Goal: Task Accomplishment & Management: Manage account settings

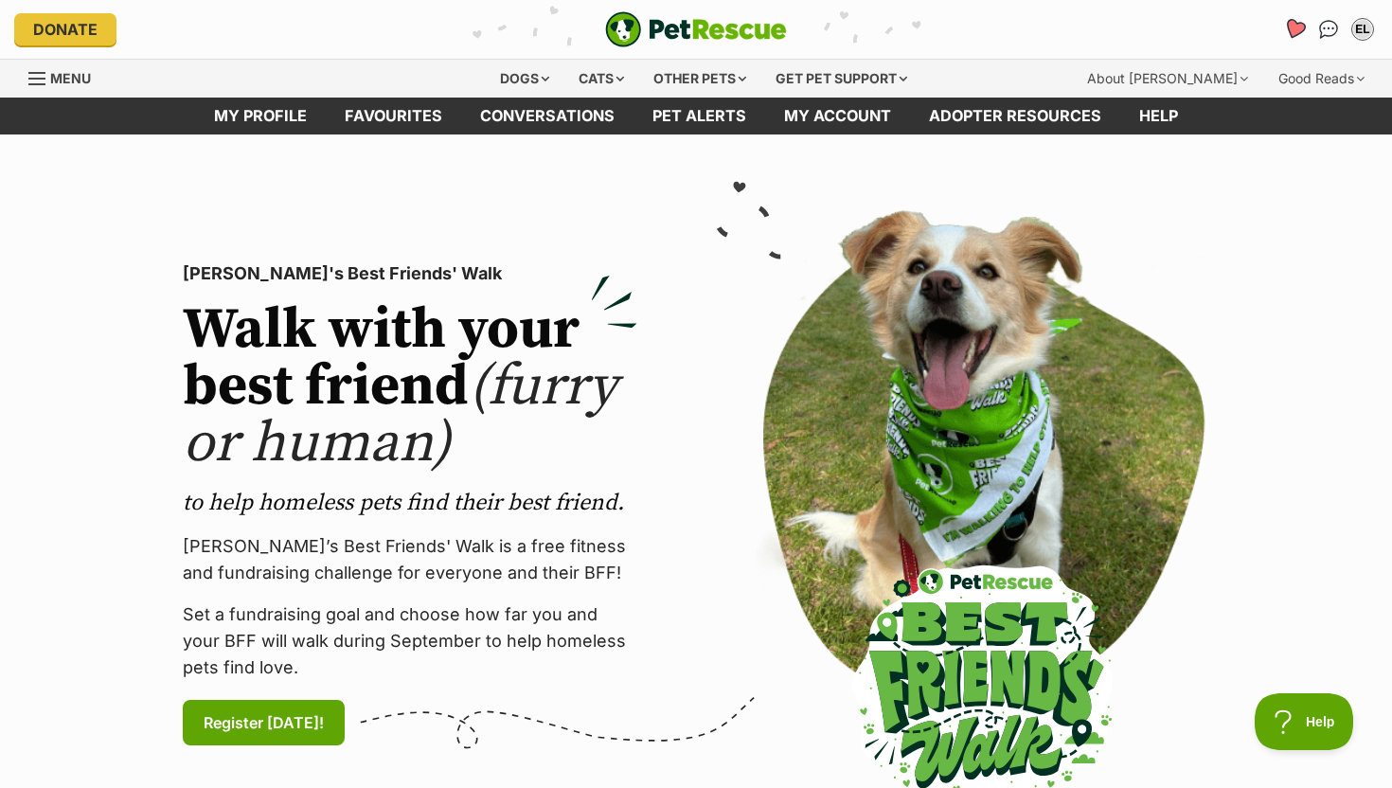
click at [1283, 27] on link "Favourites" at bounding box center [1293, 28] width 39 height 39
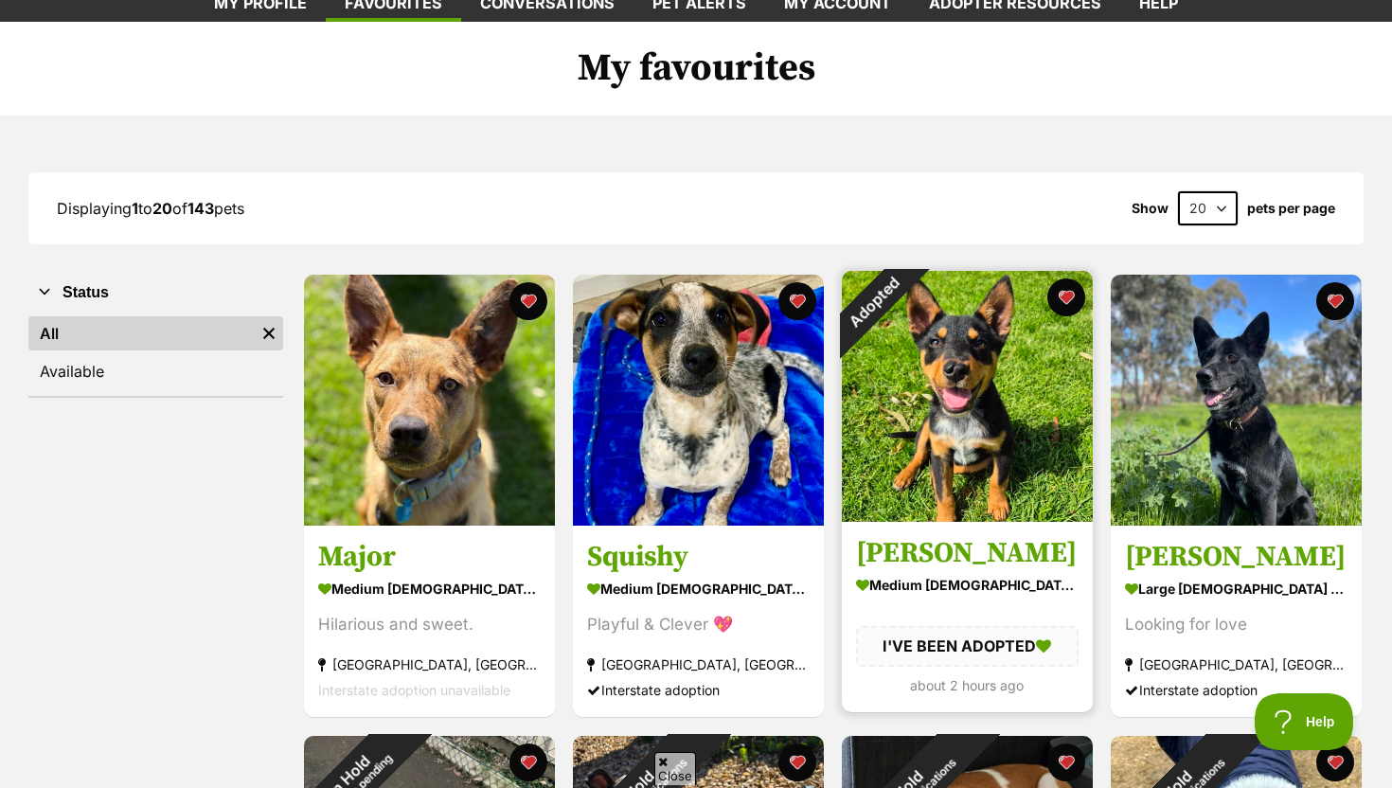
scroll to position [117, 0]
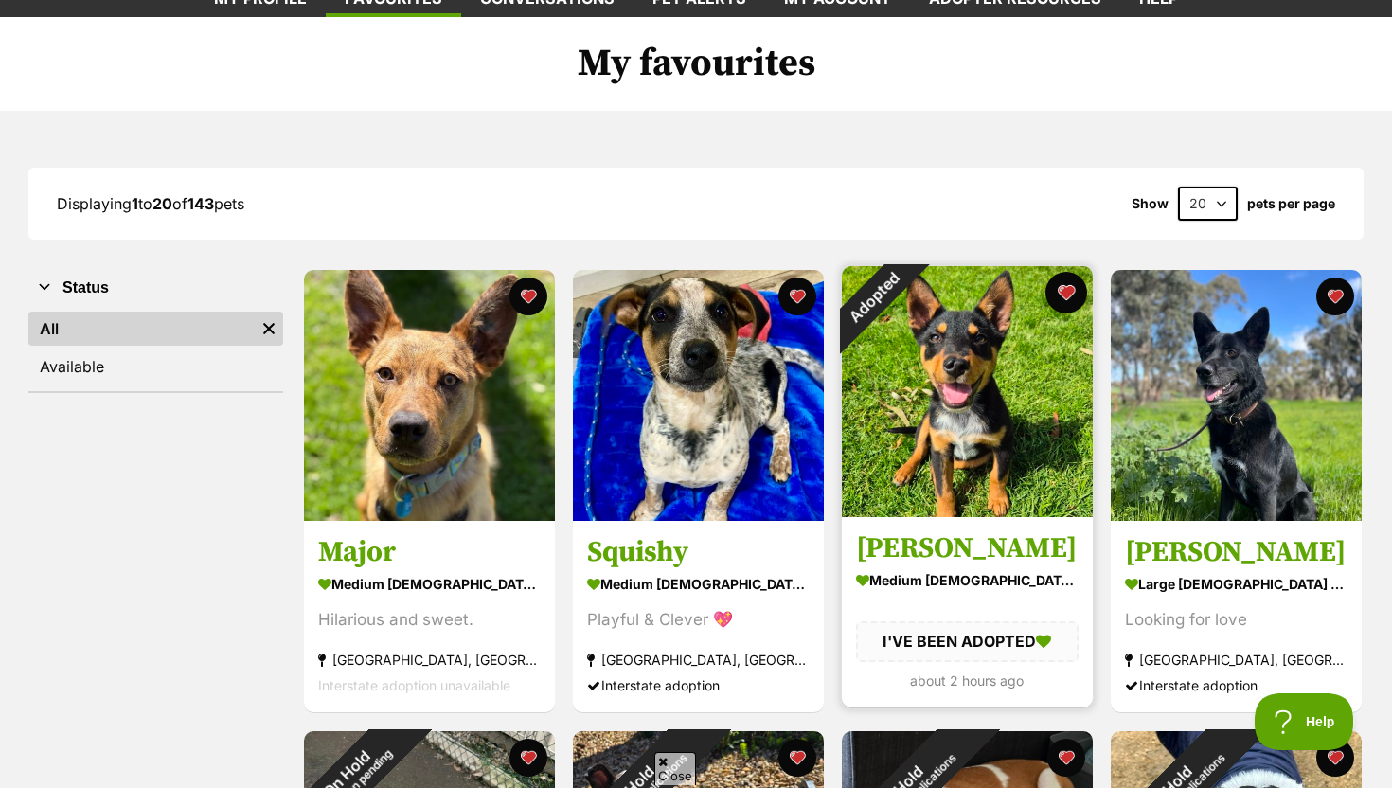
click at [1072, 294] on button "favourite" at bounding box center [1066, 293] width 42 height 42
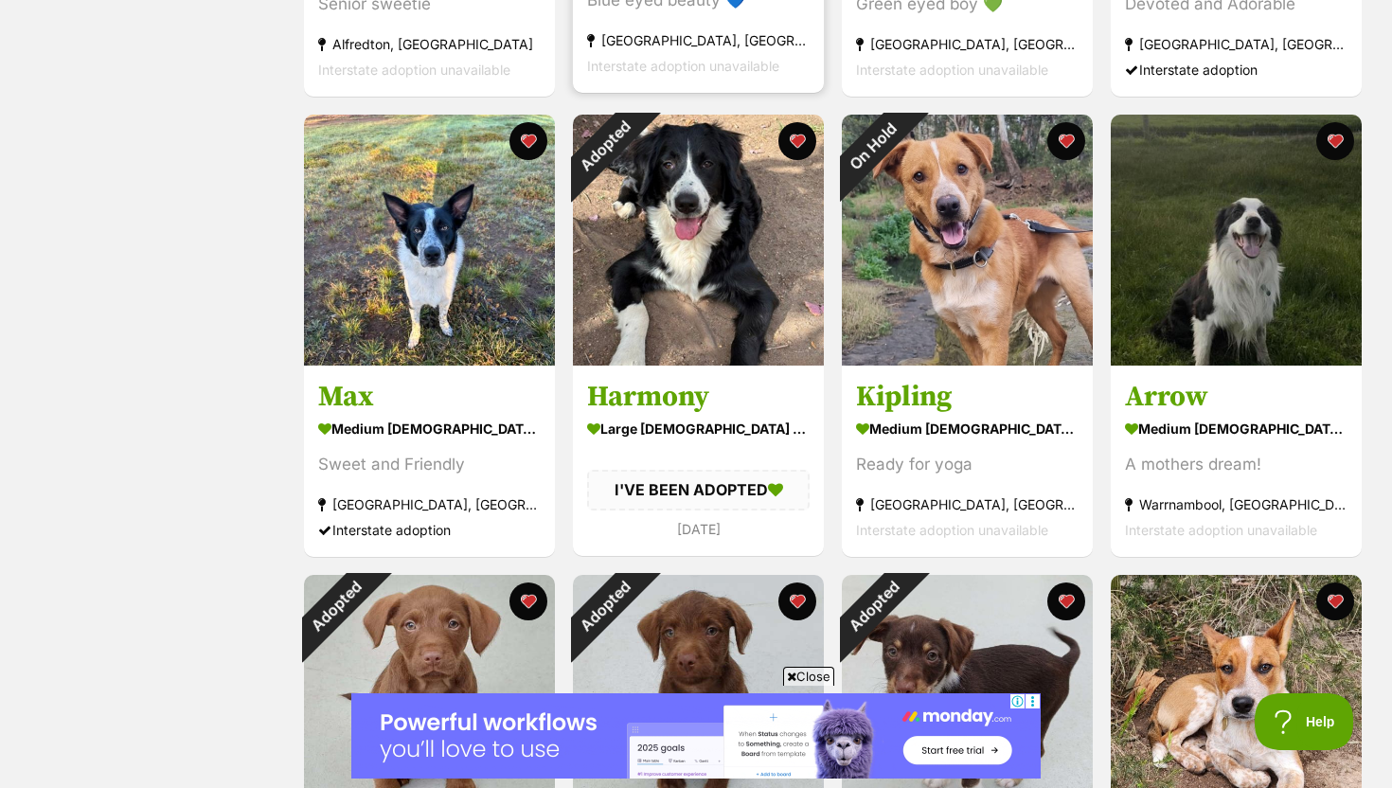
scroll to position [1201, 0]
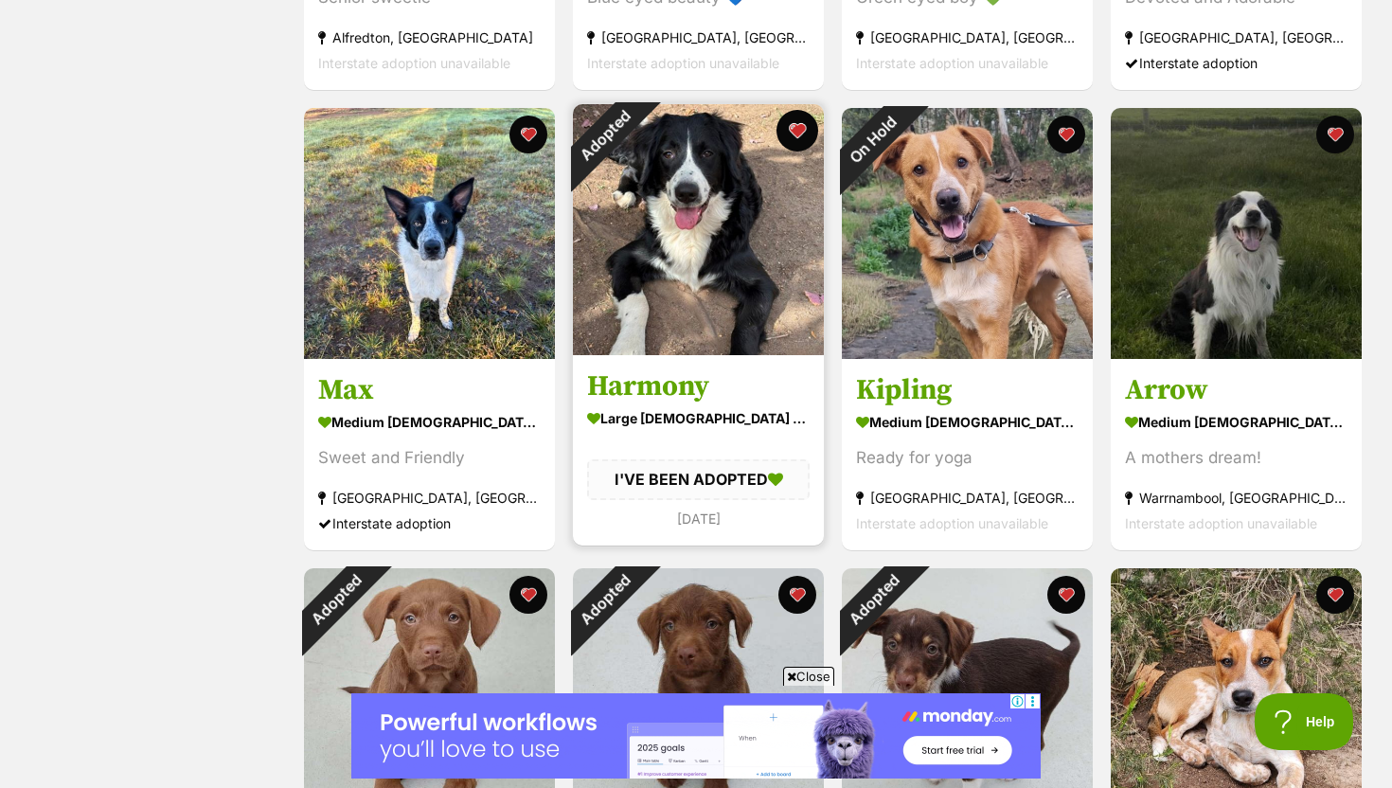
click at [793, 129] on button "favourite" at bounding box center [797, 131] width 42 height 42
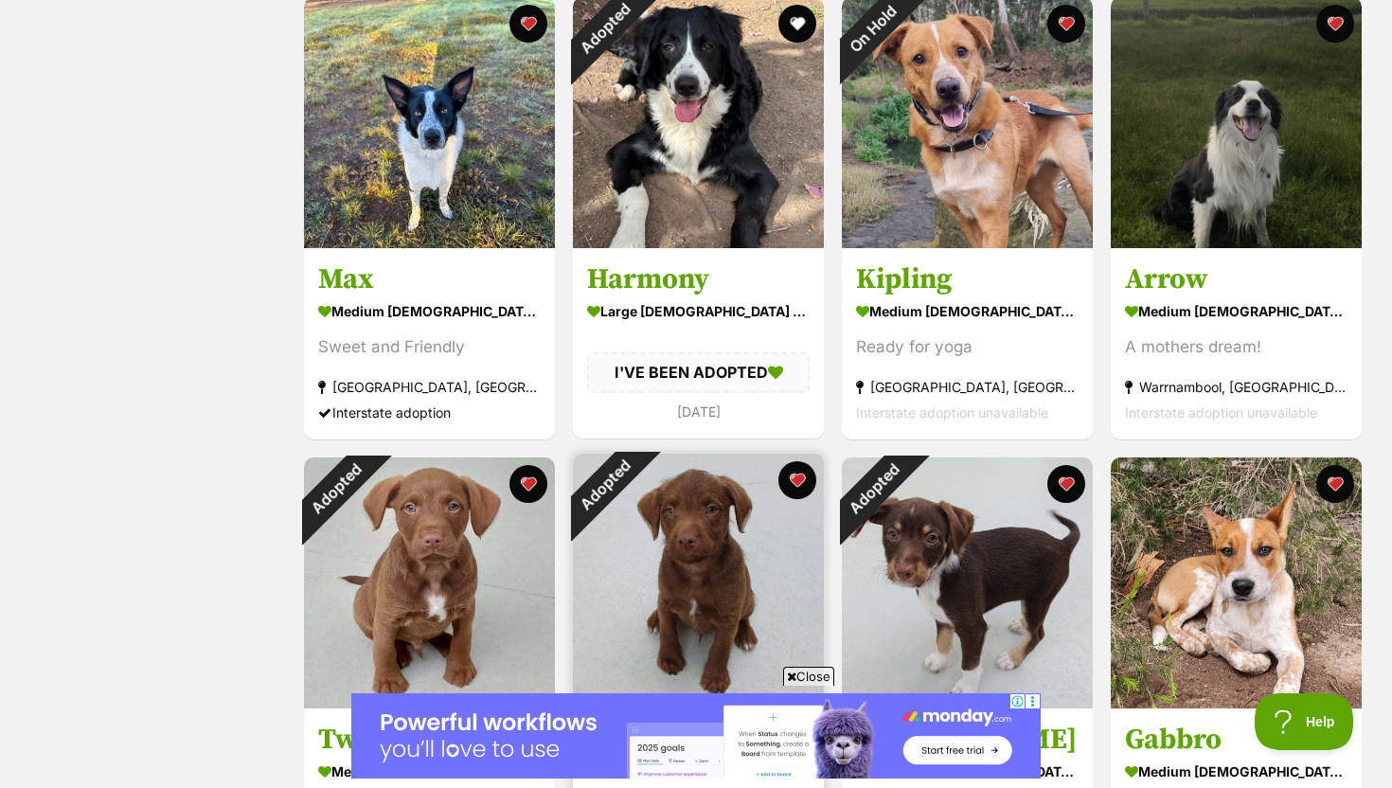
scroll to position [1430, 0]
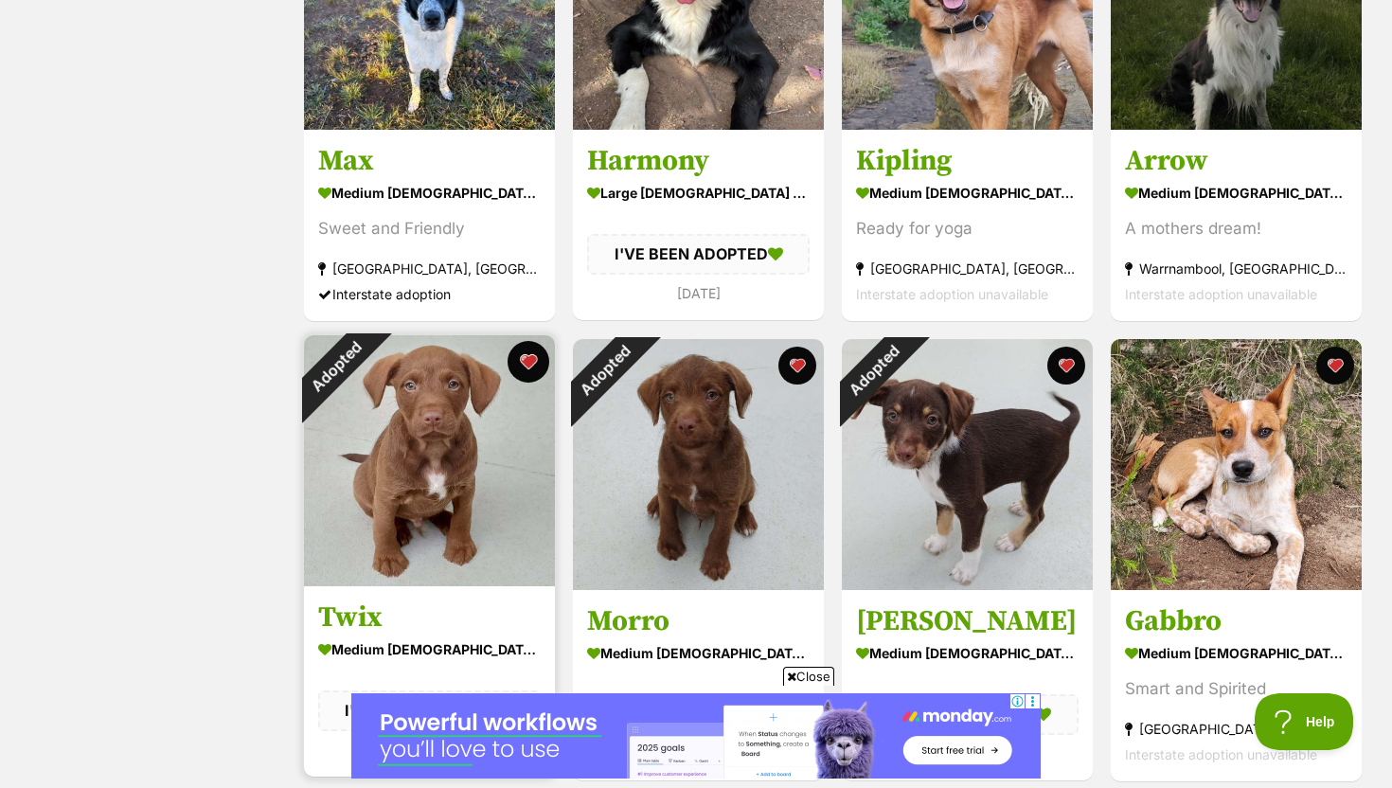
click at [526, 365] on button "favourite" at bounding box center [528, 362] width 42 height 42
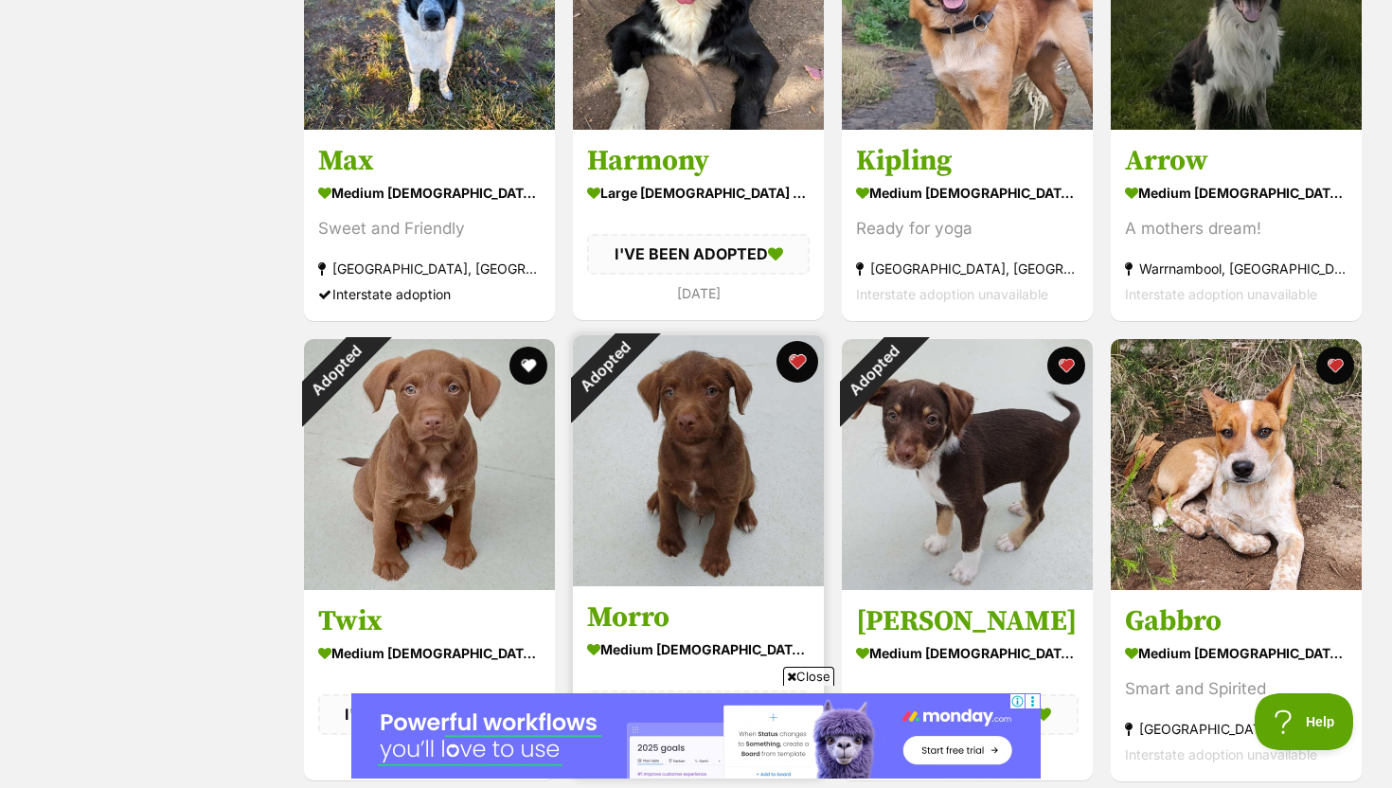
click at [798, 360] on button "favourite" at bounding box center [797, 362] width 42 height 42
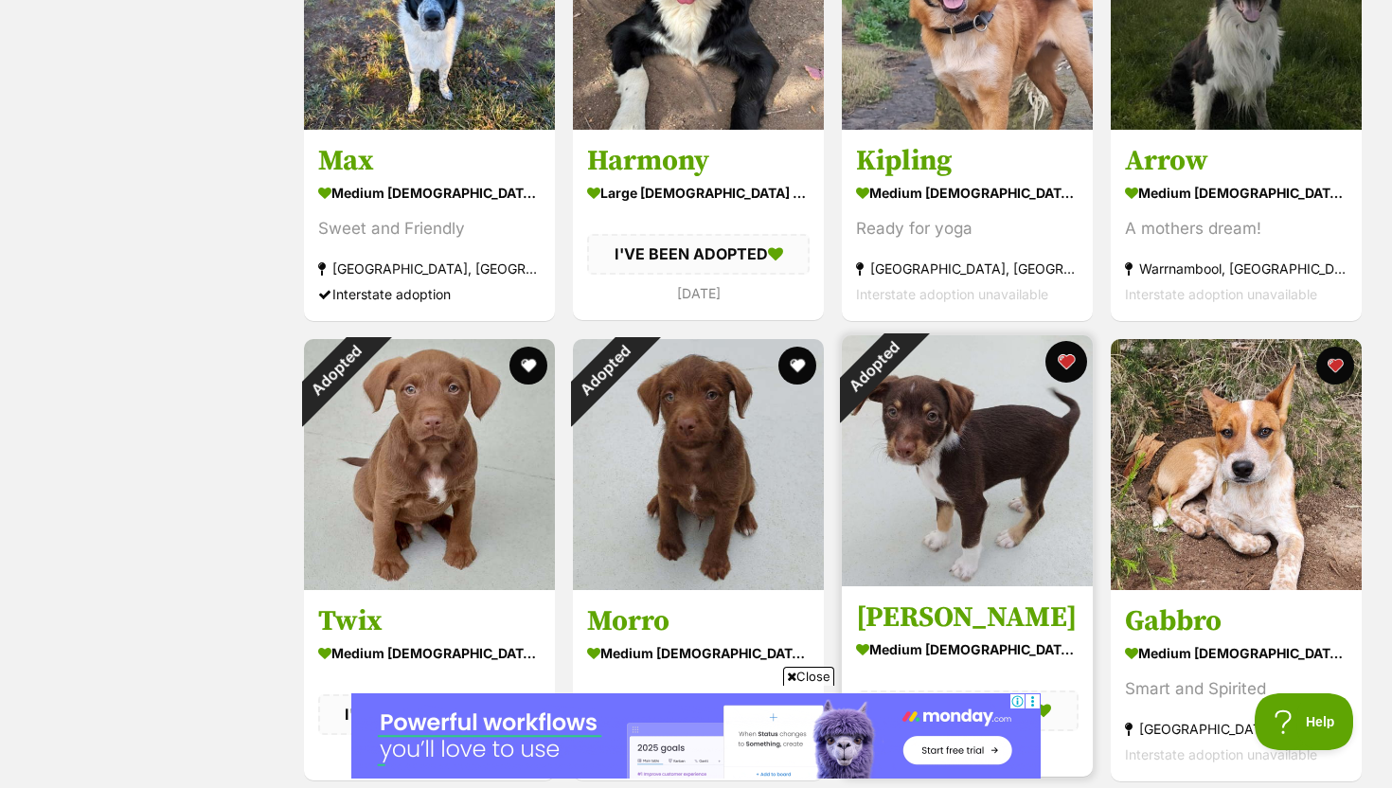
click at [1066, 359] on button "favourite" at bounding box center [1066, 362] width 42 height 42
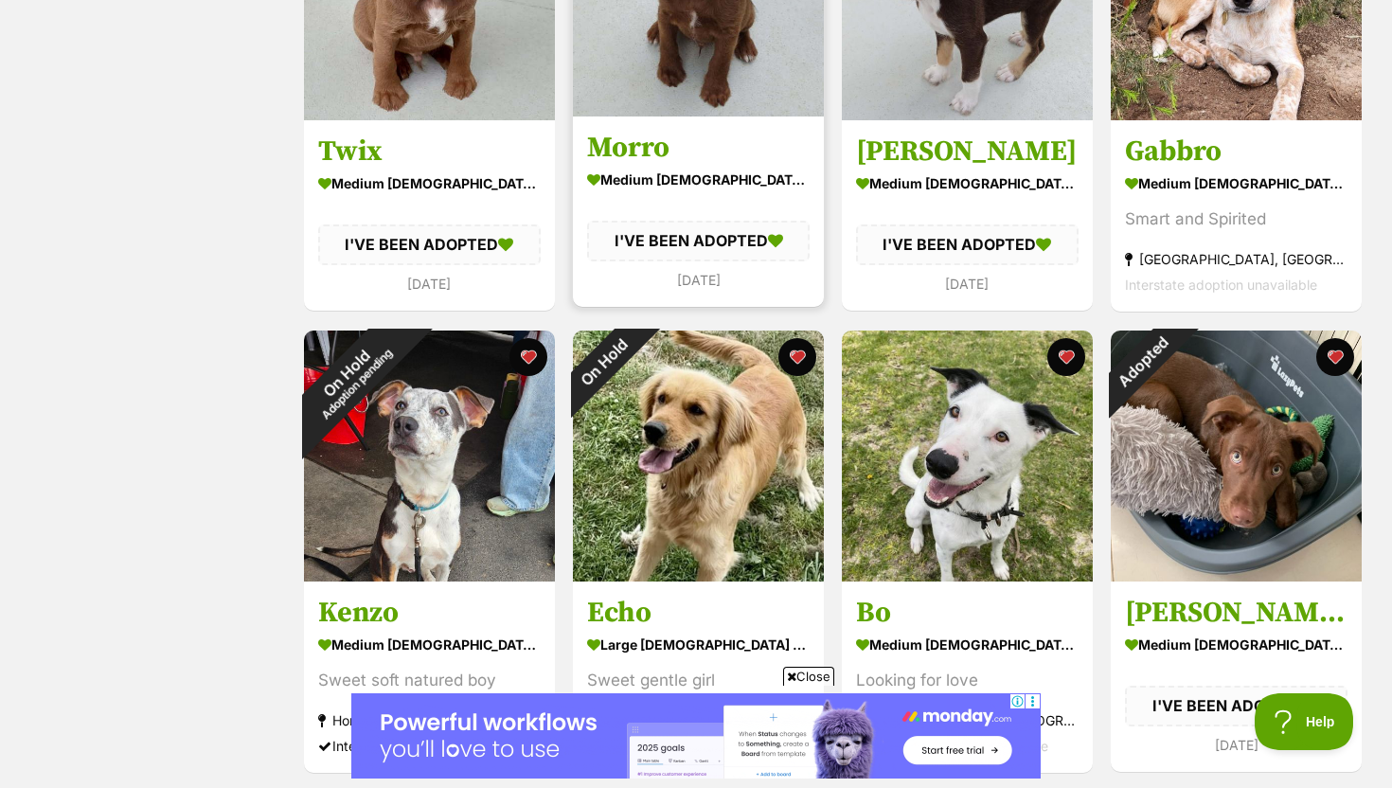
scroll to position [1906, 0]
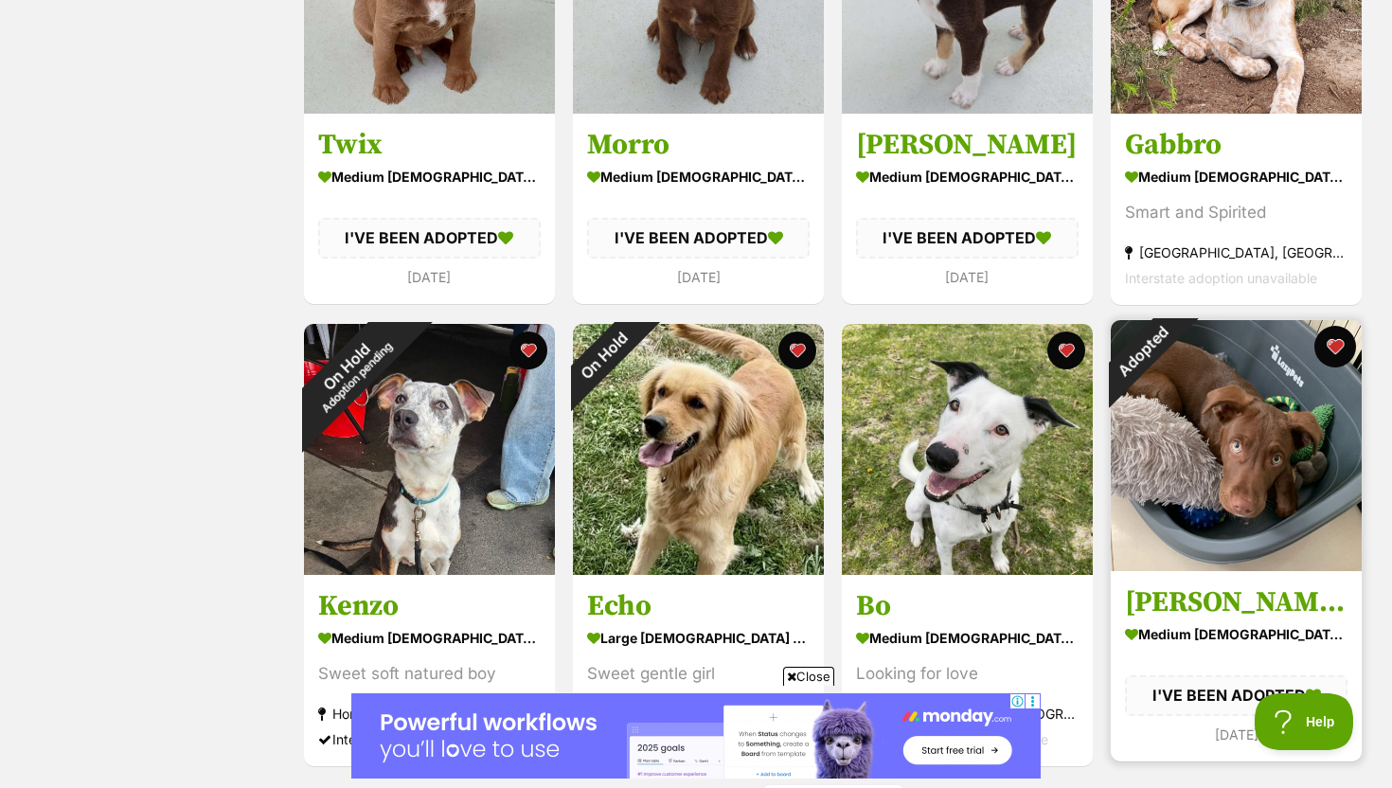
click at [1328, 335] on button "favourite" at bounding box center [1335, 347] width 42 height 42
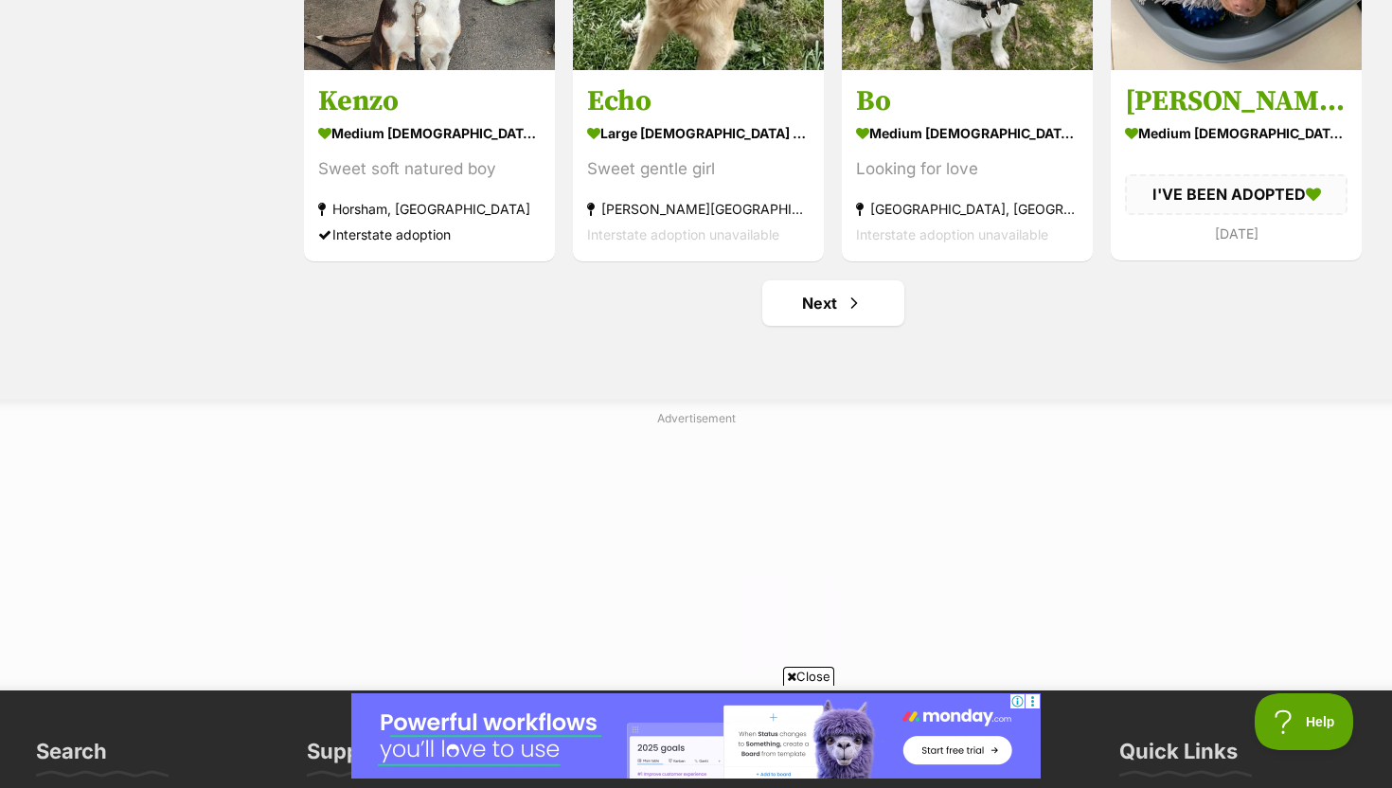
scroll to position [2414, 0]
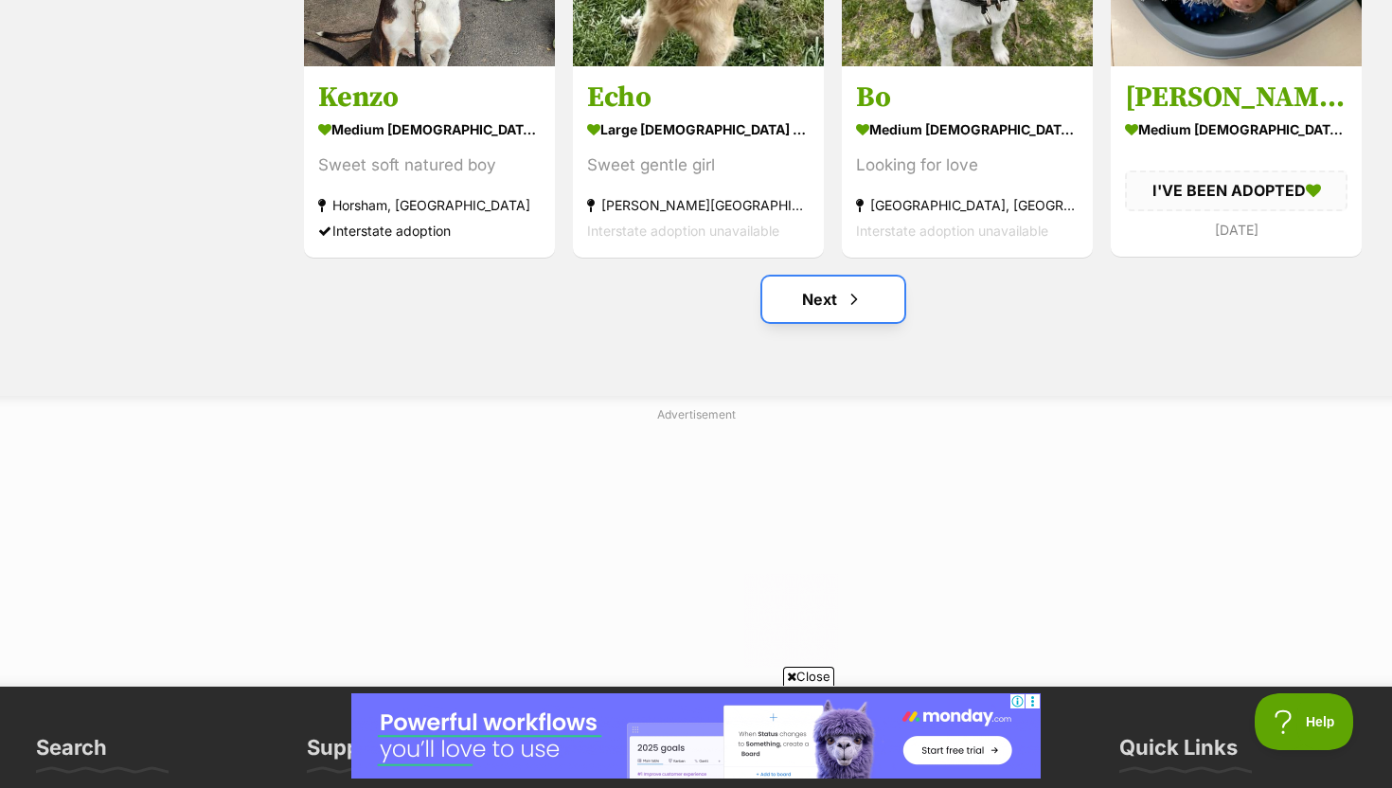
click at [856, 309] on span "Next page" at bounding box center [854, 299] width 19 height 23
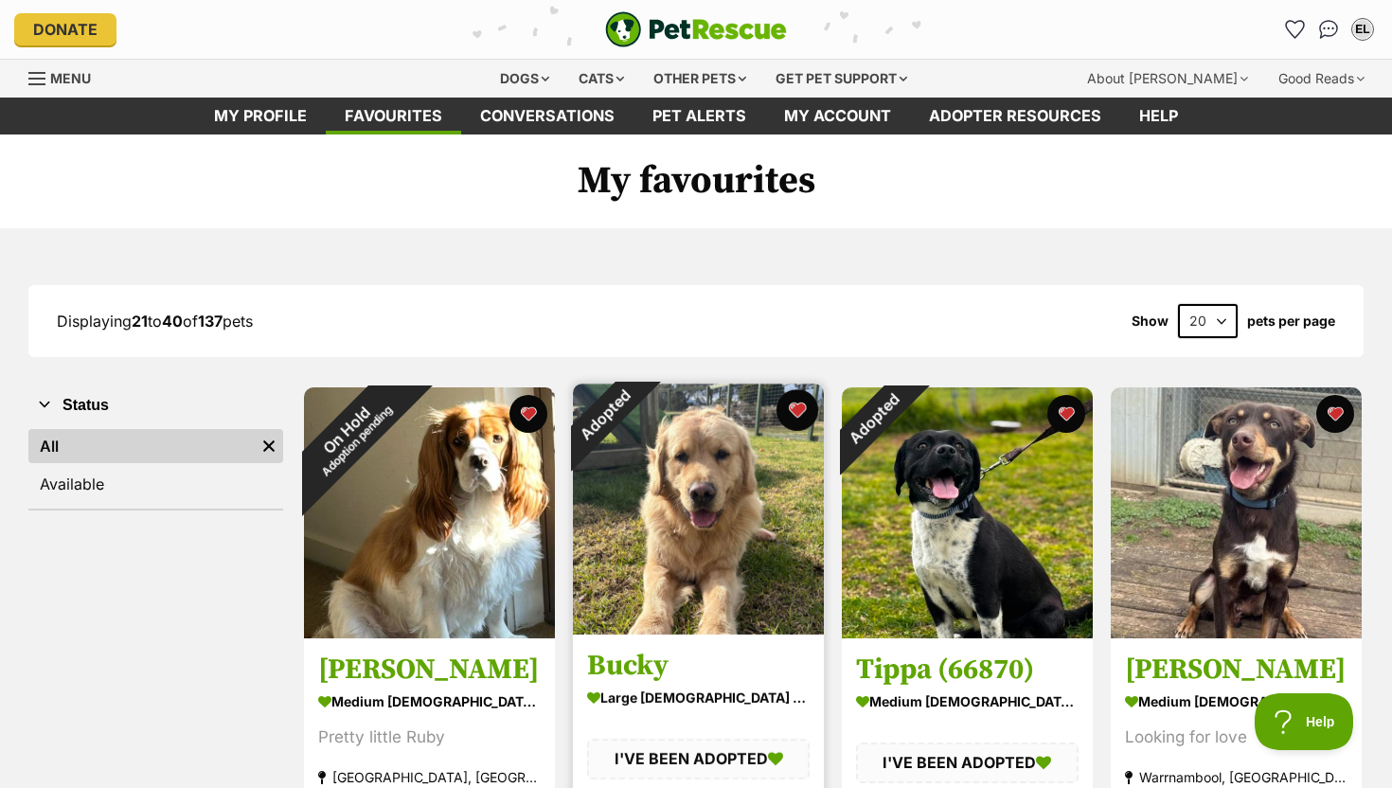
click at [789, 416] on button "favourite" at bounding box center [797, 410] width 42 height 42
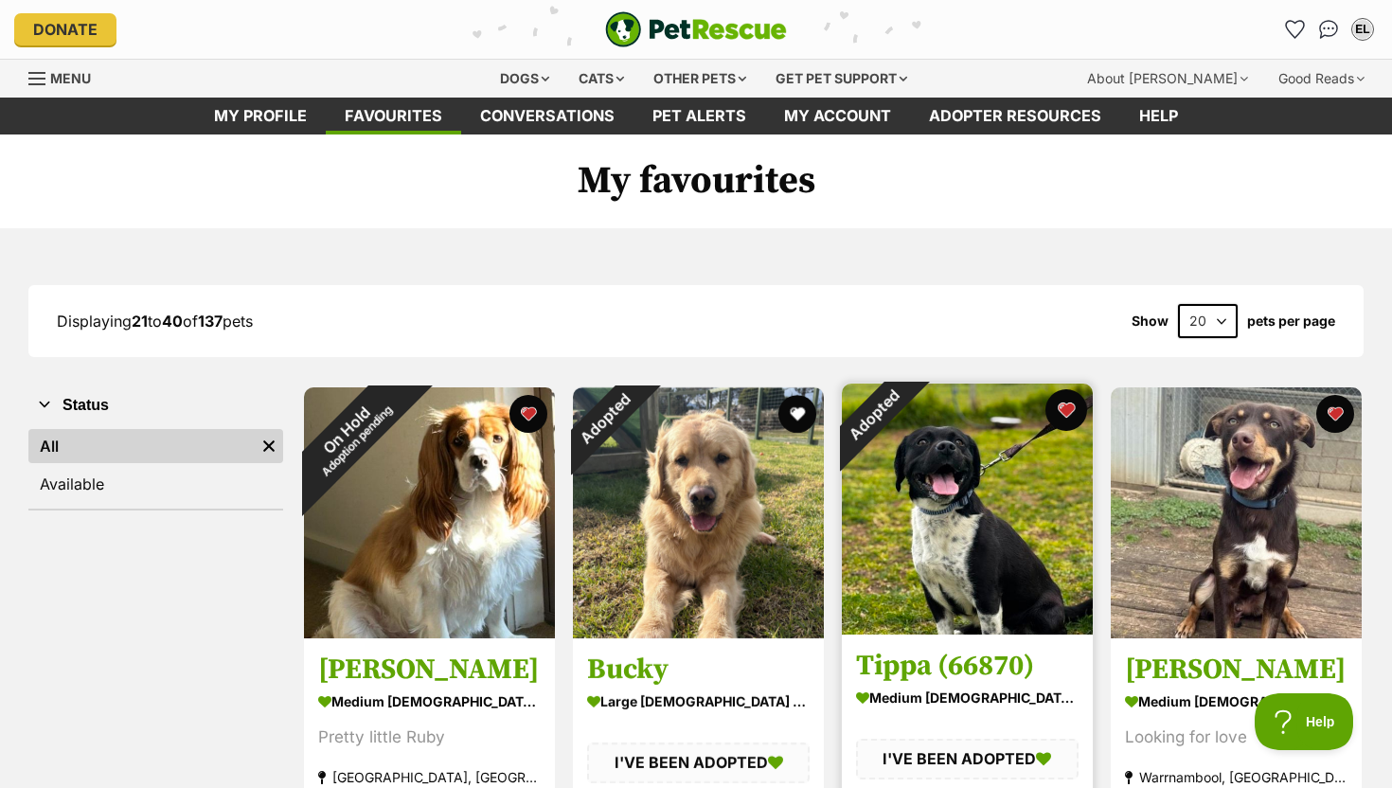
click at [1065, 410] on button "favourite" at bounding box center [1066, 410] width 42 height 42
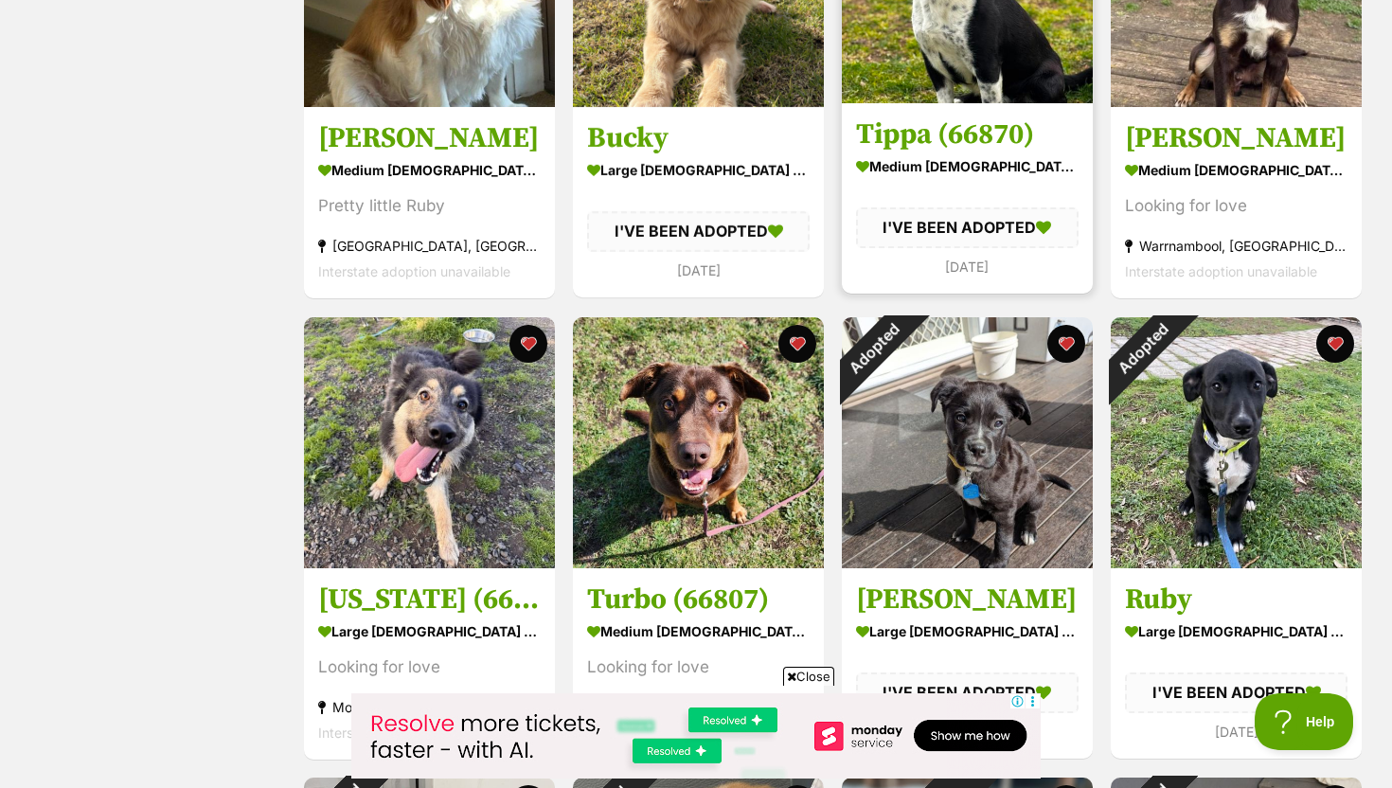
scroll to position [538, 0]
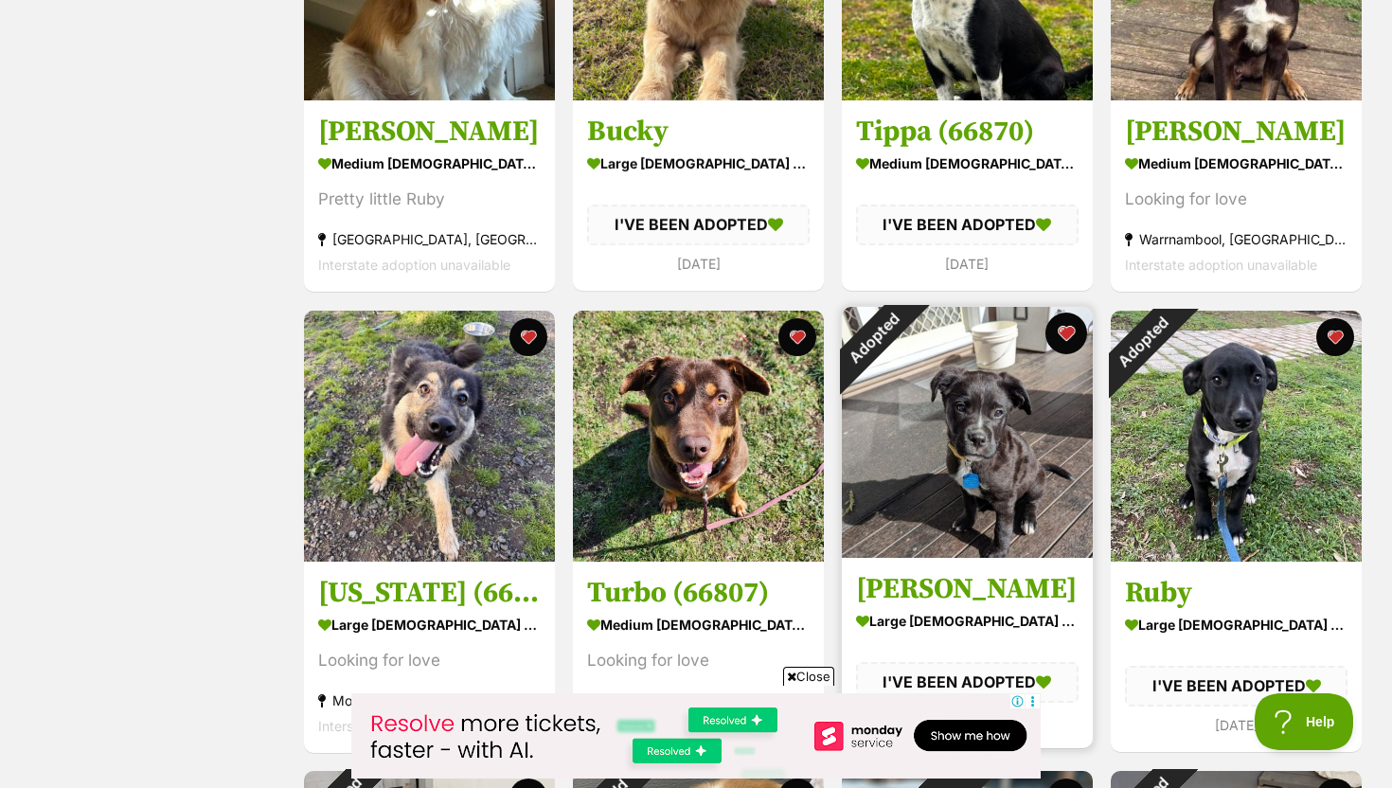
click at [1065, 331] on button "favourite" at bounding box center [1066, 333] width 42 height 42
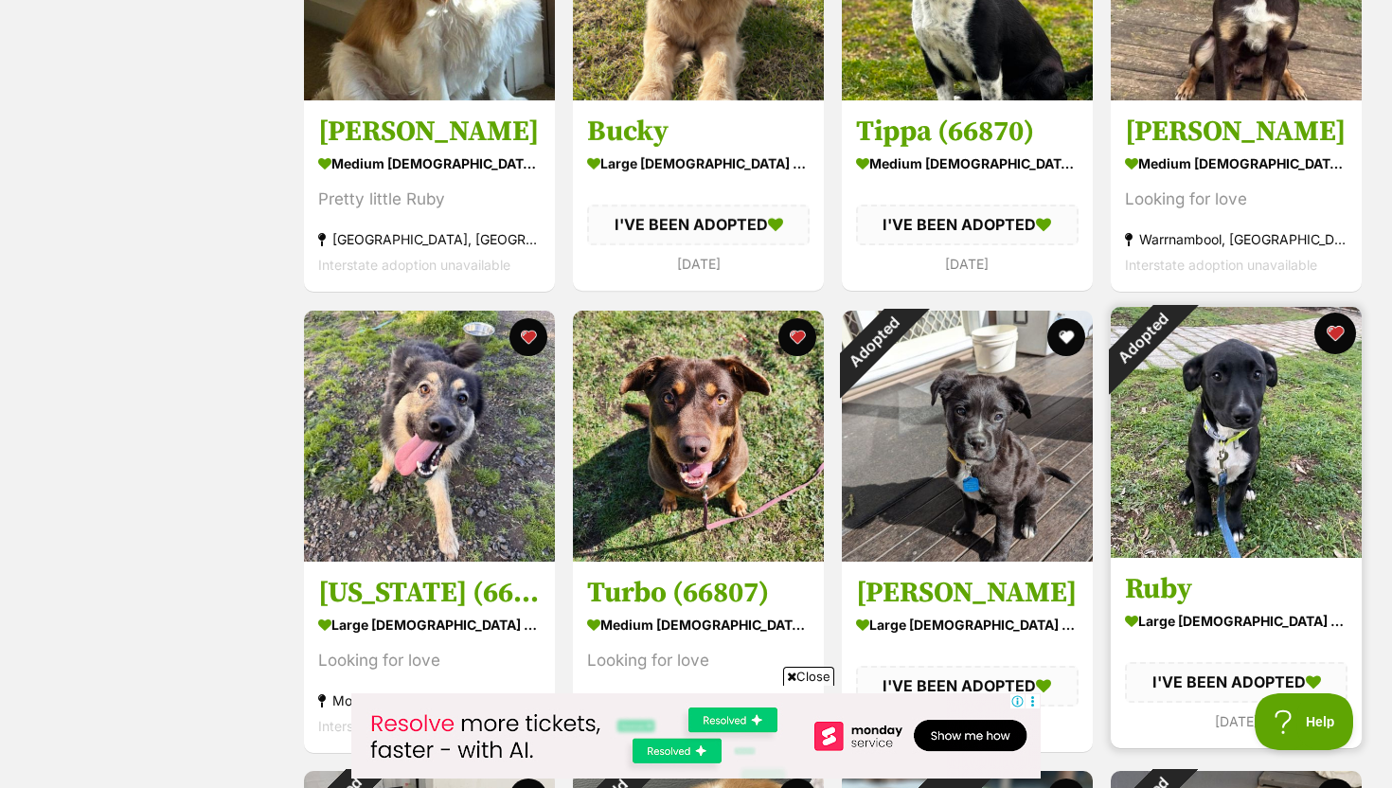
click at [1339, 330] on button "favourite" at bounding box center [1335, 333] width 42 height 42
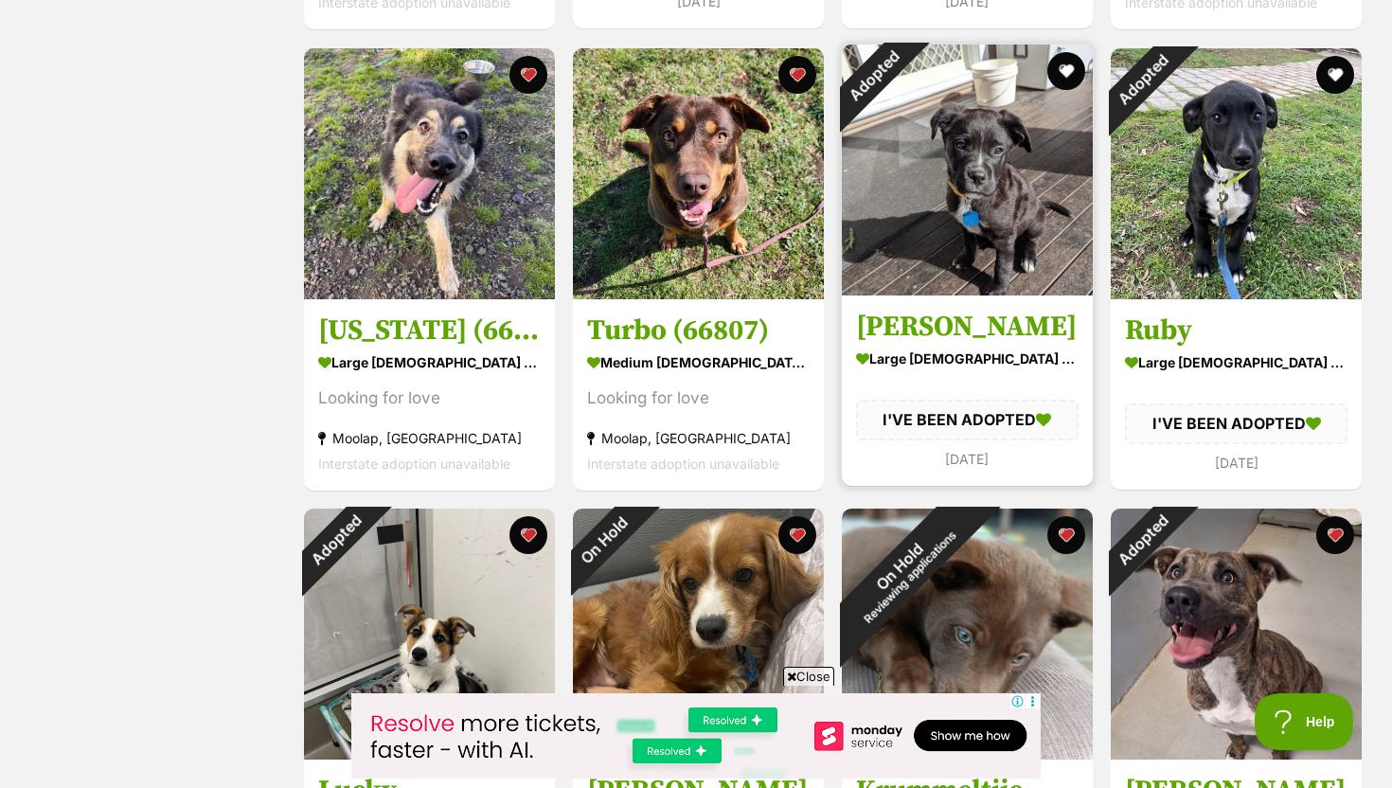
scroll to position [1065, 0]
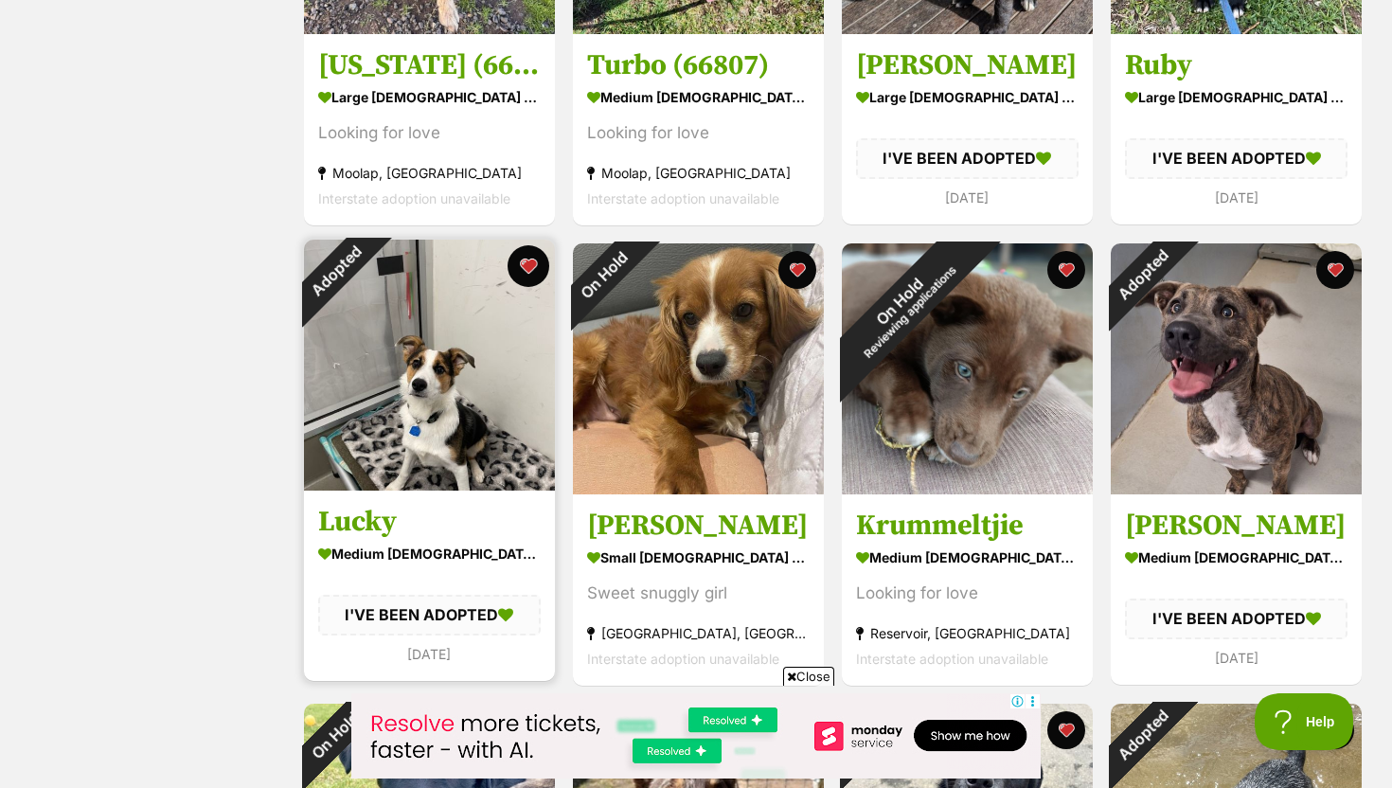
click at [523, 260] on button "favourite" at bounding box center [528, 266] width 42 height 42
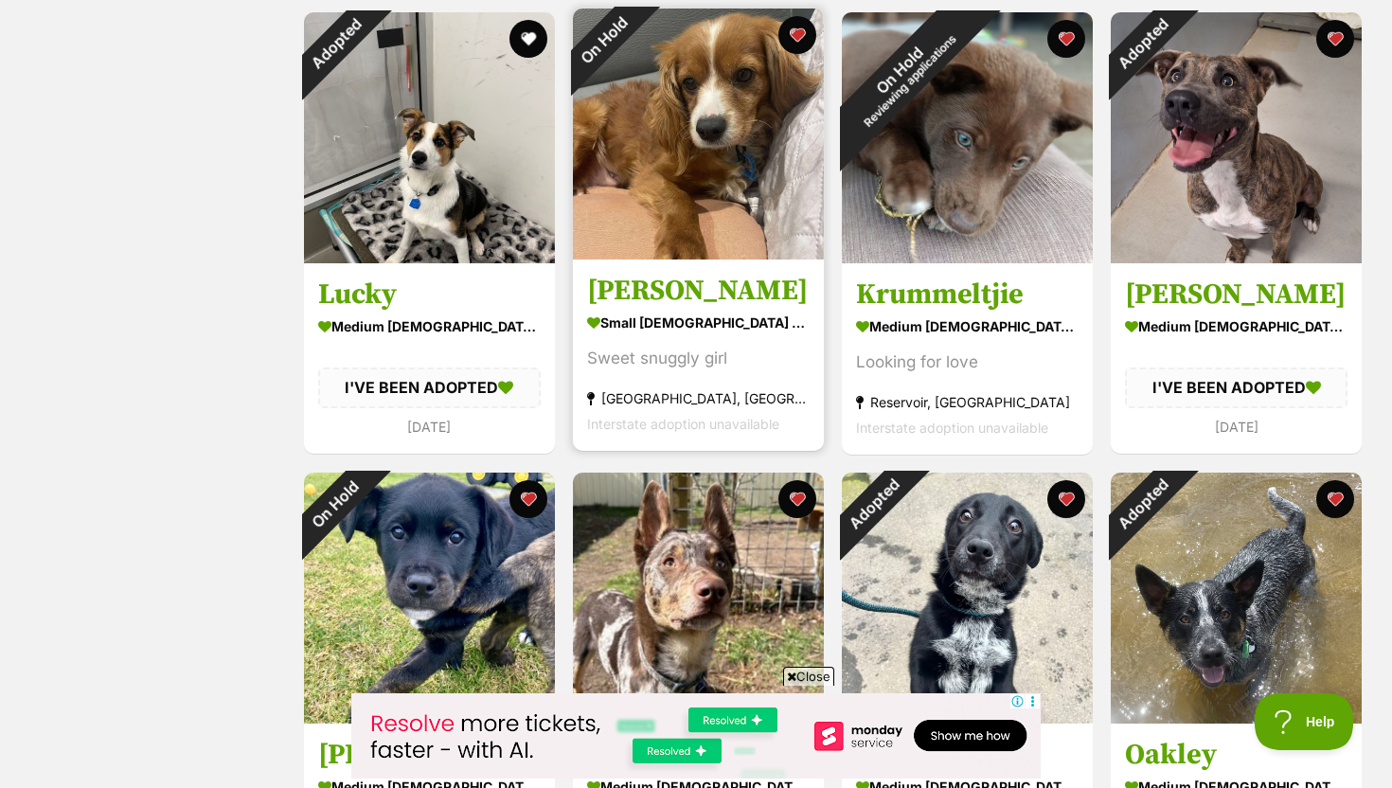
scroll to position [1268, 0]
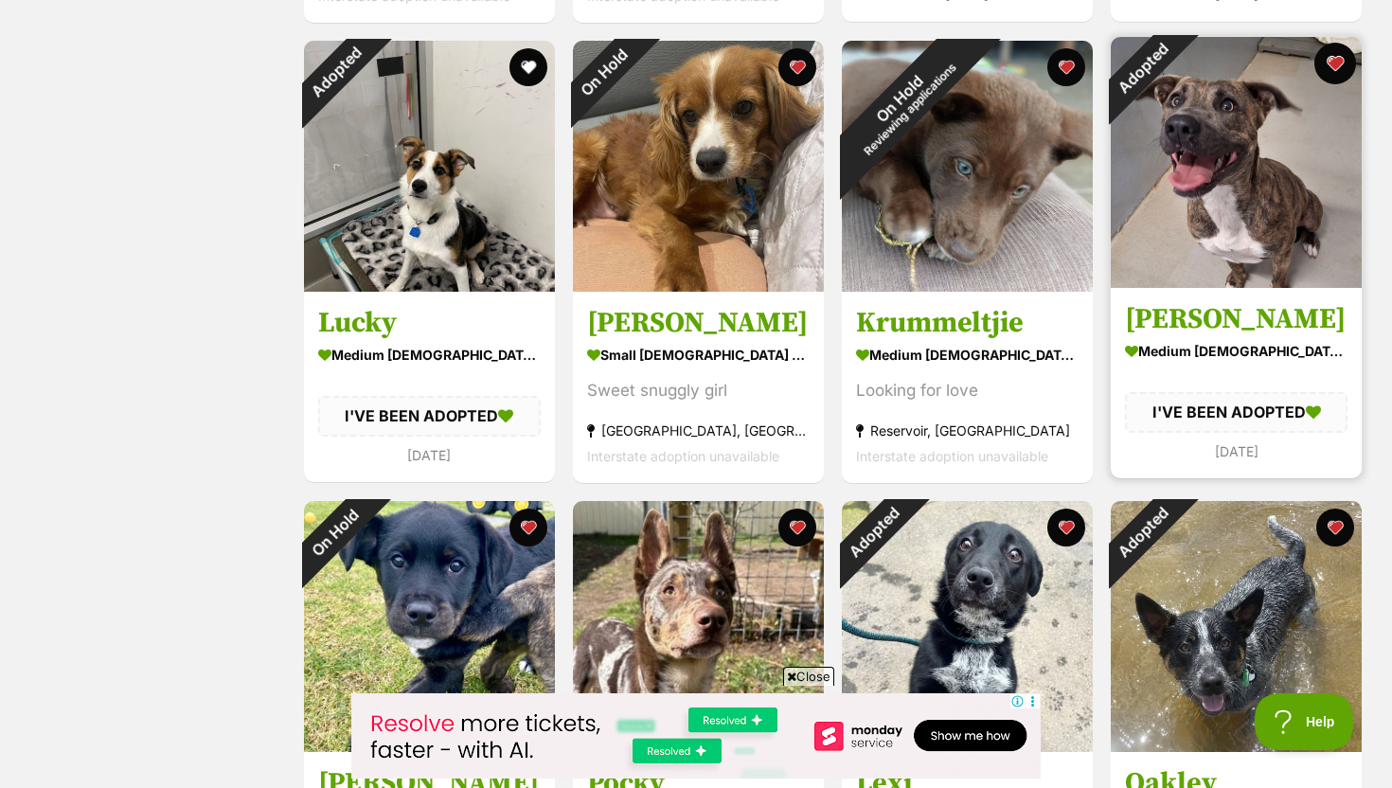
click at [1338, 64] on button "favourite" at bounding box center [1335, 64] width 42 height 42
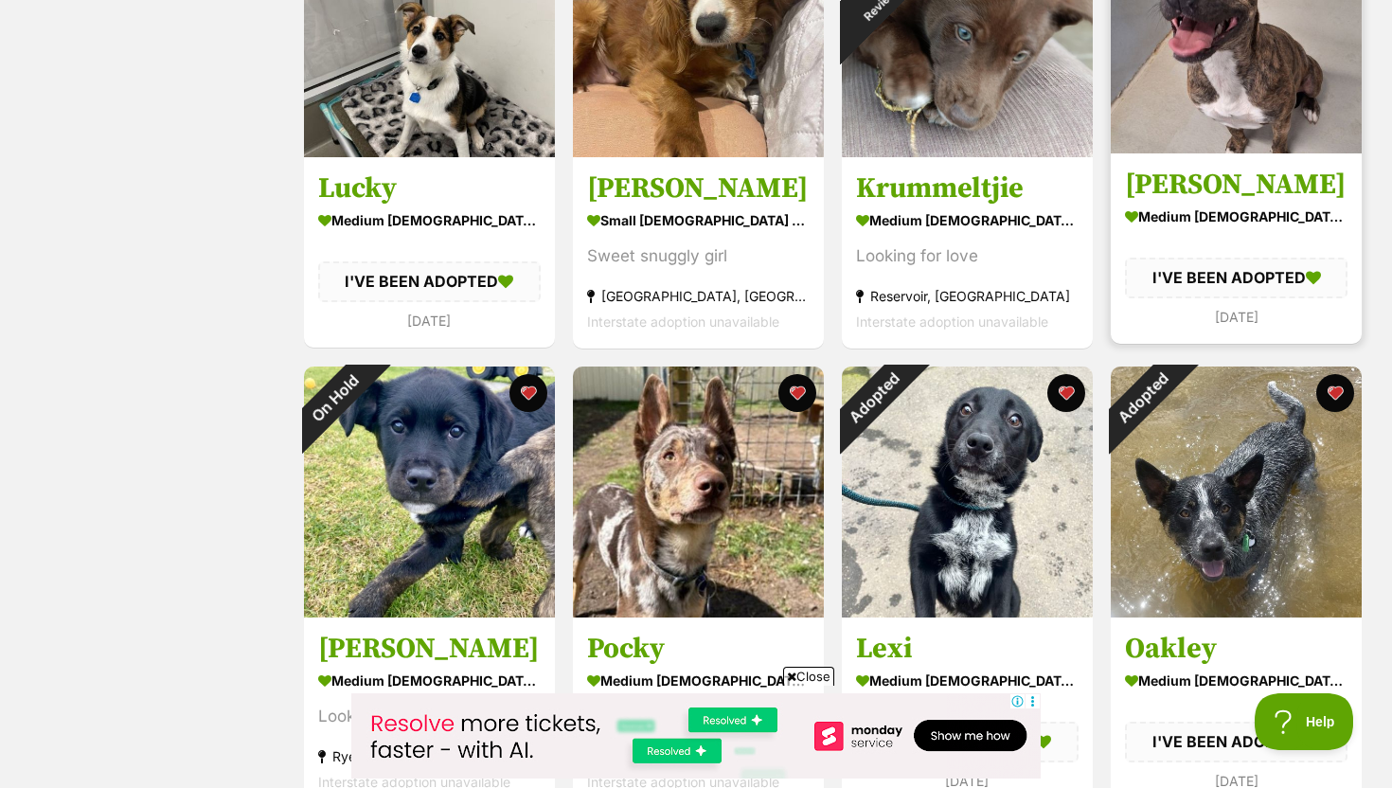
scroll to position [1403, 0]
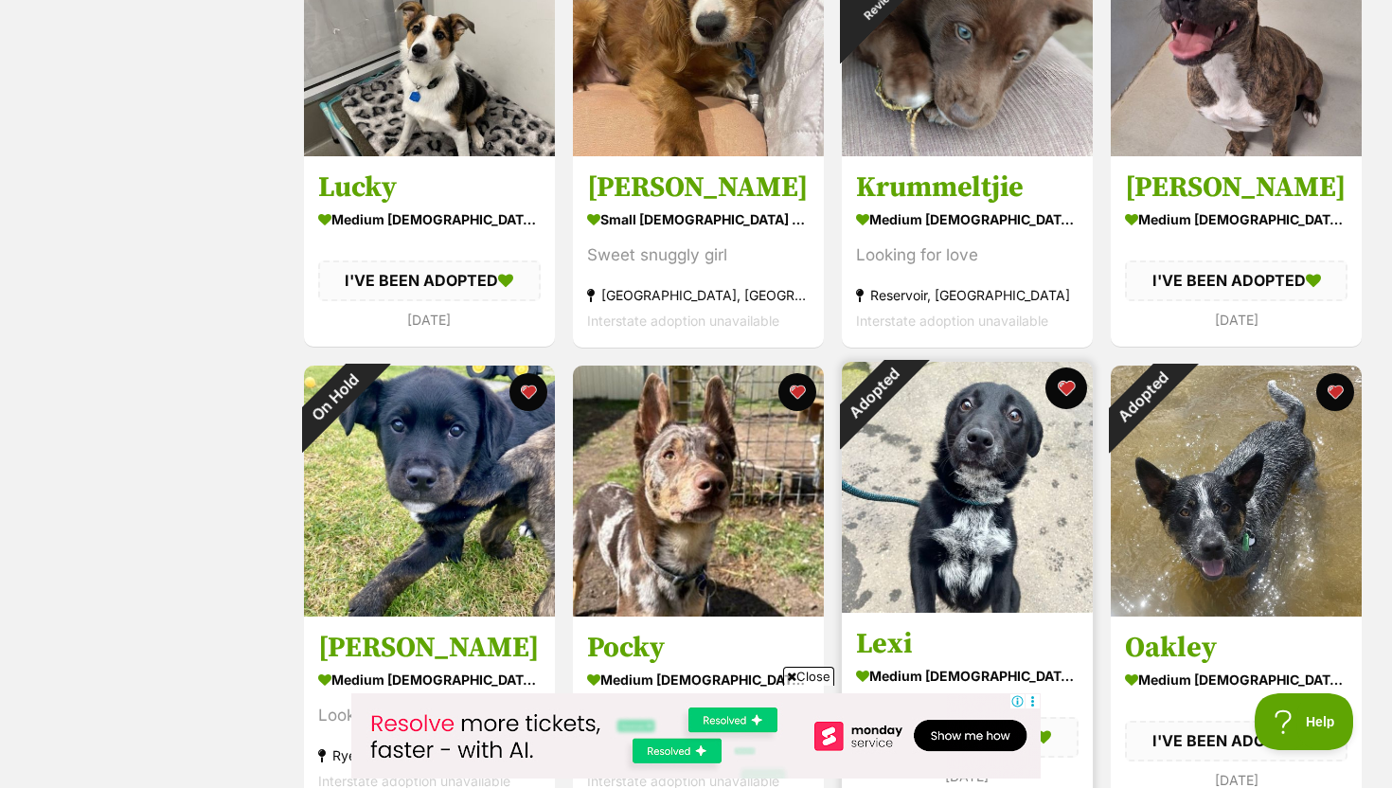
click at [1058, 394] on button "favourite" at bounding box center [1066, 388] width 42 height 42
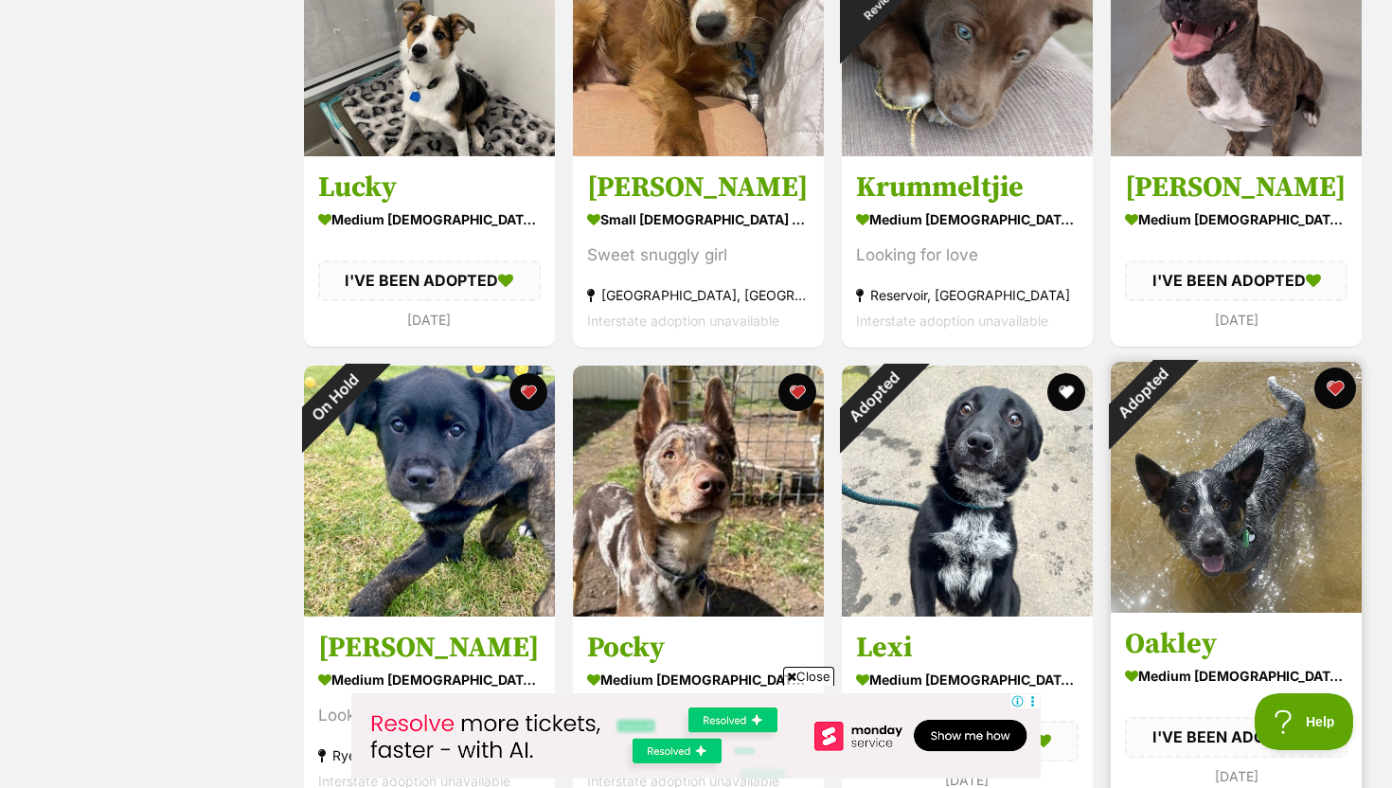
click at [1343, 384] on button "favourite" at bounding box center [1335, 388] width 42 height 42
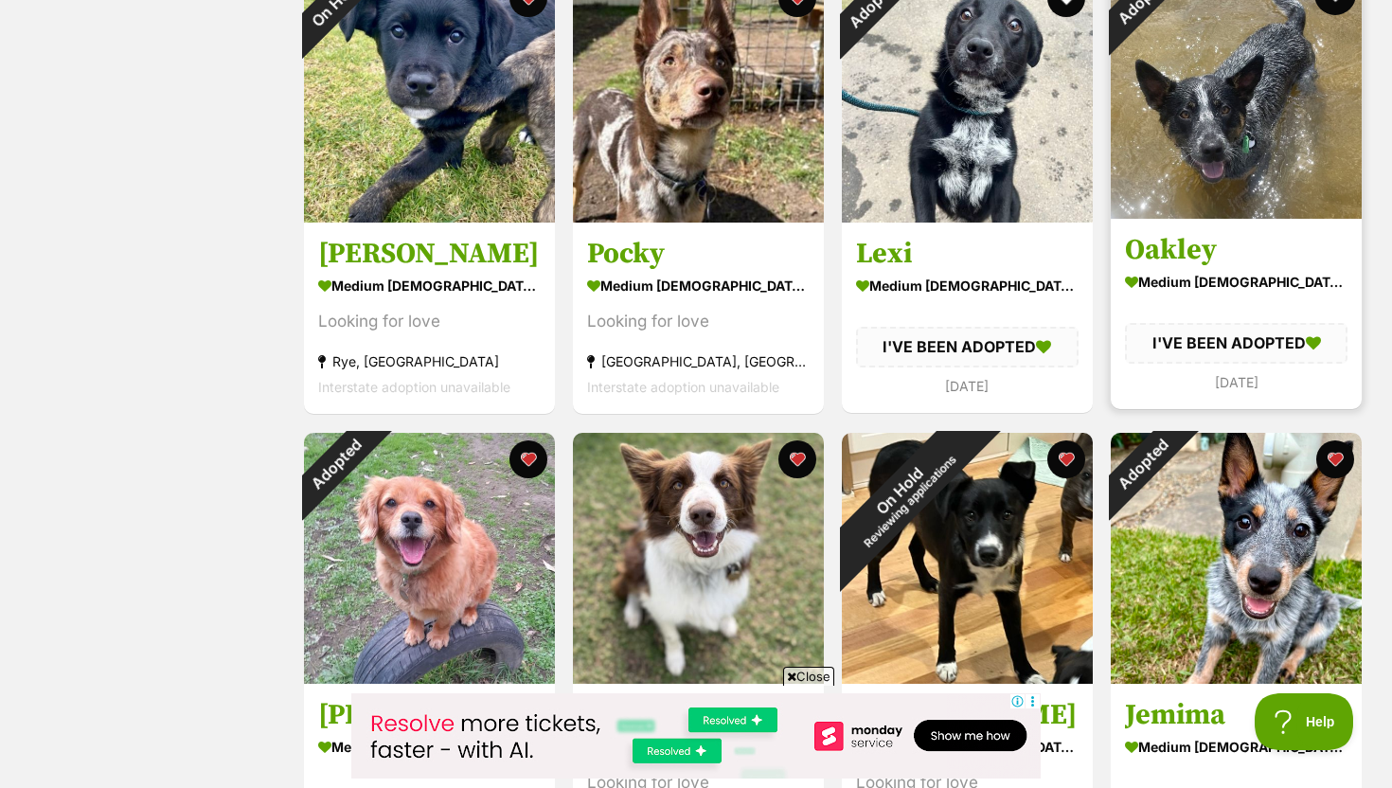
scroll to position [1880, 0]
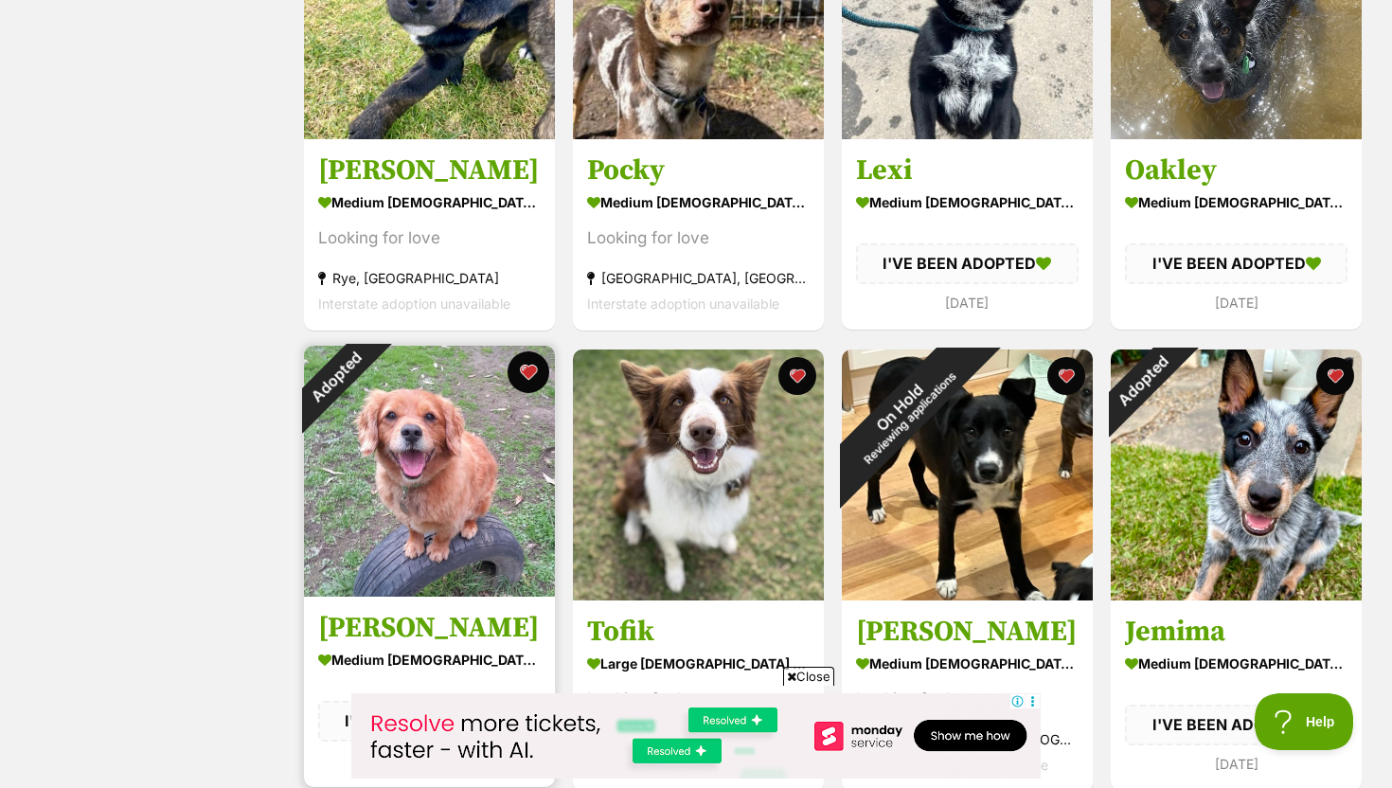
click at [537, 373] on button "favourite" at bounding box center [528, 372] width 42 height 42
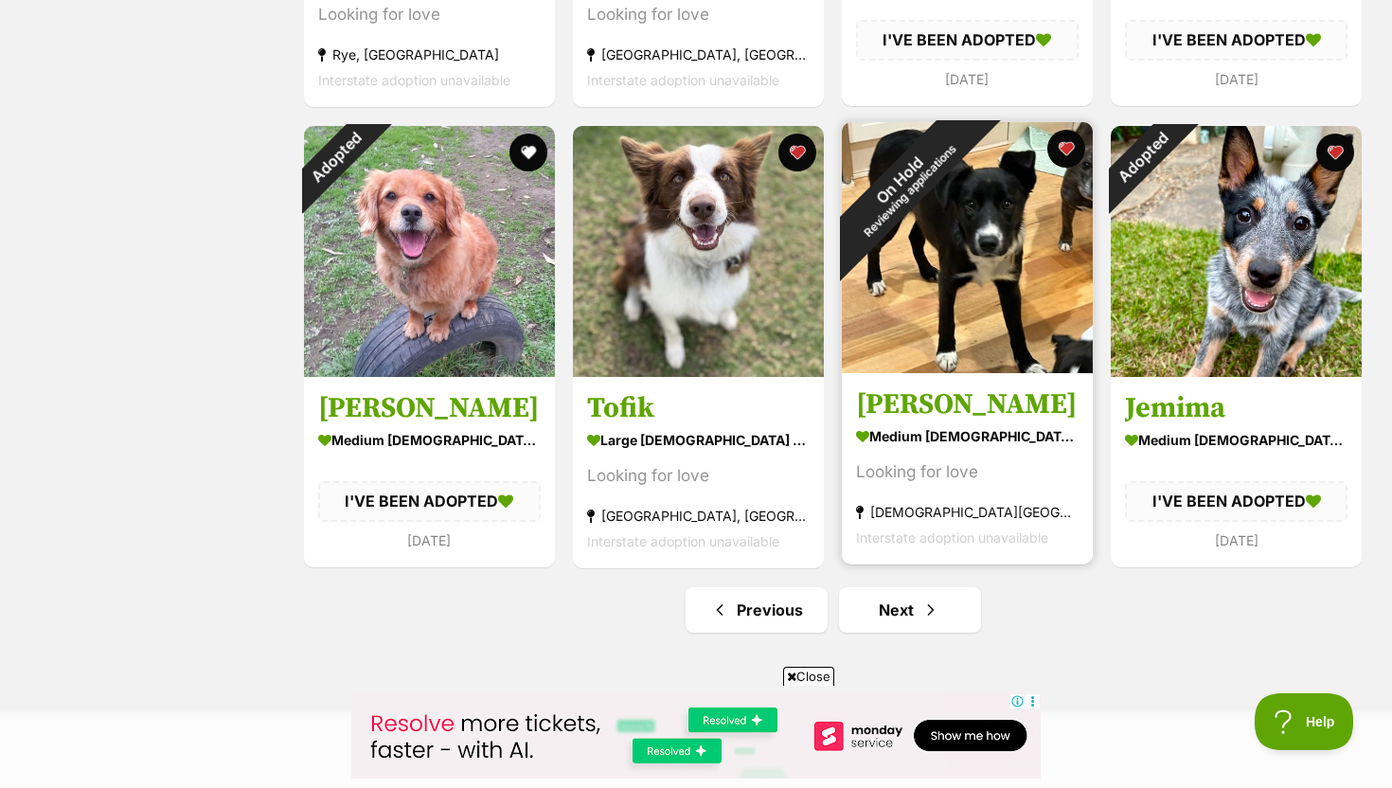
scroll to position [2056, 0]
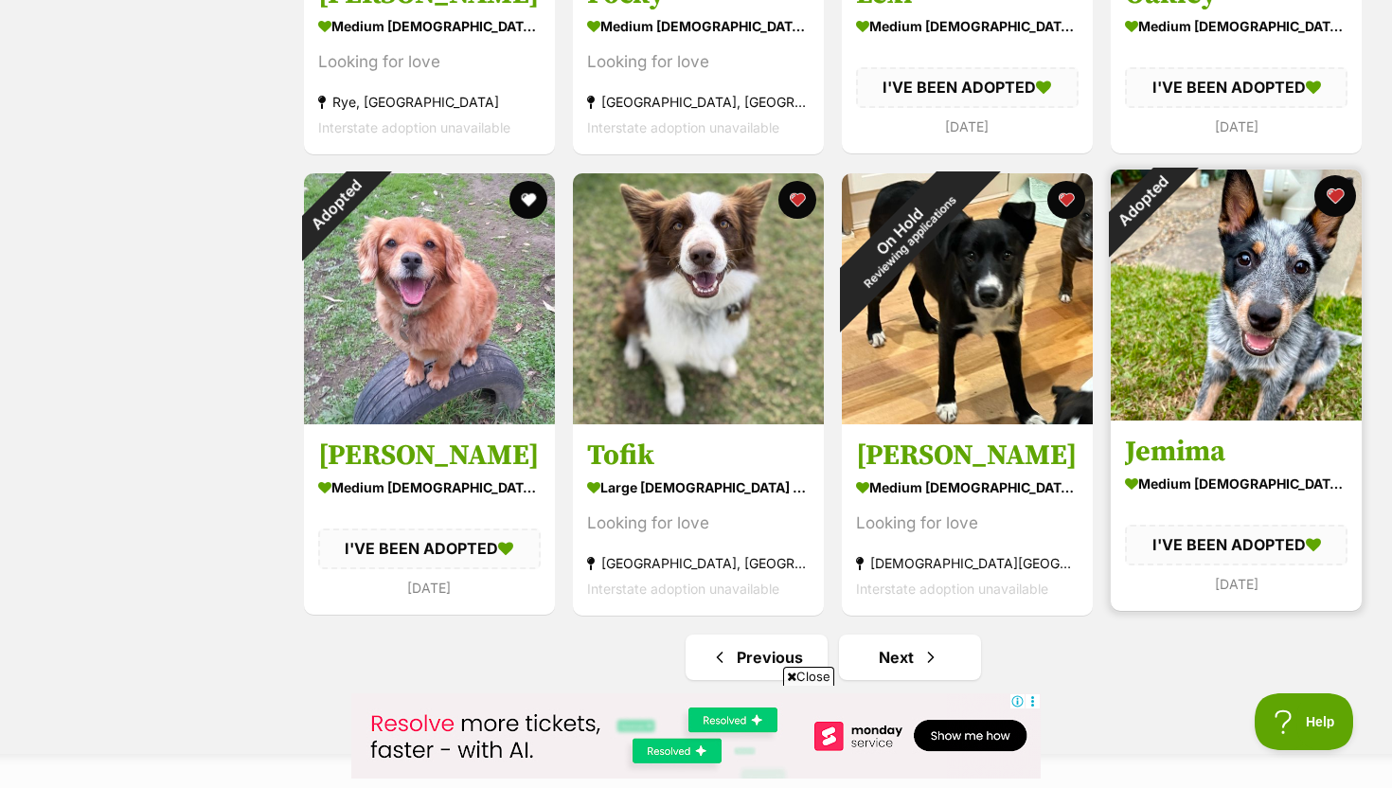
click at [1343, 201] on button "favourite" at bounding box center [1335, 196] width 42 height 42
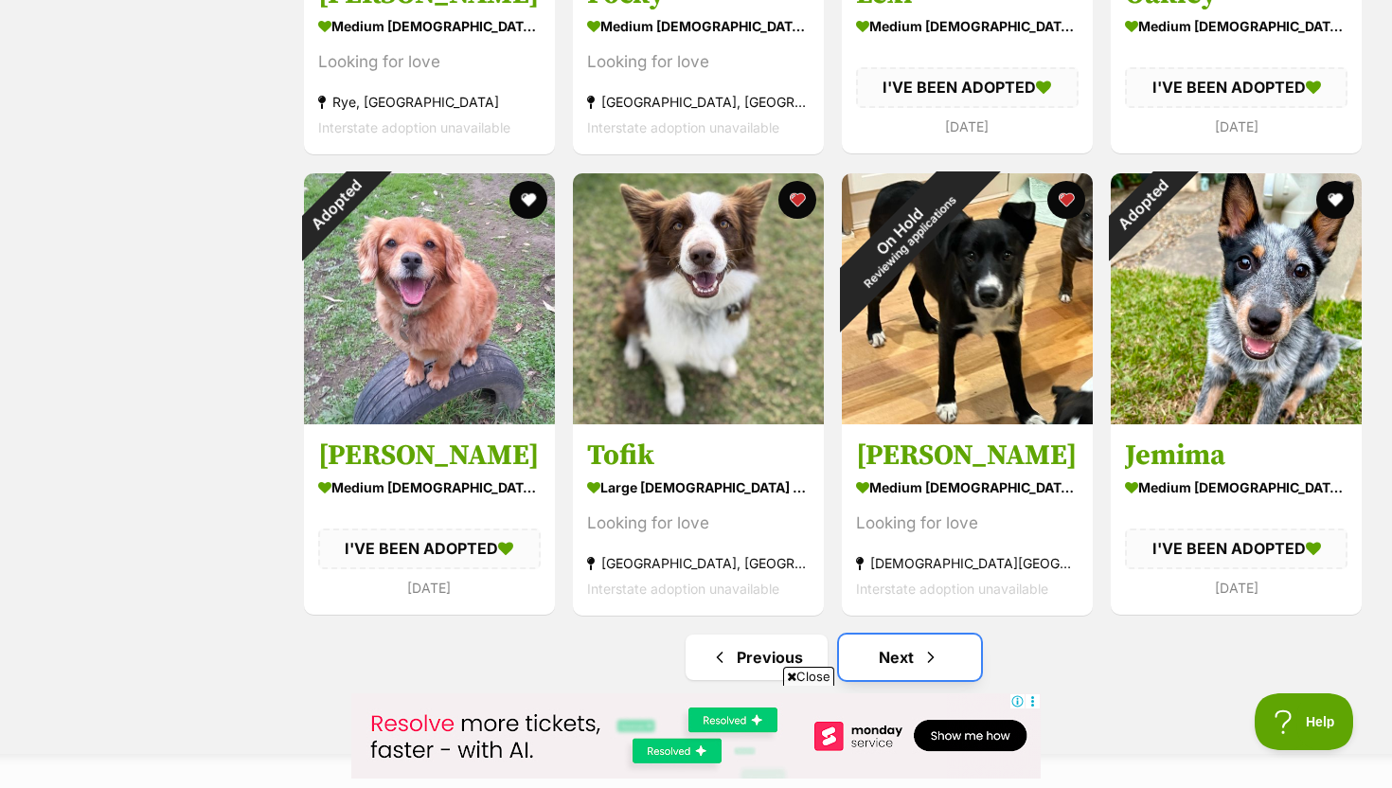
click at [934, 651] on span "Next page" at bounding box center [930, 657] width 19 height 23
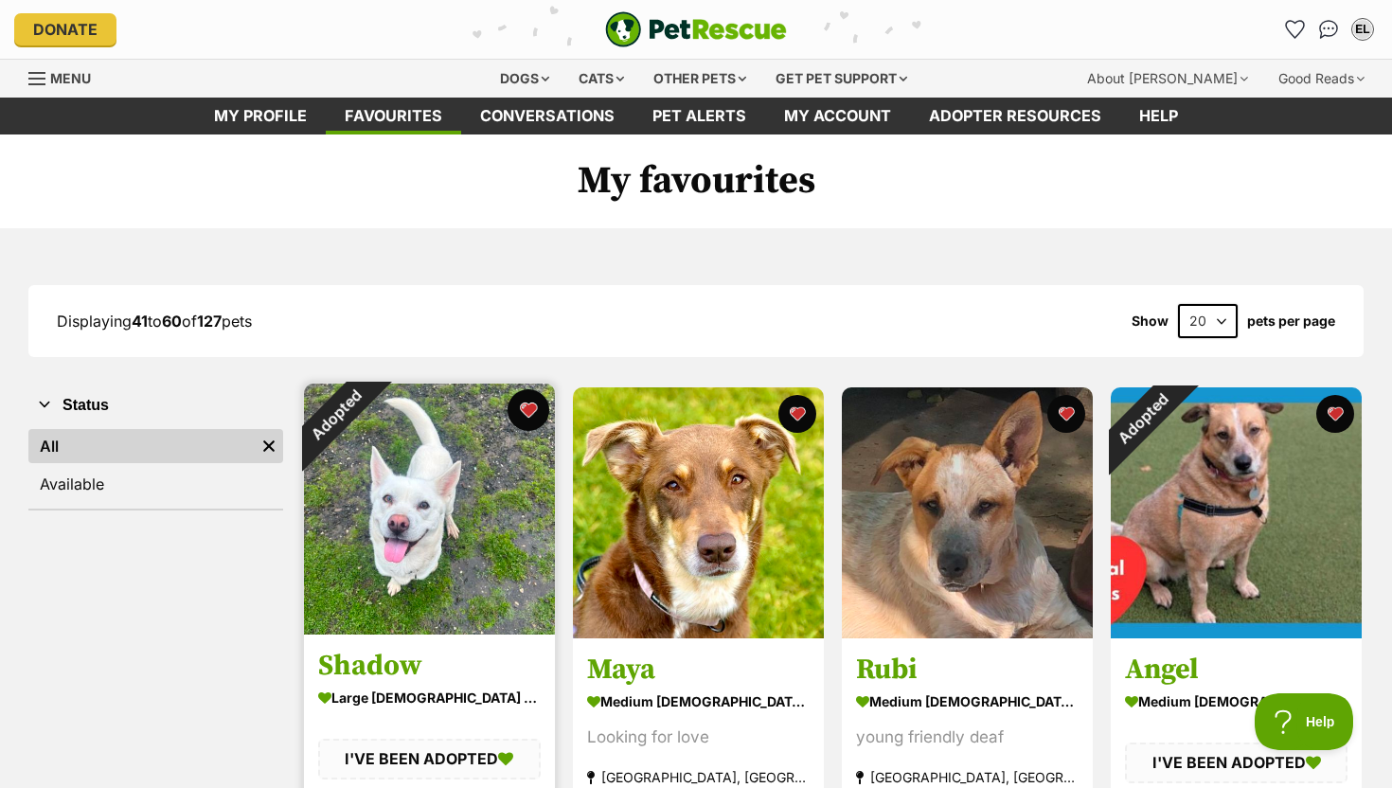
click at [528, 413] on button "favourite" at bounding box center [528, 410] width 42 height 42
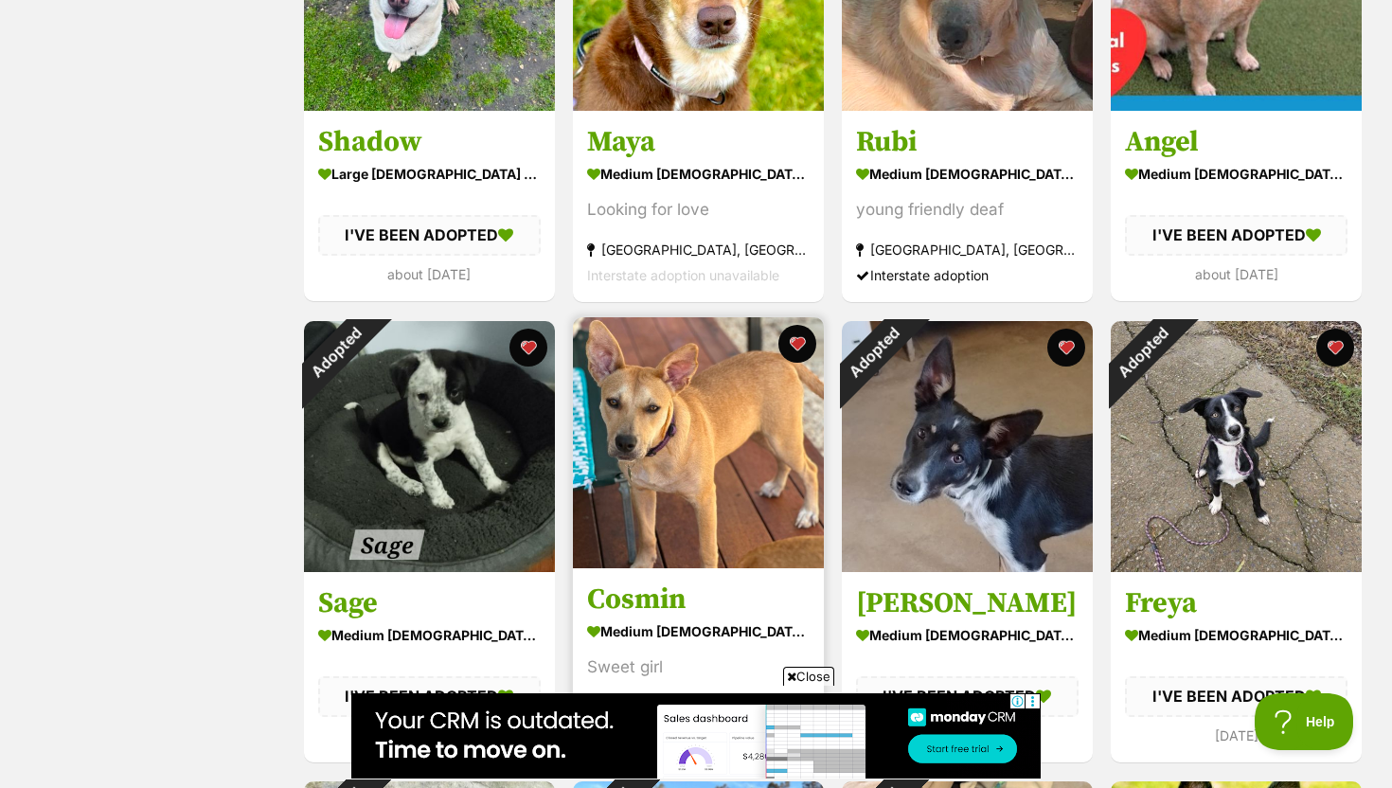
scroll to position [534, 0]
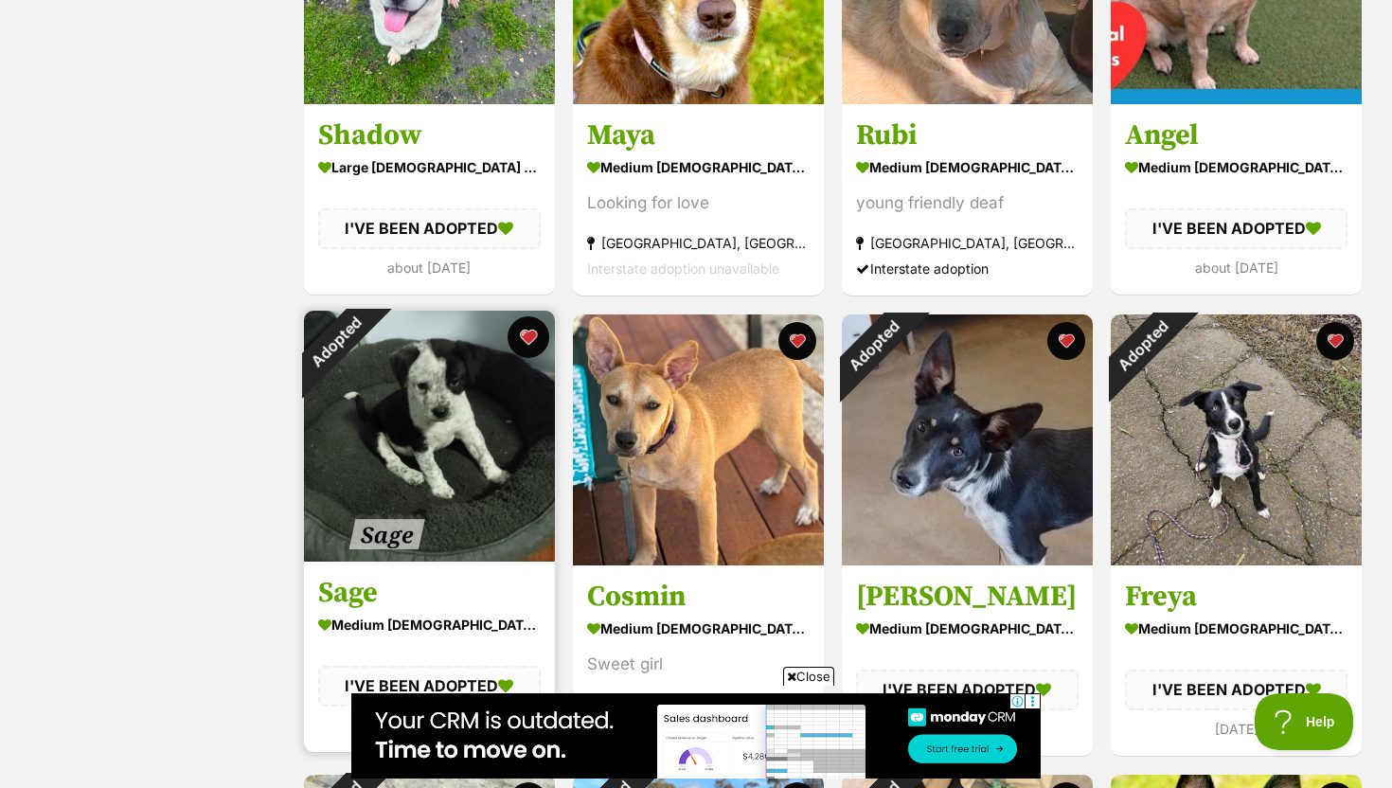
click at [525, 342] on button "favourite" at bounding box center [528, 337] width 42 height 42
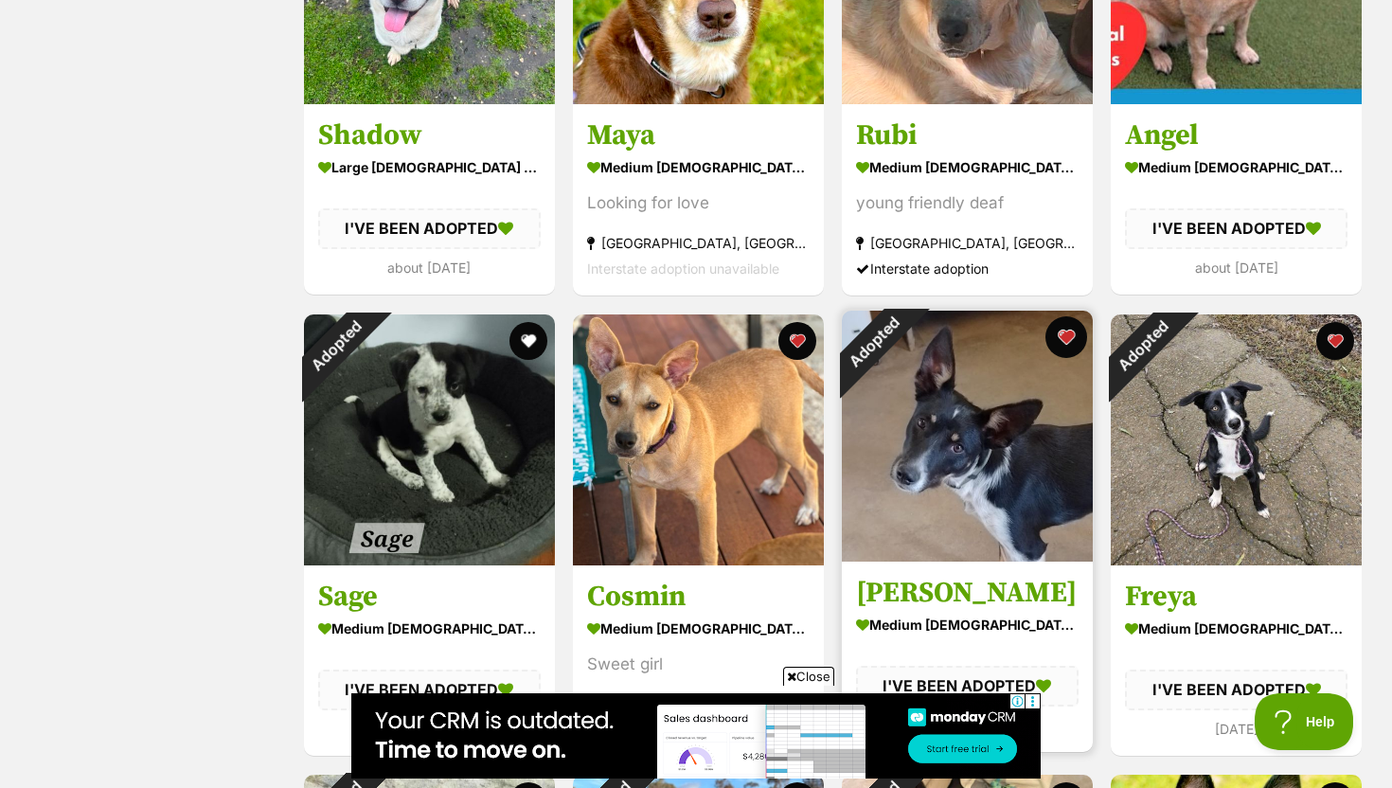
click at [1072, 335] on button "favourite" at bounding box center [1066, 337] width 42 height 42
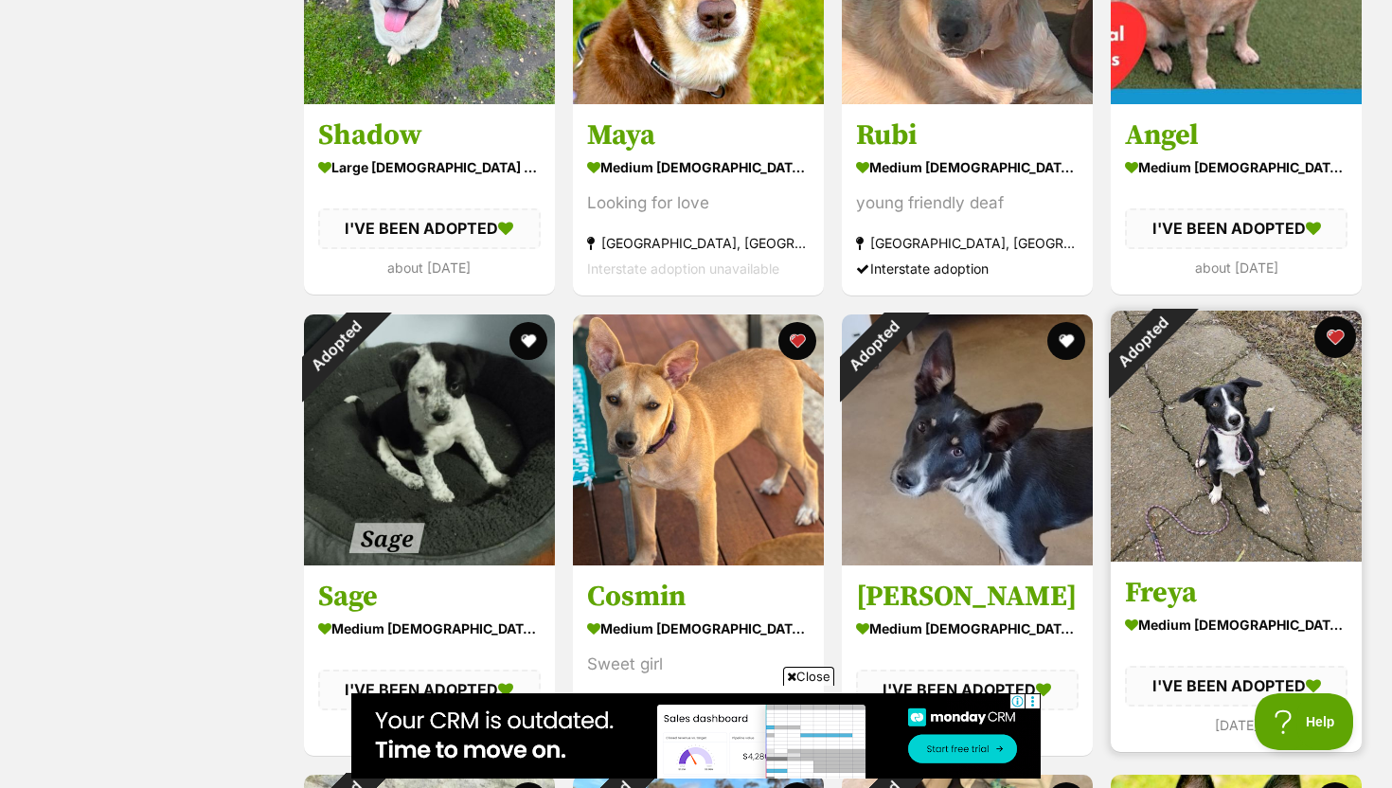
click at [1342, 342] on button "favourite" at bounding box center [1335, 337] width 42 height 42
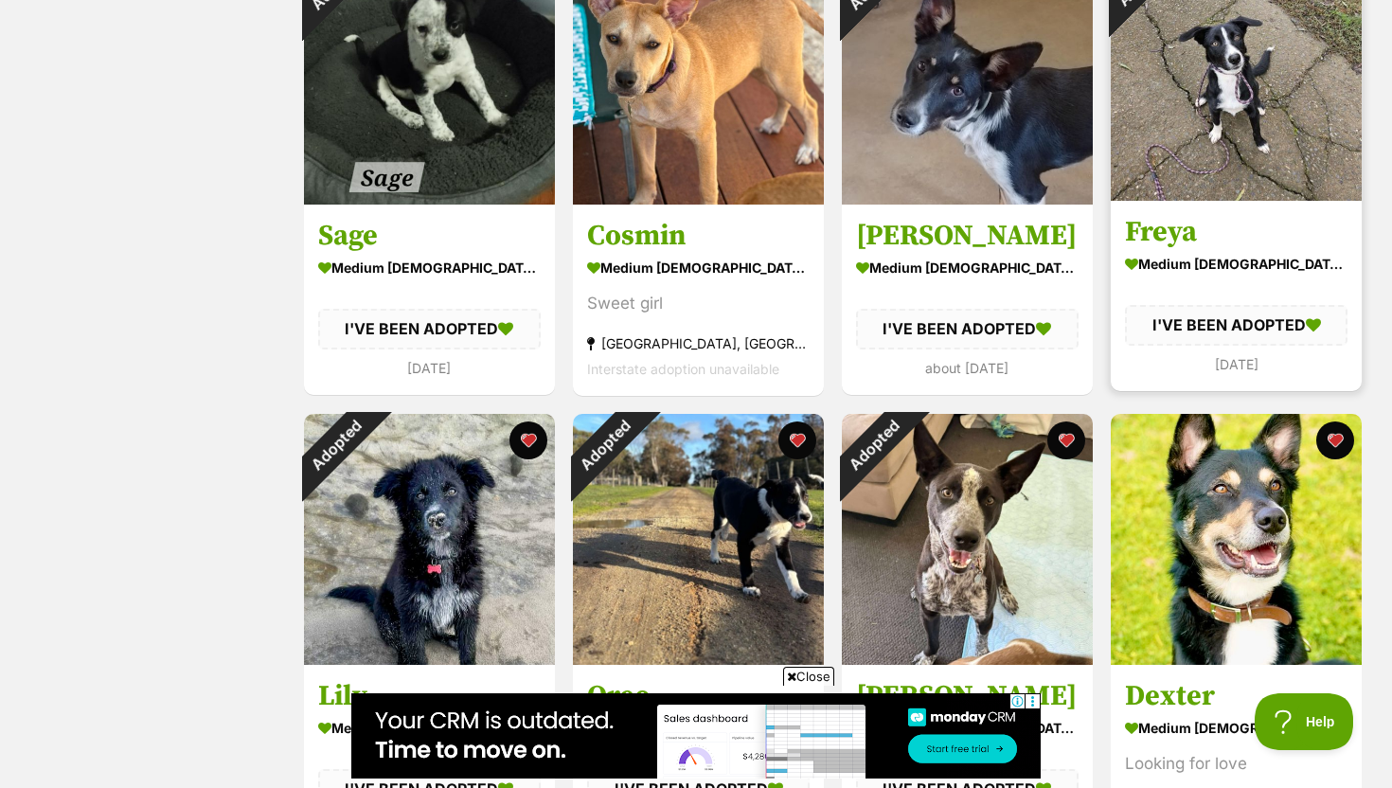
scroll to position [900, 0]
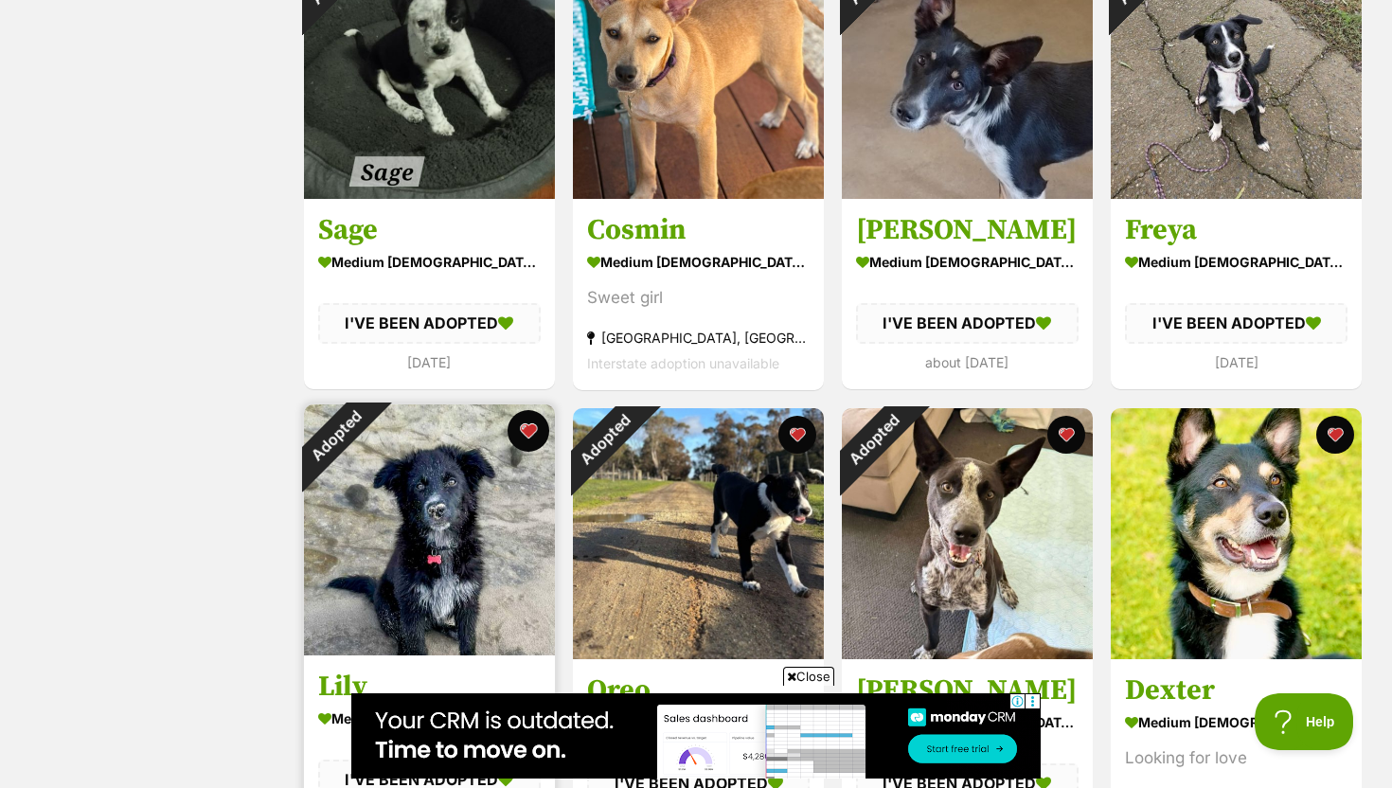
click at [516, 430] on button "favourite" at bounding box center [528, 431] width 42 height 42
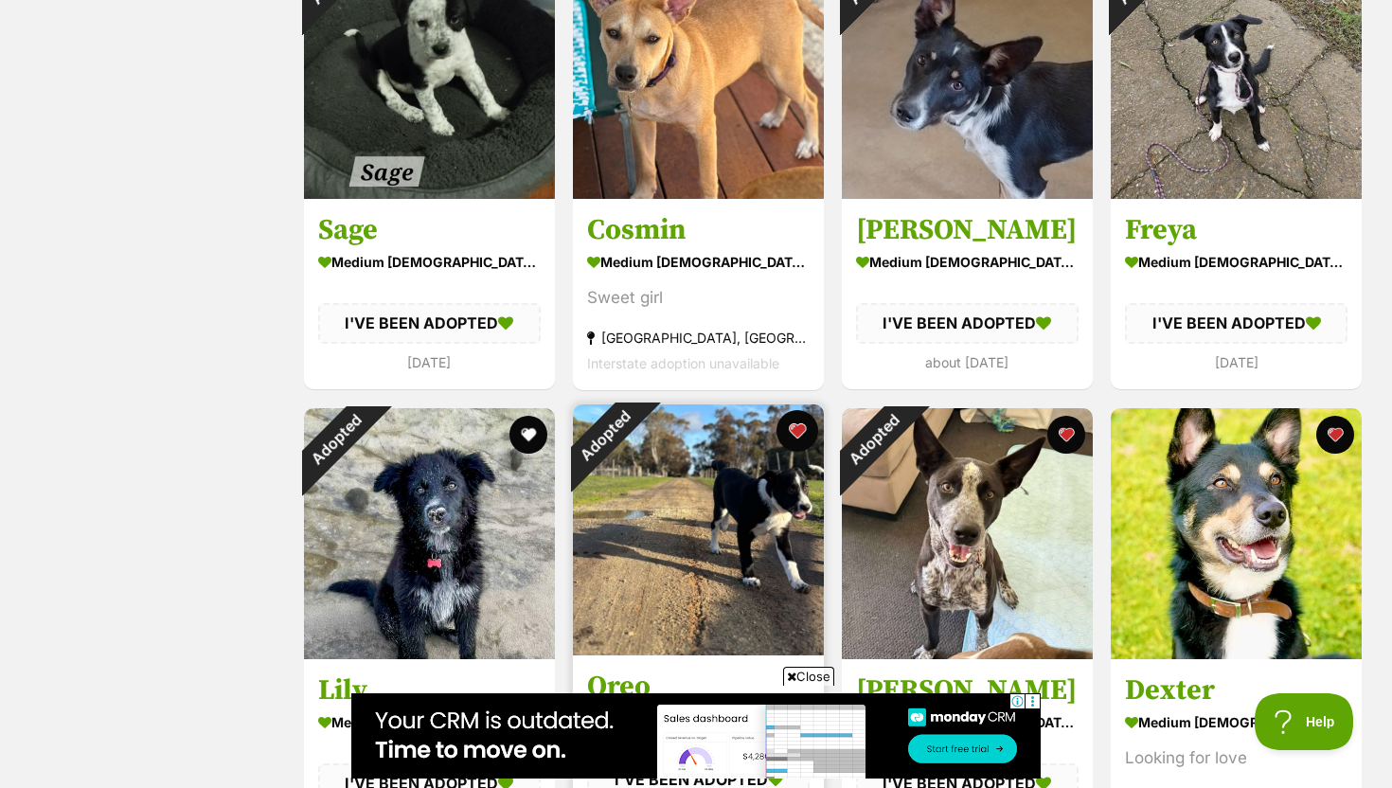
click at [797, 429] on button "favourite" at bounding box center [797, 431] width 42 height 42
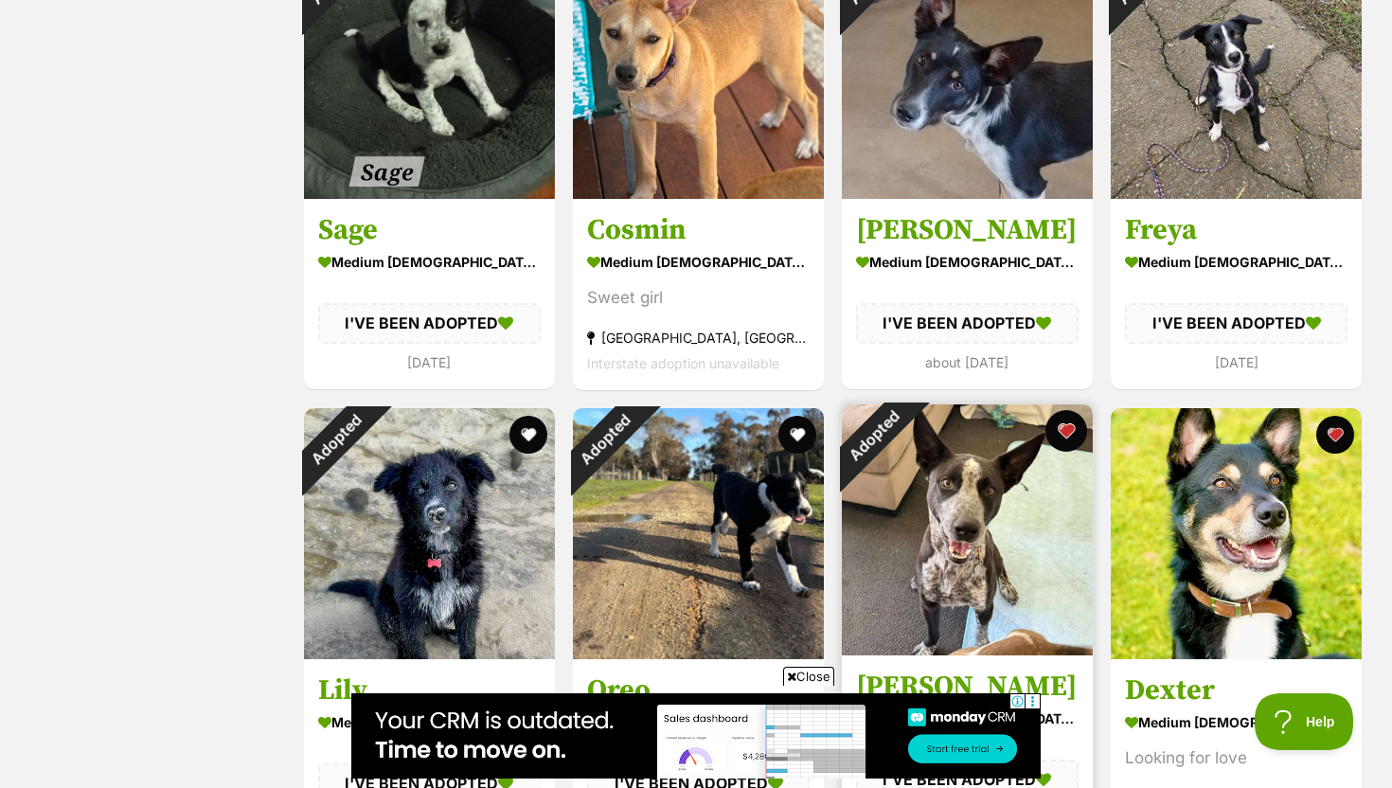
click at [1080, 431] on button "favourite" at bounding box center [1066, 431] width 42 height 42
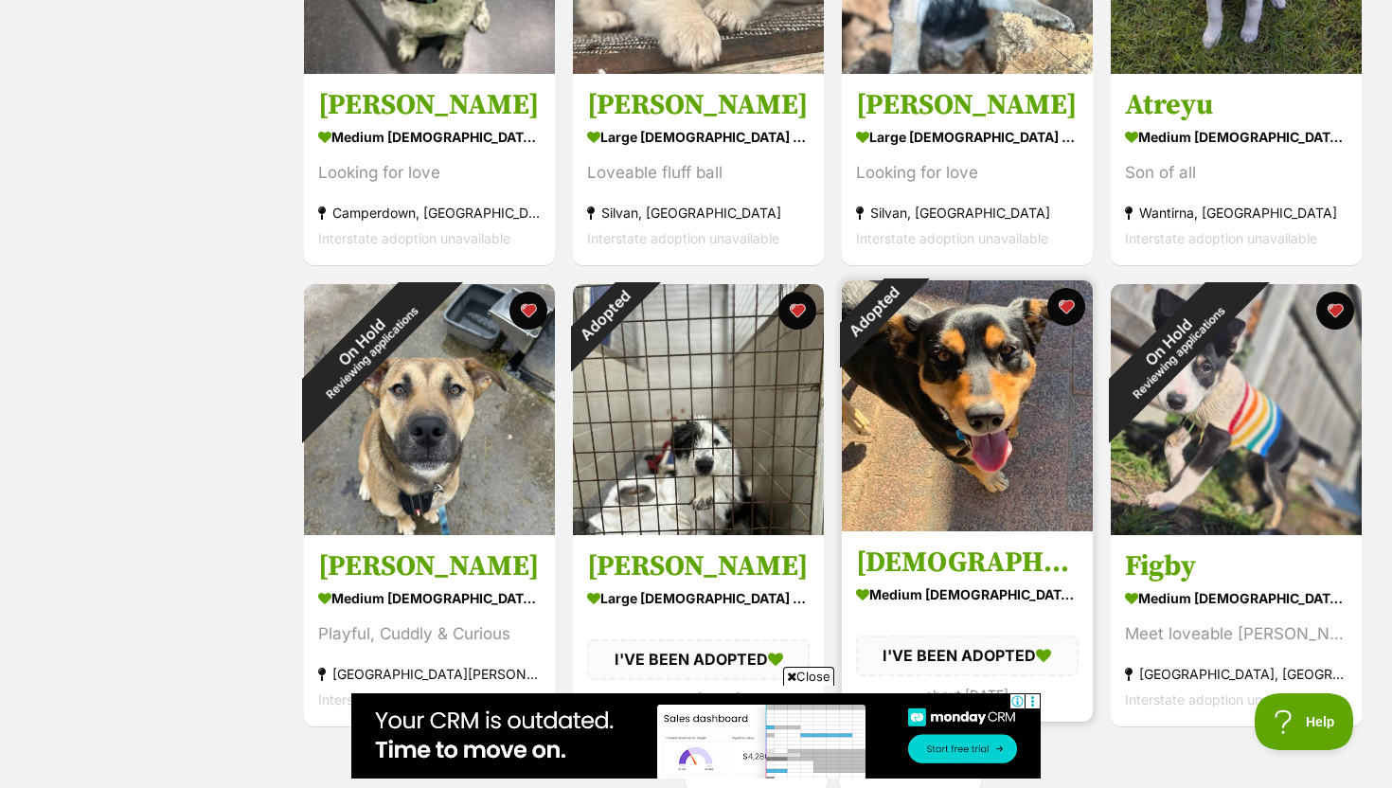
scroll to position [1963, 0]
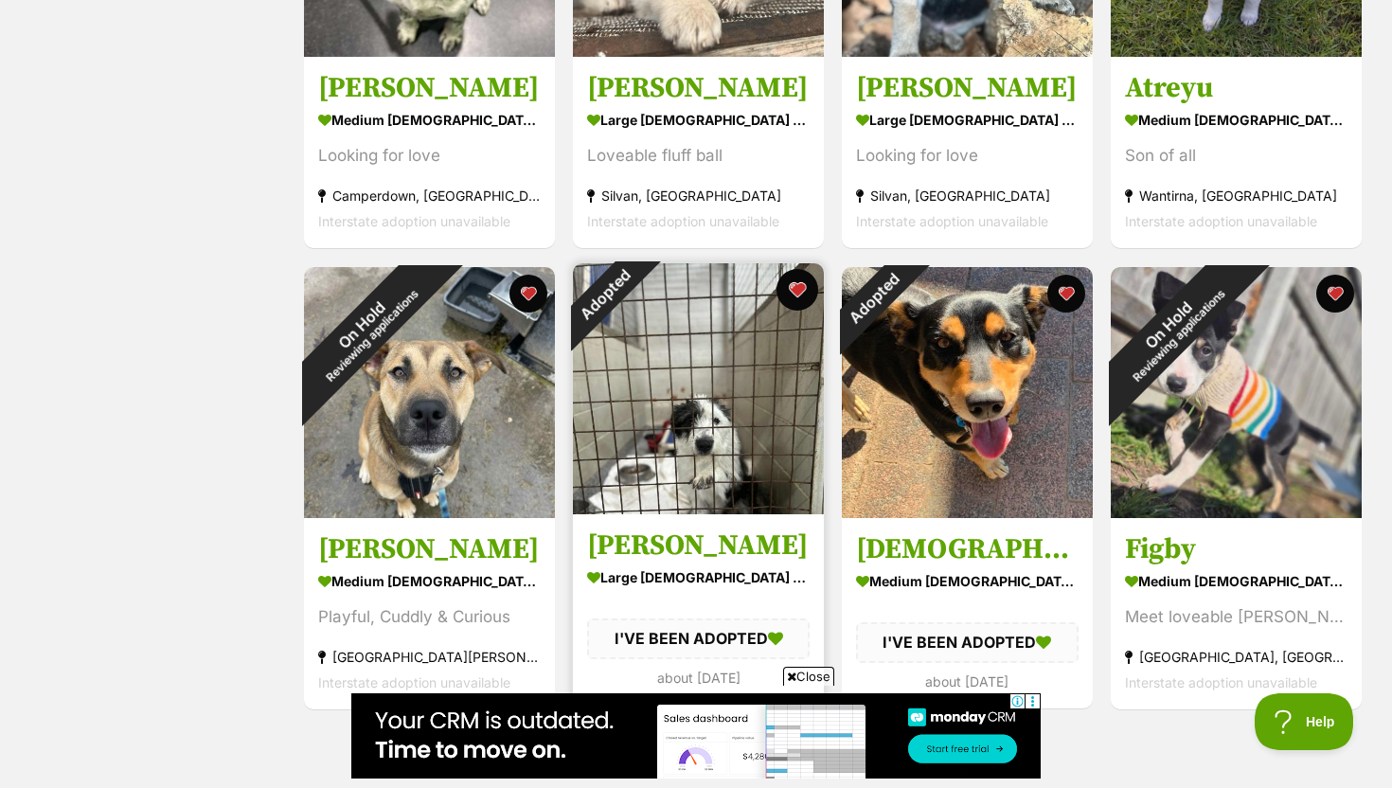
click at [801, 286] on button "favourite" at bounding box center [797, 290] width 42 height 42
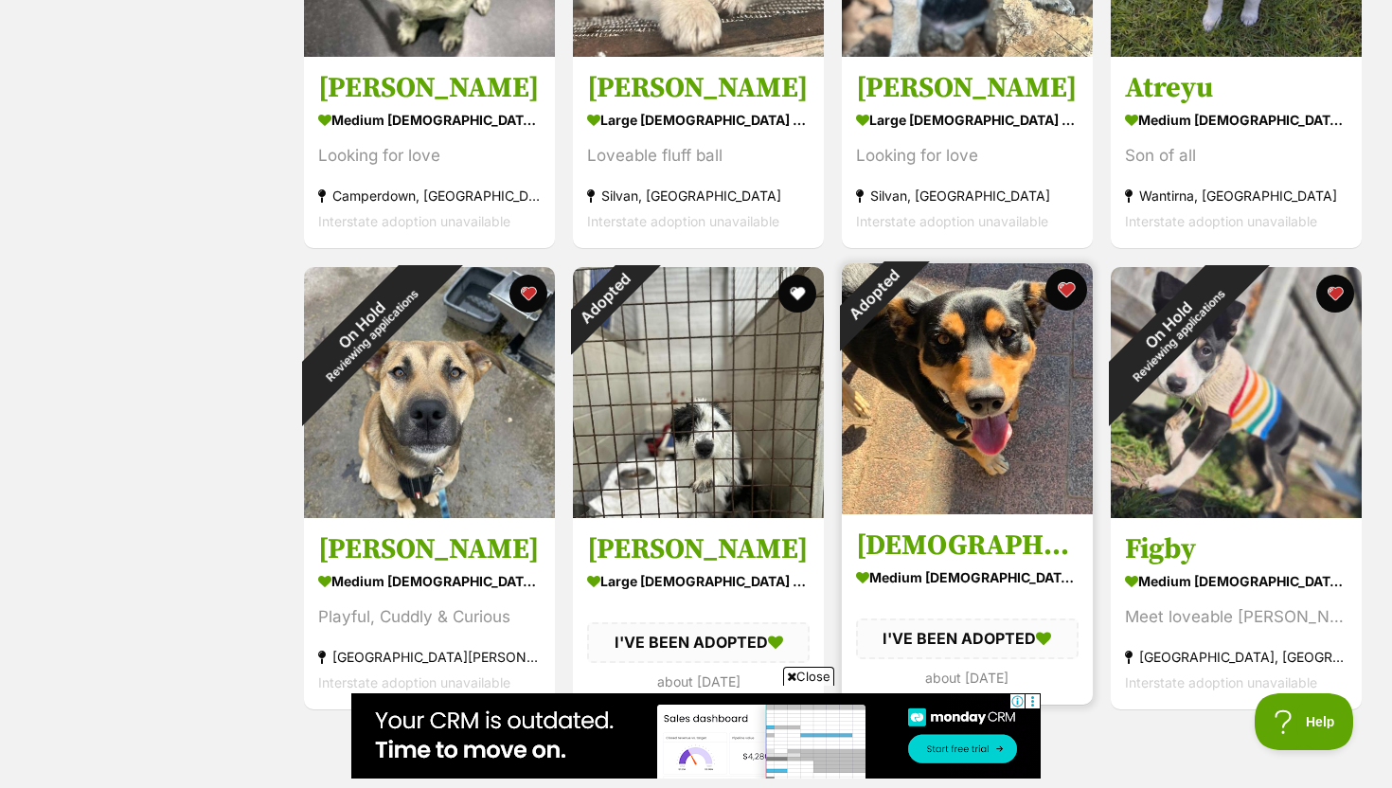
click at [1064, 280] on button "favourite" at bounding box center [1066, 290] width 42 height 42
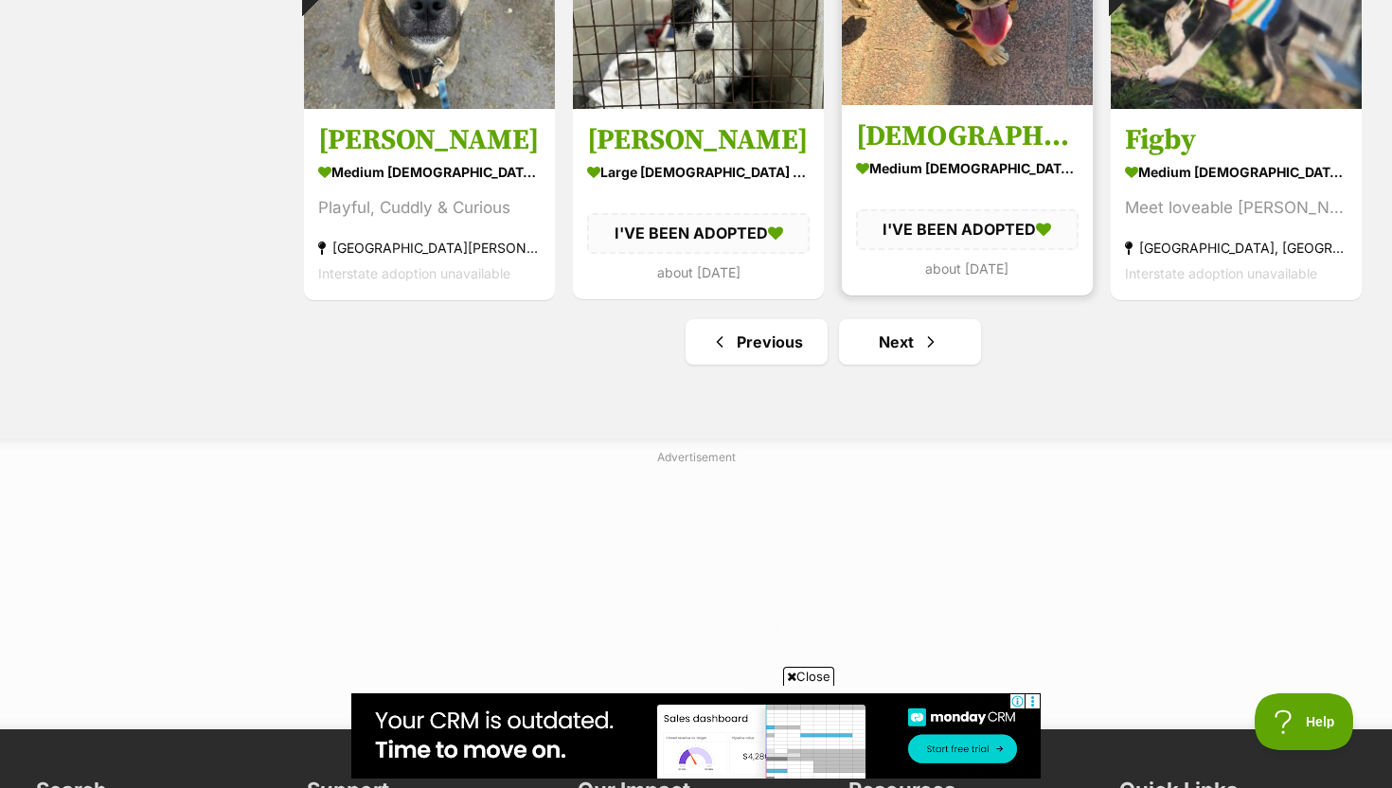
scroll to position [2447, 0]
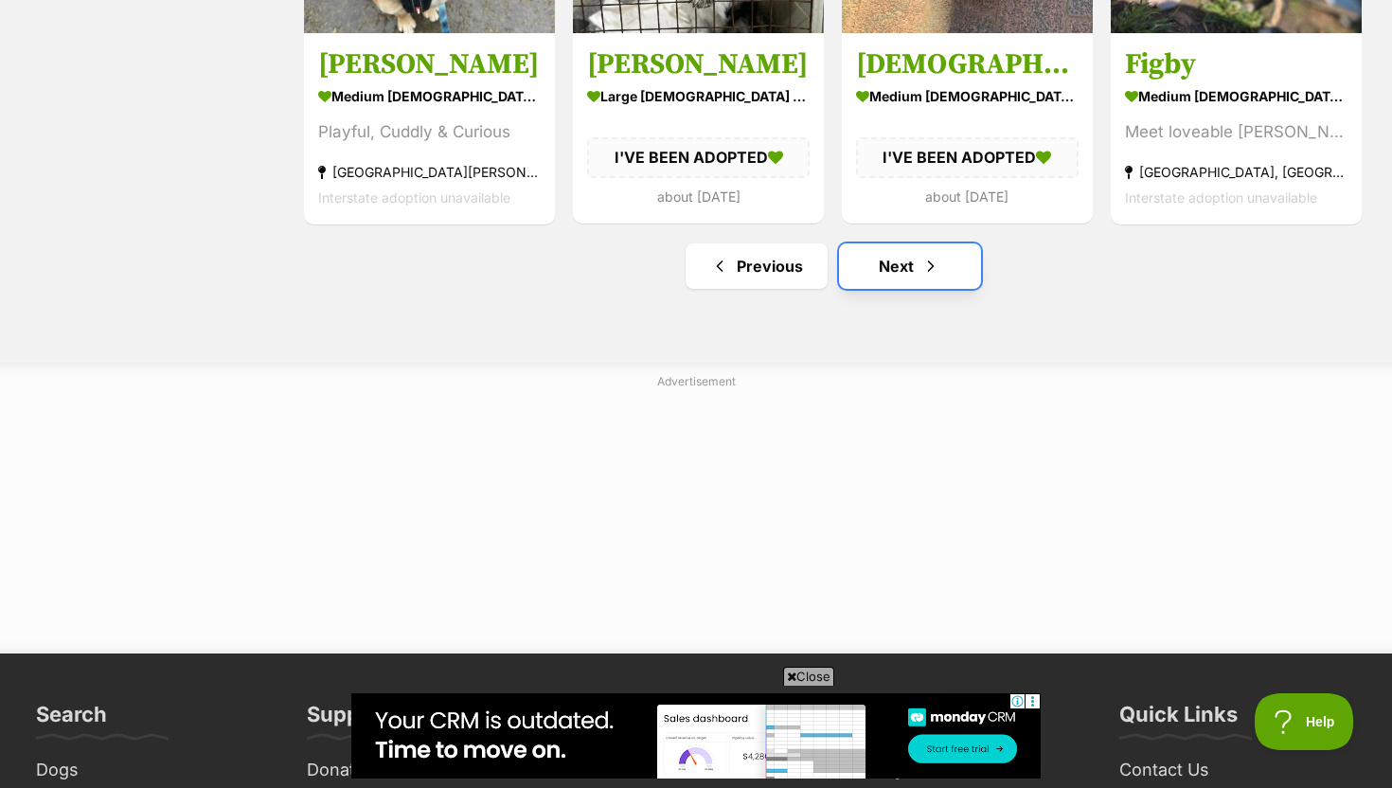
click at [908, 266] on link "Next" at bounding box center [910, 265] width 142 height 45
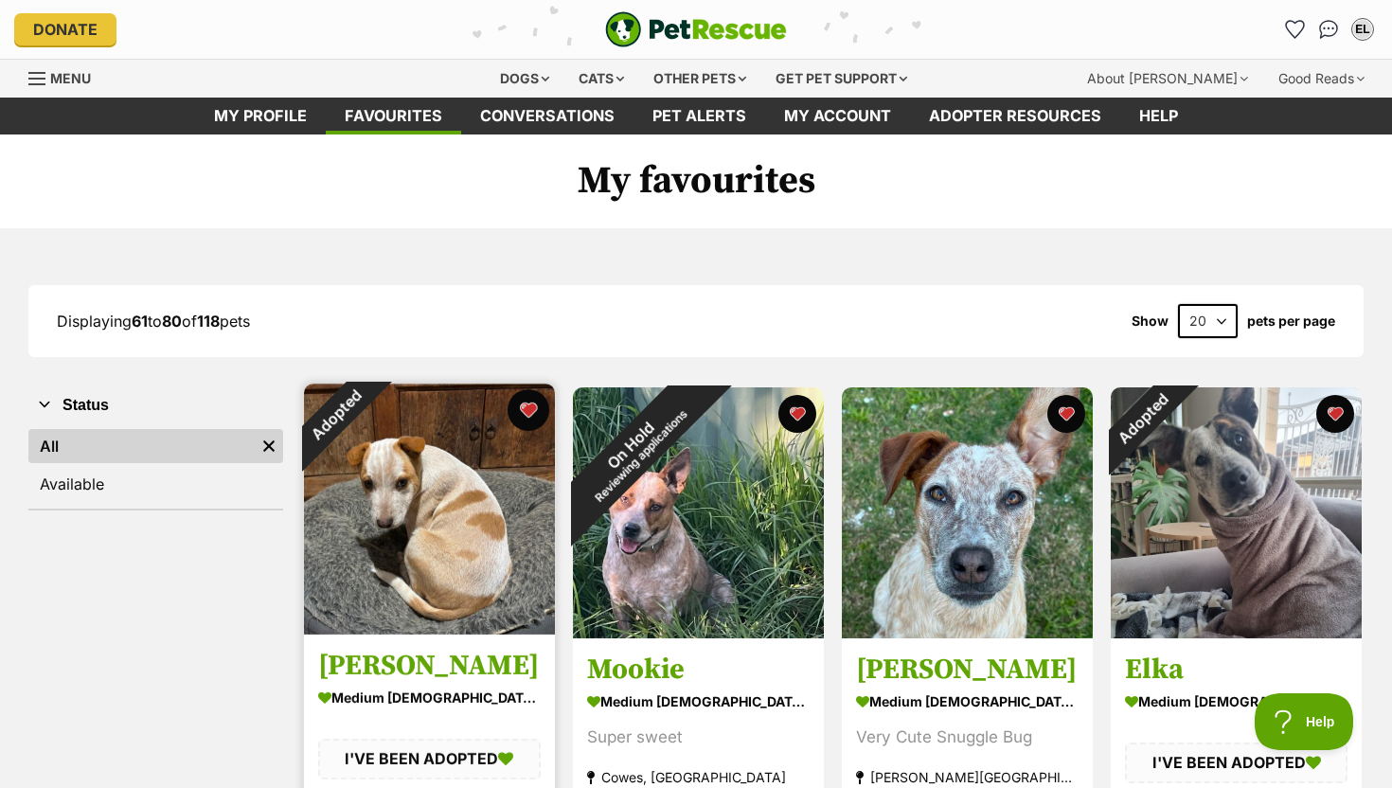
click at [531, 413] on button "favourite" at bounding box center [528, 410] width 42 height 42
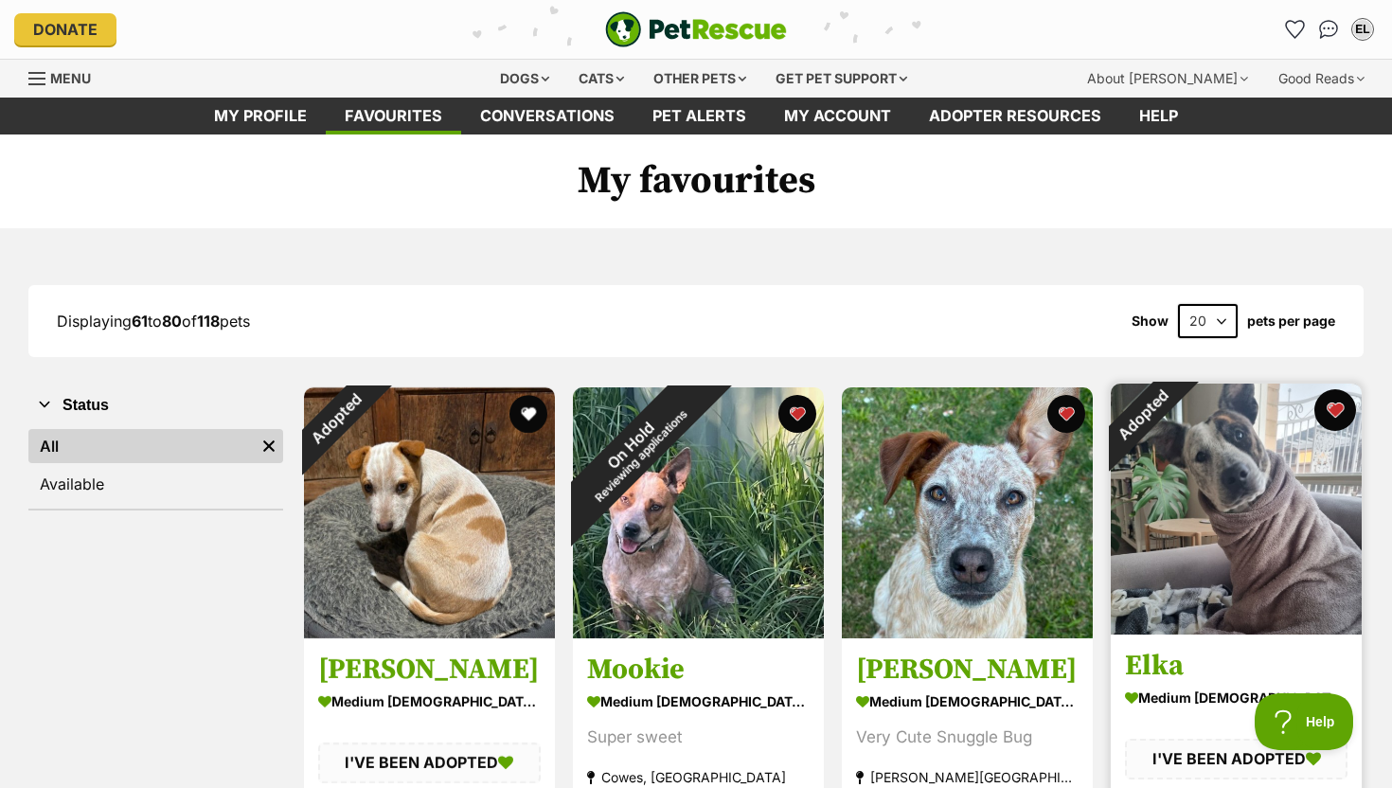
click at [1326, 405] on button "favourite" at bounding box center [1335, 410] width 42 height 42
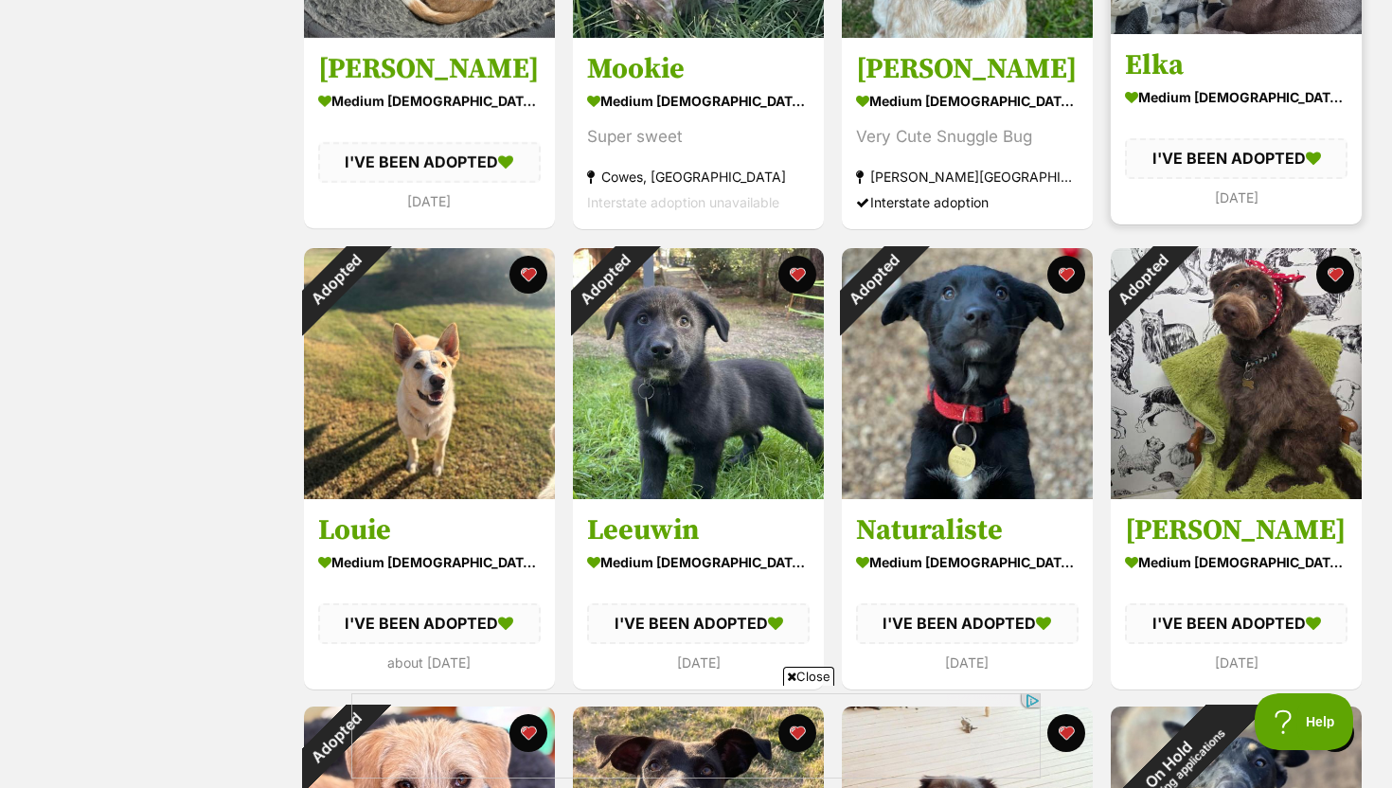
scroll to position [721, 0]
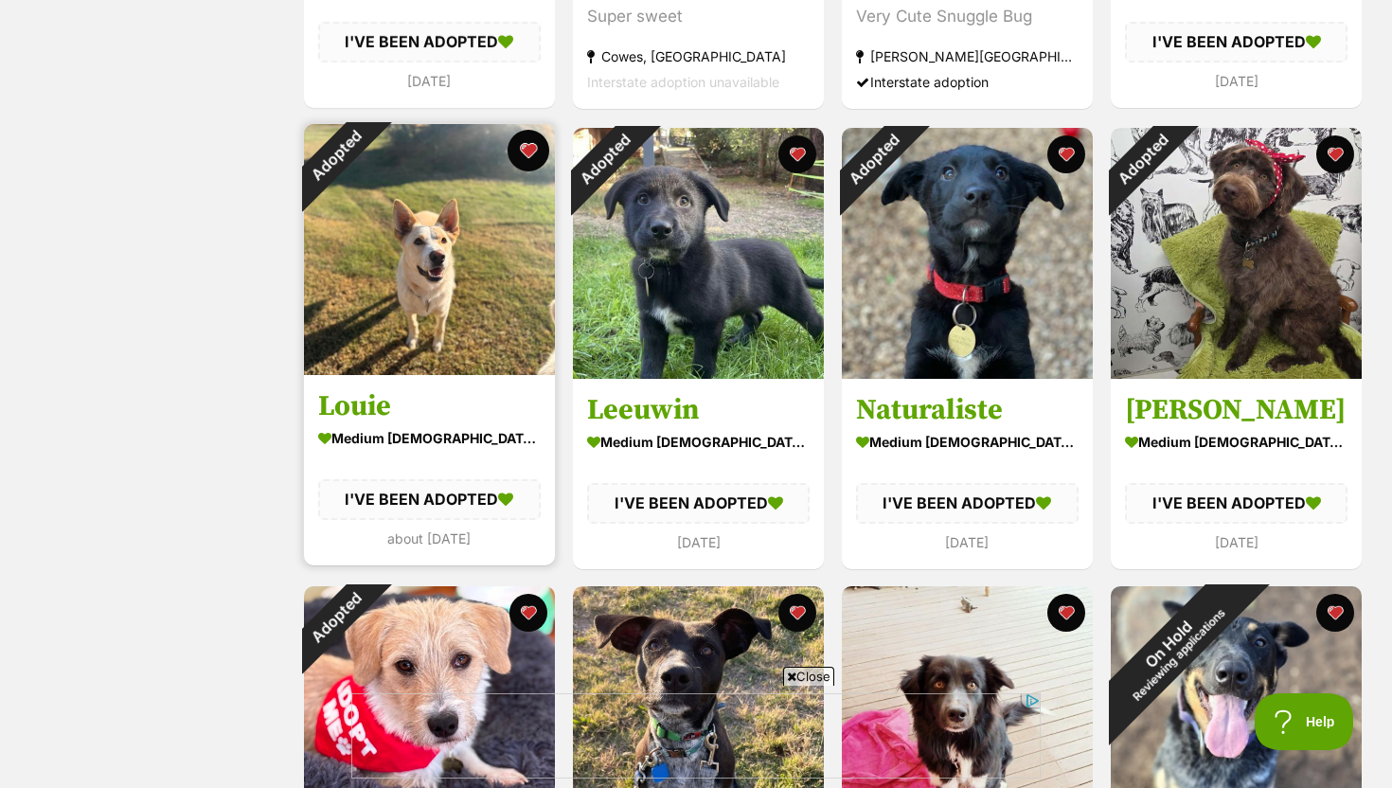
click at [539, 149] on button "favourite" at bounding box center [528, 151] width 42 height 42
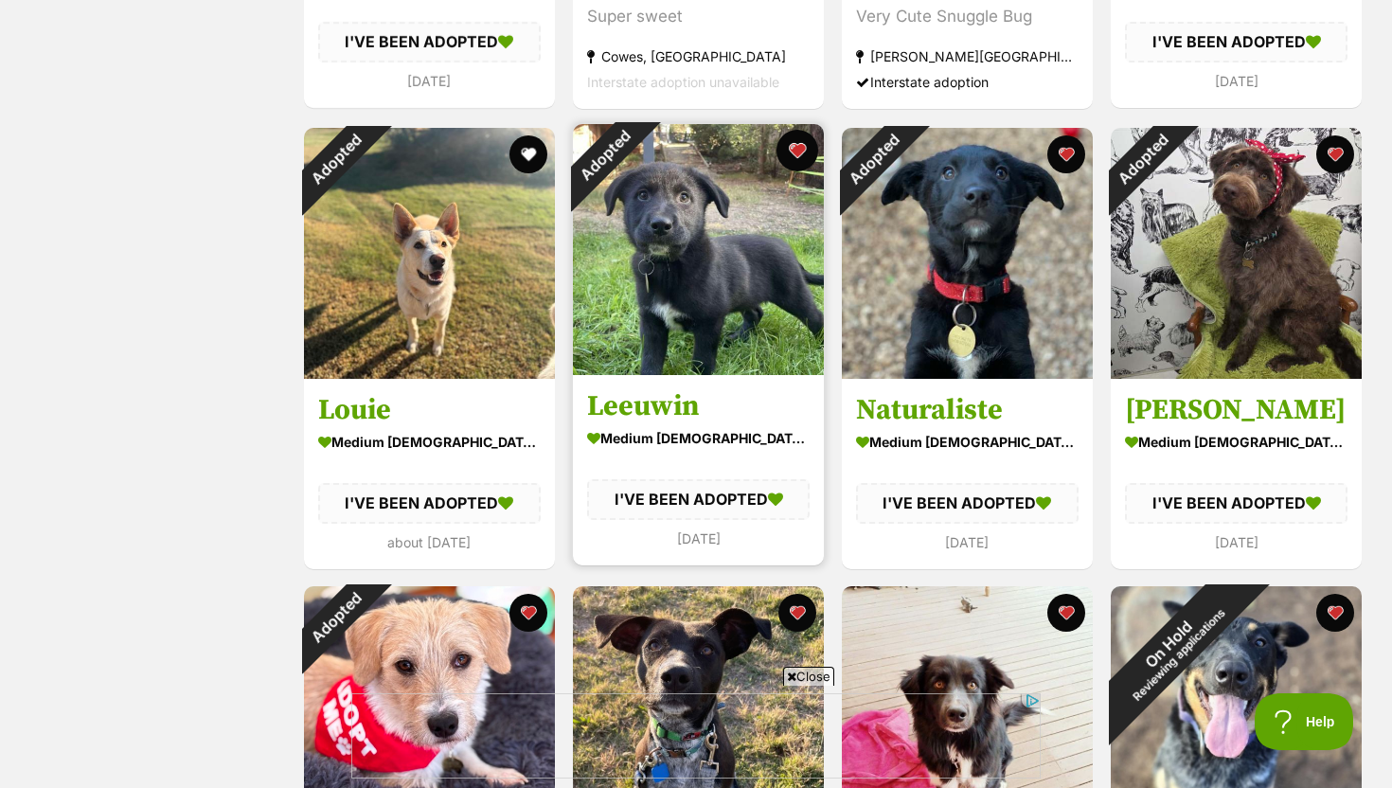
click at [804, 152] on button "favourite" at bounding box center [797, 151] width 42 height 42
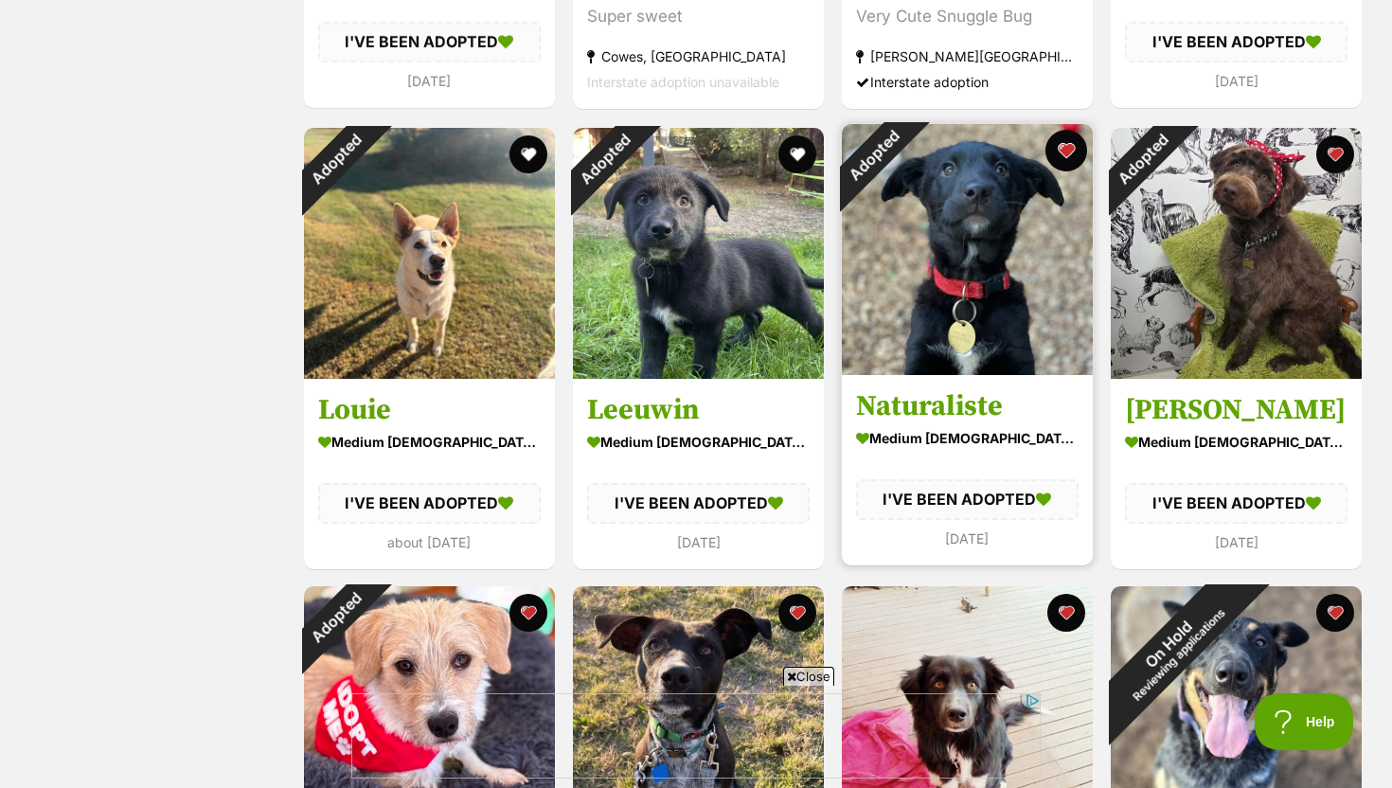
click at [1068, 148] on button "favourite" at bounding box center [1066, 151] width 42 height 42
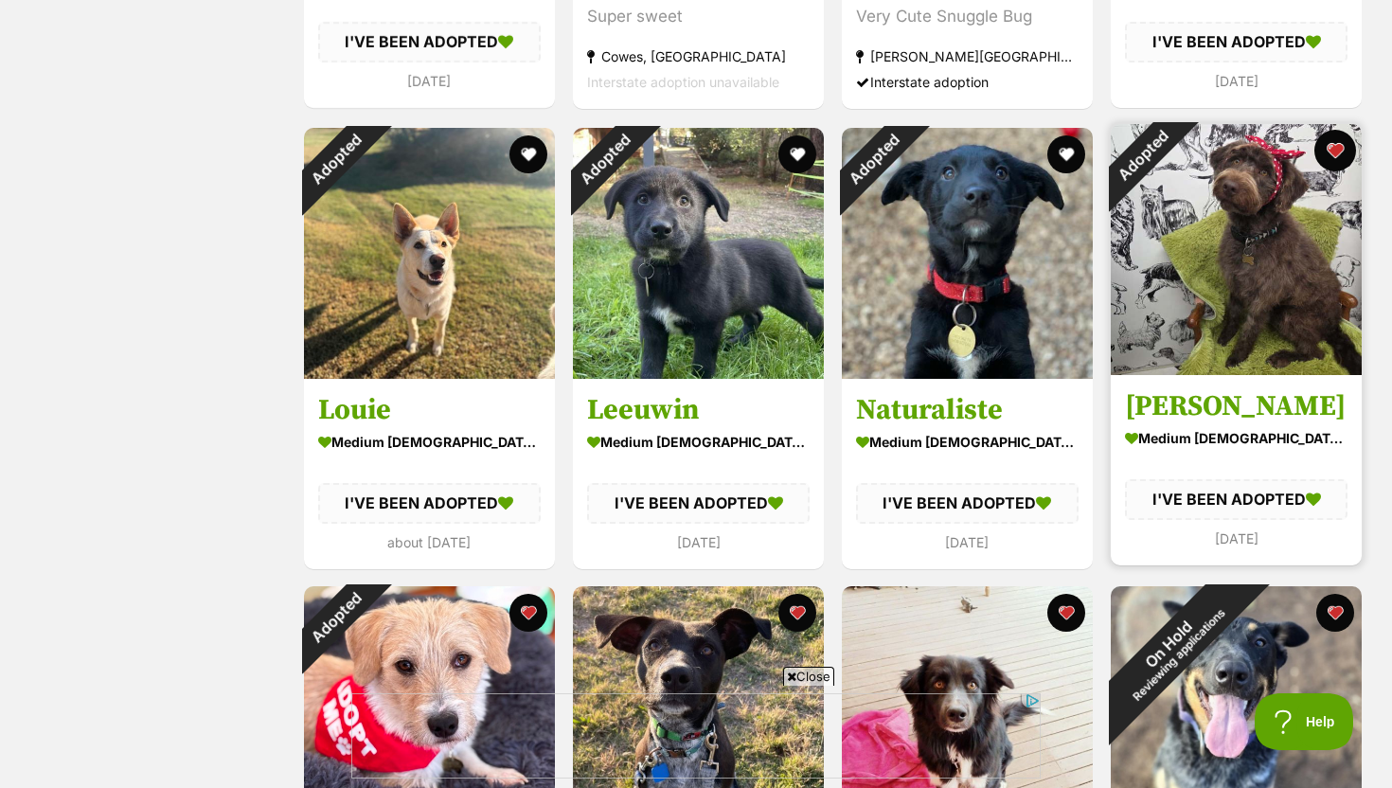
click at [1331, 152] on button "favourite" at bounding box center [1335, 151] width 42 height 42
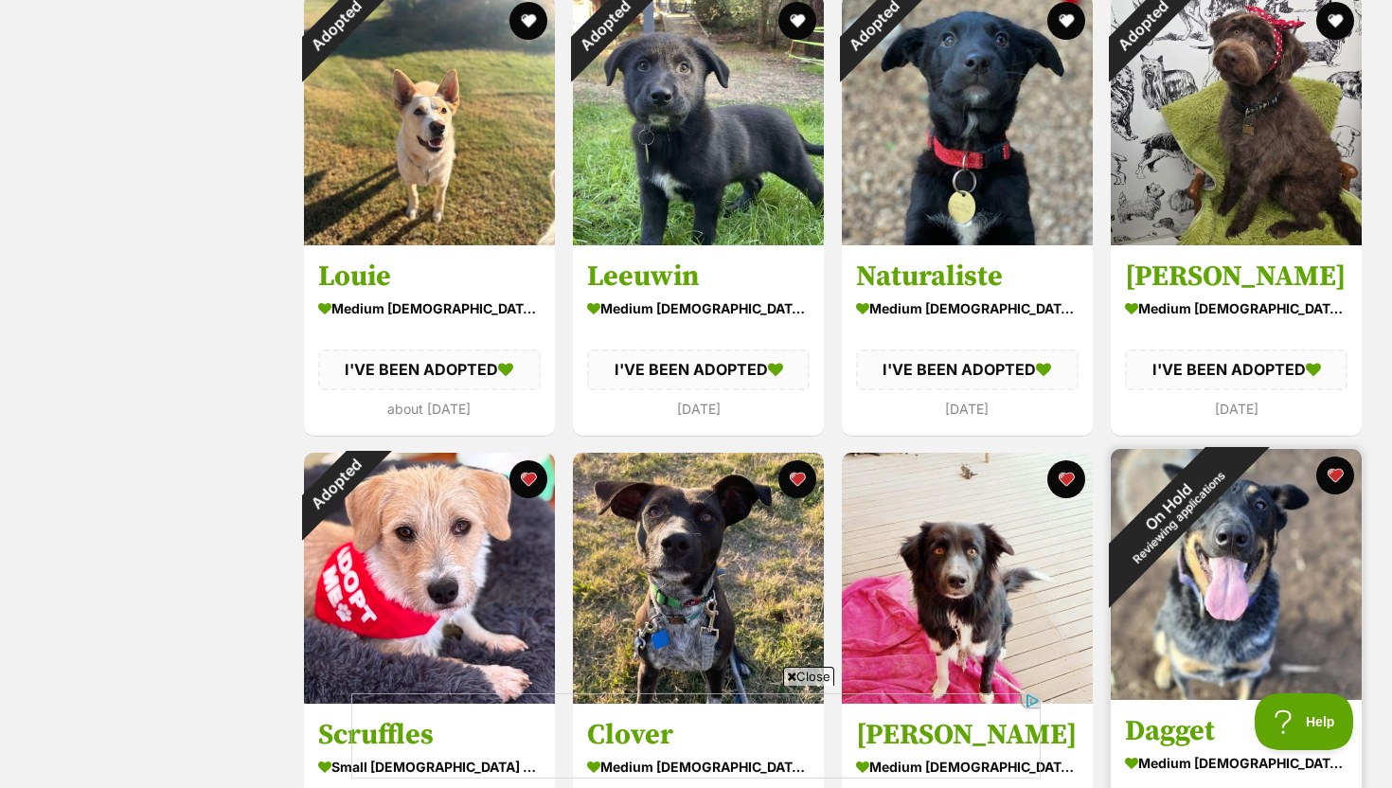
scroll to position [1041, 0]
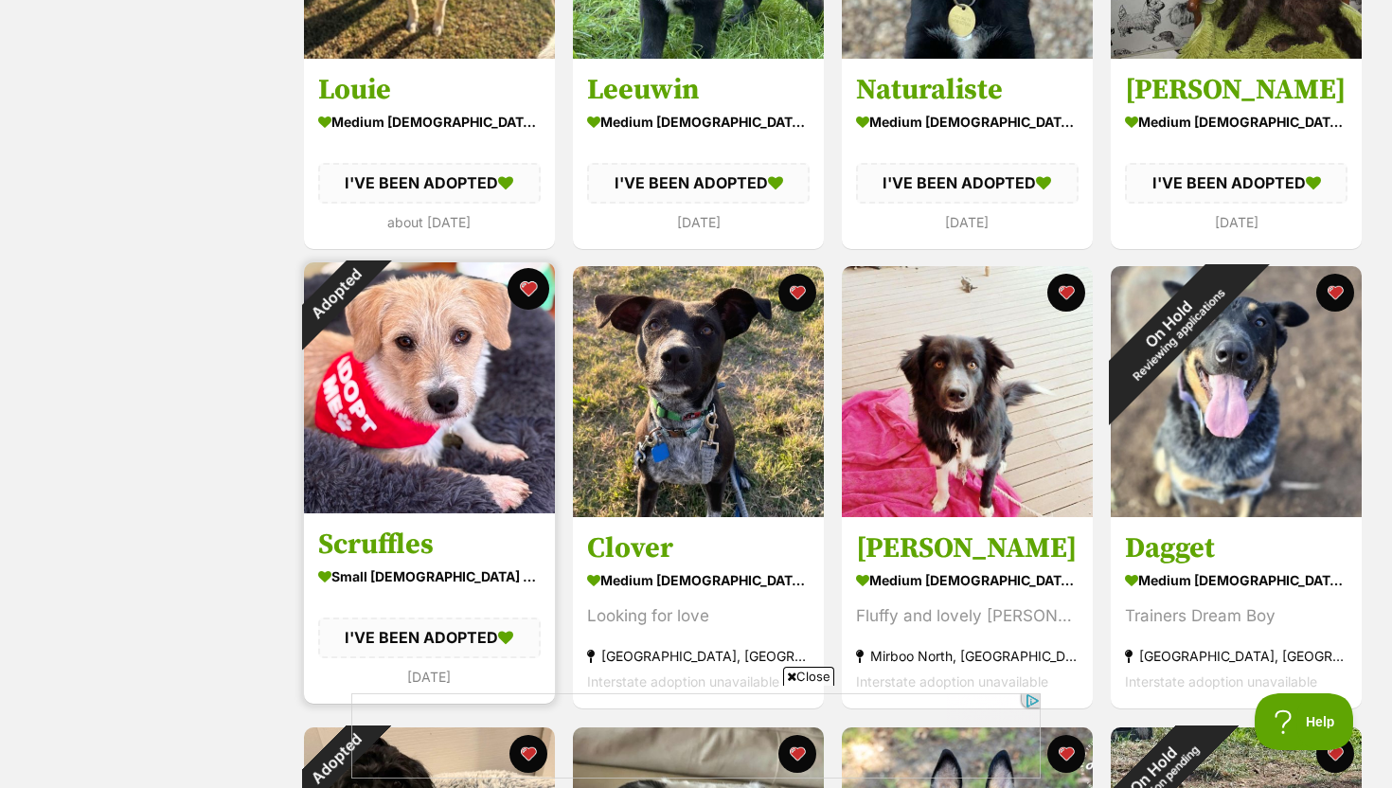
click at [524, 275] on button "favourite" at bounding box center [528, 289] width 42 height 42
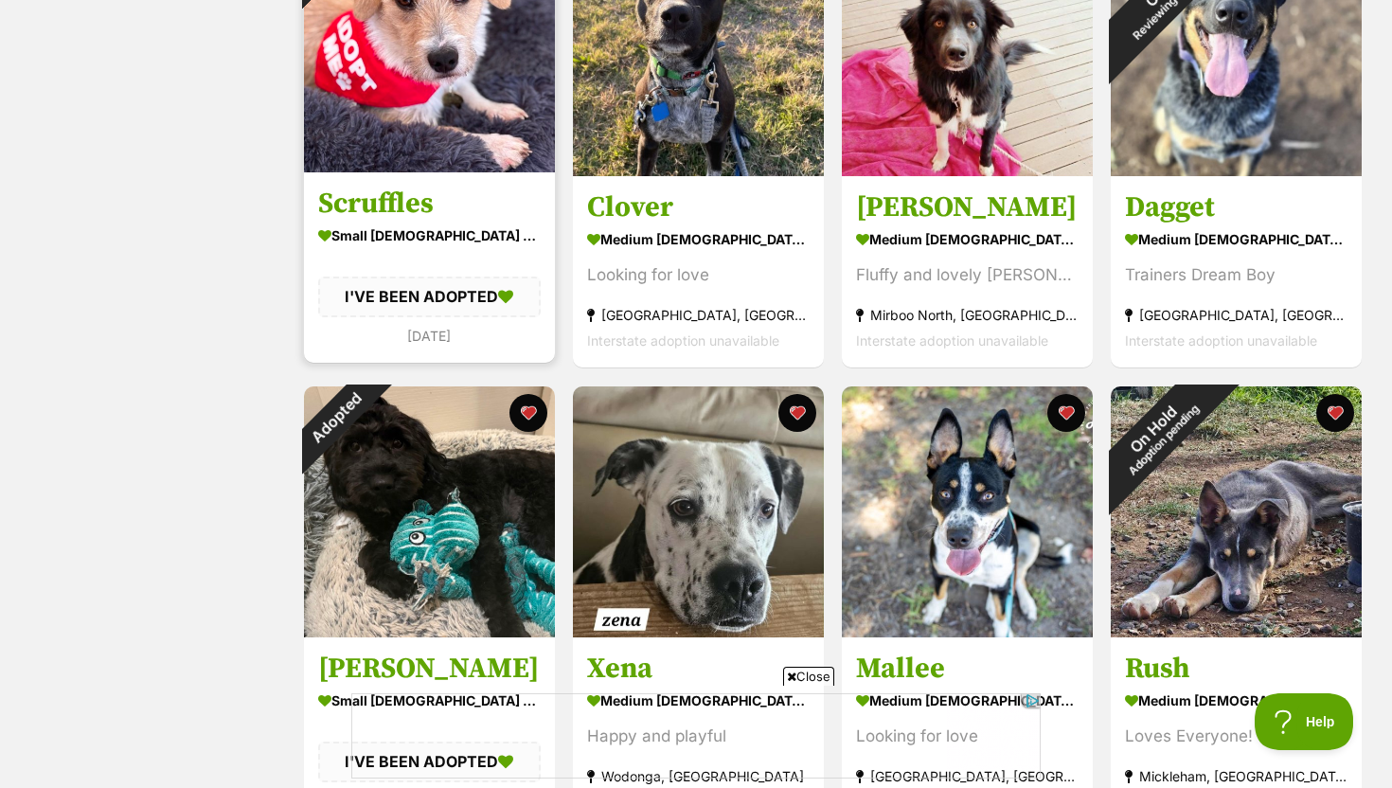
scroll to position [0, 0]
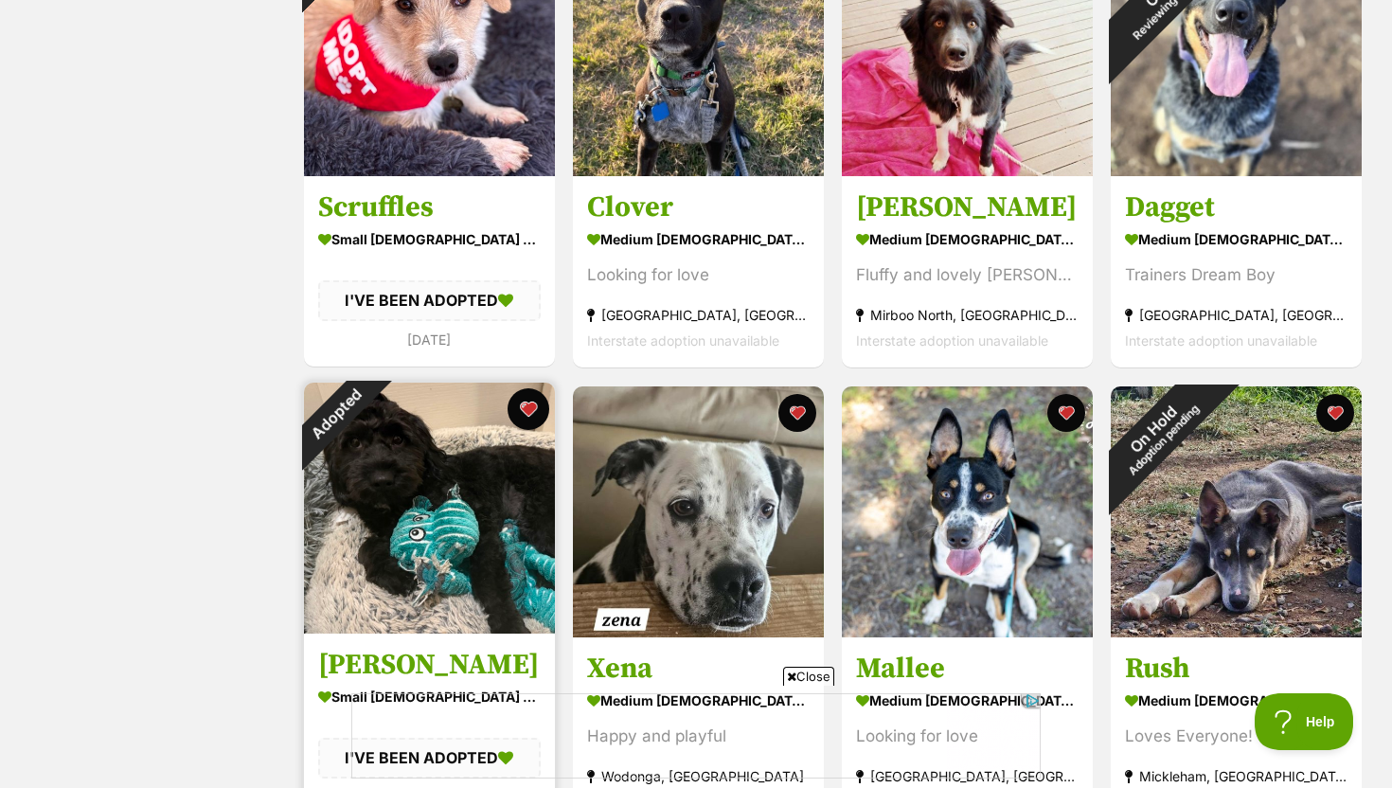
click at [532, 407] on button "favourite" at bounding box center [528, 409] width 42 height 42
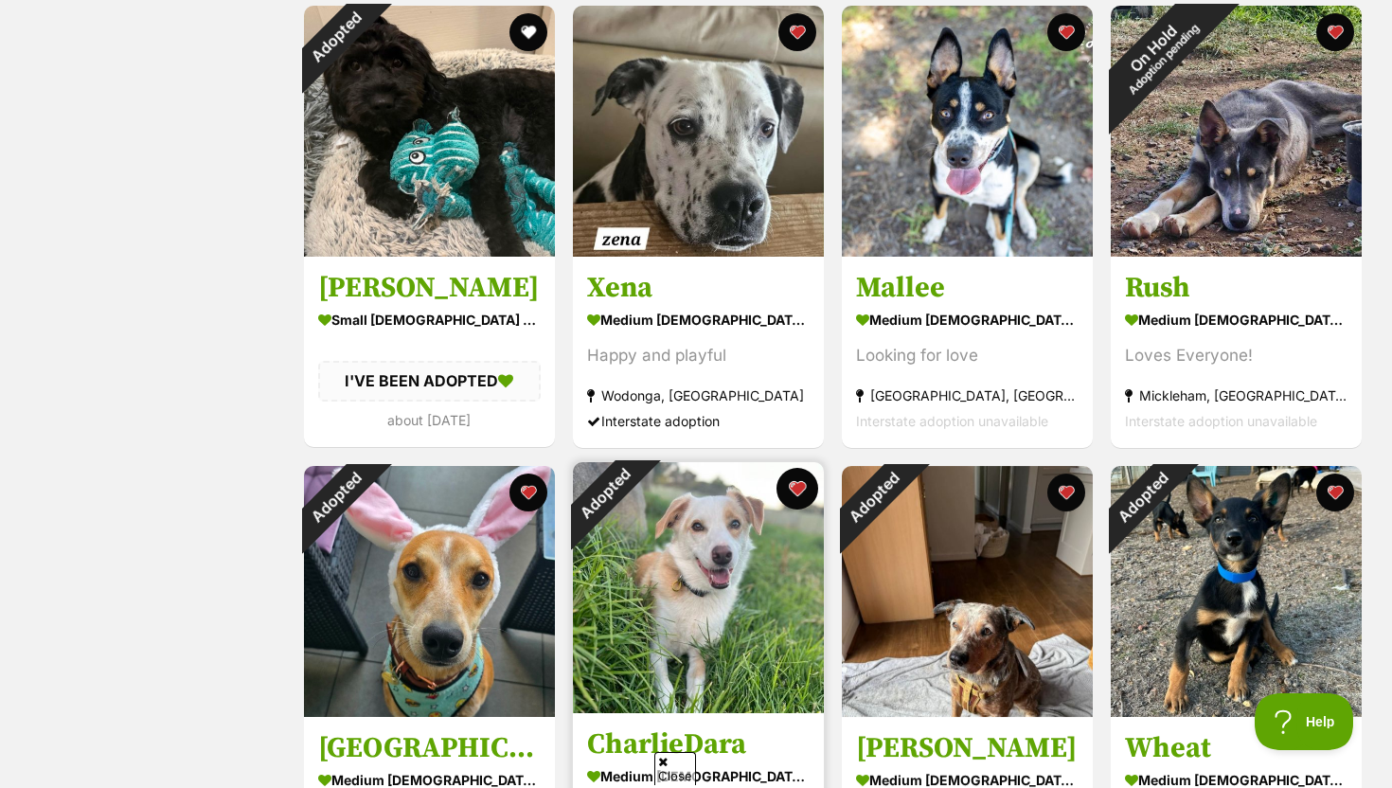
click at [803, 495] on button "favourite" at bounding box center [797, 489] width 42 height 42
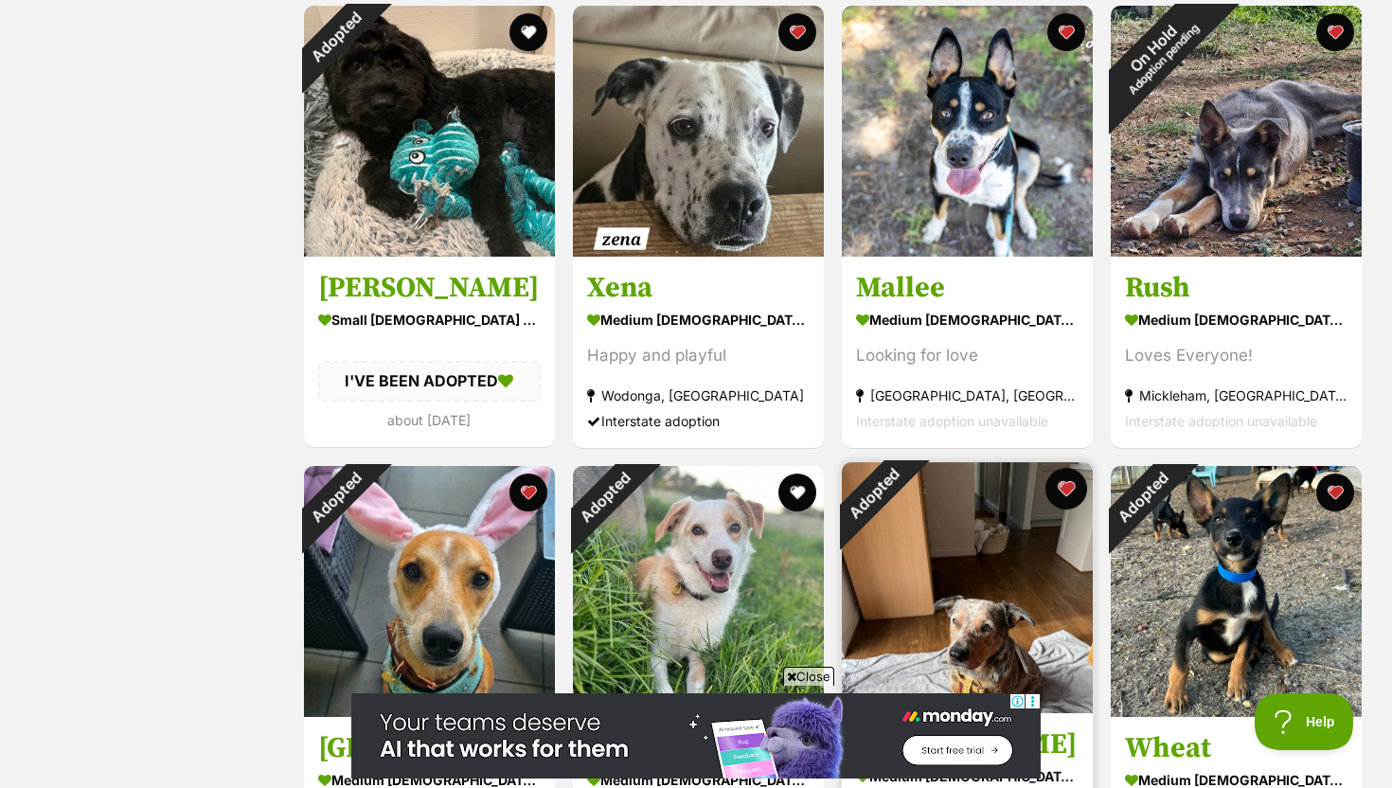
click at [1062, 489] on button "favourite" at bounding box center [1066, 489] width 42 height 42
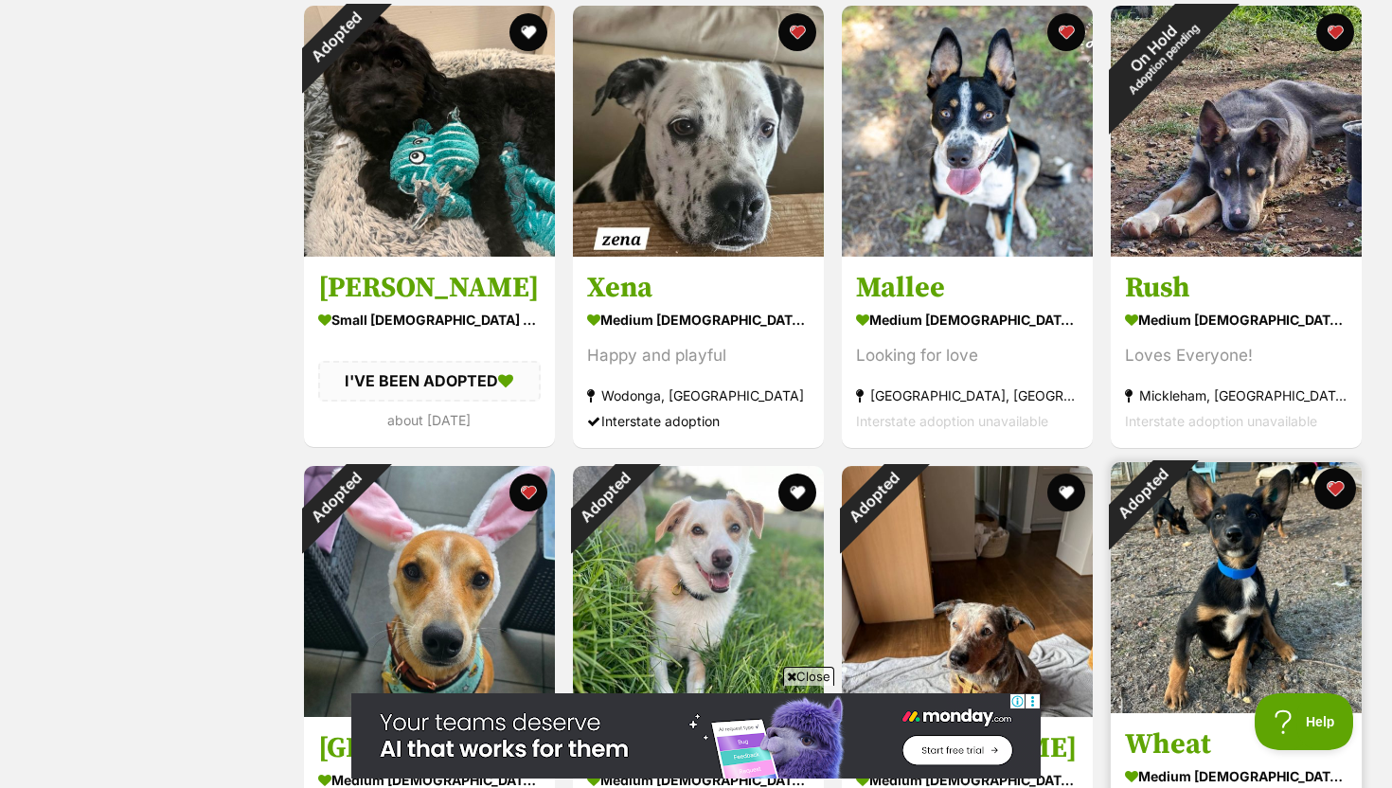
click at [1331, 489] on button "favourite" at bounding box center [1335, 489] width 42 height 42
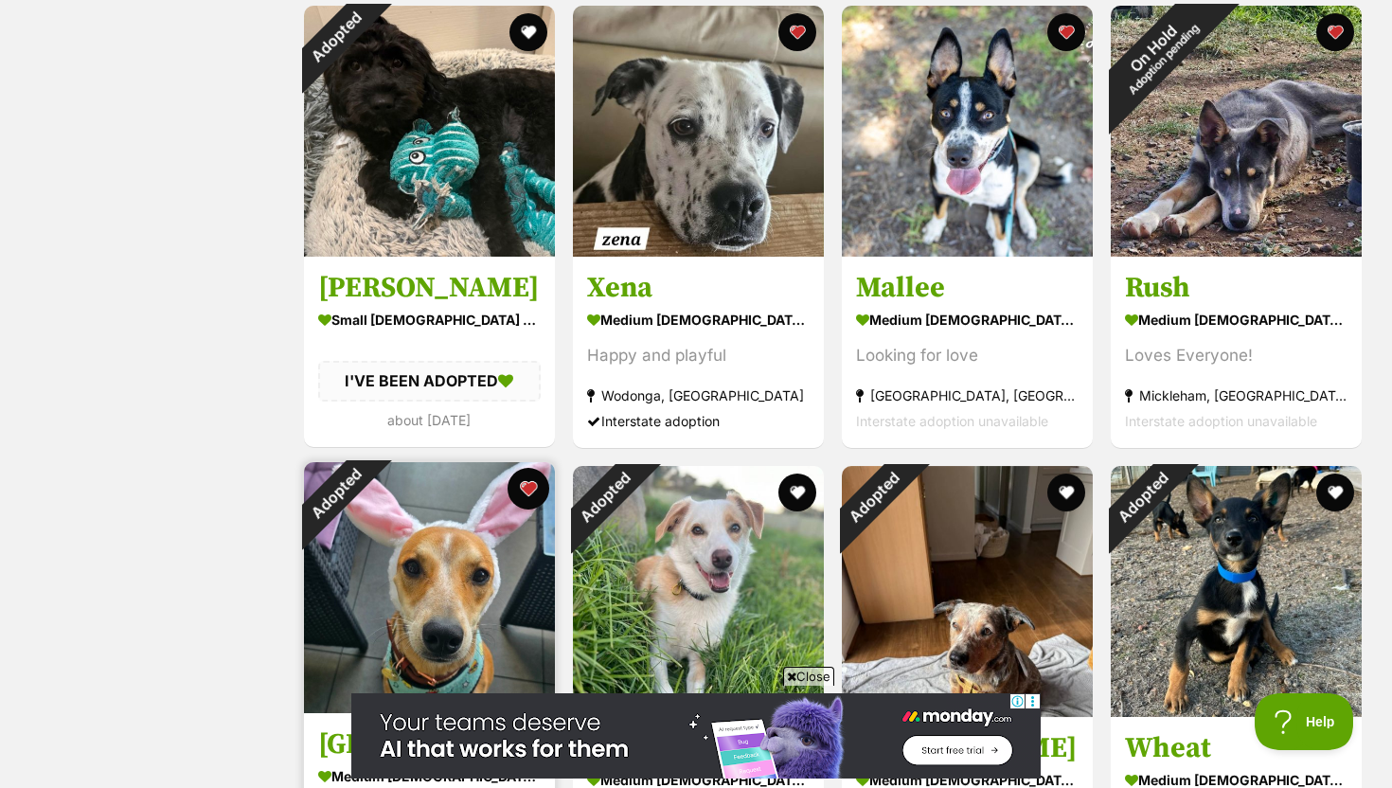
click at [539, 485] on button "favourite" at bounding box center [528, 489] width 42 height 42
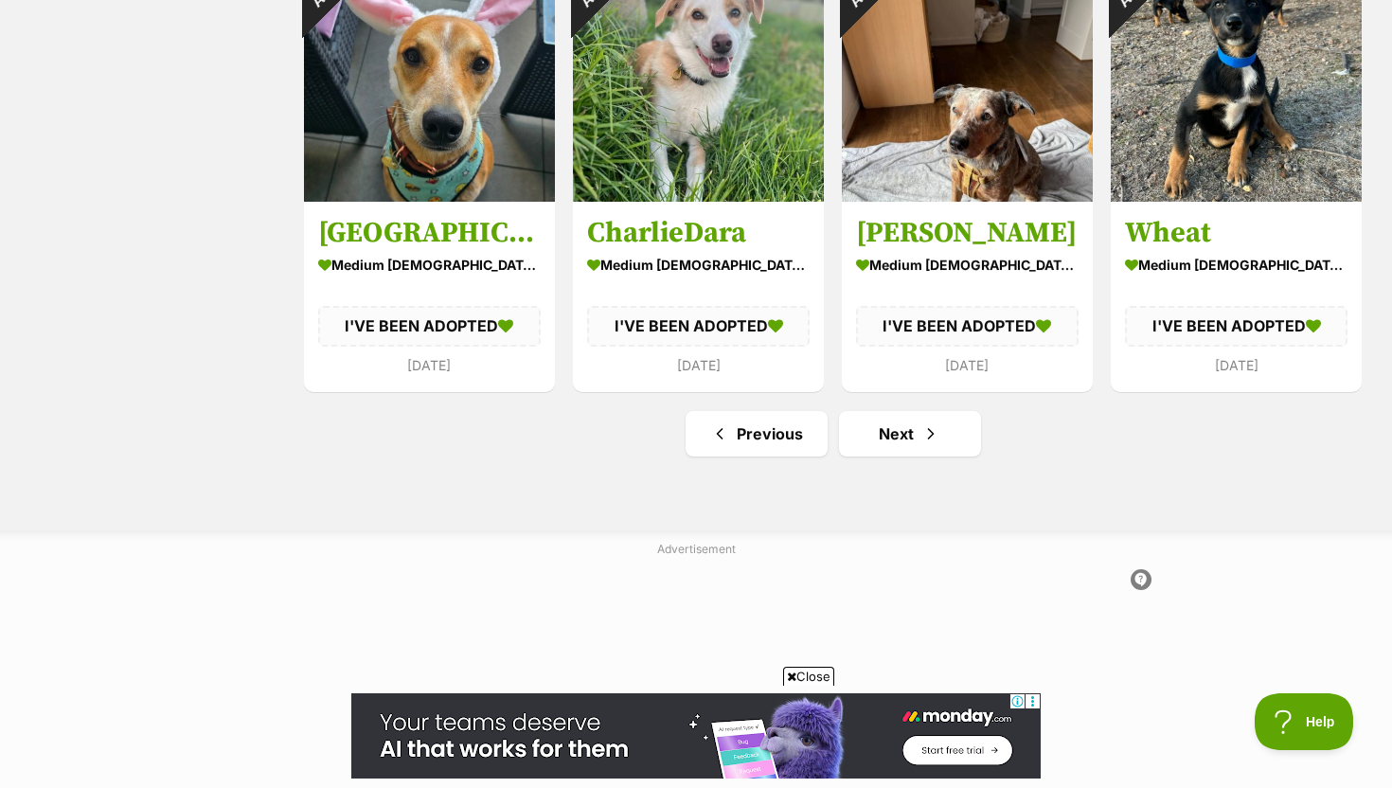
scroll to position [2289, 0]
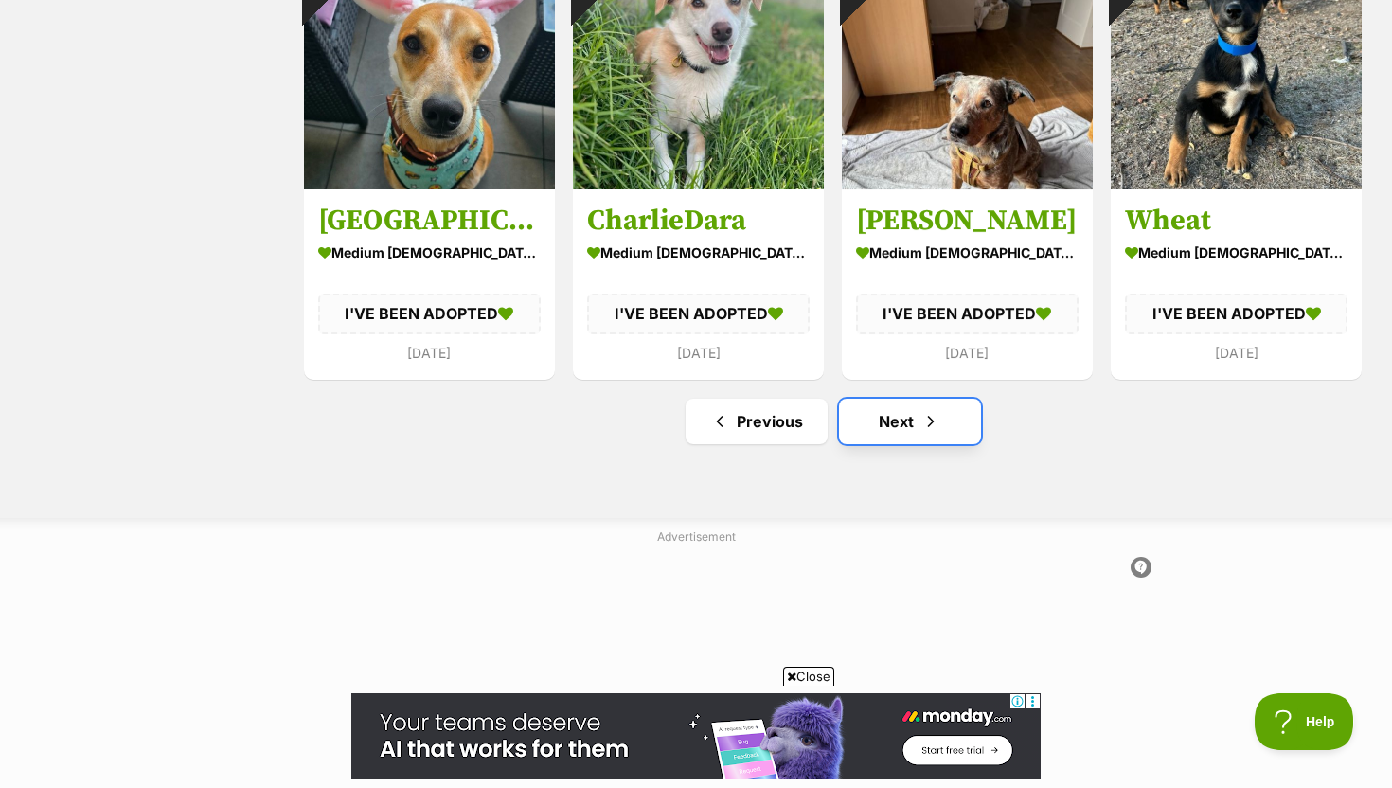
click at [918, 436] on link "Next" at bounding box center [910, 421] width 142 height 45
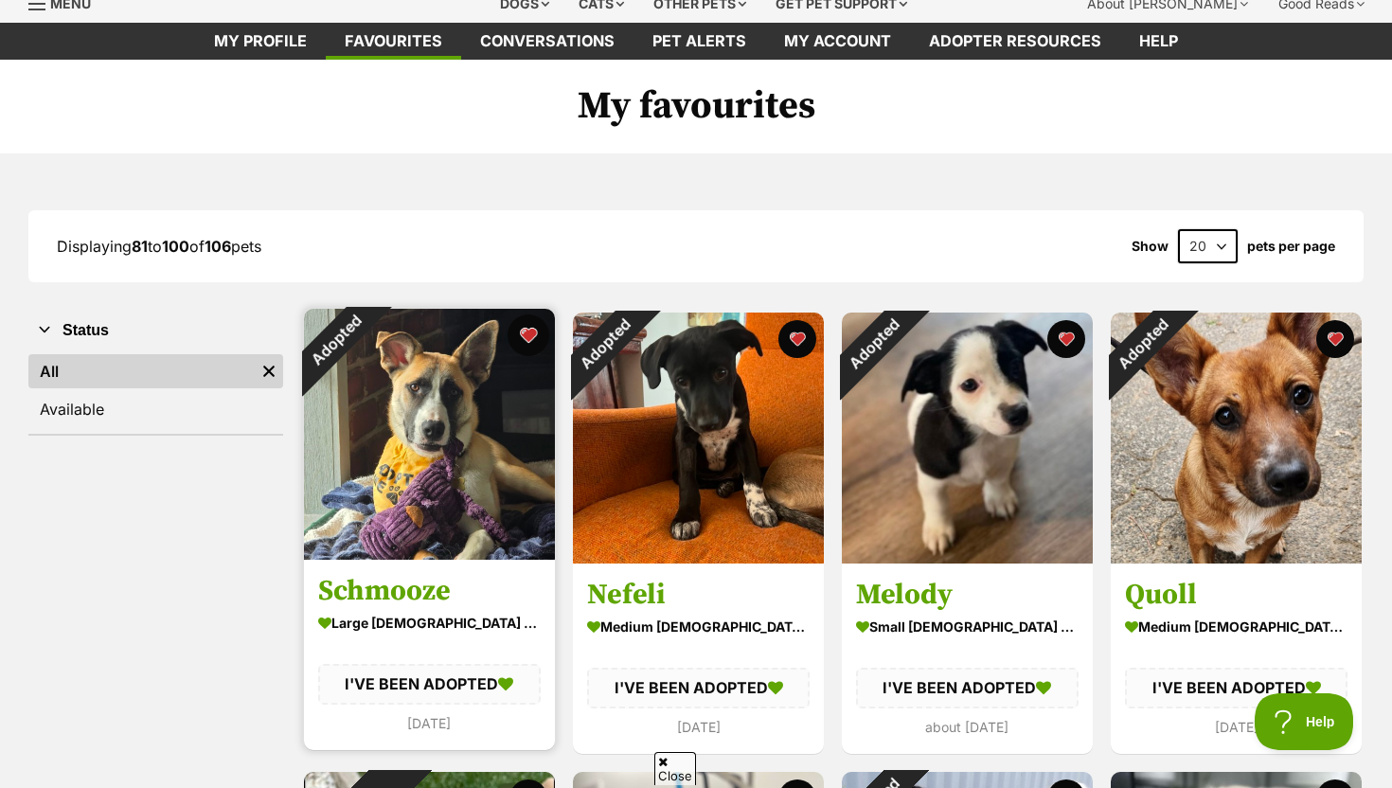
click at [528, 333] on button "favourite" at bounding box center [528, 335] width 42 height 42
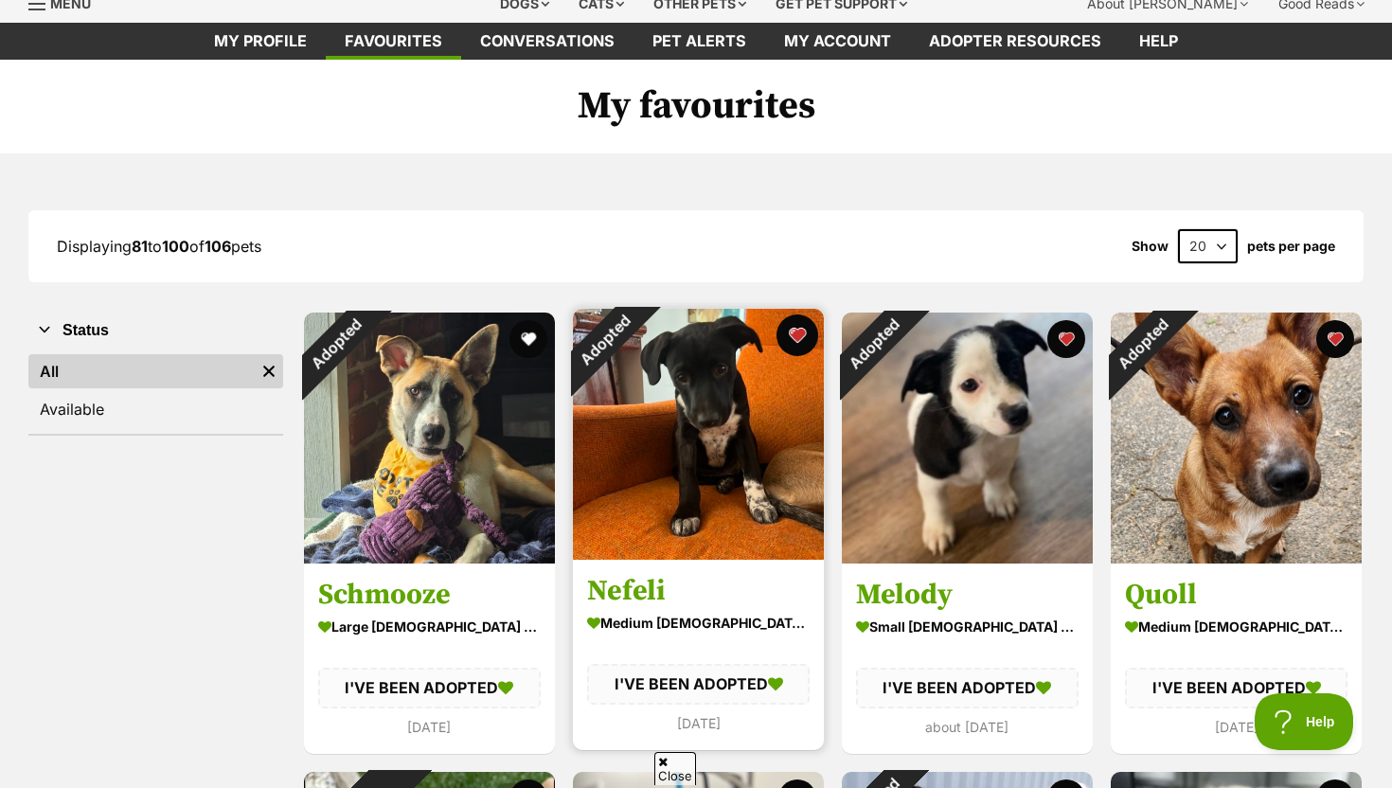
click at [795, 335] on button "favourite" at bounding box center [797, 335] width 42 height 42
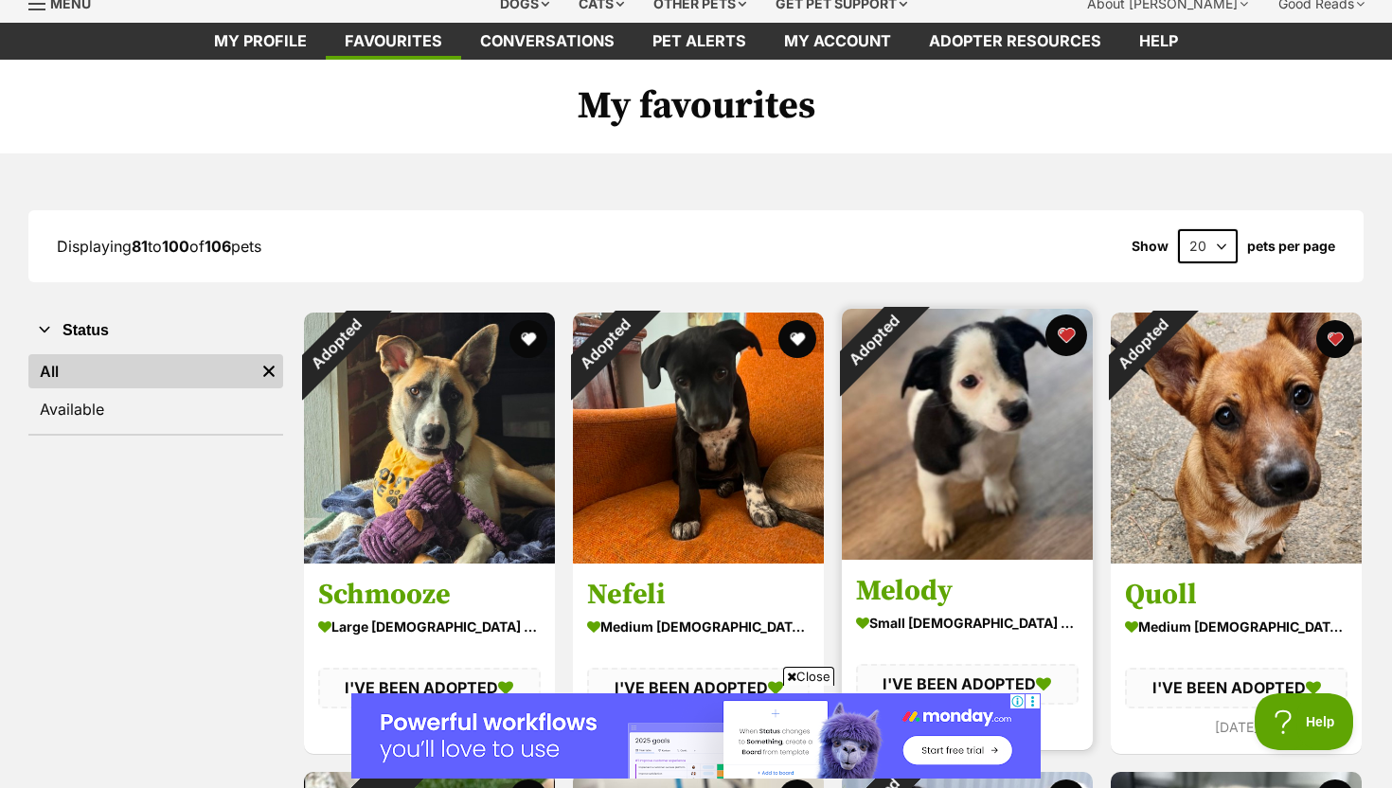
click at [1070, 339] on button "favourite" at bounding box center [1066, 335] width 42 height 42
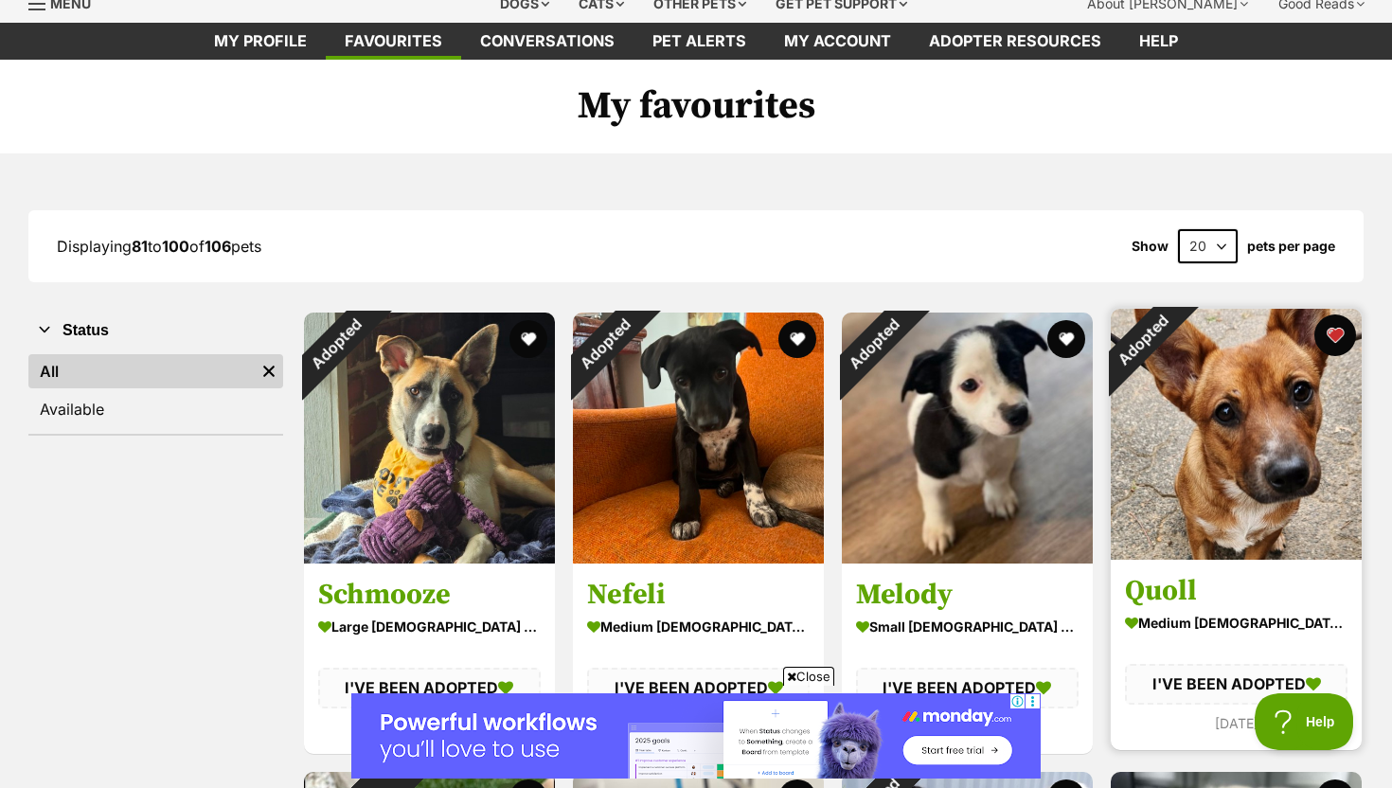
click at [1338, 331] on button "favourite" at bounding box center [1335, 335] width 42 height 42
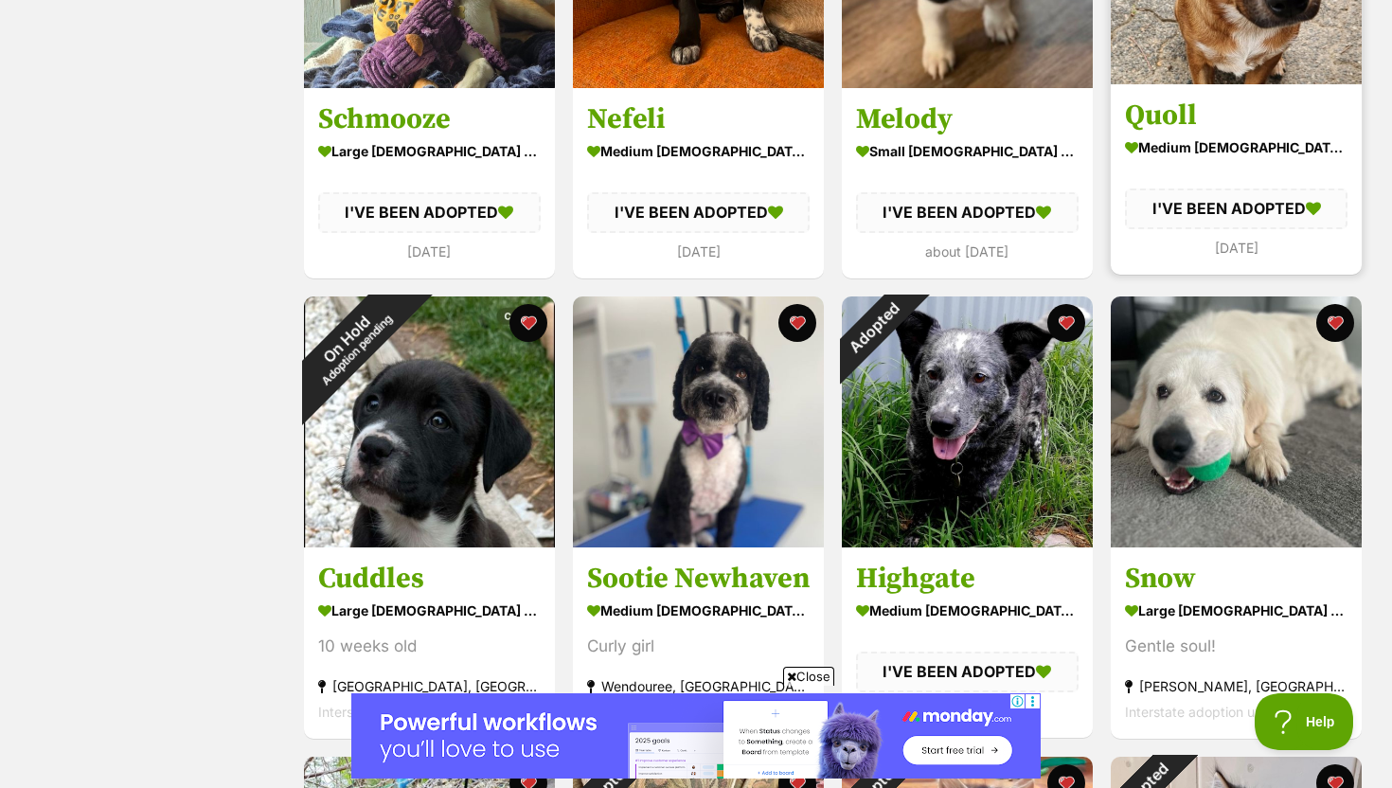
scroll to position [552, 0]
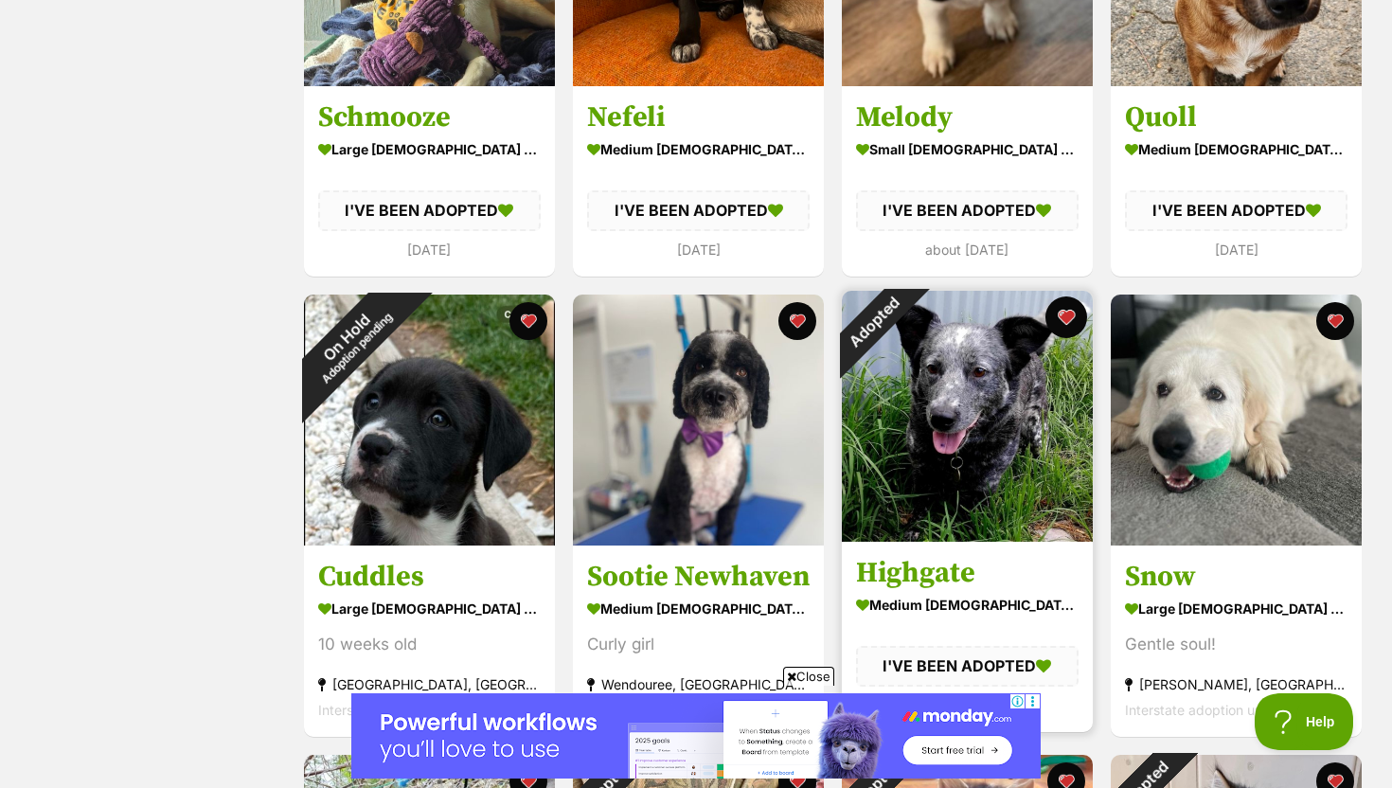
click at [1066, 320] on button "favourite" at bounding box center [1066, 317] width 42 height 42
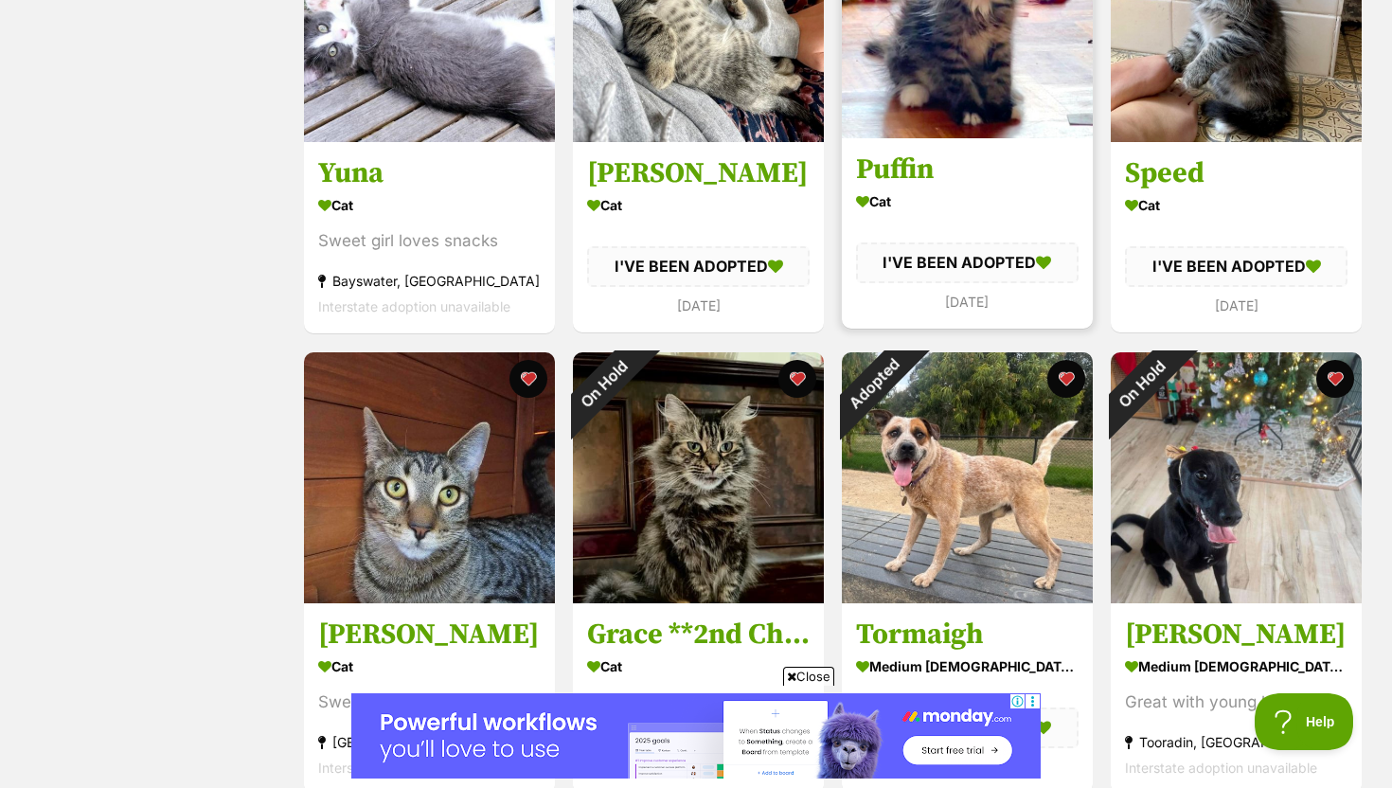
scroll to position [1430, 0]
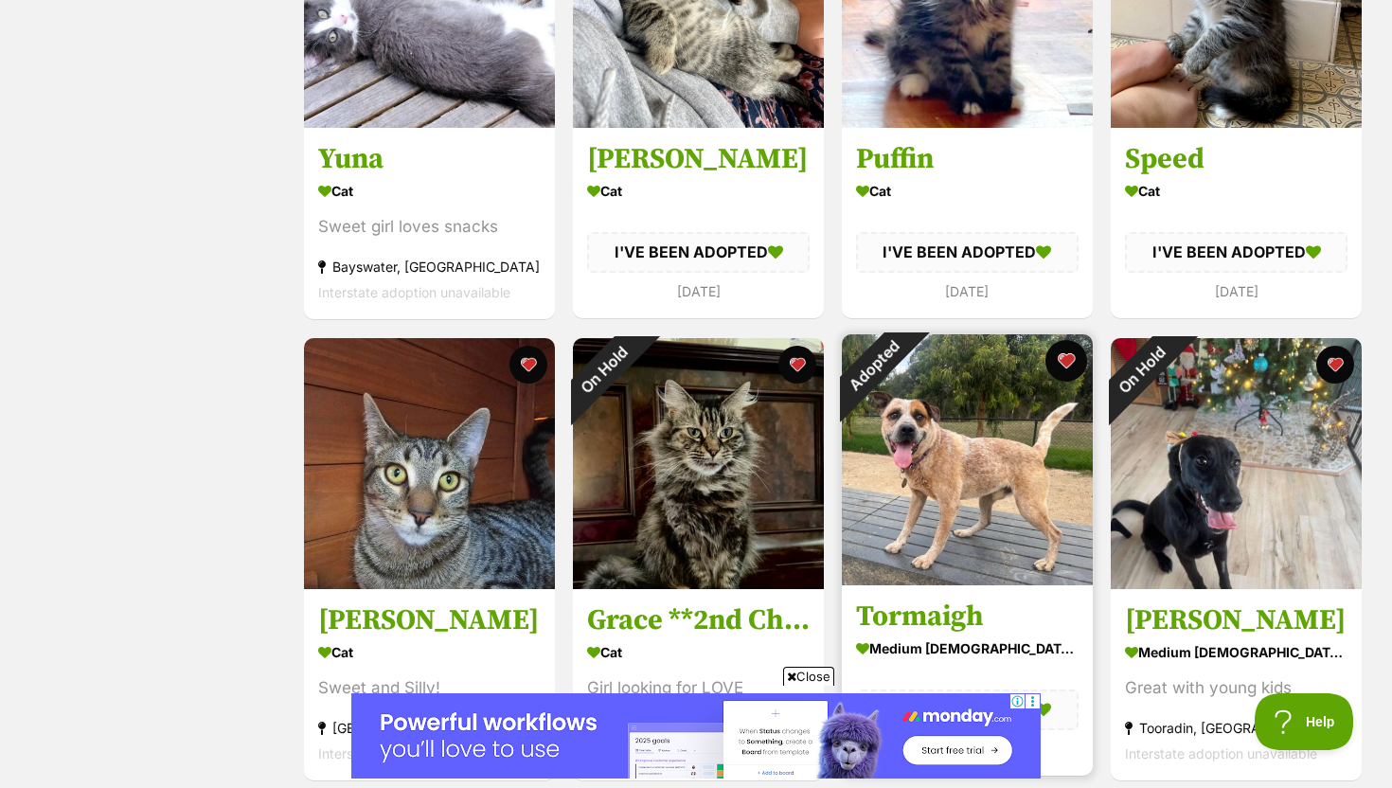
click at [1078, 361] on button "favourite" at bounding box center [1066, 361] width 42 height 42
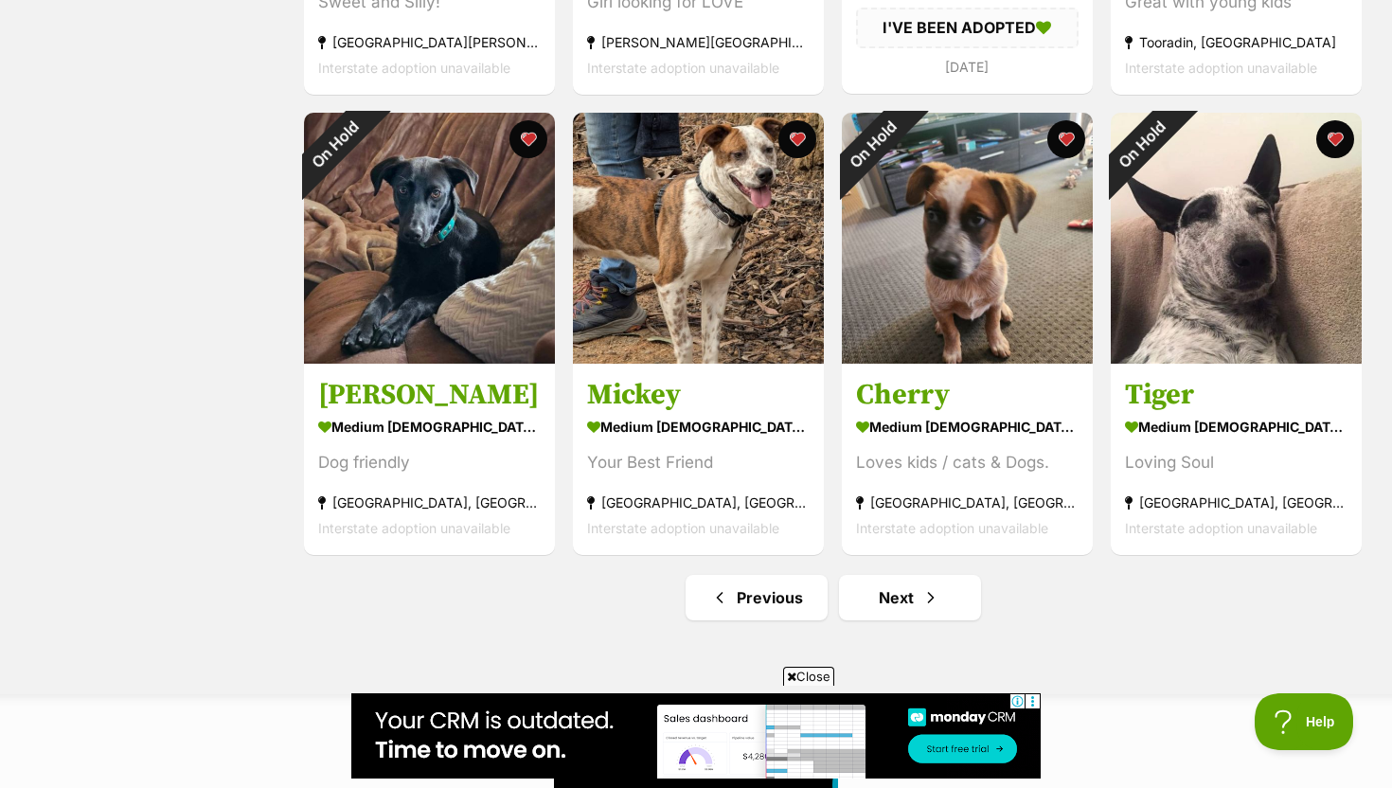
scroll to position [2428, 0]
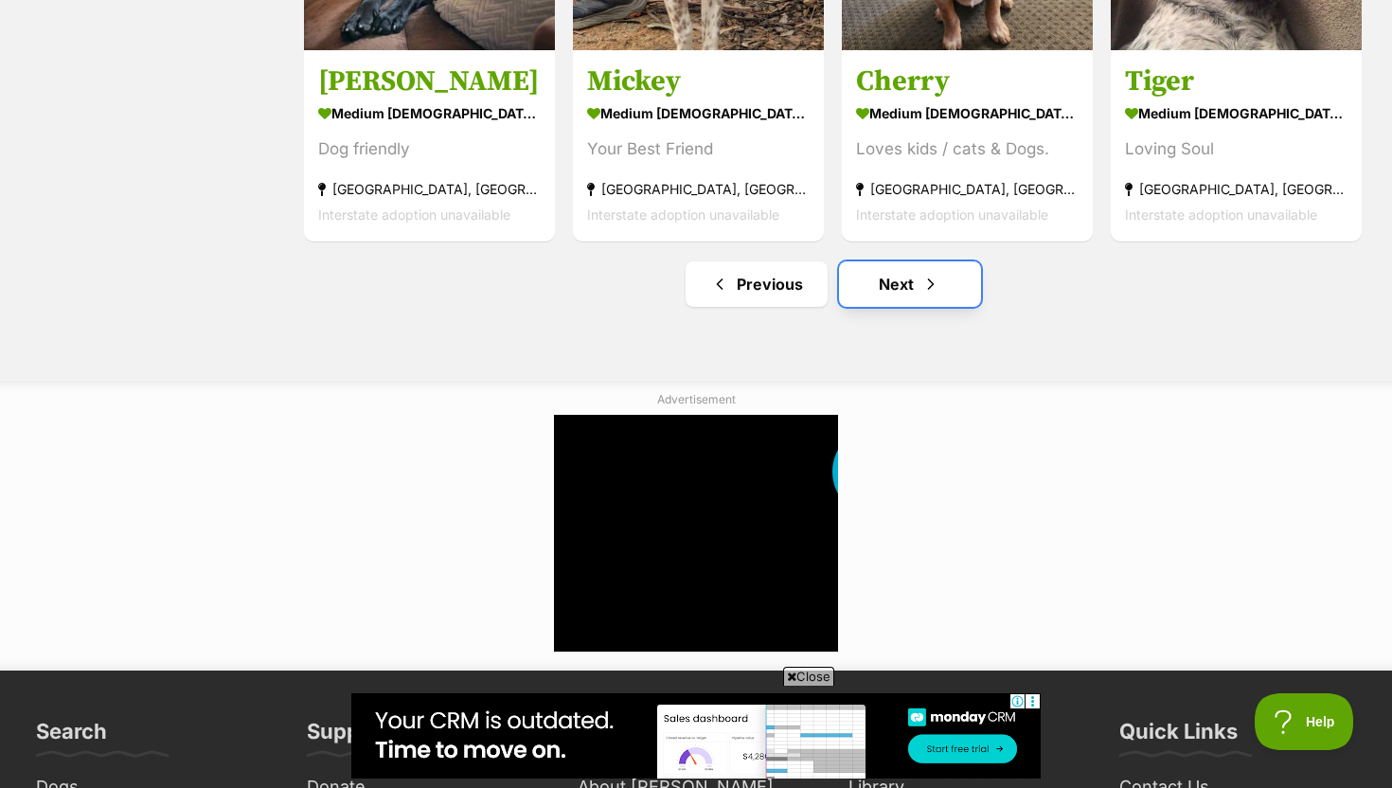
click at [930, 289] on span "Next page" at bounding box center [930, 284] width 19 height 23
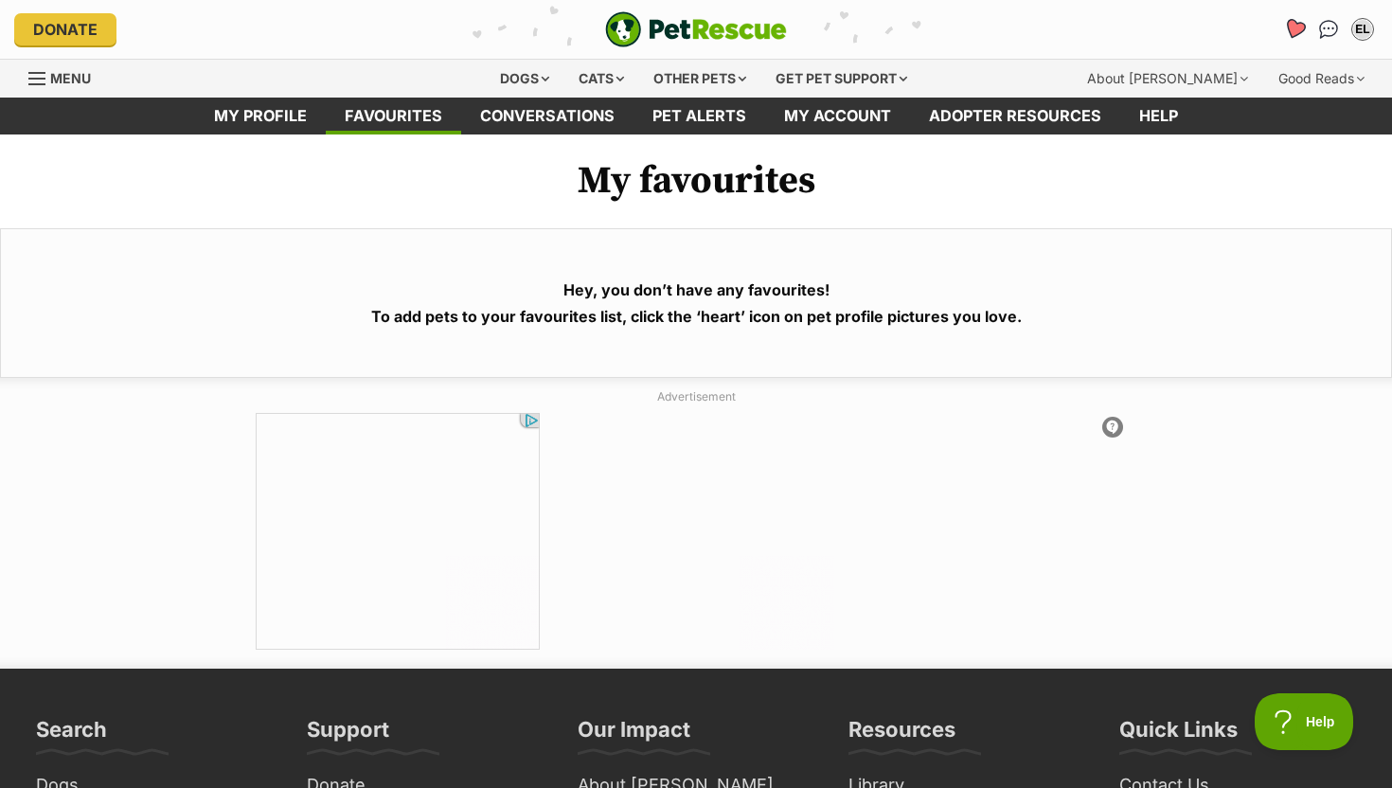
click at [1299, 28] on icon "Favourites" at bounding box center [1294, 29] width 23 height 22
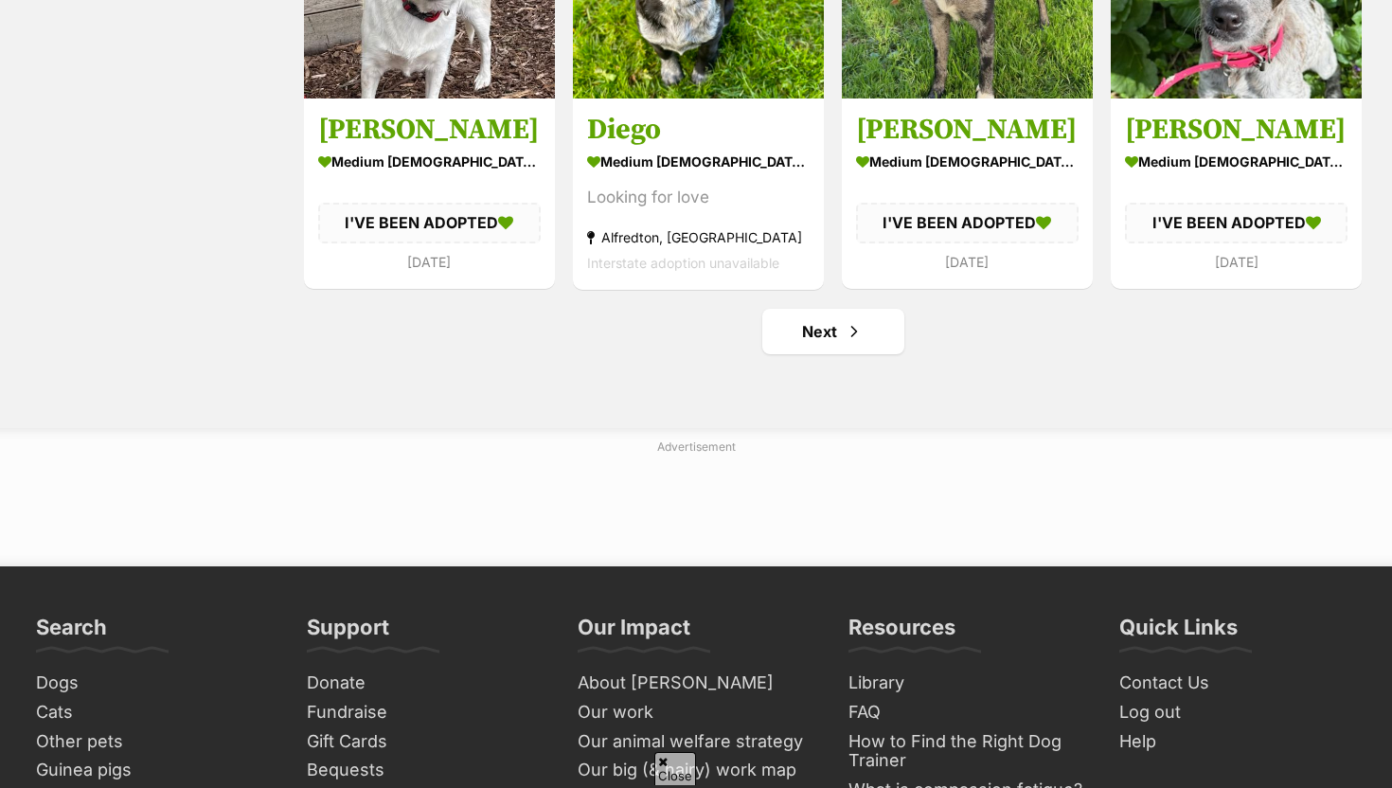
scroll to position [2301, 0]
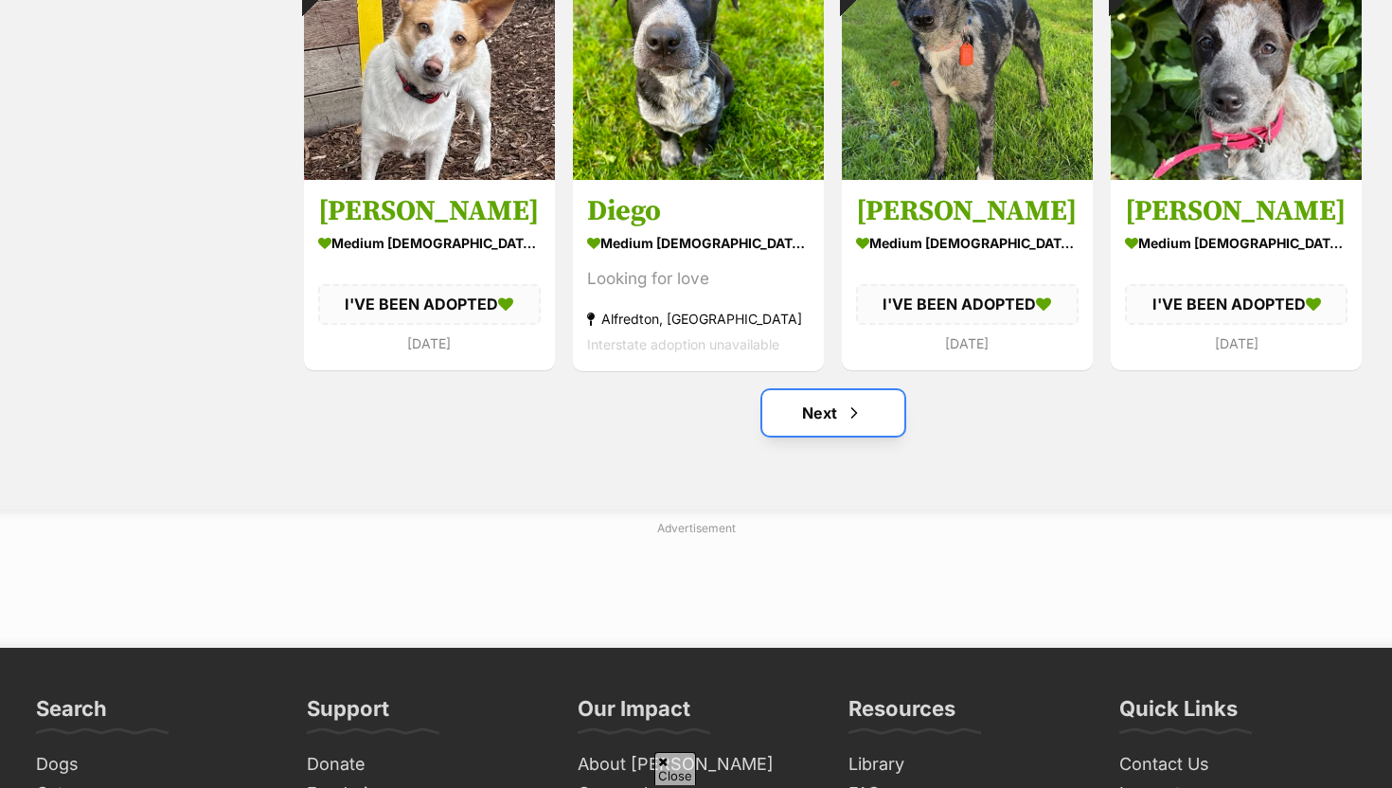
click at [880, 417] on link "Next" at bounding box center [833, 412] width 142 height 45
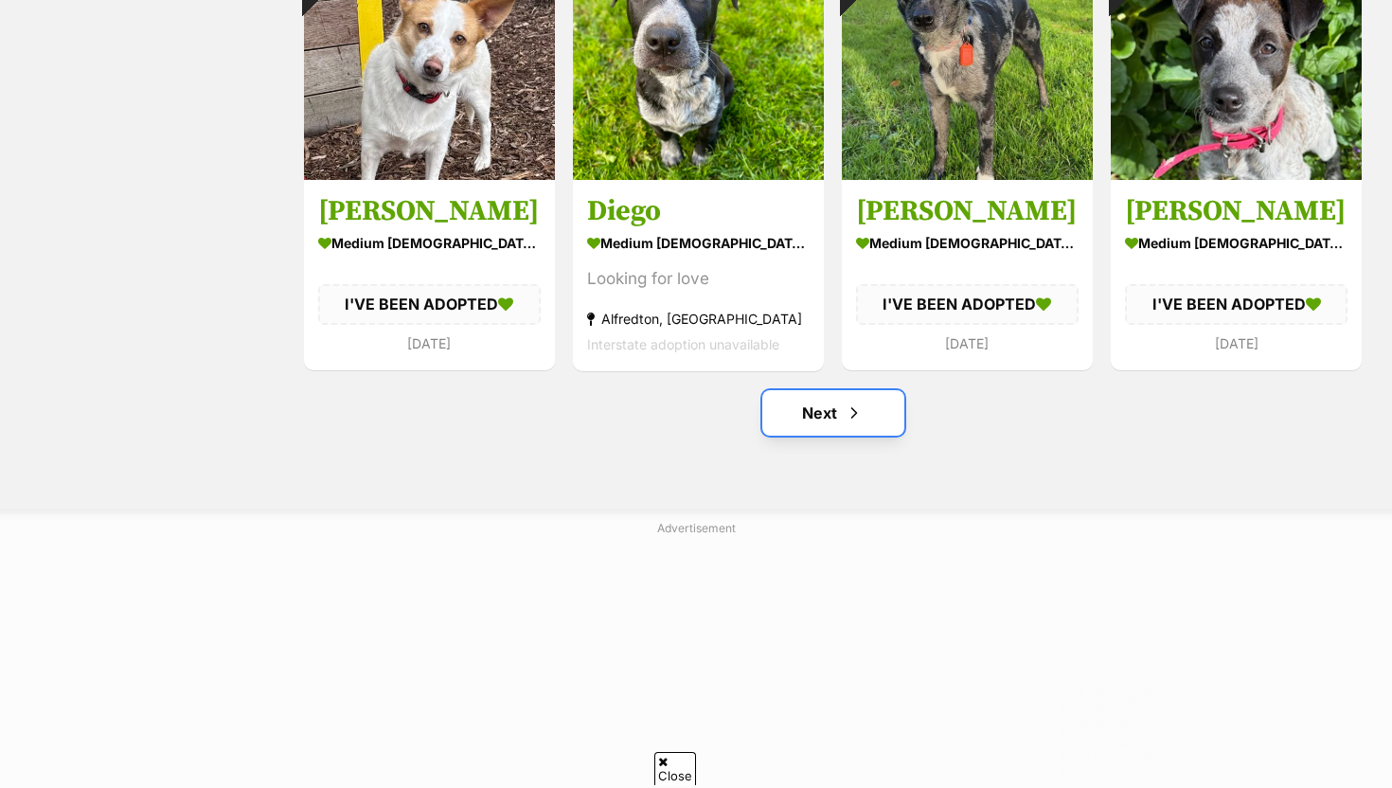
scroll to position [0, 0]
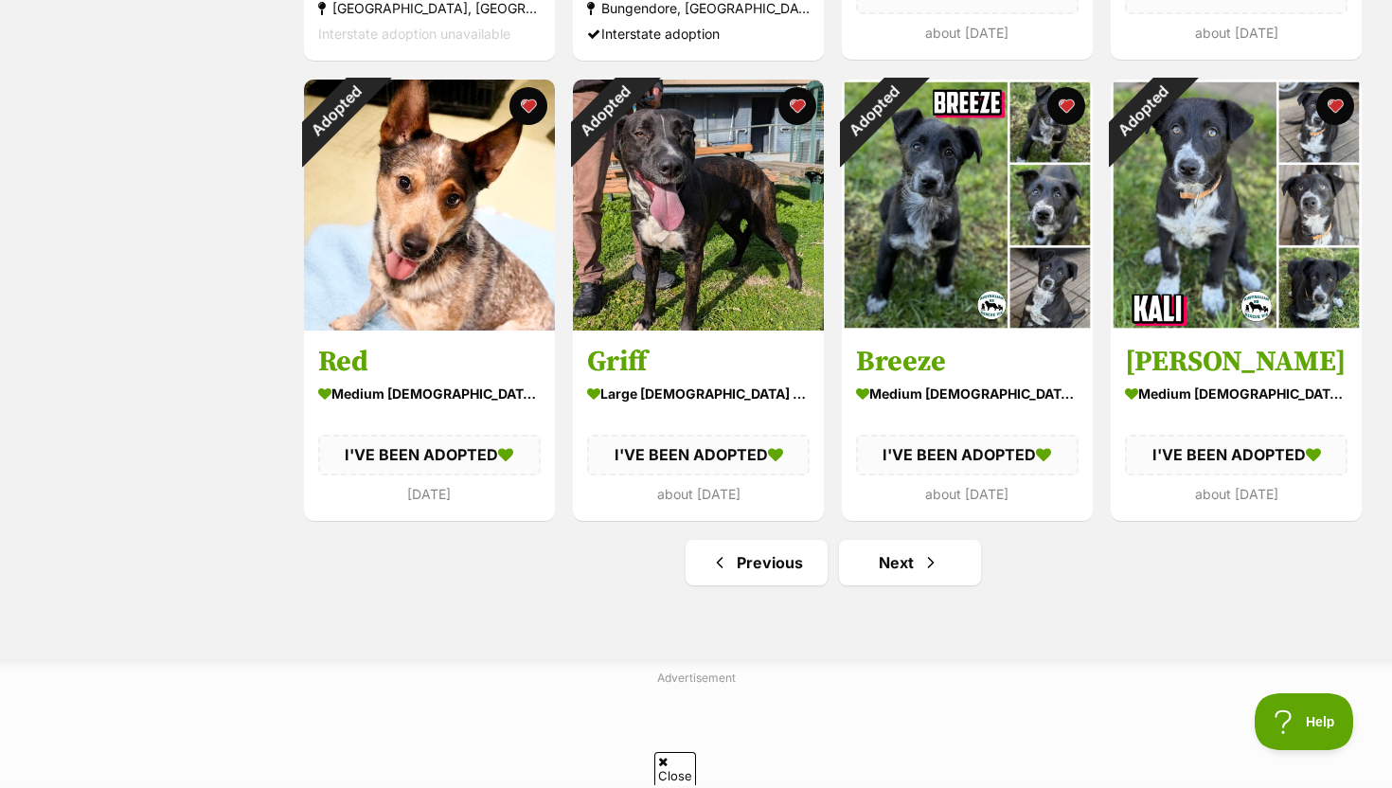
scroll to position [2154, 0]
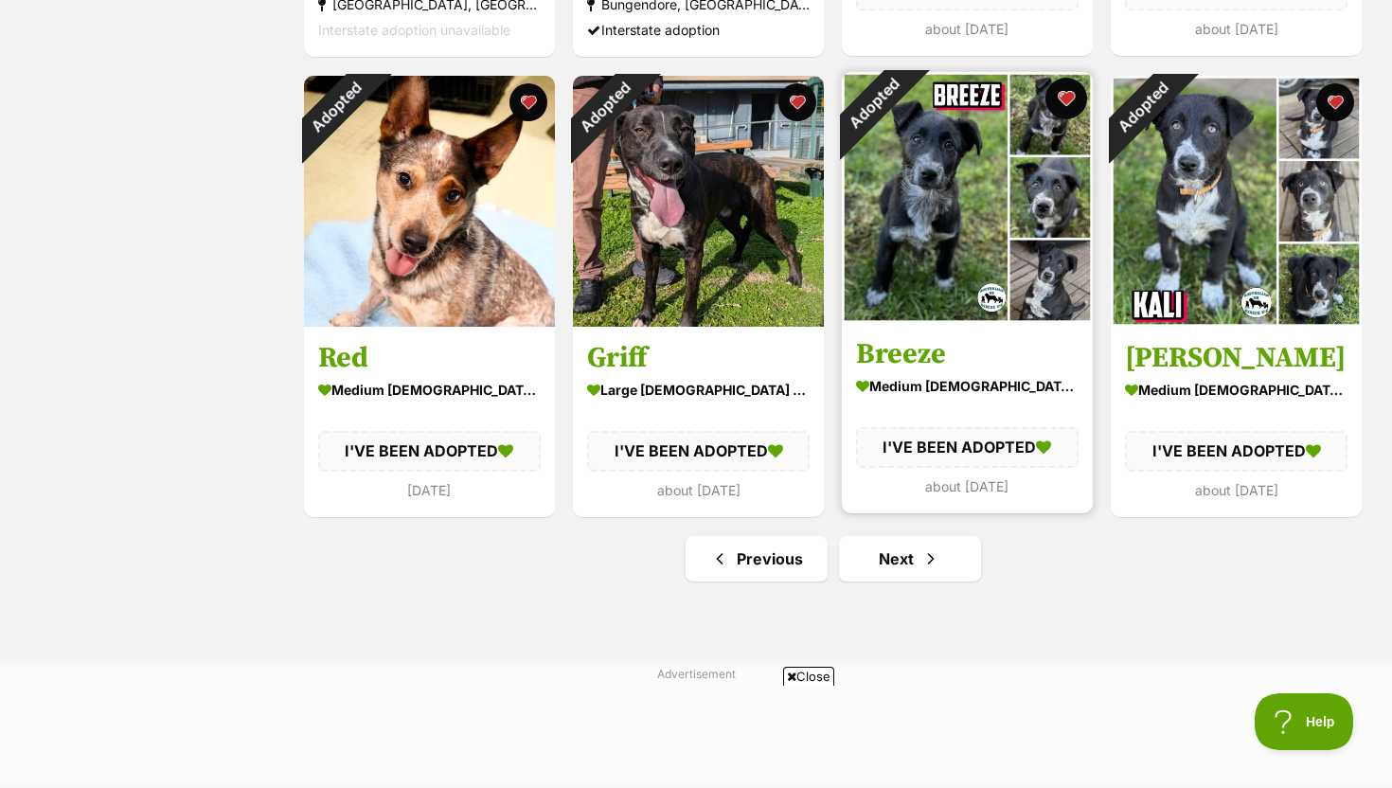
click at [1068, 89] on button "favourite" at bounding box center [1066, 99] width 42 height 42
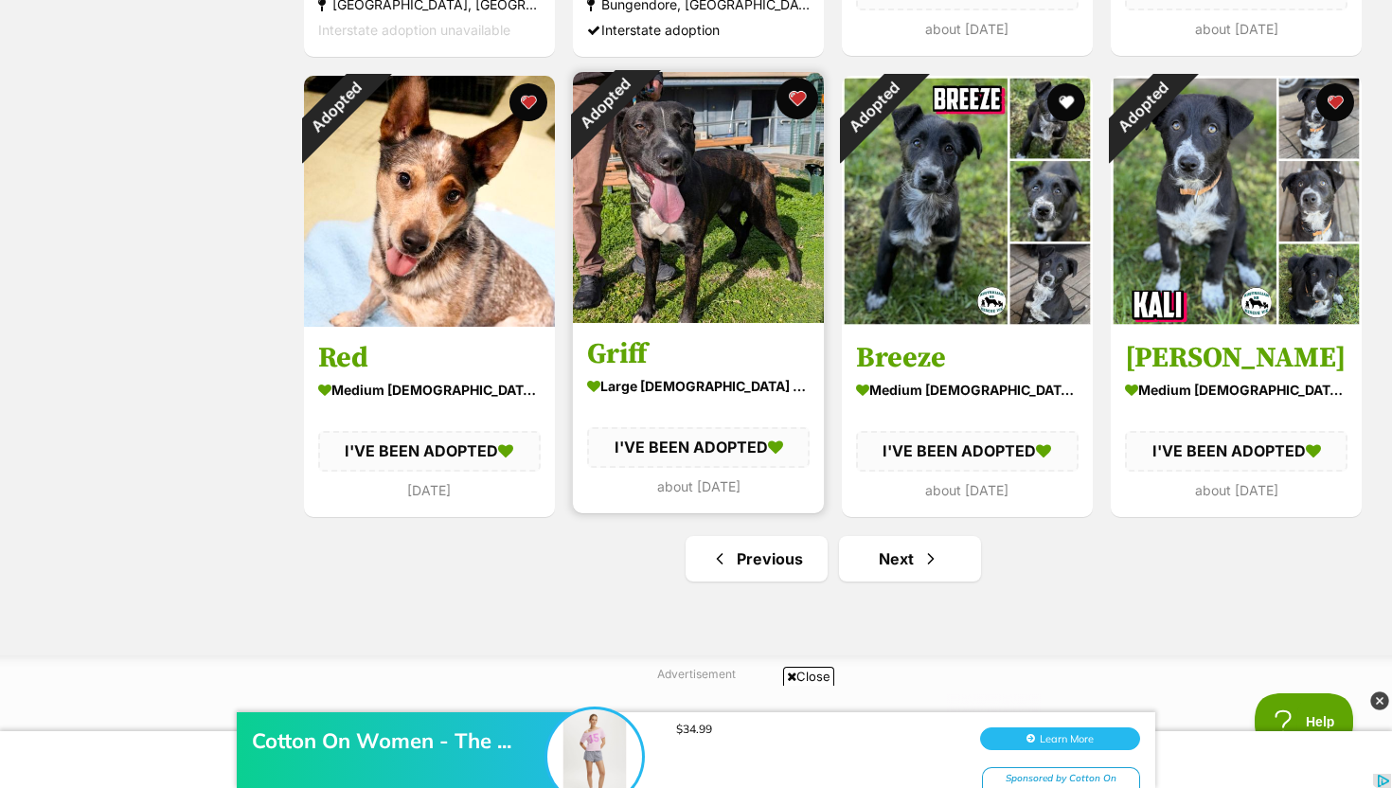
scroll to position [0, 0]
click at [797, 94] on button "favourite" at bounding box center [797, 99] width 42 height 42
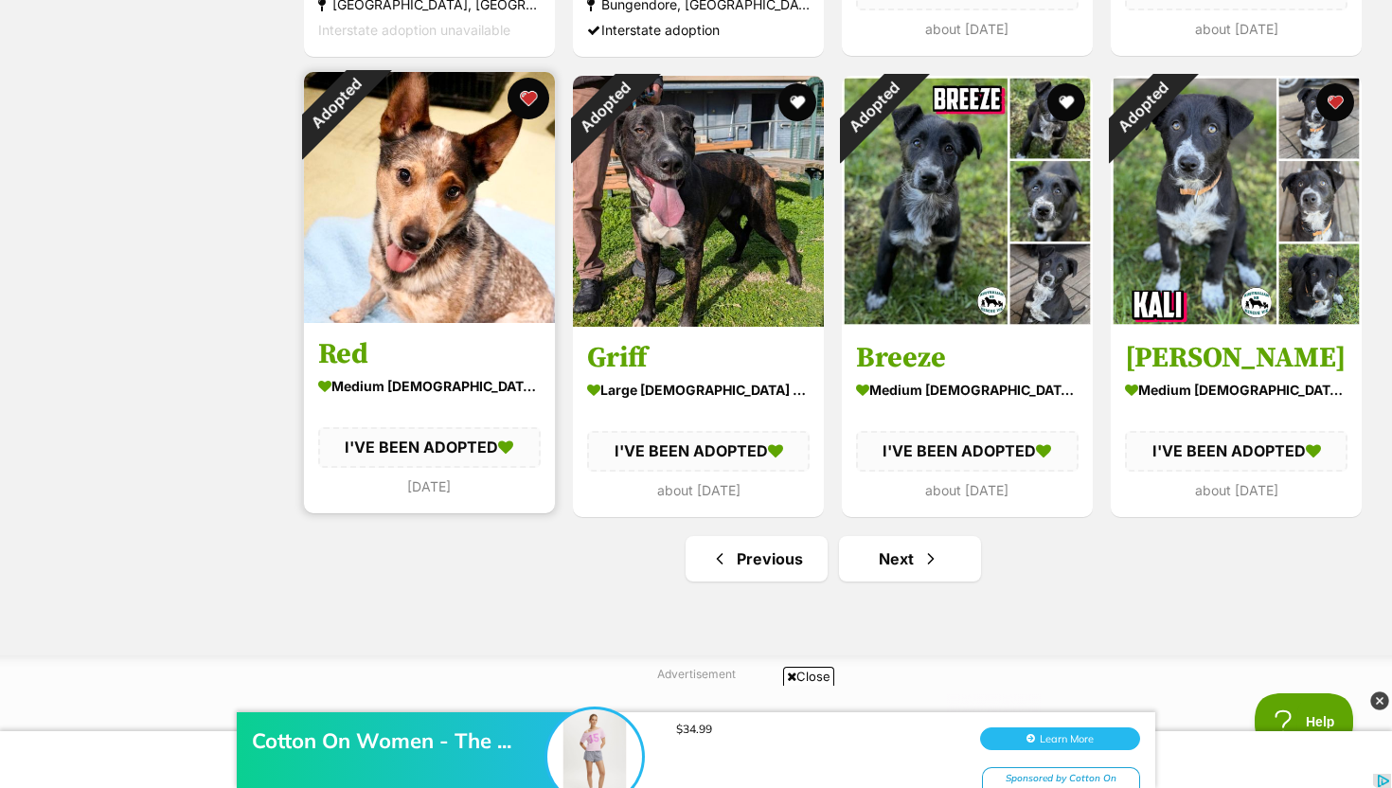
click at [530, 100] on button "favourite" at bounding box center [528, 99] width 42 height 42
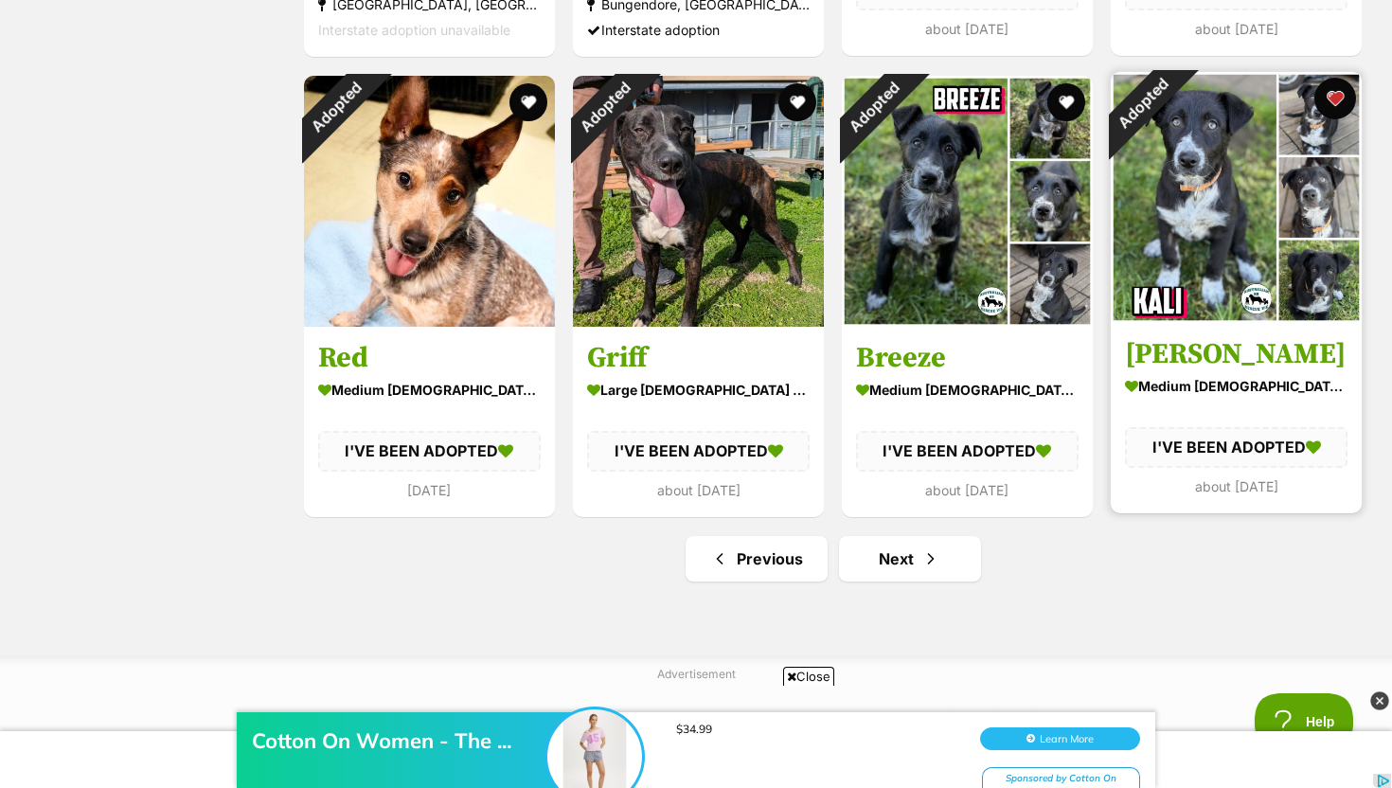
click at [1331, 95] on button "favourite" at bounding box center [1335, 99] width 42 height 42
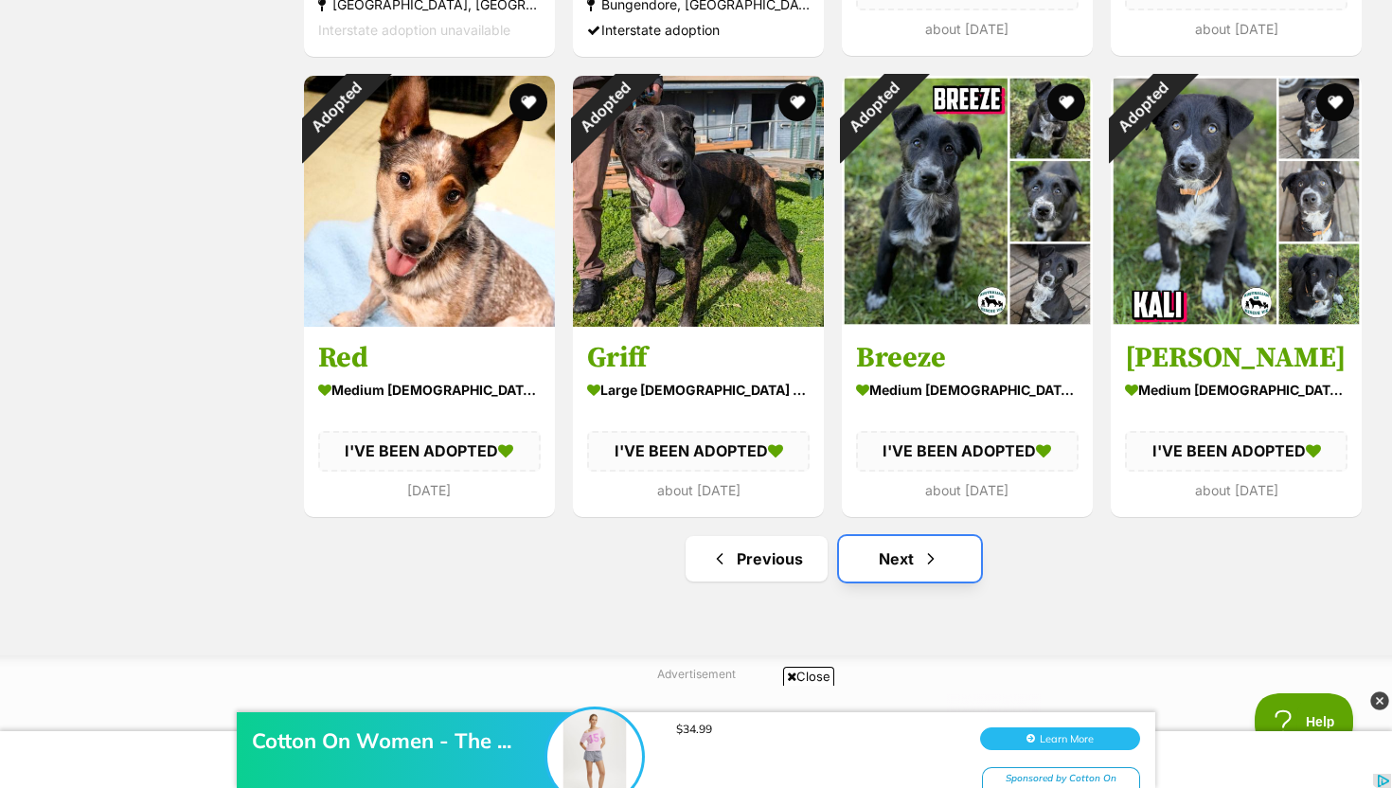
click at [941, 553] on link "Next" at bounding box center [910, 558] width 142 height 45
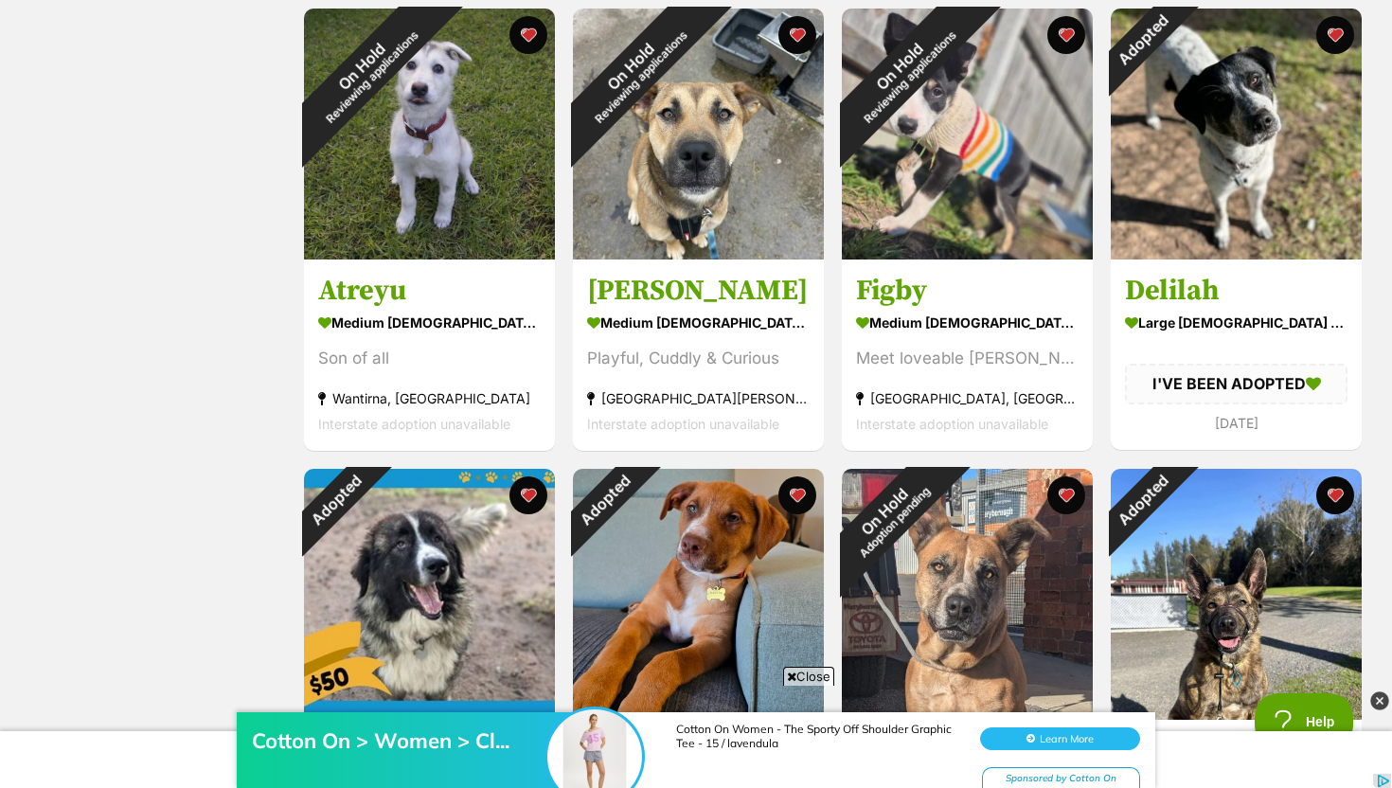
scroll to position [857, 0]
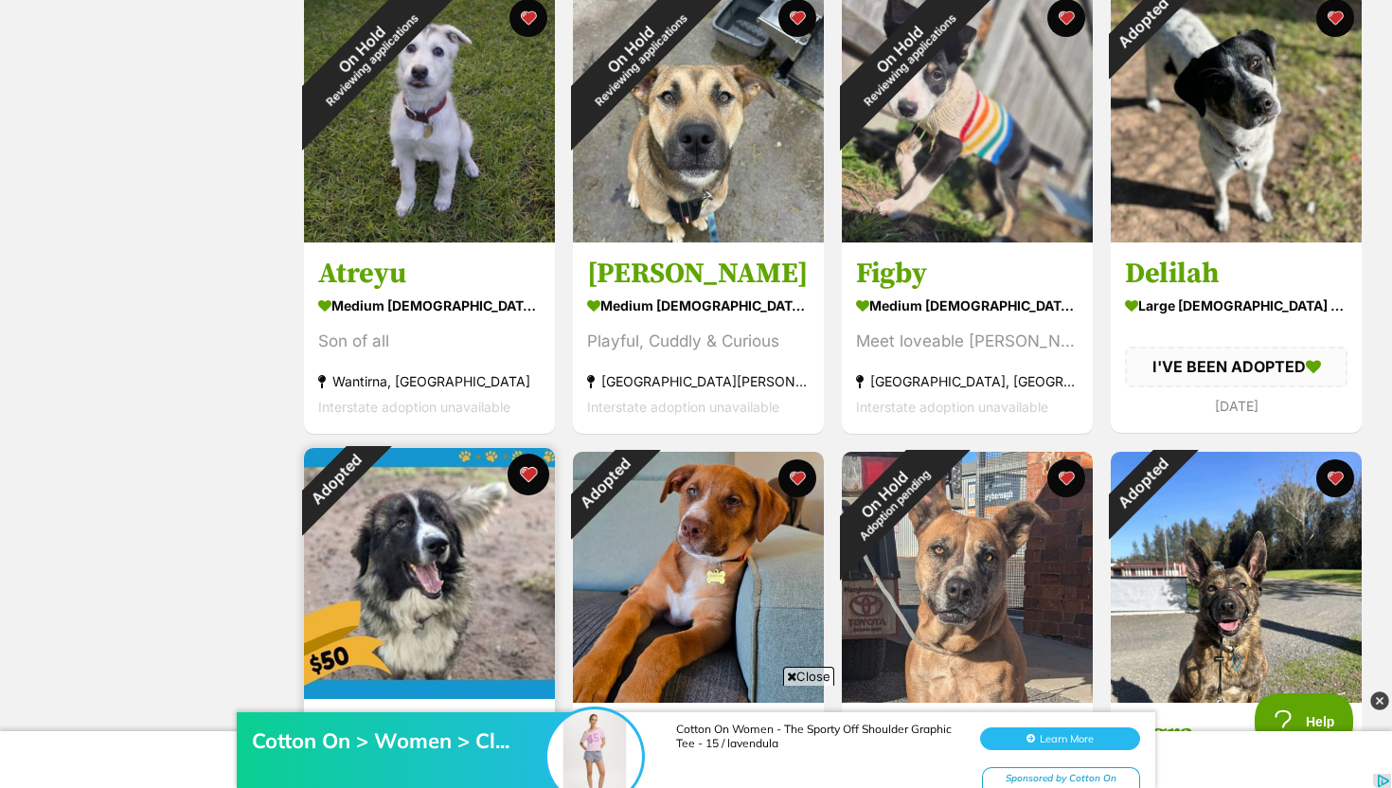
click at [535, 469] on button "favourite" at bounding box center [528, 475] width 42 height 42
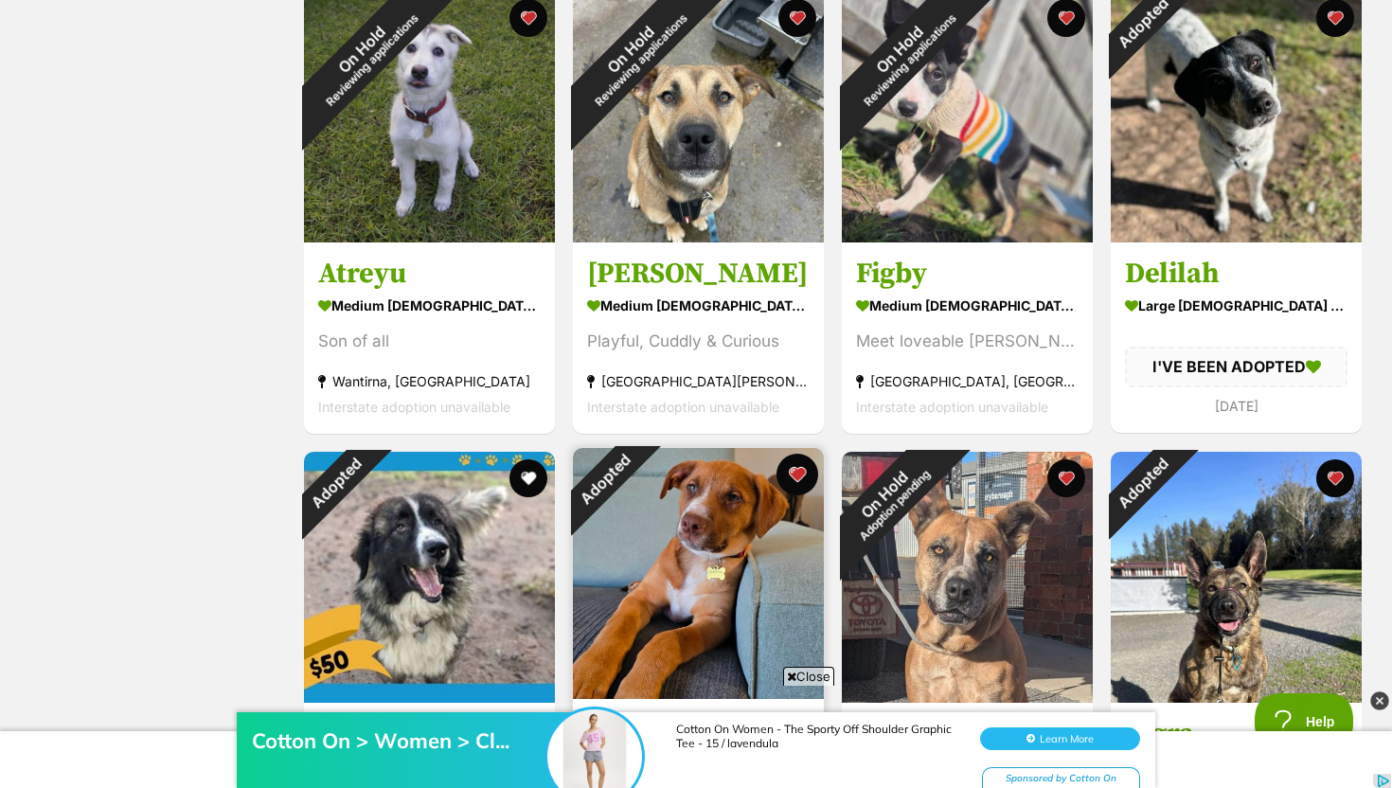
click at [800, 482] on button "favourite" at bounding box center [797, 475] width 42 height 42
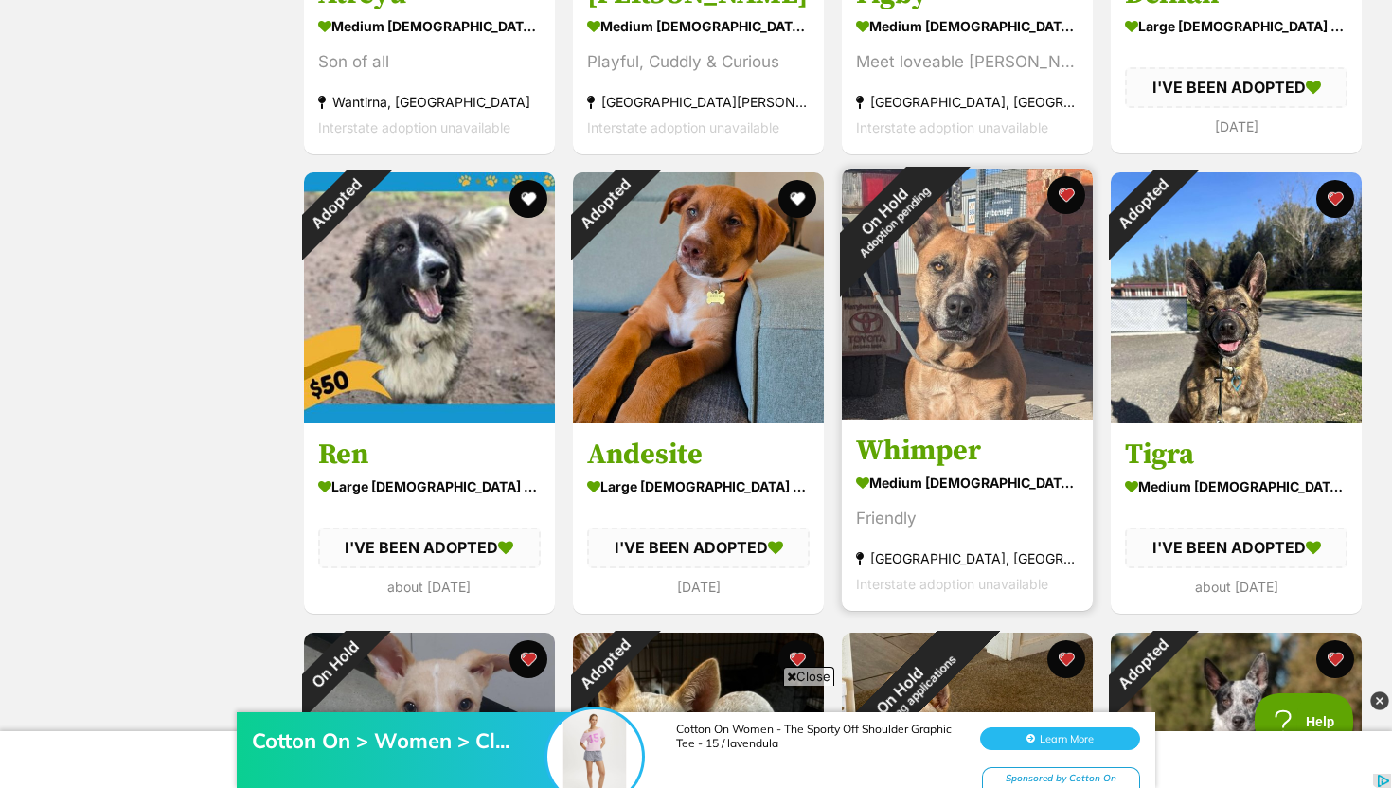
scroll to position [1189, 0]
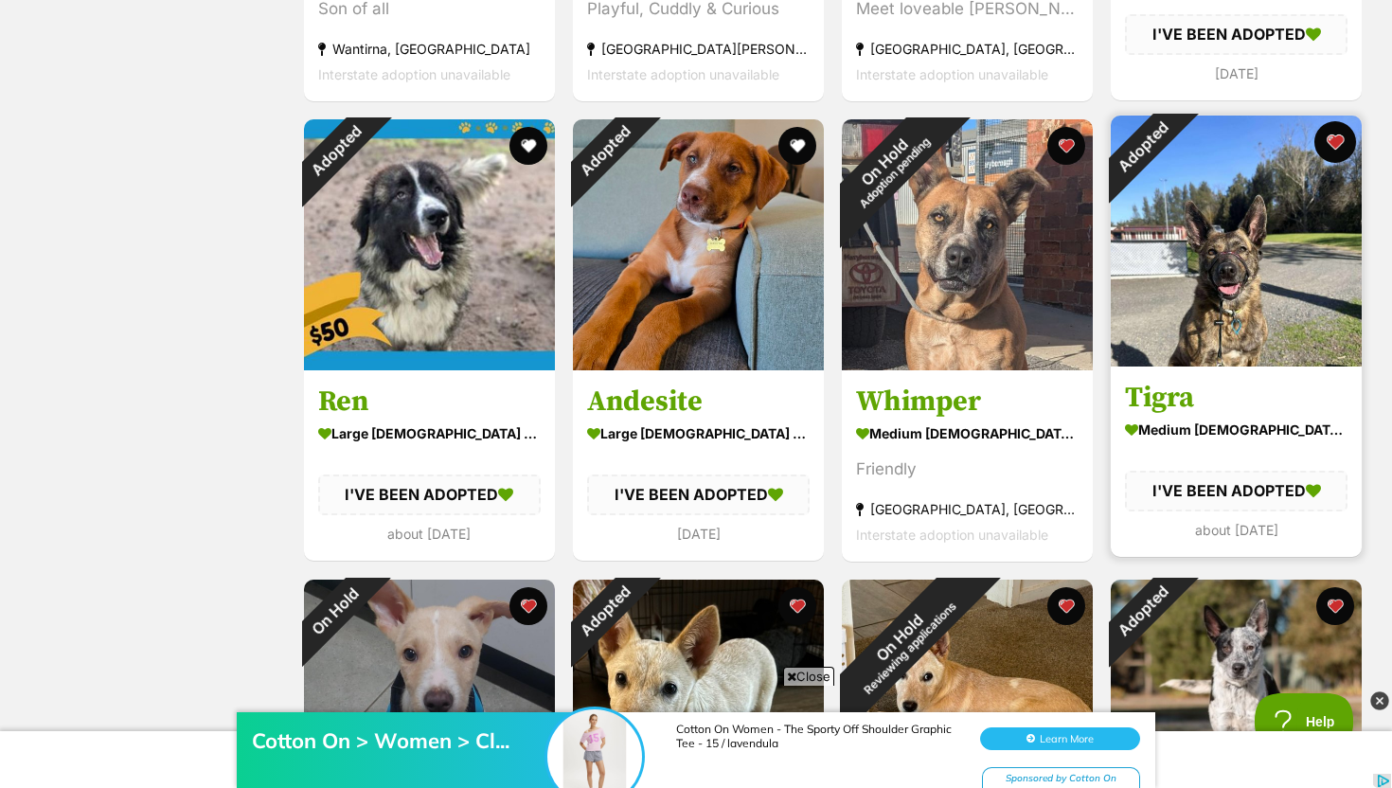
click at [1343, 142] on button "favourite" at bounding box center [1335, 142] width 42 height 42
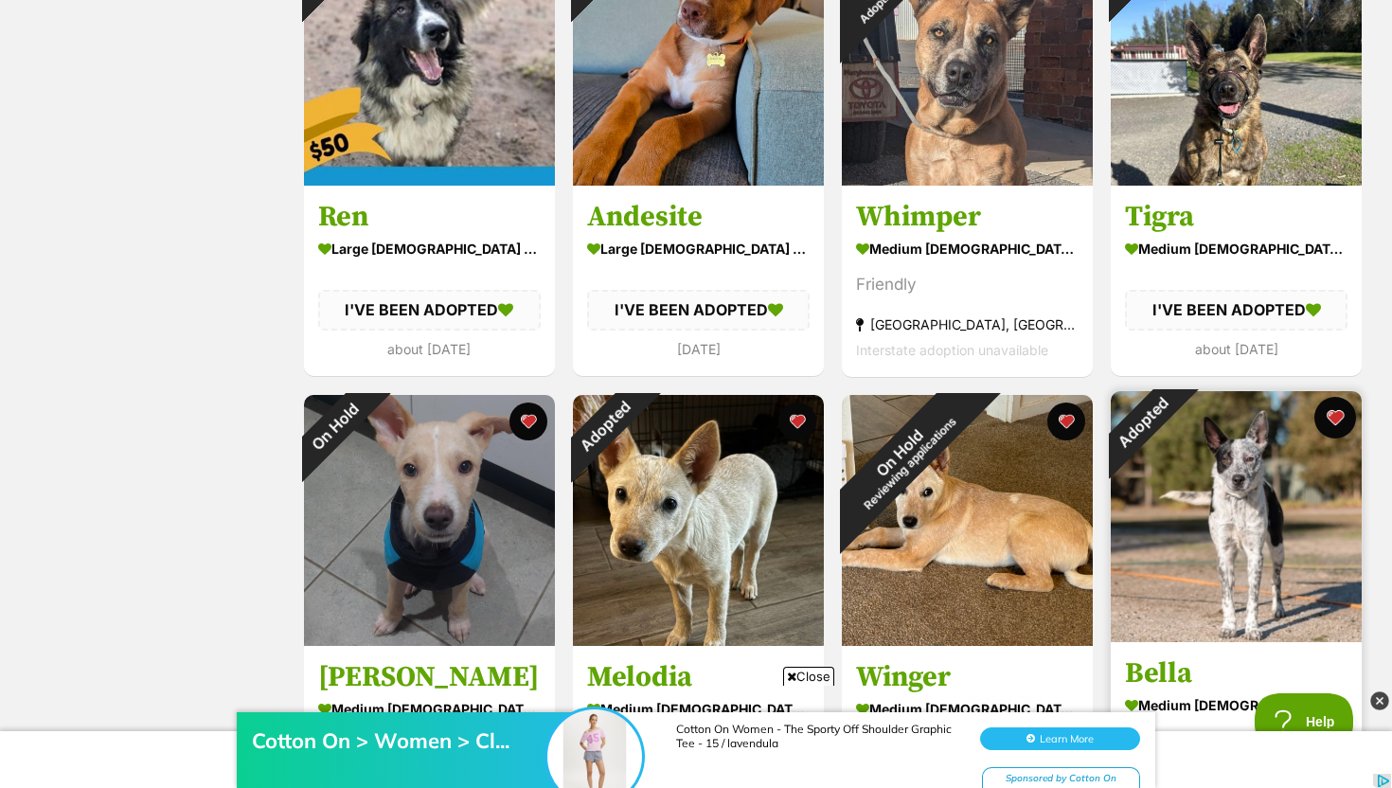
scroll to position [1425, 0]
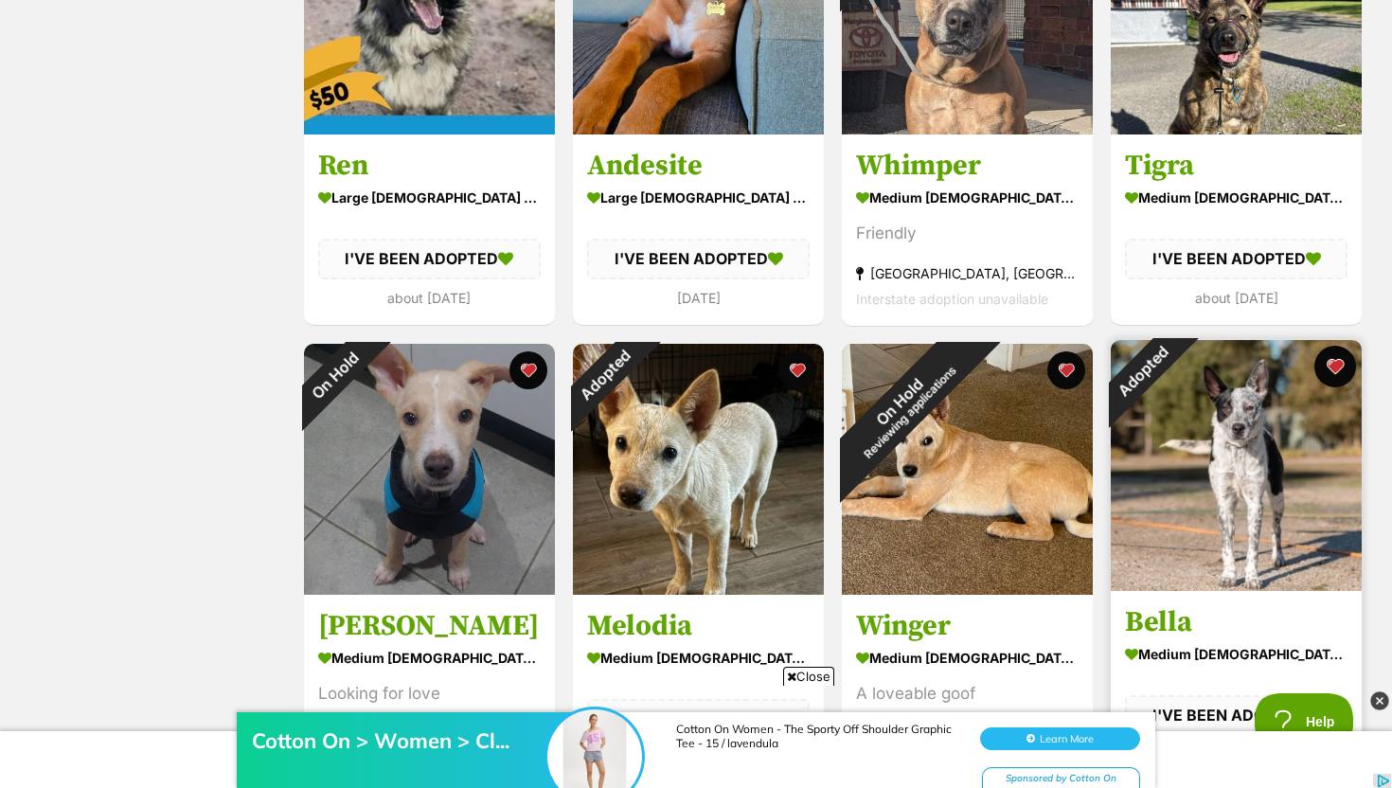
click at [1335, 368] on button "favourite" at bounding box center [1335, 367] width 42 height 42
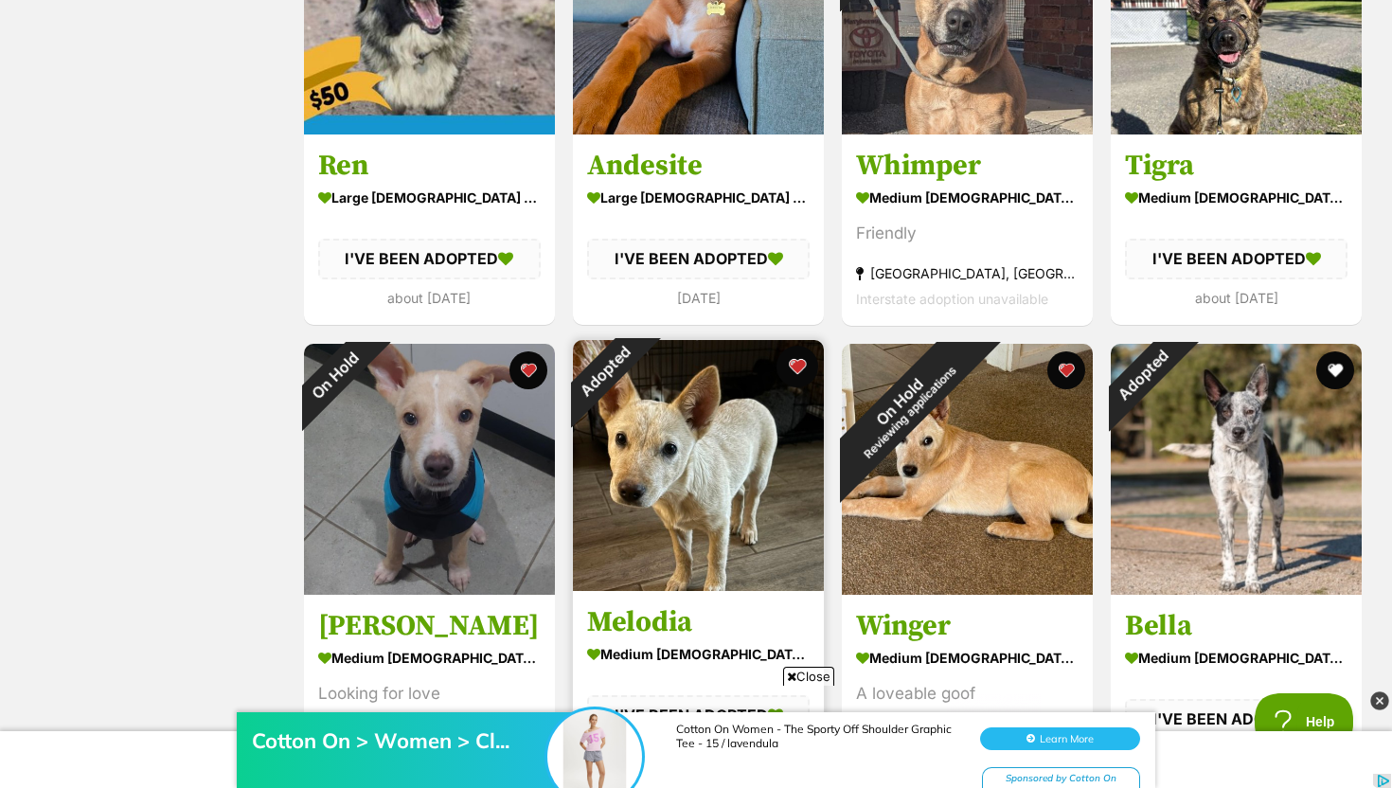
click at [801, 367] on button "favourite" at bounding box center [797, 367] width 42 height 42
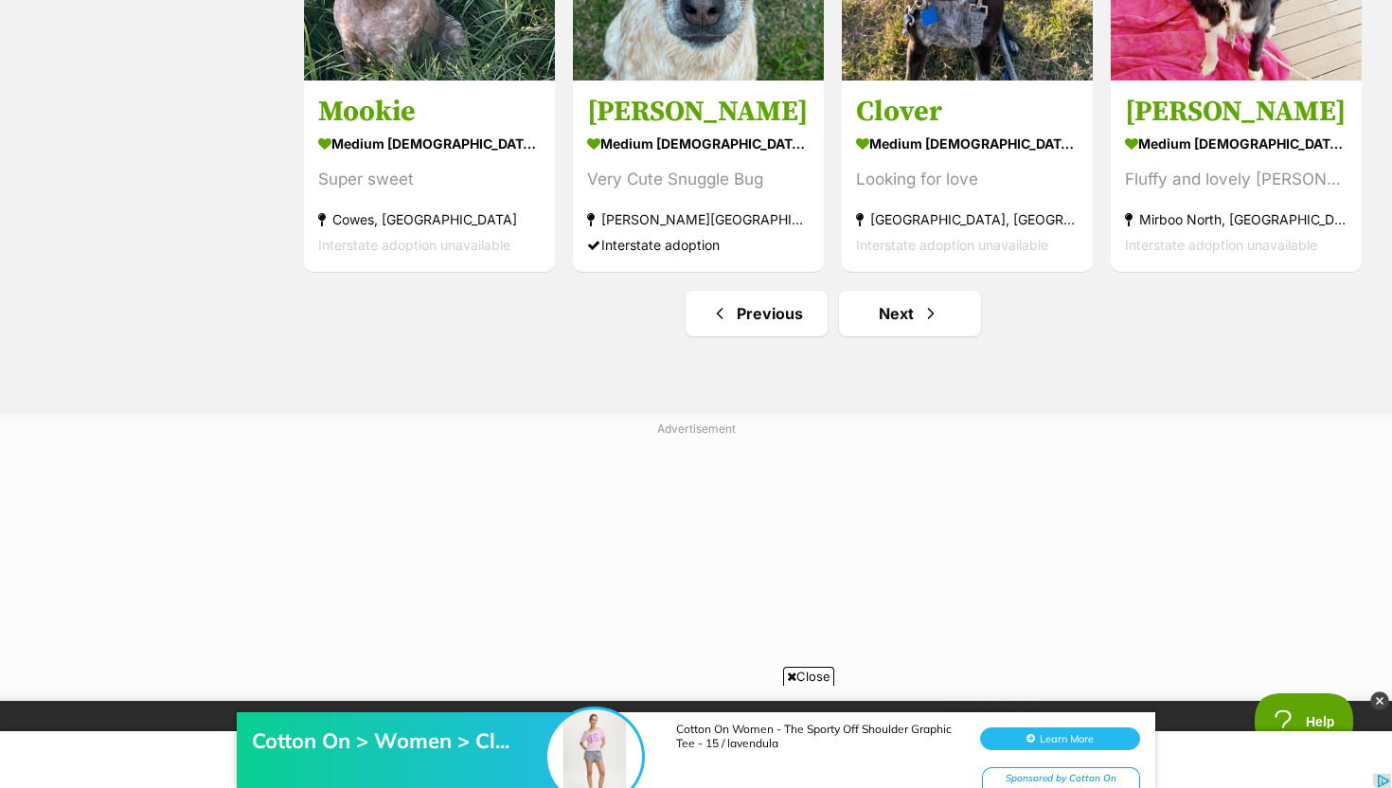
scroll to position [2397, 0]
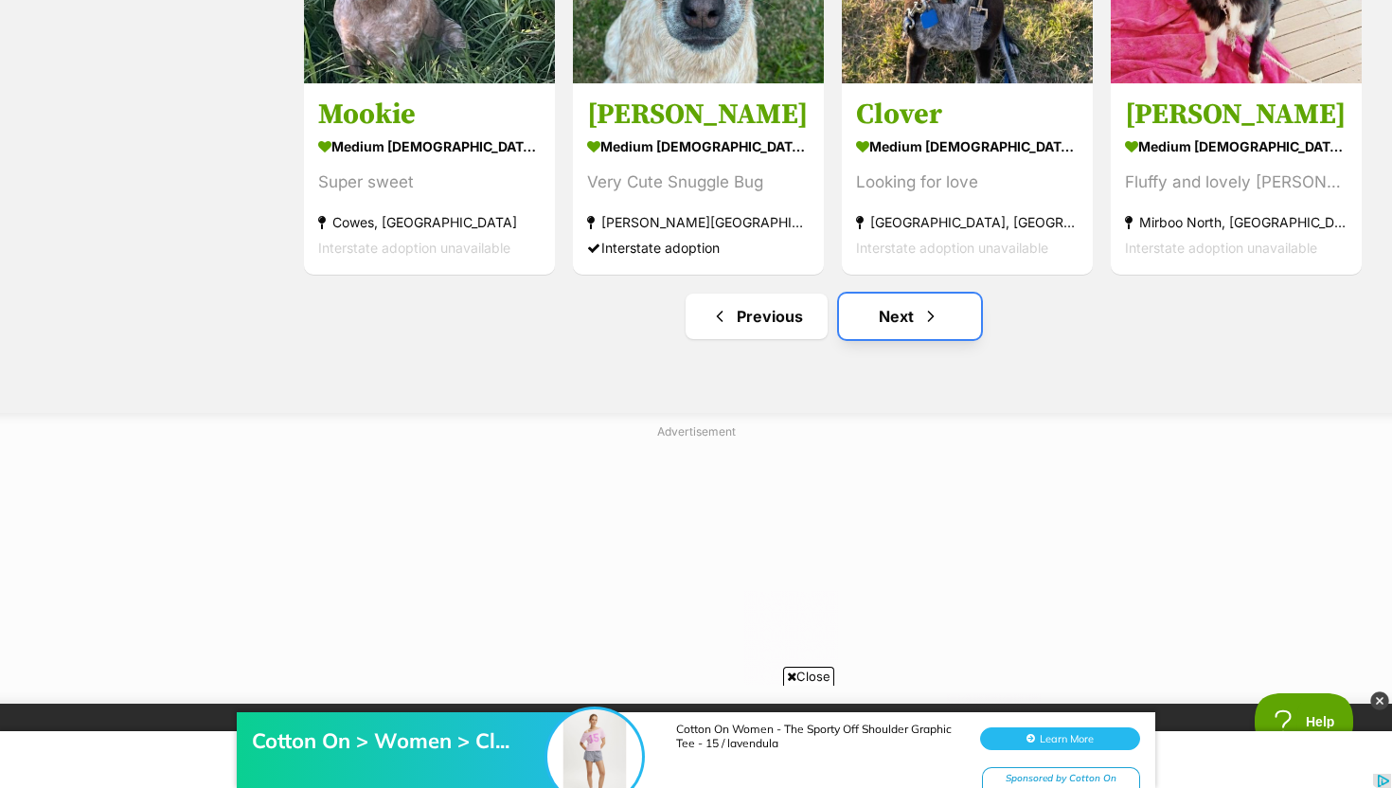
click at [927, 324] on span "Next page" at bounding box center [930, 316] width 19 height 23
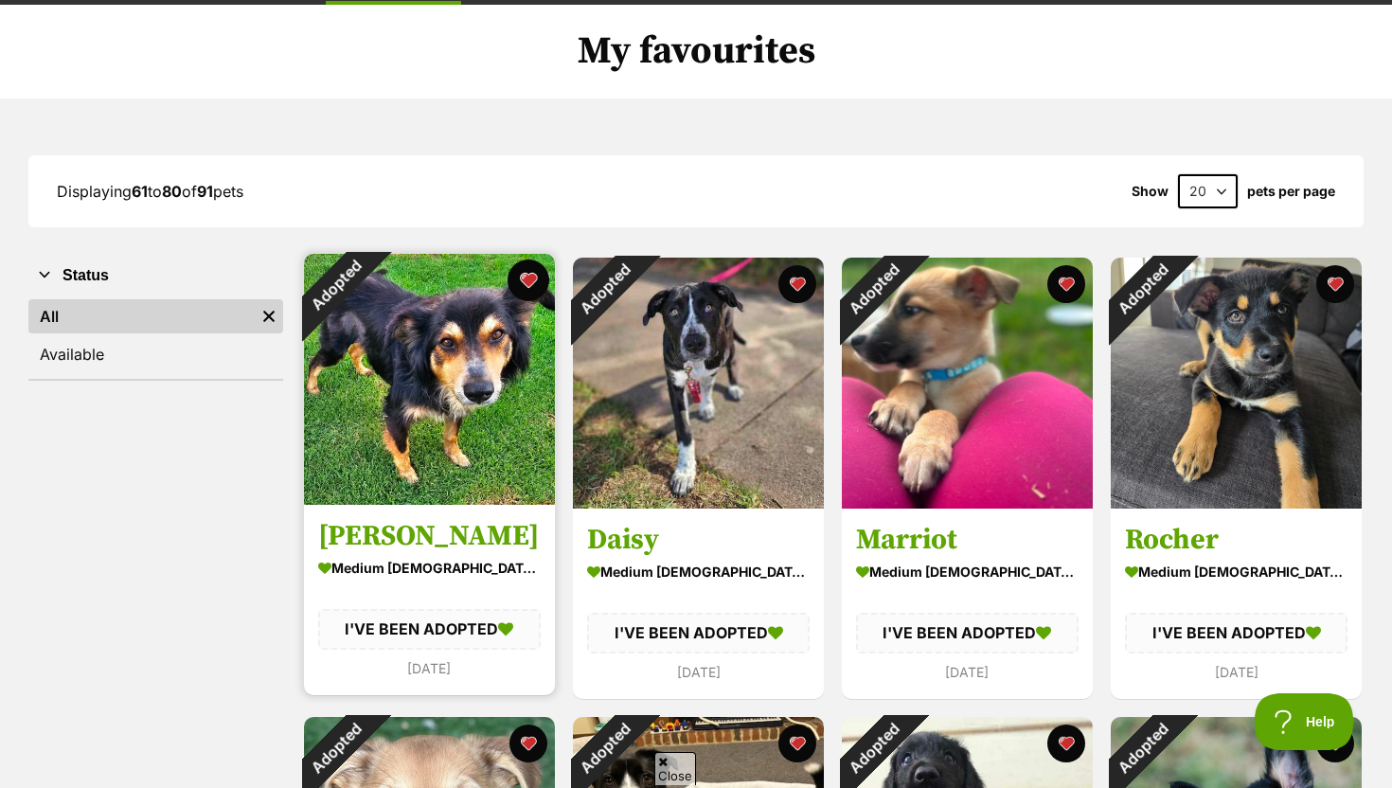
click at [520, 275] on button "favourite" at bounding box center [528, 280] width 42 height 42
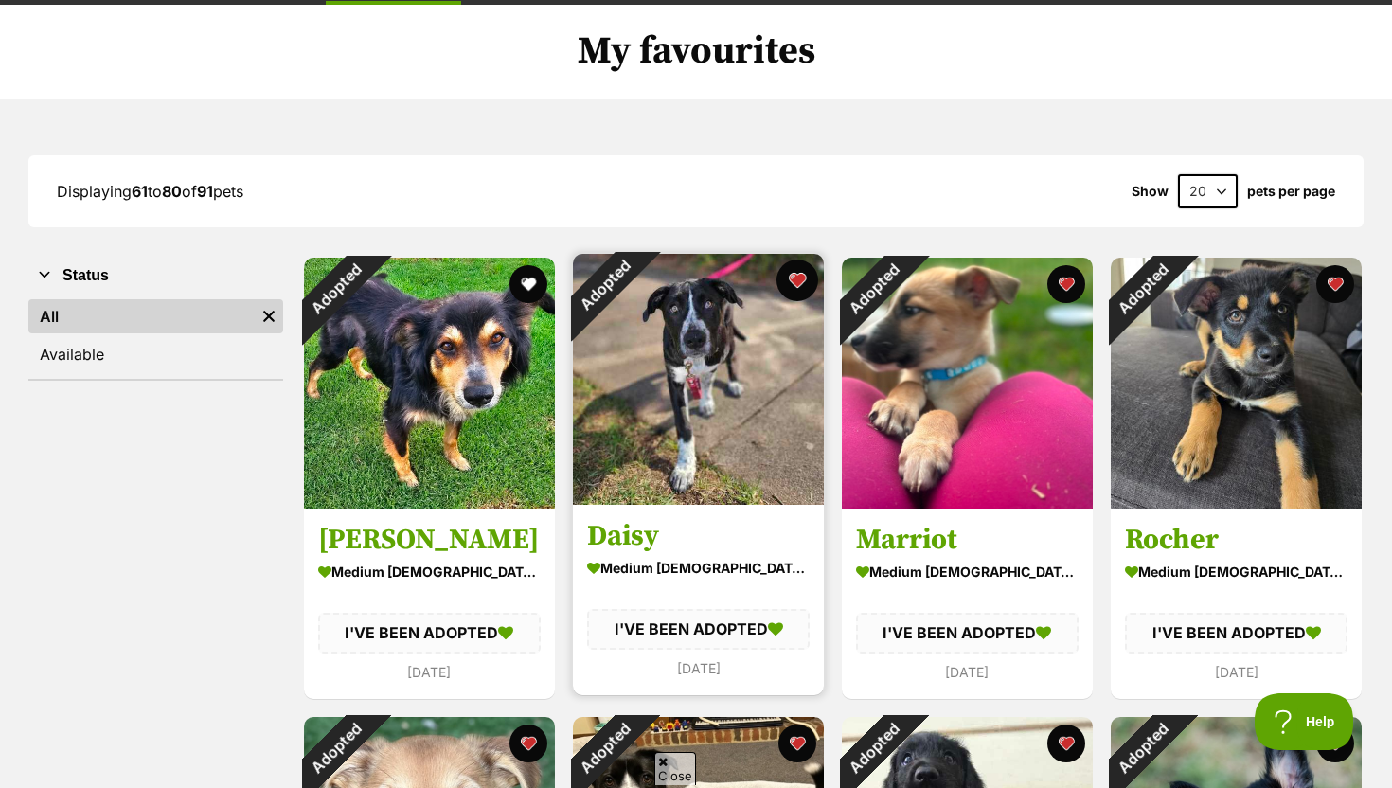
click at [801, 282] on button "favourite" at bounding box center [797, 280] width 42 height 42
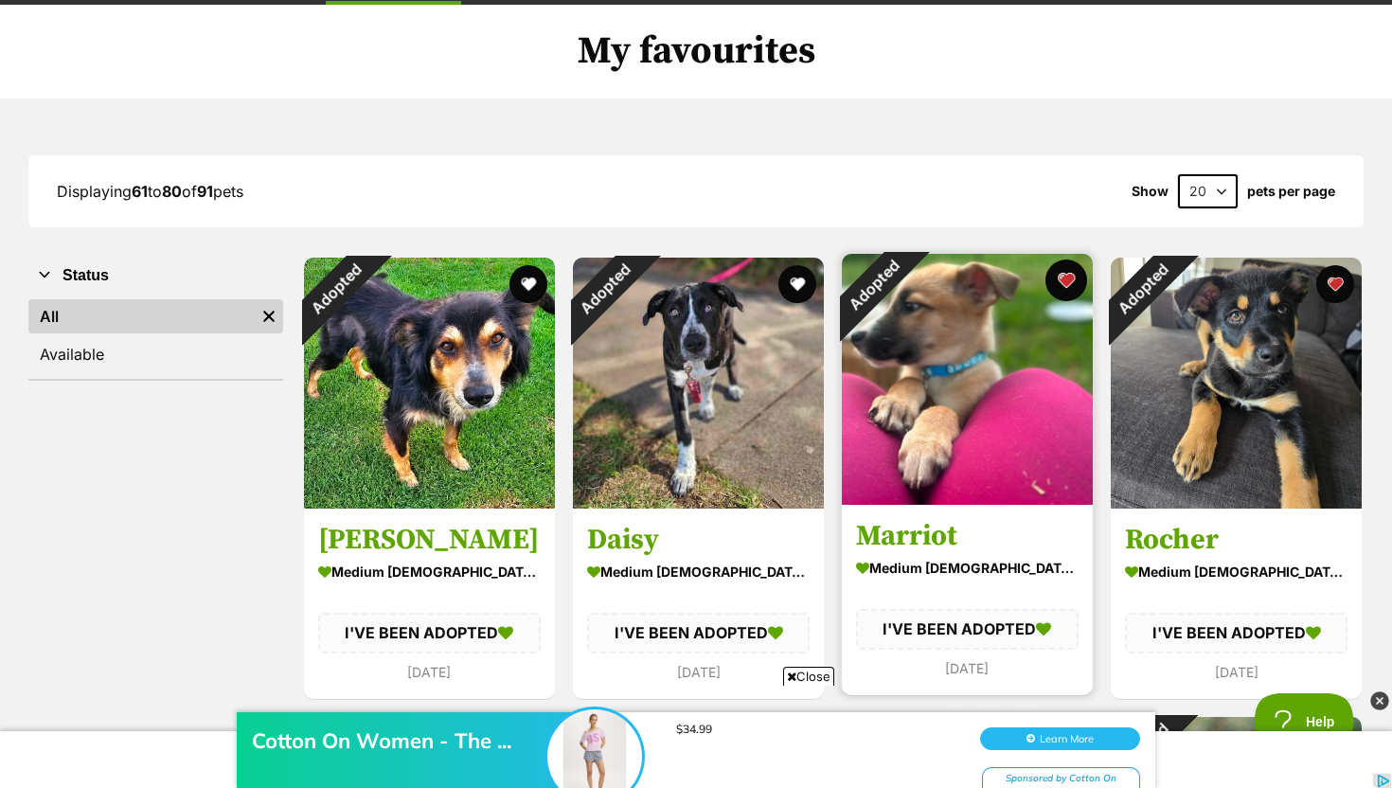
click at [1071, 284] on button "favourite" at bounding box center [1066, 280] width 42 height 42
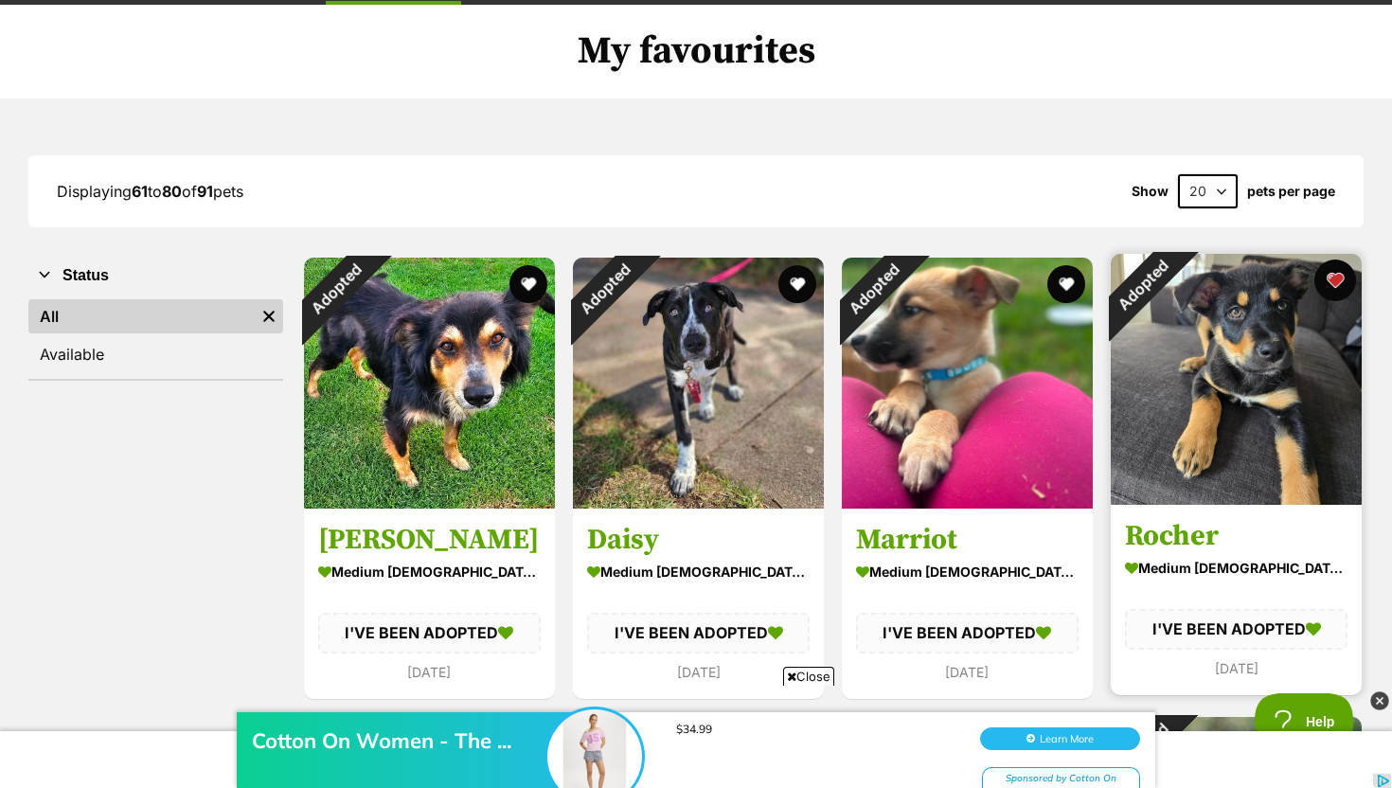
click at [1347, 277] on button "favourite" at bounding box center [1335, 280] width 42 height 42
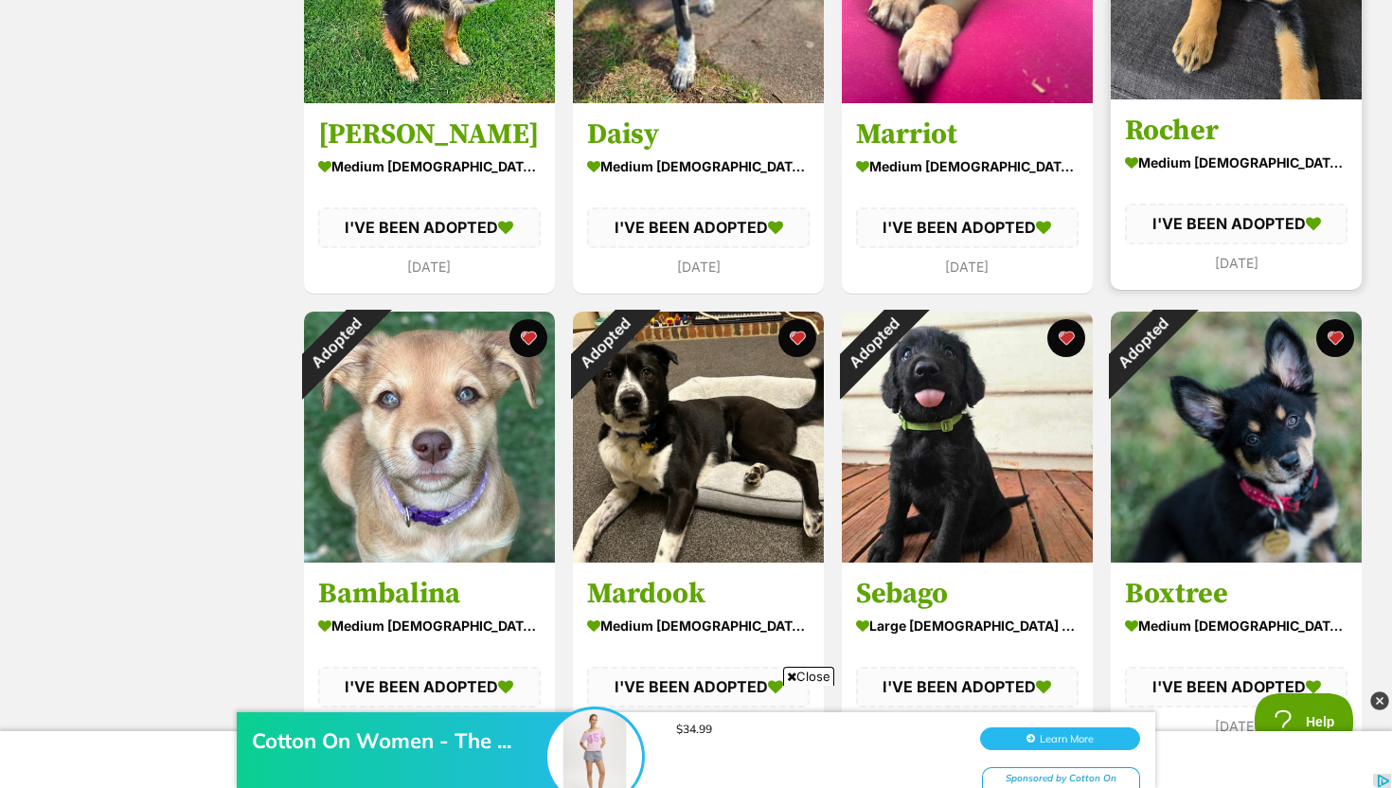
scroll to position [578, 0]
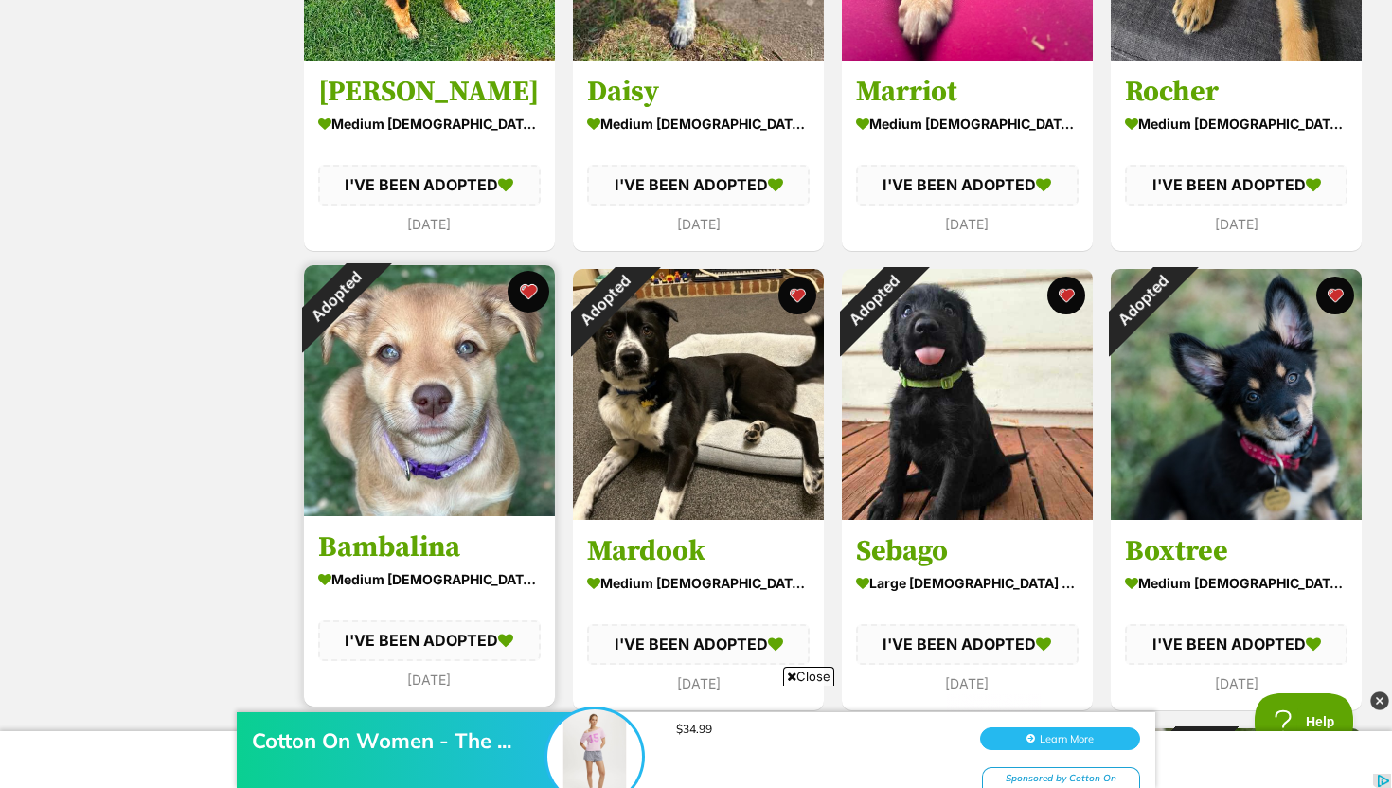
click at [544, 287] on button "favourite" at bounding box center [528, 292] width 42 height 42
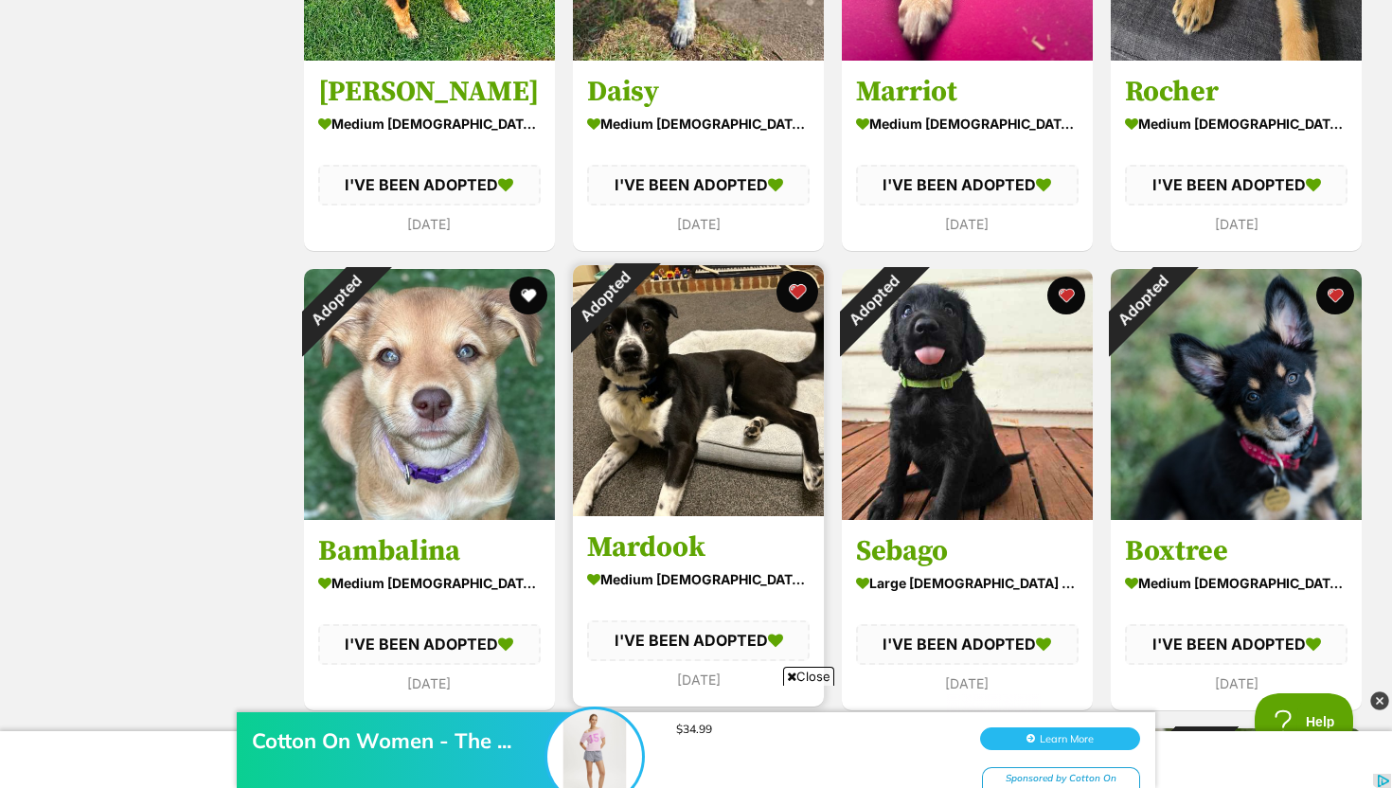
click at [790, 285] on button "favourite" at bounding box center [797, 292] width 42 height 42
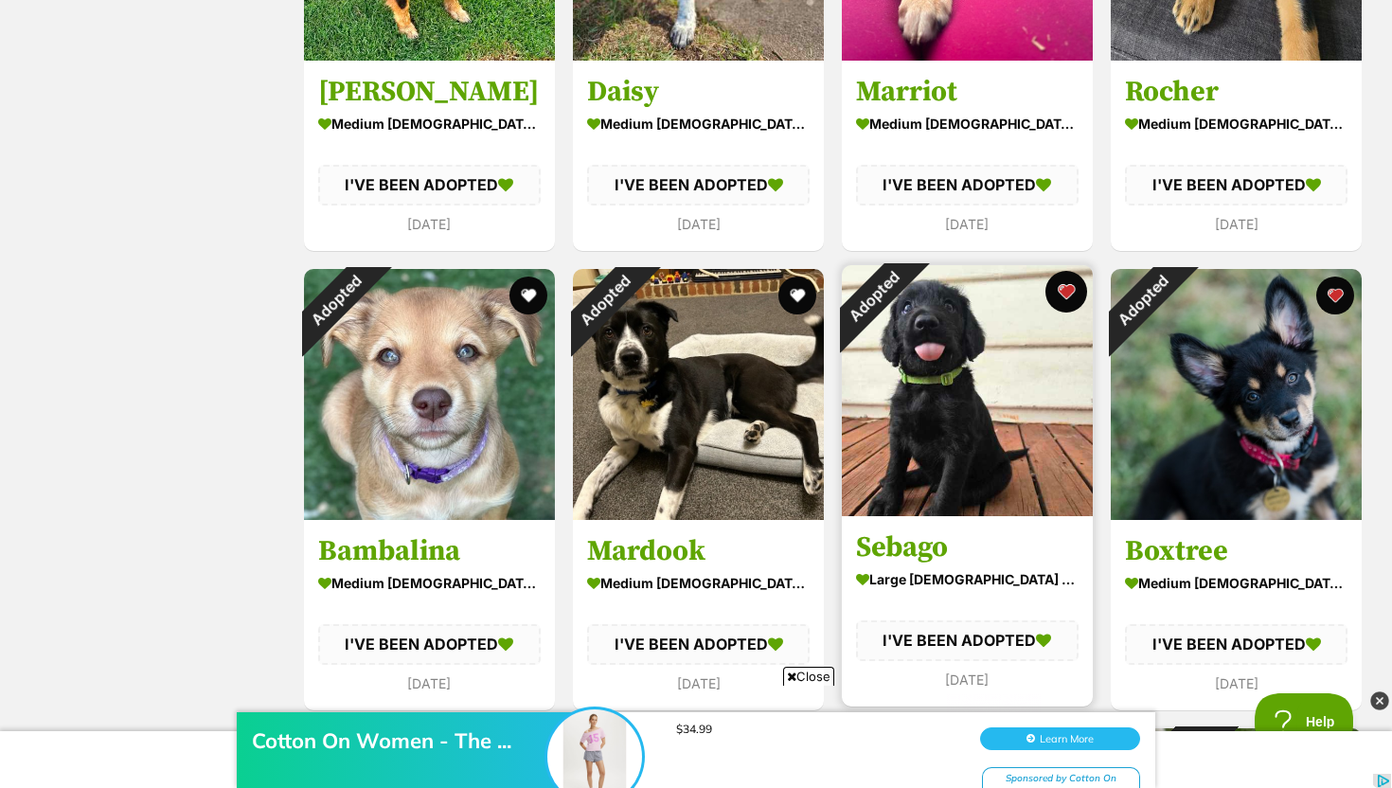
click at [1067, 292] on button "favourite" at bounding box center [1066, 292] width 42 height 42
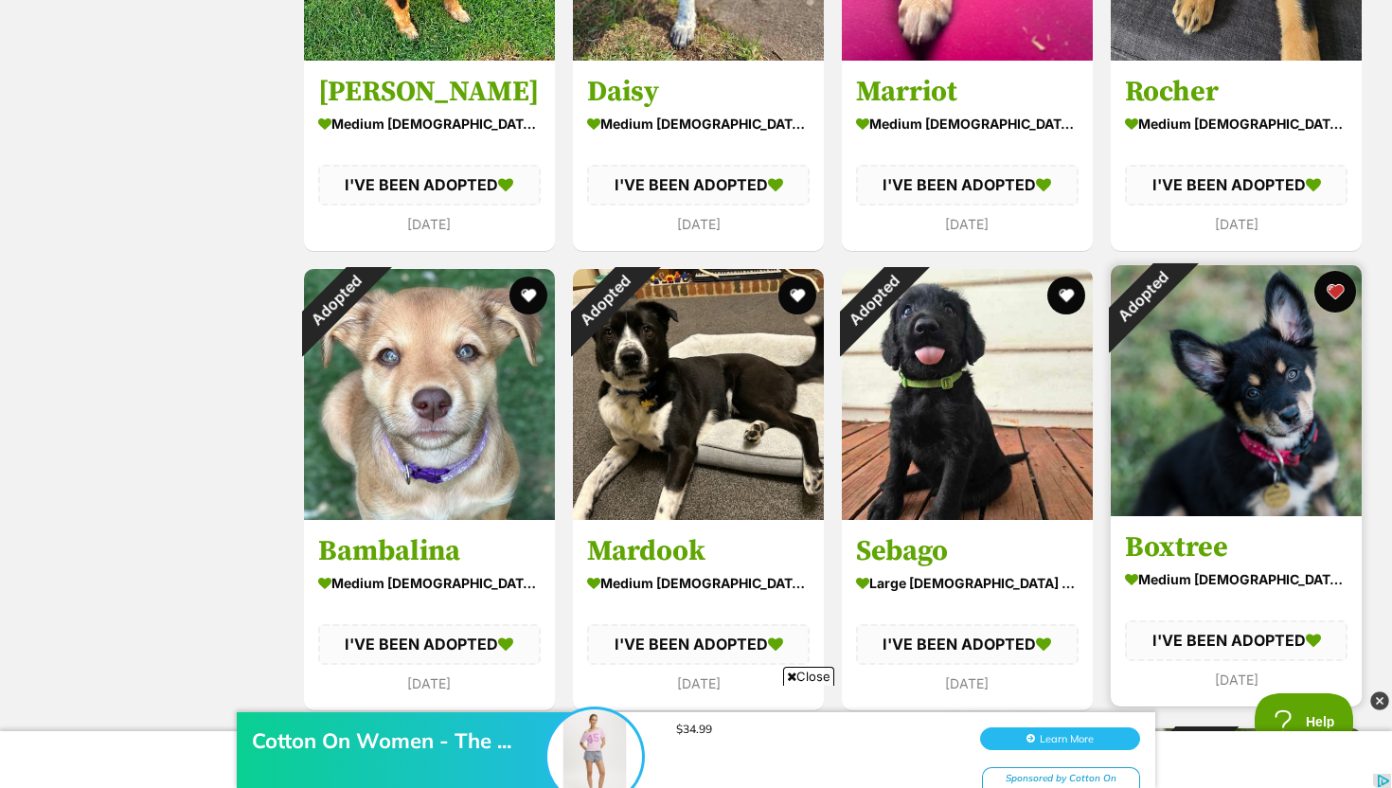
click at [1336, 289] on button "favourite" at bounding box center [1335, 292] width 42 height 42
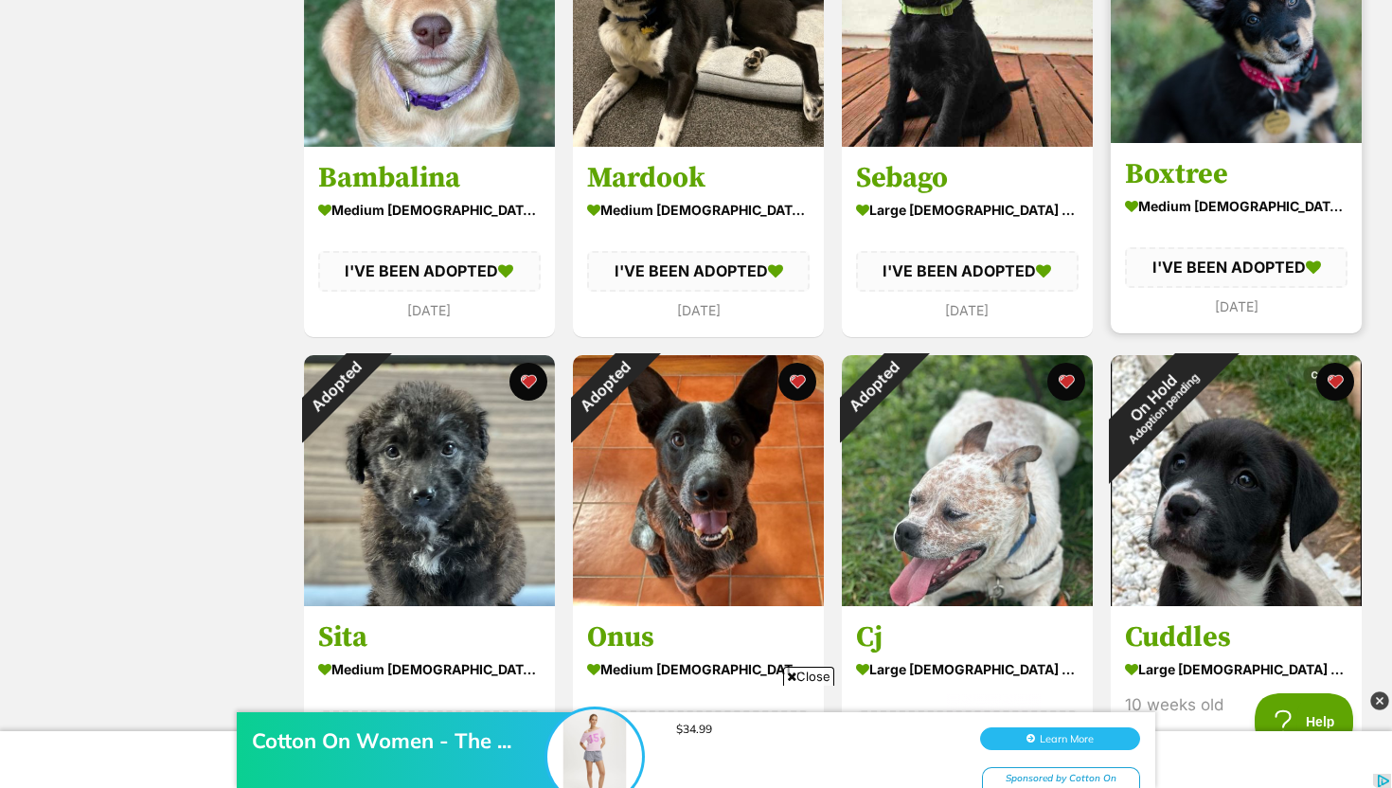
scroll to position [954, 0]
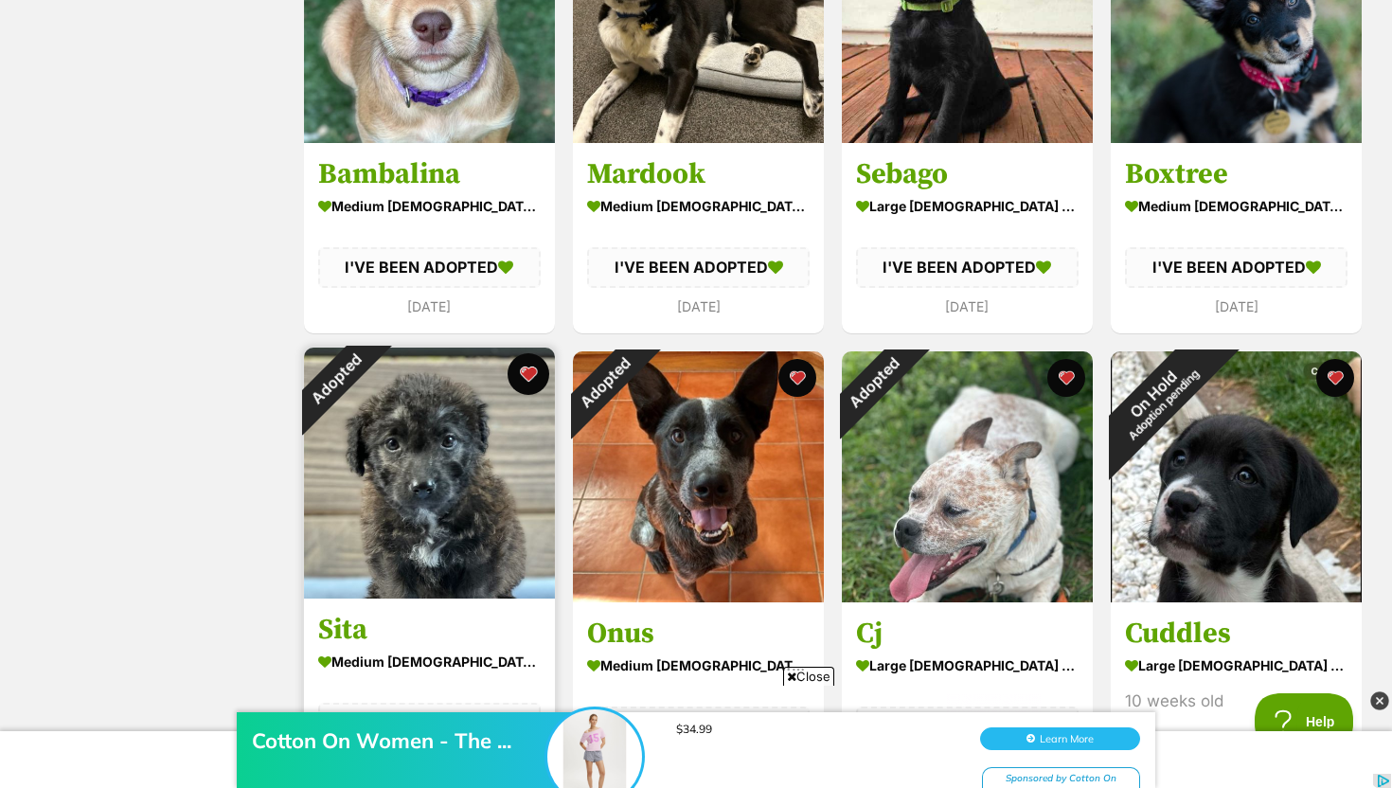
click at [525, 371] on button "favourite" at bounding box center [528, 374] width 42 height 42
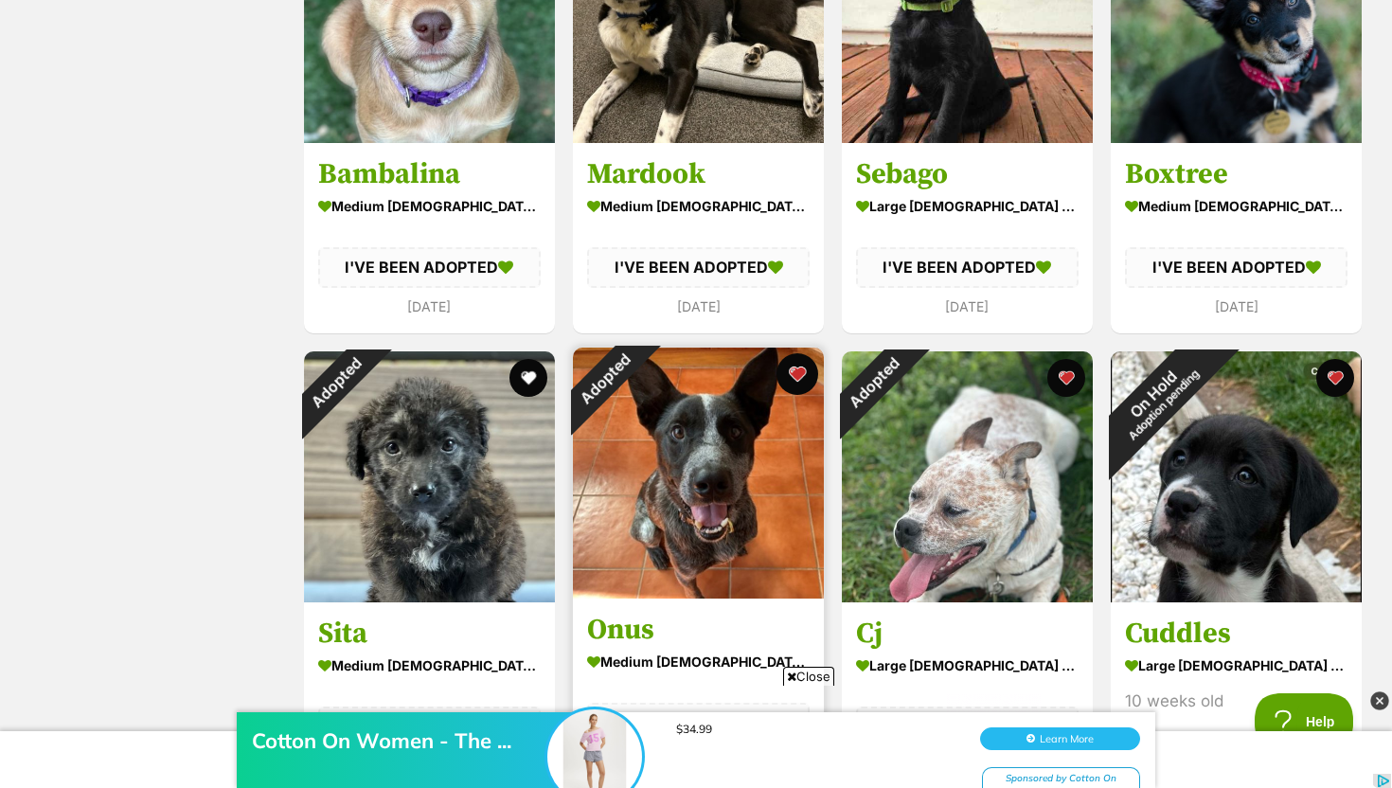
click at [800, 389] on button "favourite" at bounding box center [797, 374] width 42 height 42
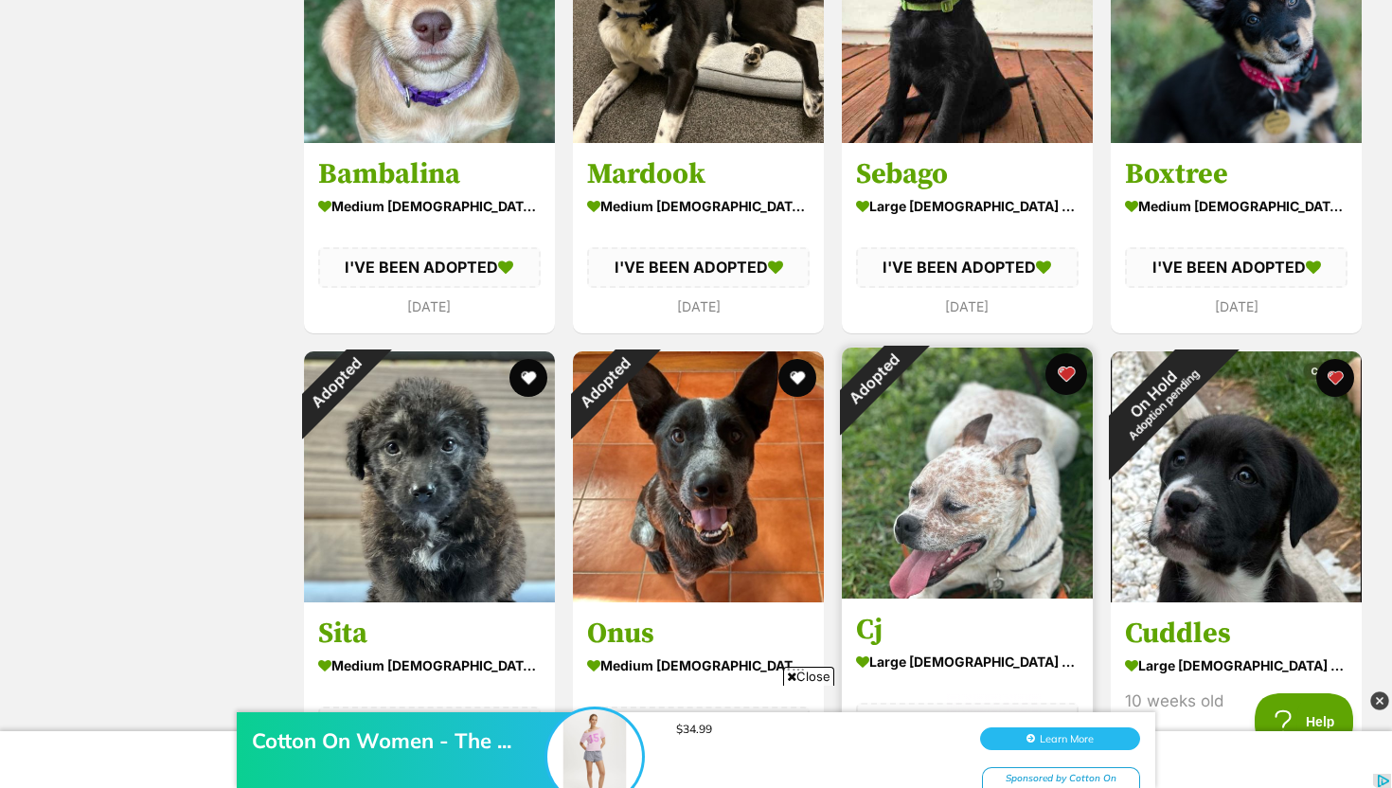
click at [1070, 374] on button "favourite" at bounding box center [1066, 374] width 42 height 42
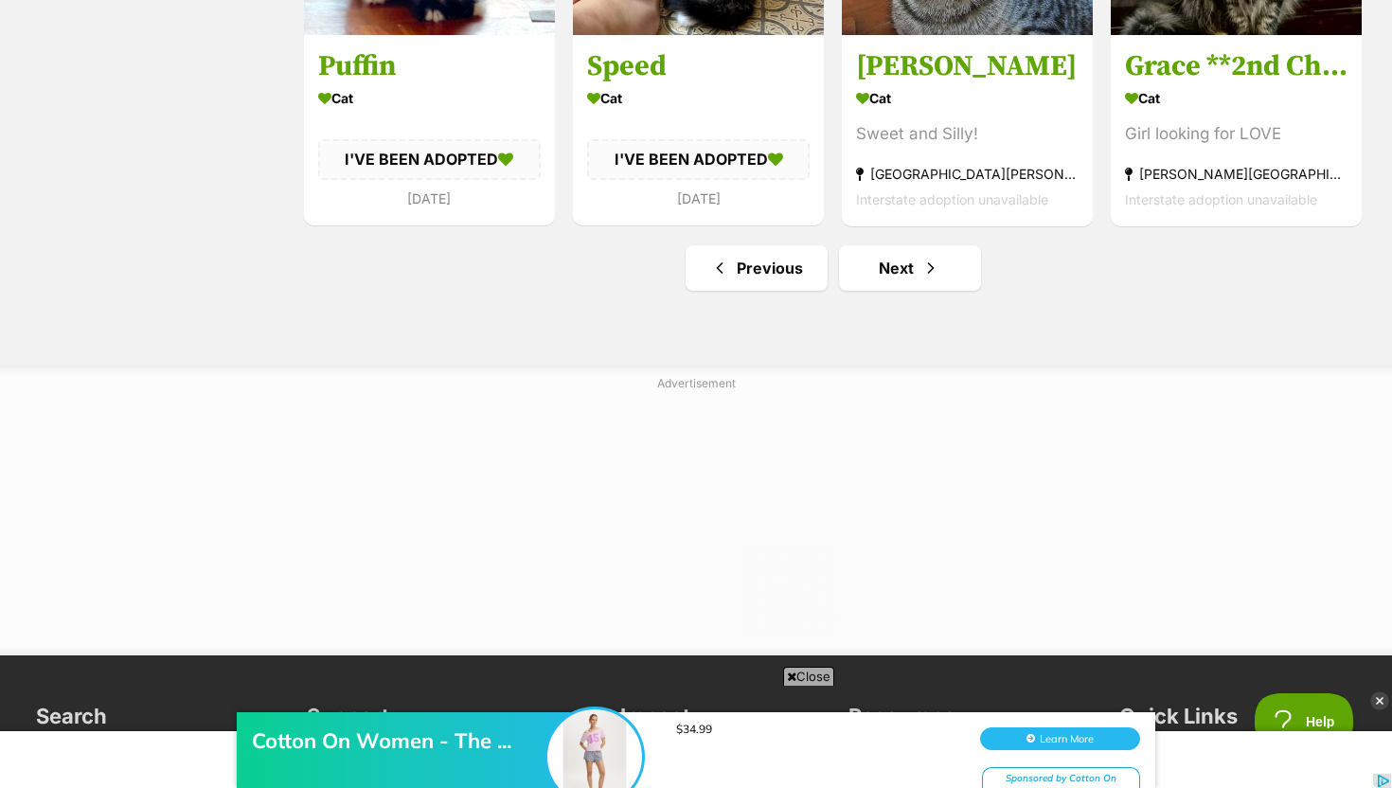
scroll to position [2382, 0]
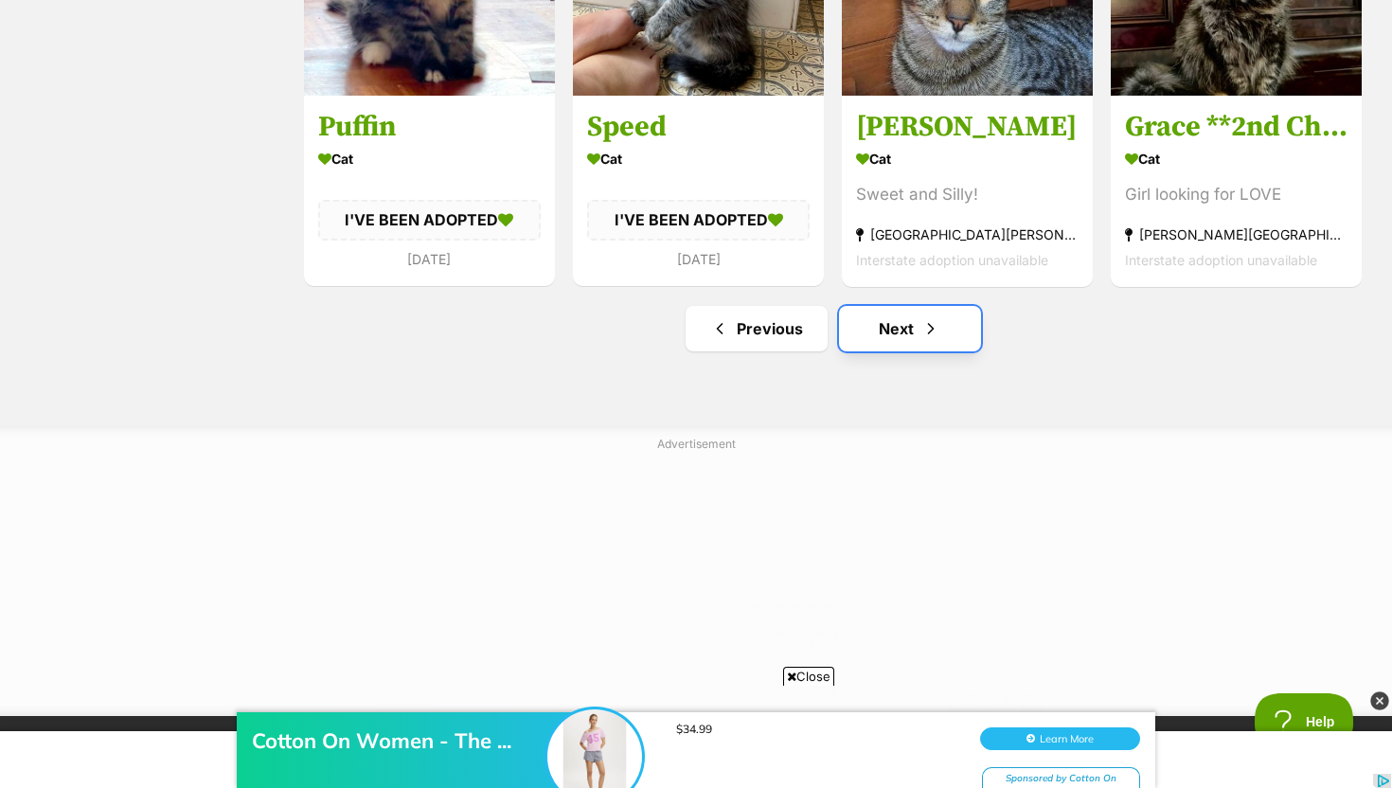
click at [934, 324] on span "Next page" at bounding box center [930, 328] width 19 height 23
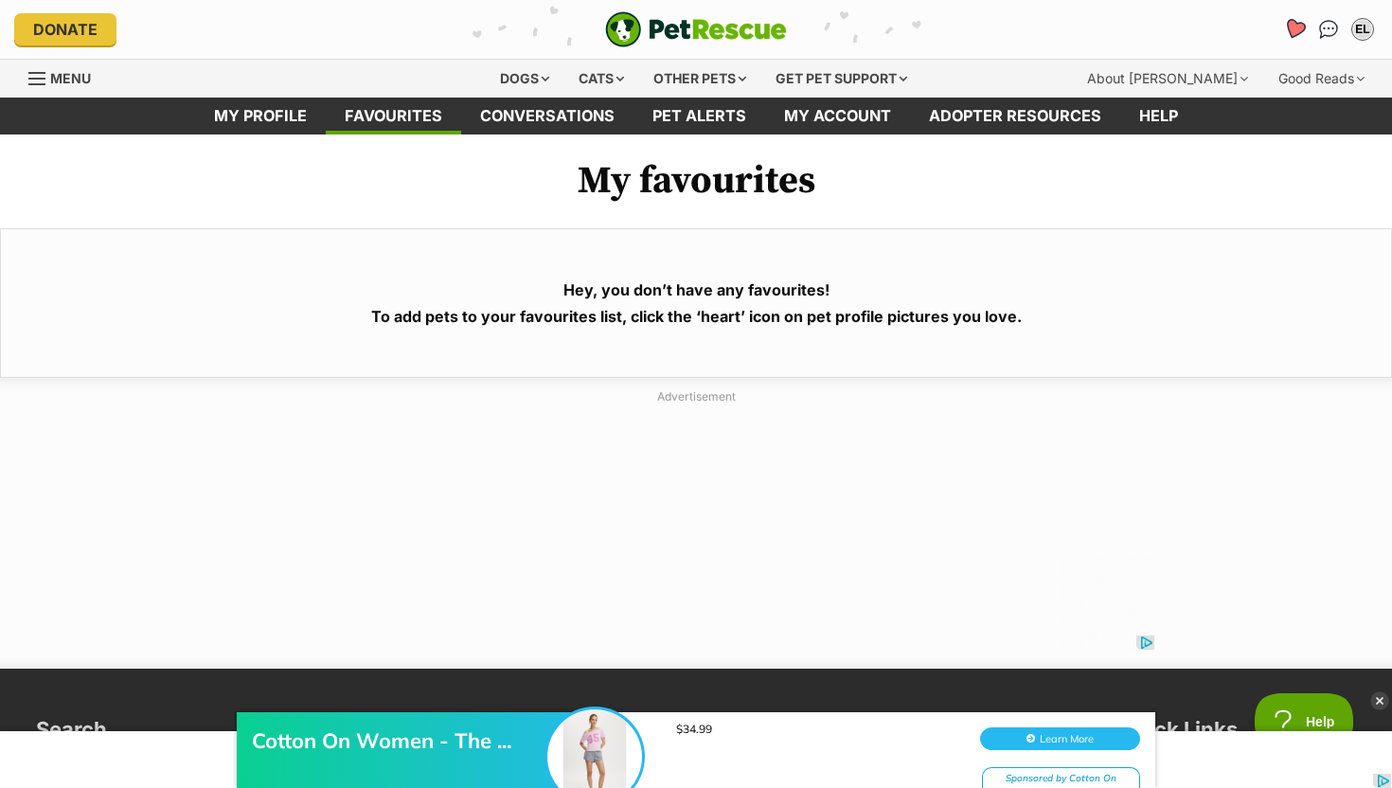
click at [1292, 23] on icon "Favourites" at bounding box center [1294, 29] width 23 height 22
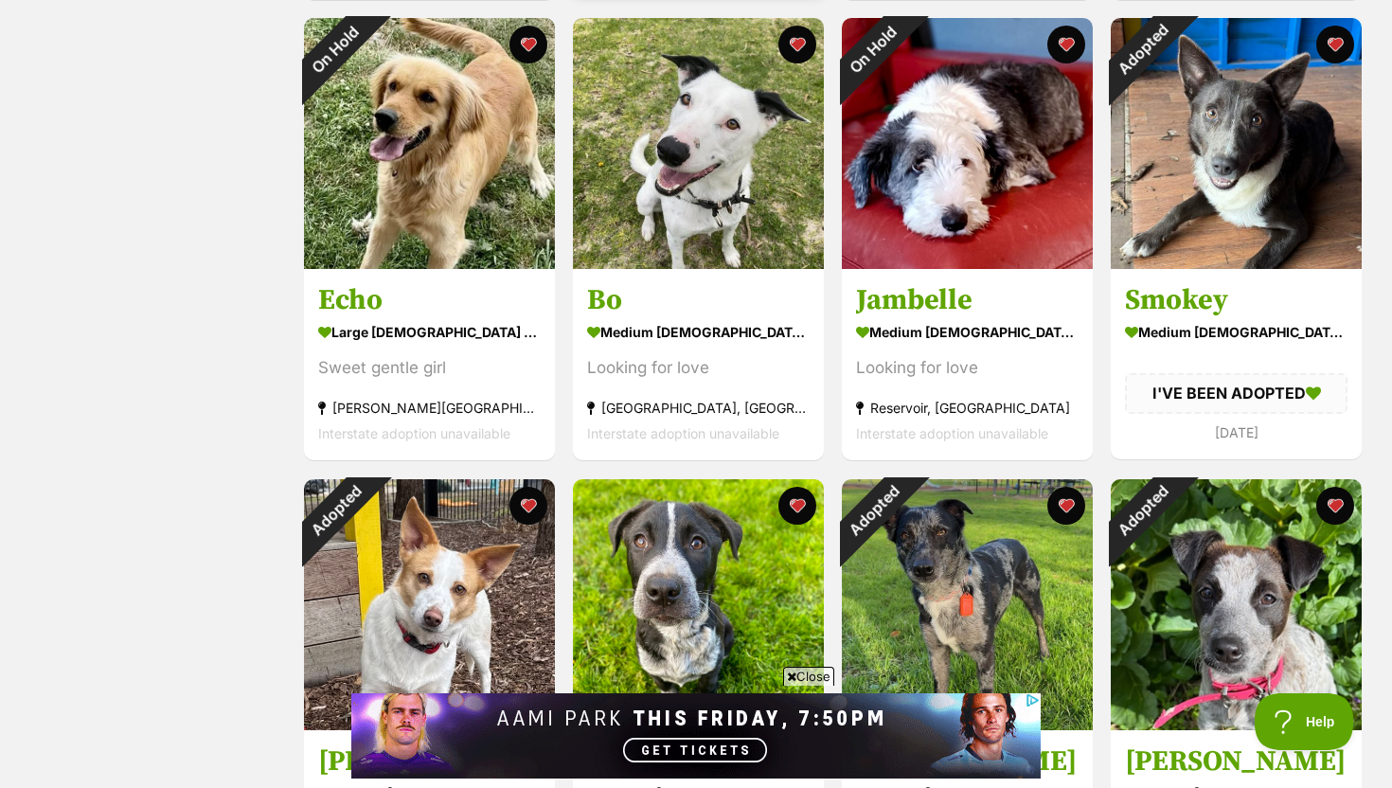
scroll to position [1753, 0]
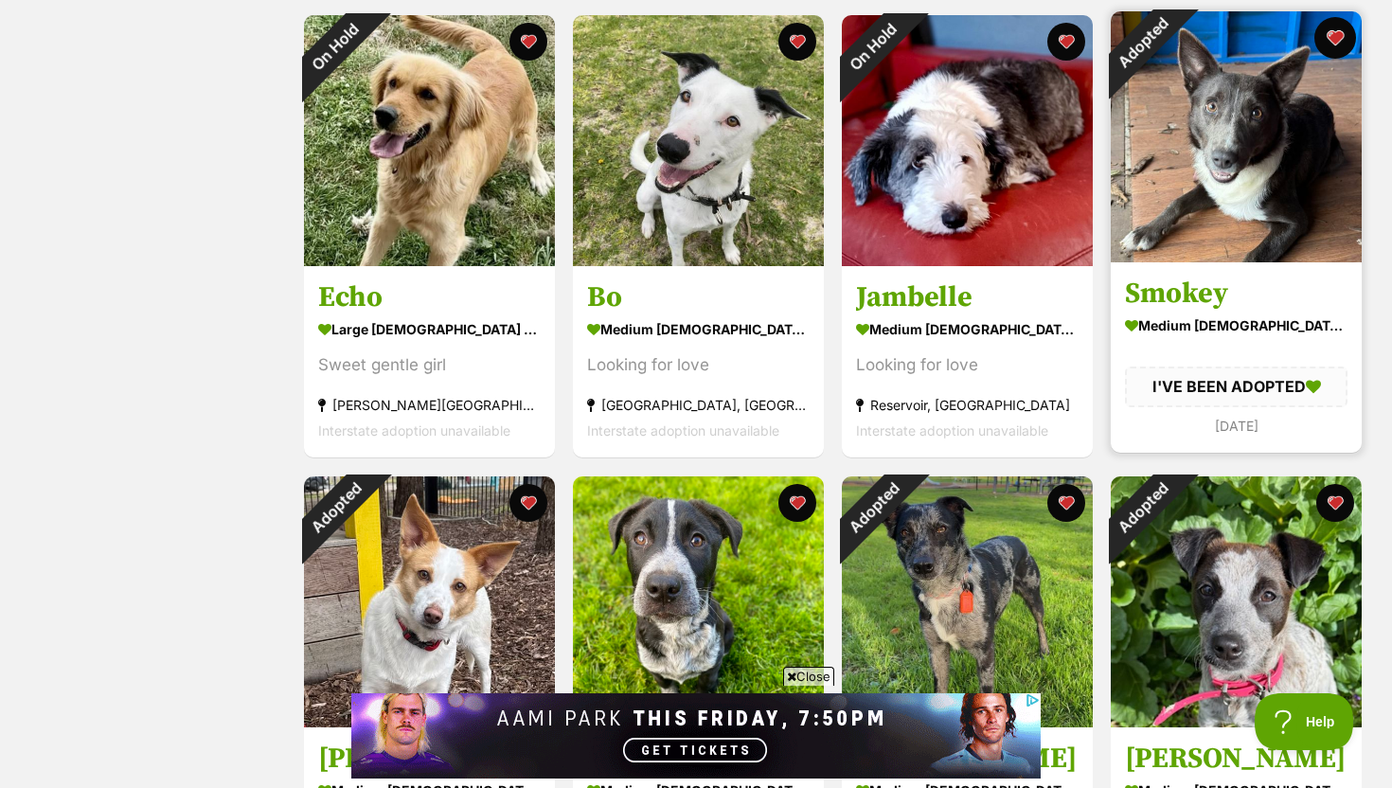
click at [1337, 35] on button "favourite" at bounding box center [1335, 38] width 42 height 42
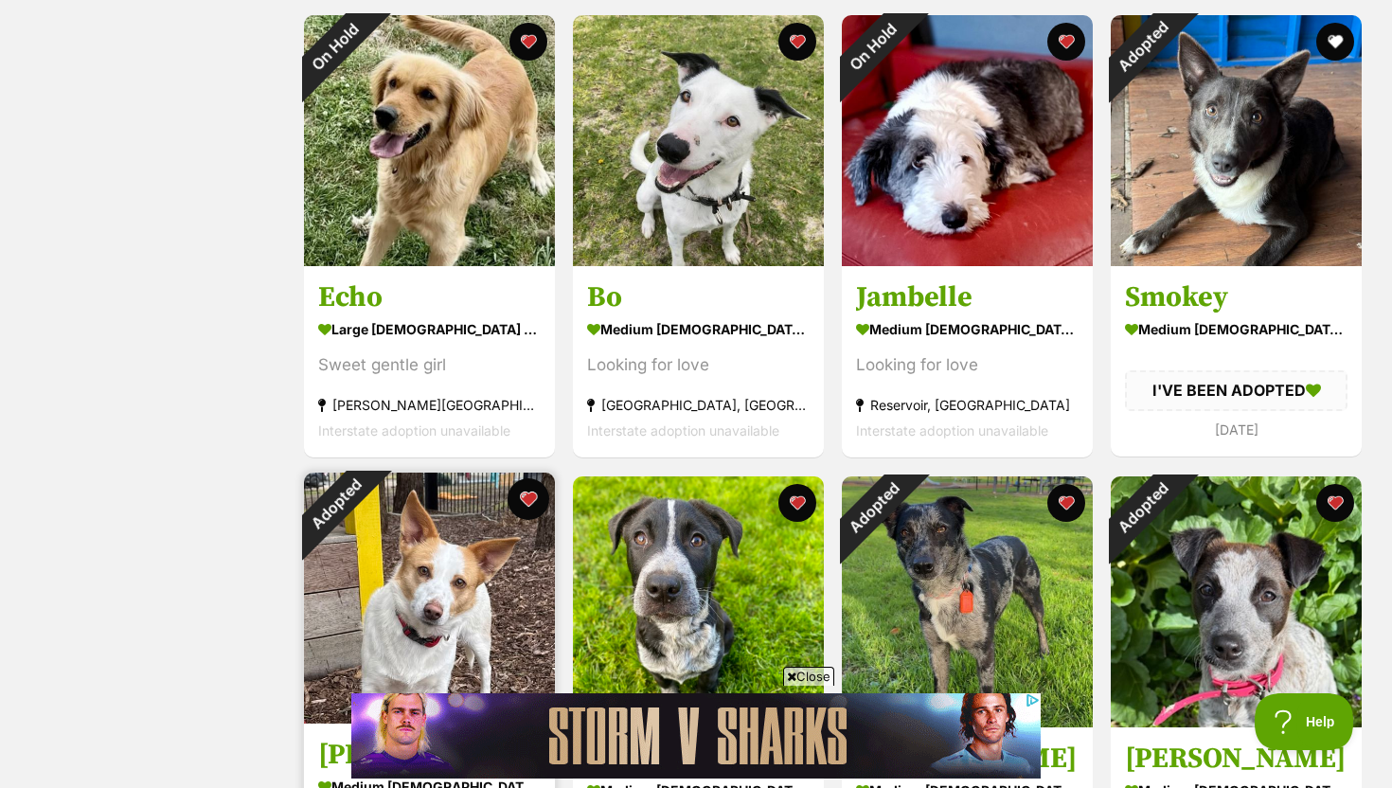
click at [522, 504] on button "favourite" at bounding box center [528, 499] width 42 height 42
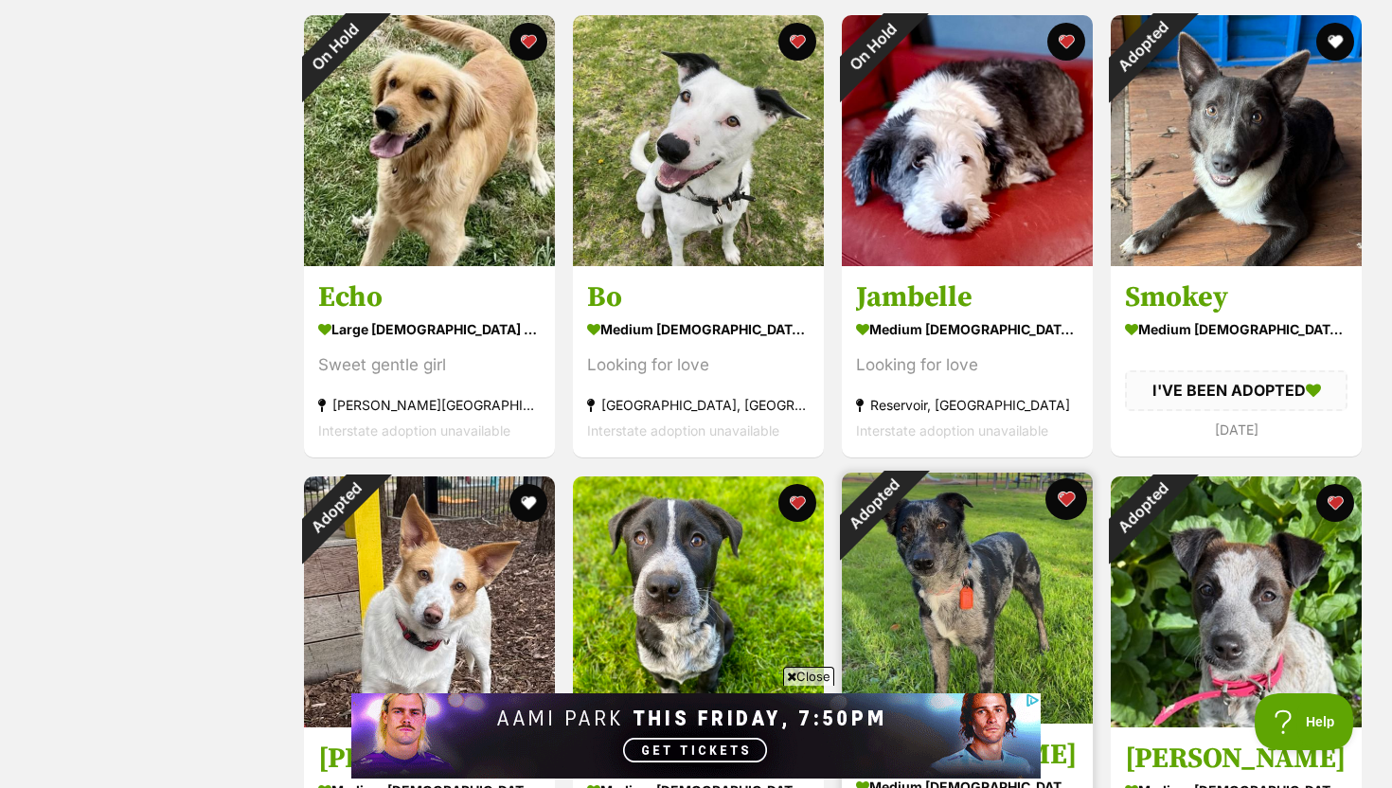
click at [1059, 498] on button "favourite" at bounding box center [1066, 499] width 42 height 42
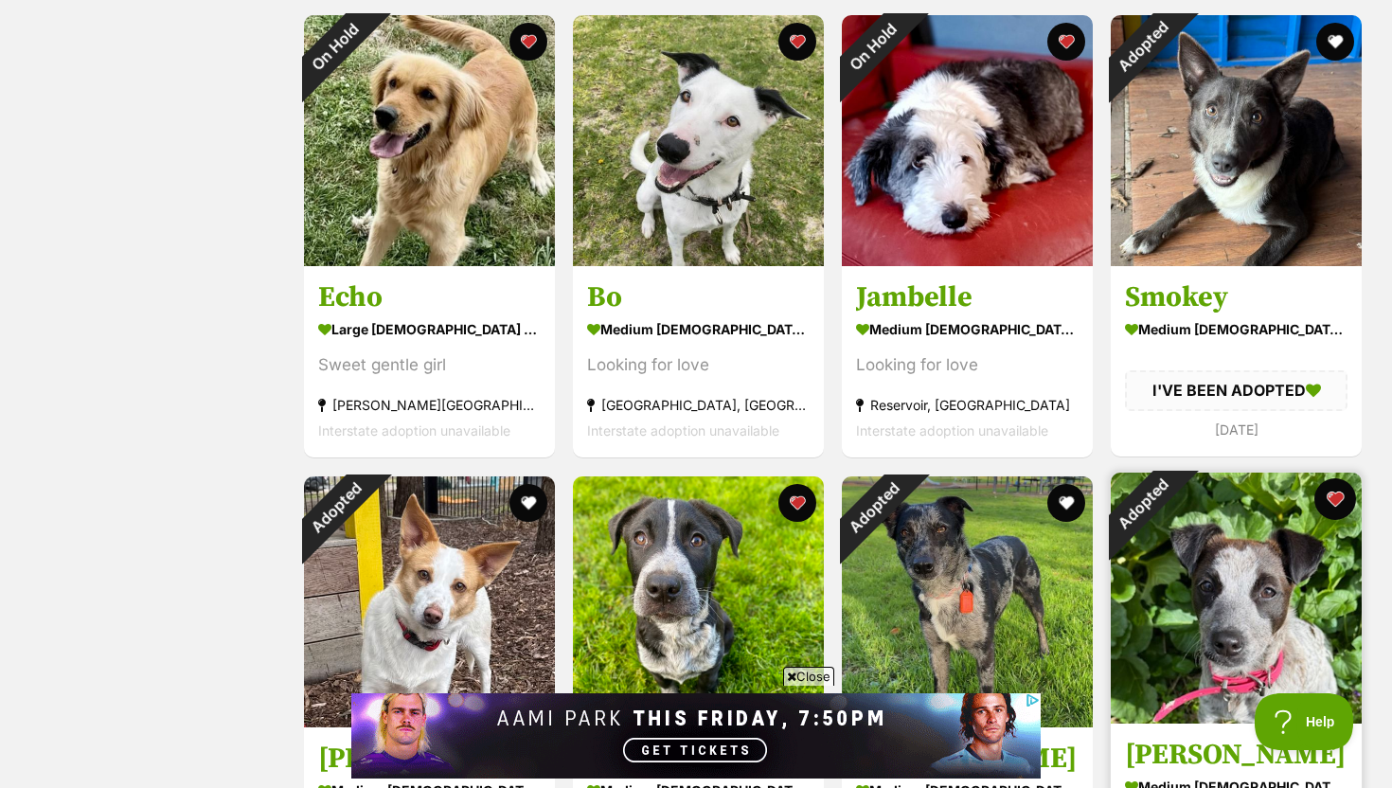
click at [1339, 498] on button "favourite" at bounding box center [1335, 499] width 42 height 42
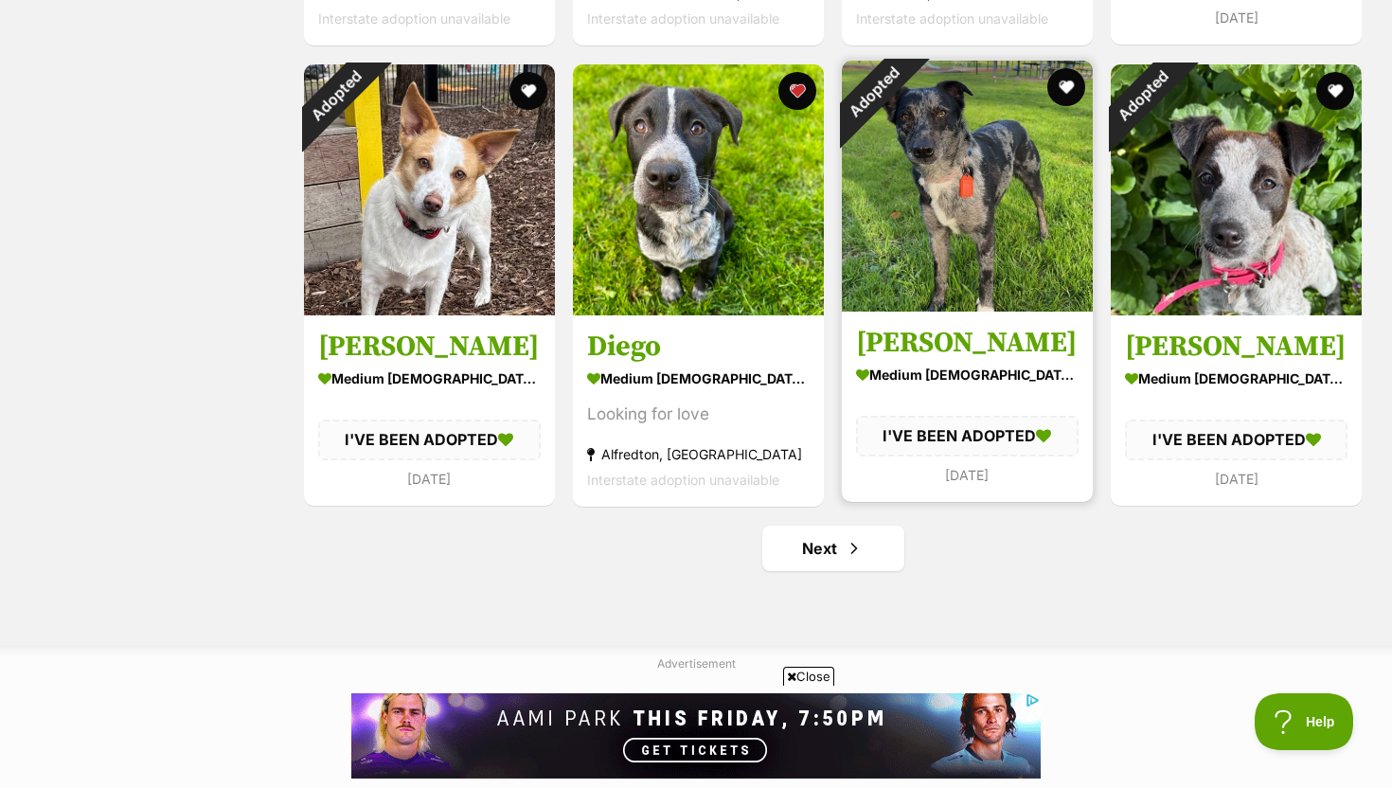
scroll to position [2109, 0]
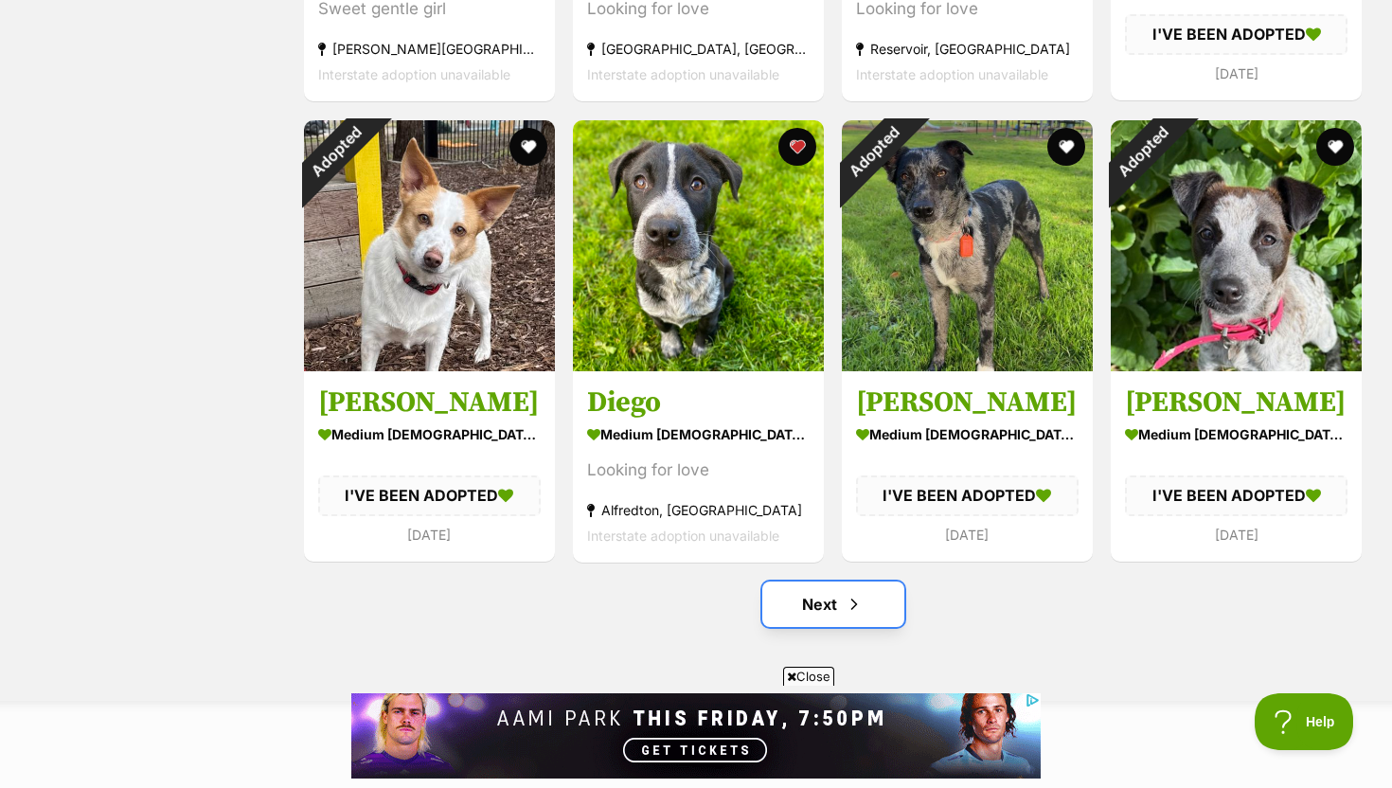
click at [846, 599] on span "Next page" at bounding box center [854, 604] width 19 height 23
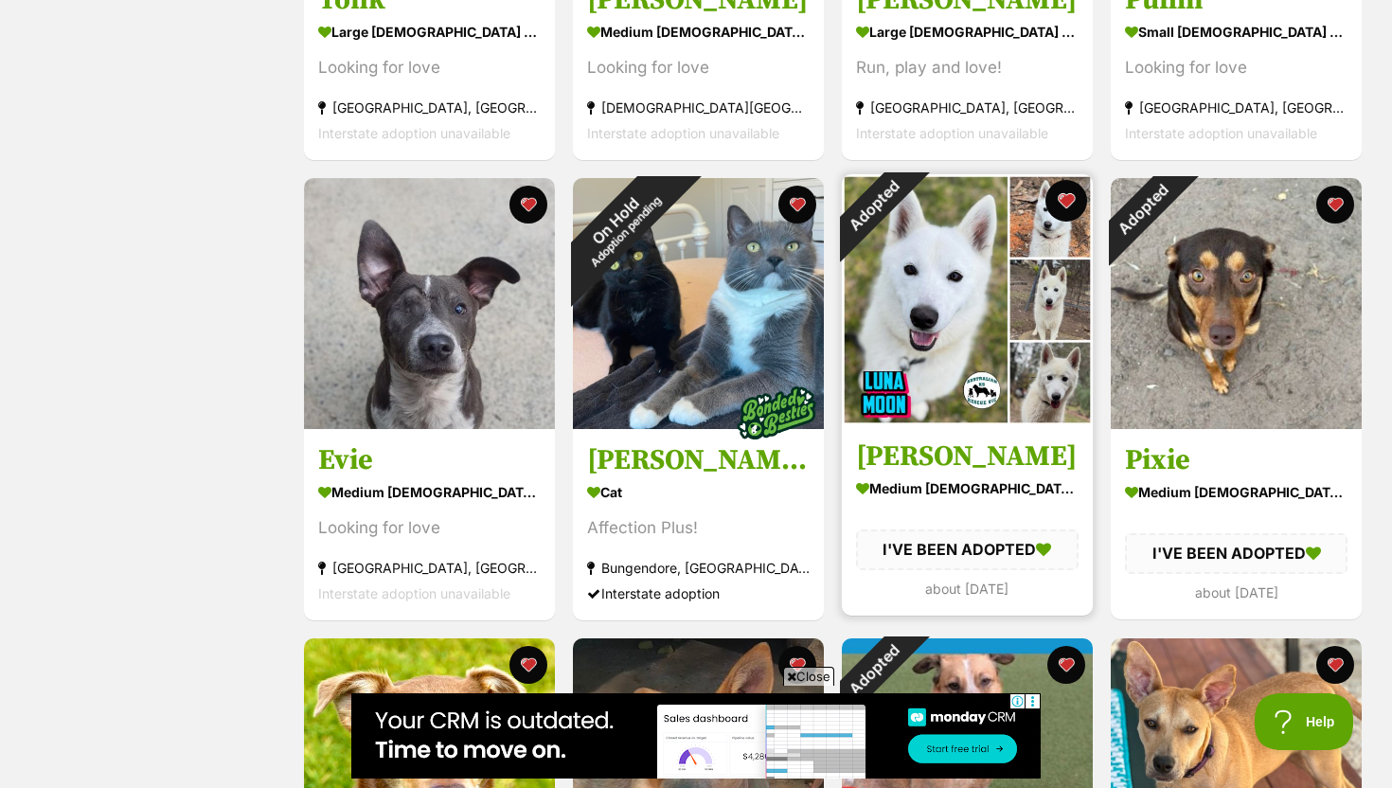
click at [1068, 203] on button "favourite" at bounding box center [1066, 201] width 42 height 42
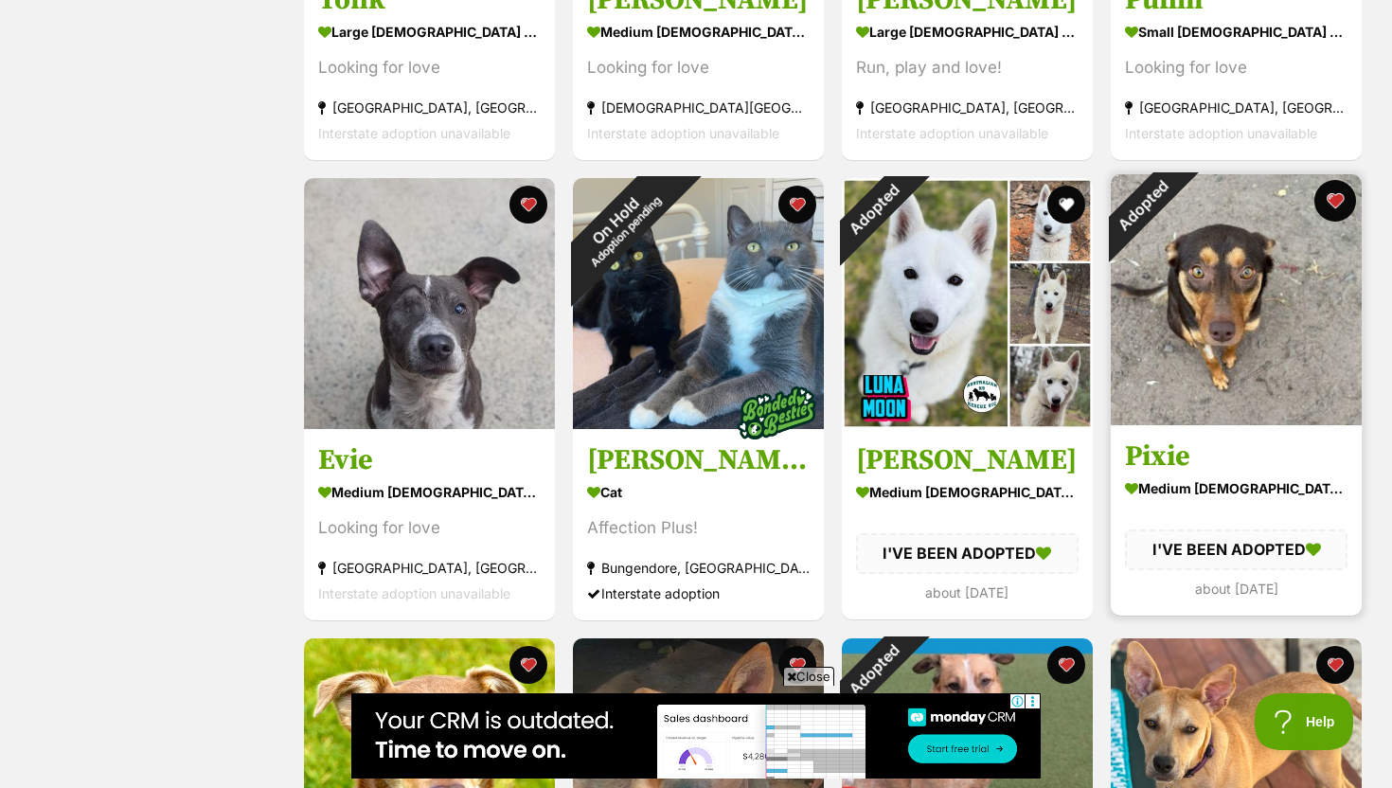
click at [1329, 208] on button "favourite" at bounding box center [1335, 201] width 42 height 42
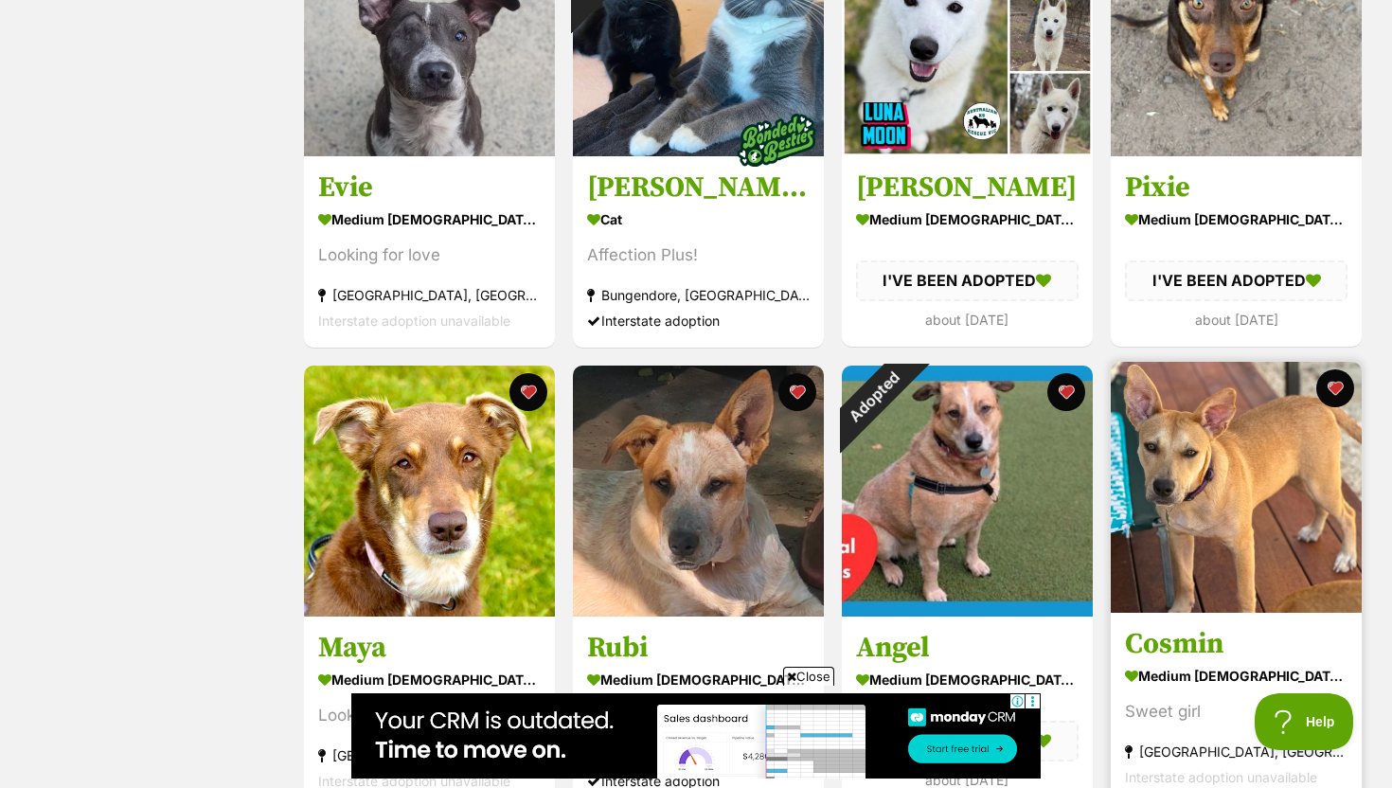
scroll to position [1583, 0]
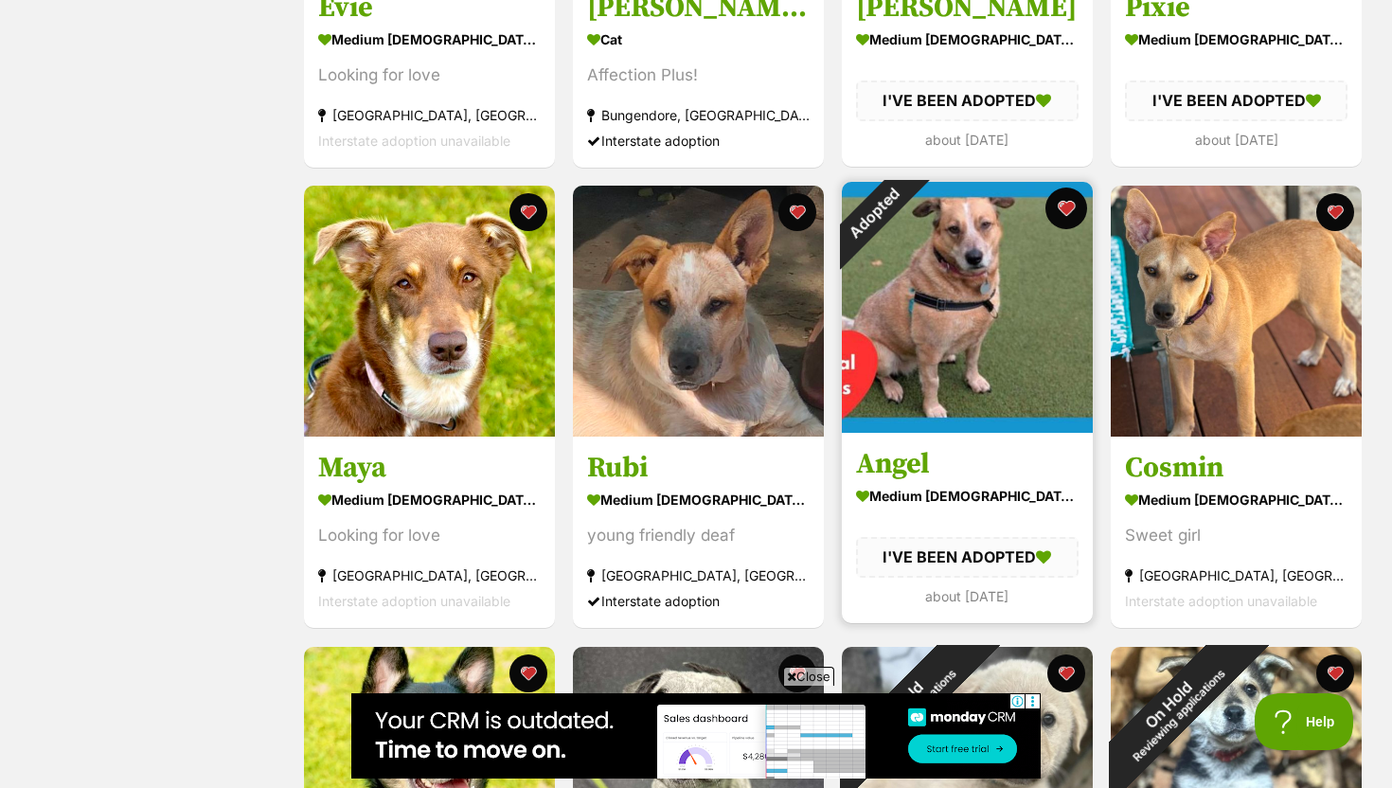
click at [1075, 203] on button "favourite" at bounding box center [1066, 208] width 42 height 42
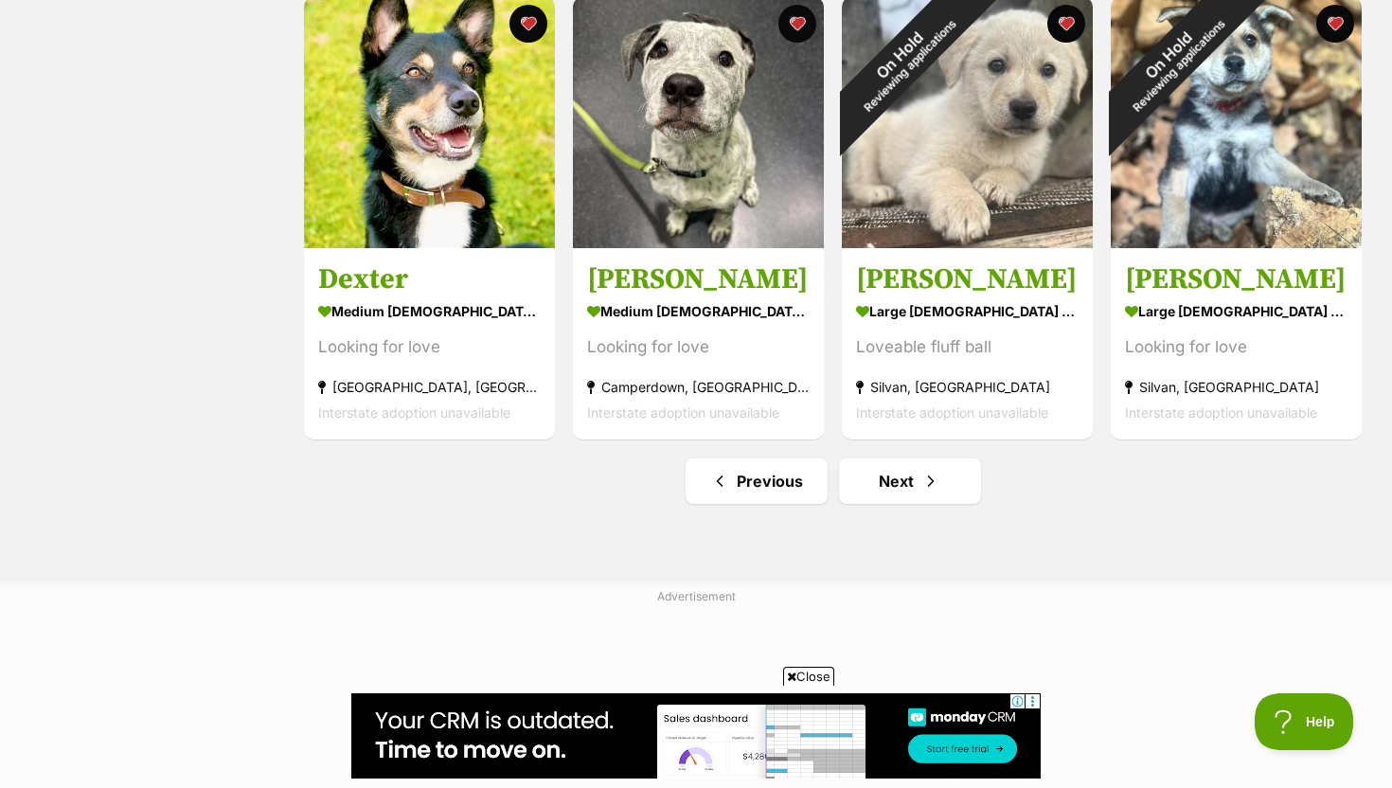
scroll to position [2471, 0]
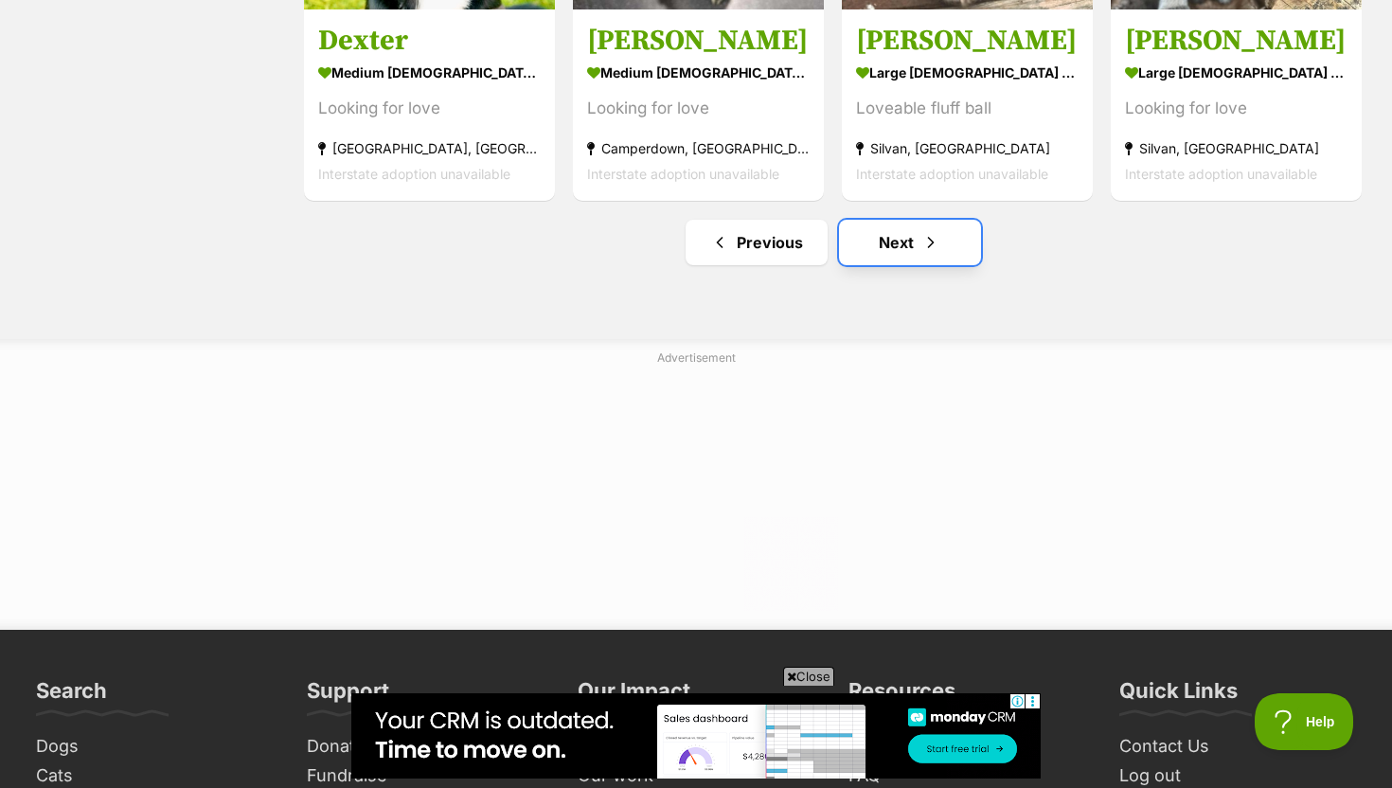
click at [924, 232] on span "Next page" at bounding box center [930, 242] width 19 height 23
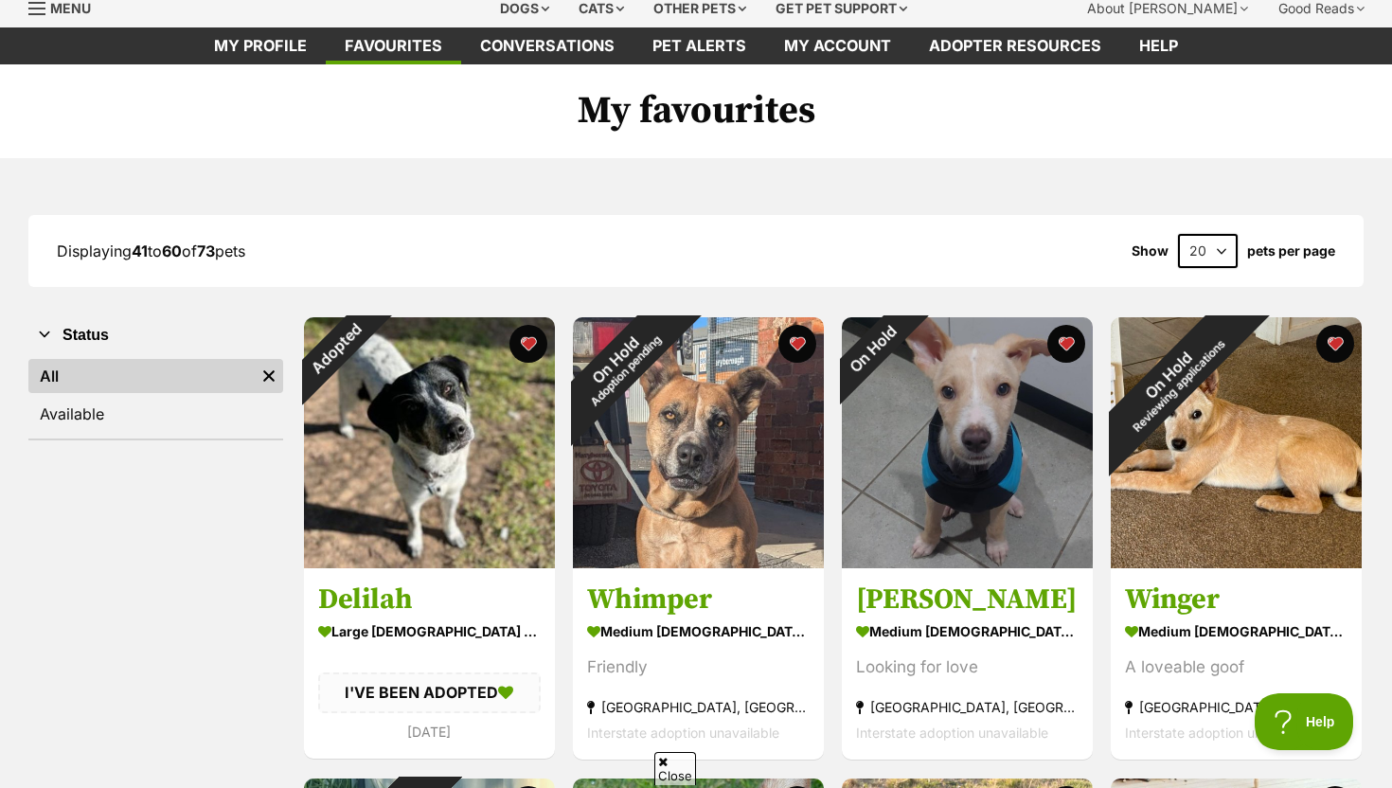
scroll to position [107, 0]
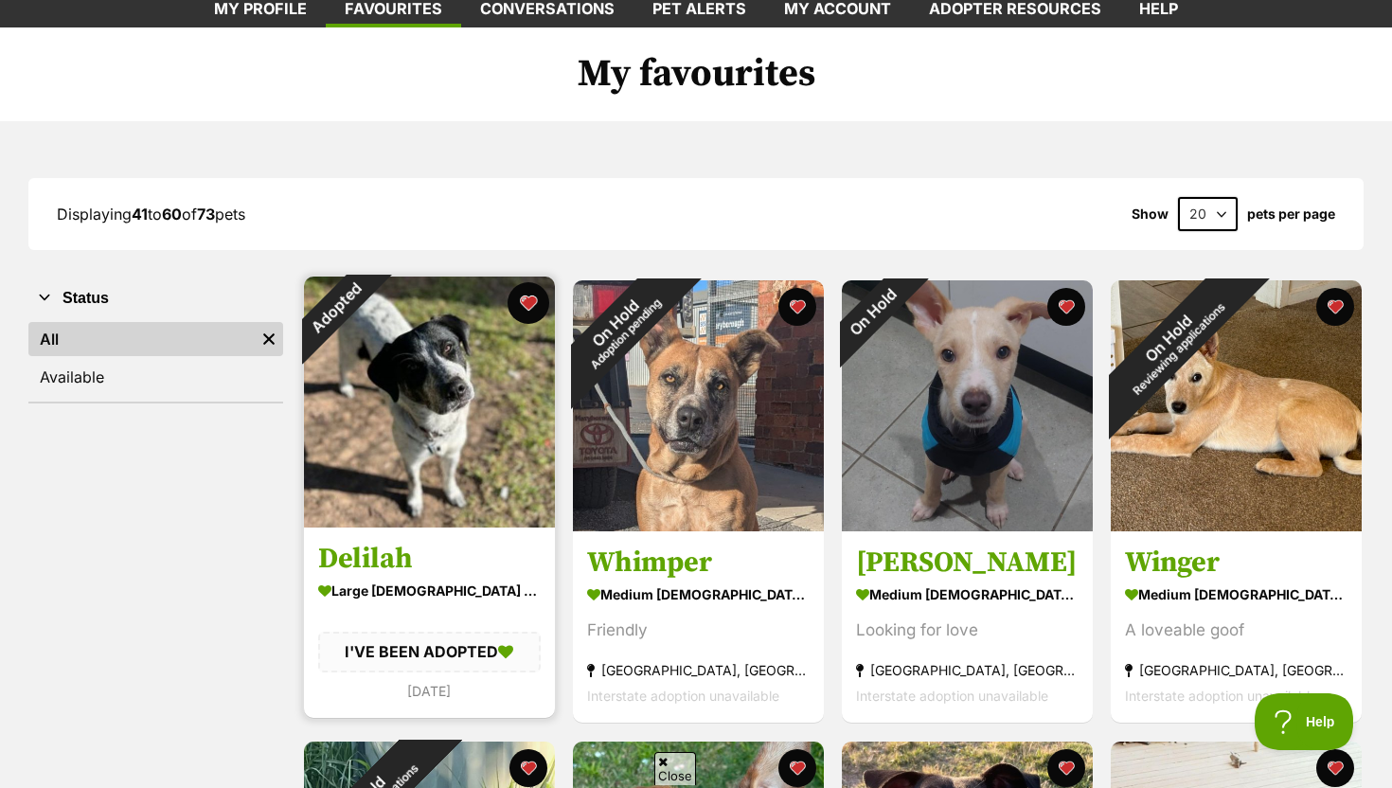
click at [525, 303] on button "favourite" at bounding box center [528, 303] width 42 height 42
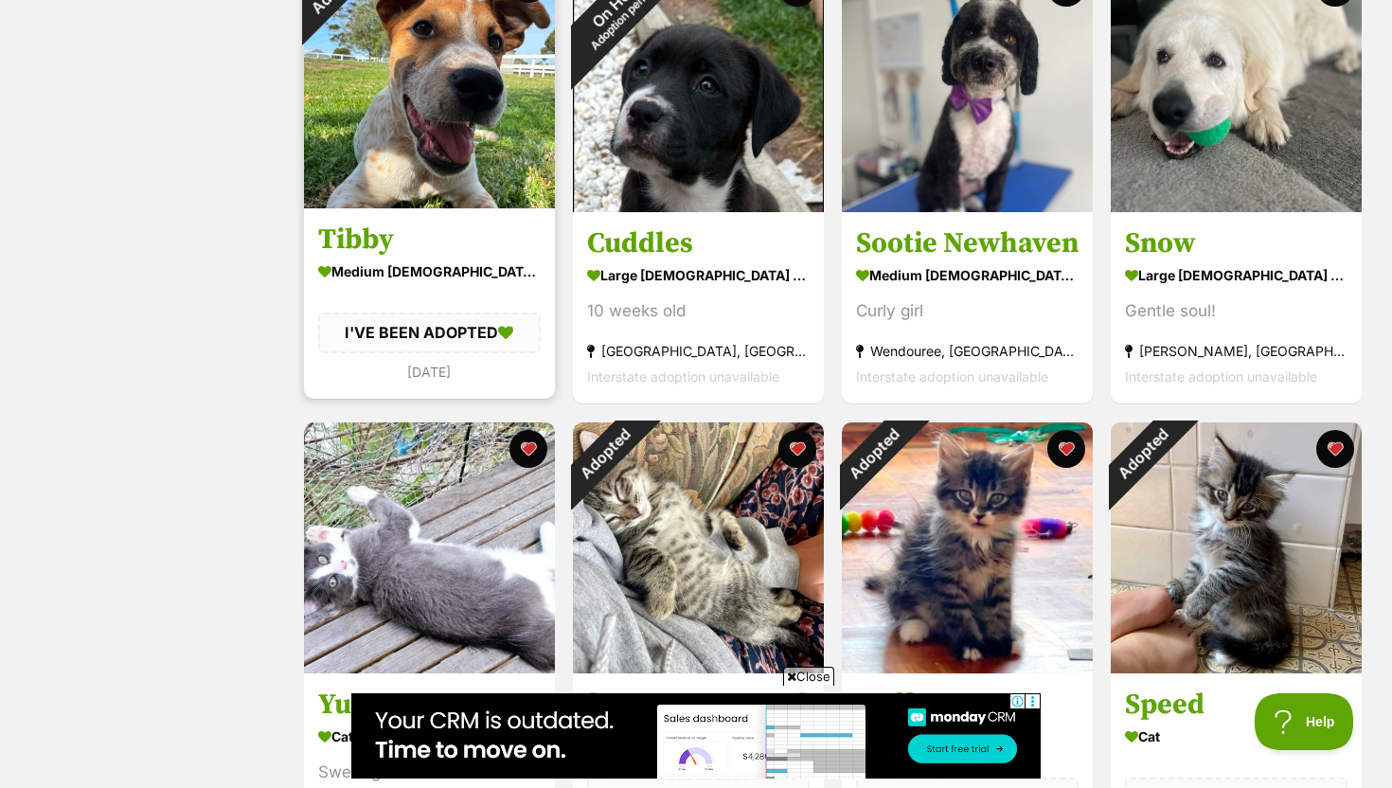
scroll to position [1649, 0]
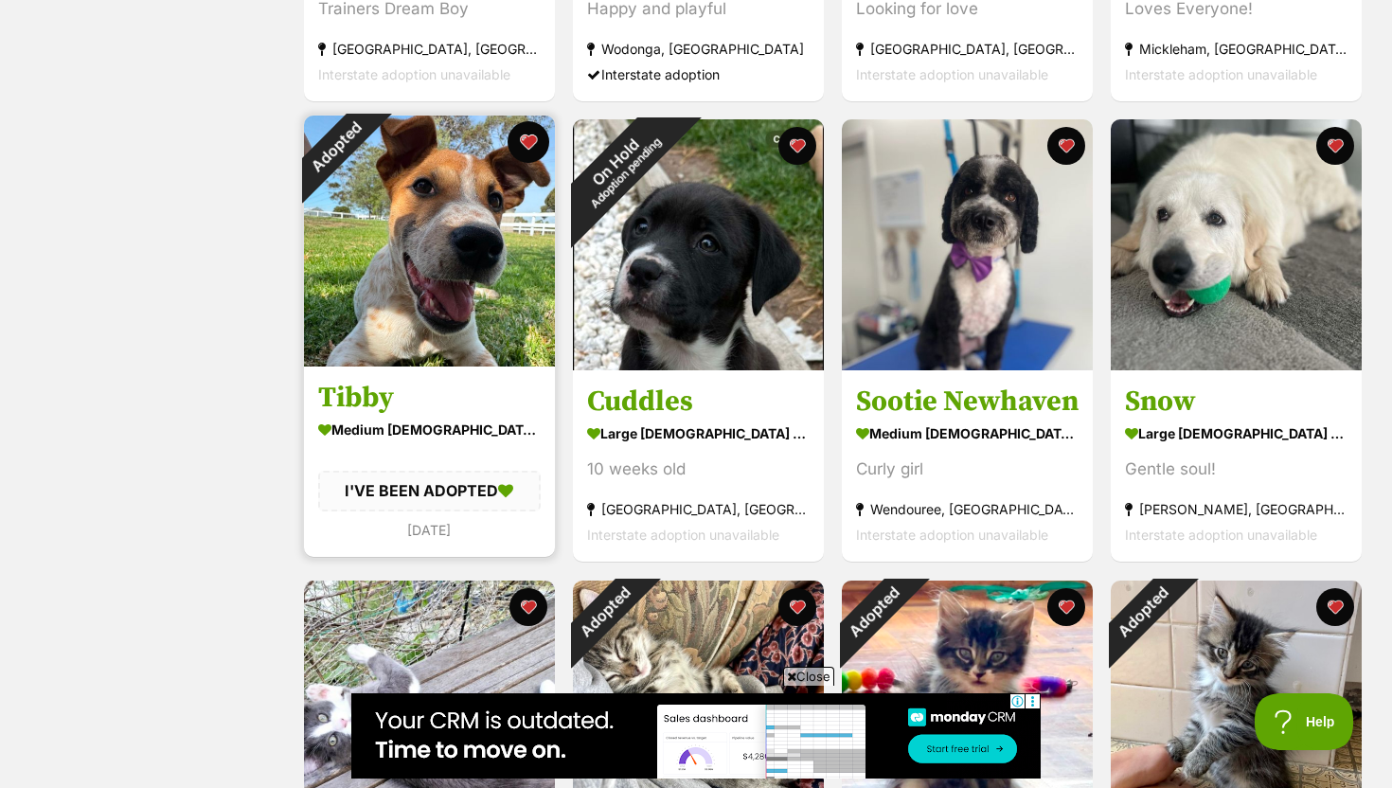
click at [535, 126] on button "favourite" at bounding box center [528, 142] width 42 height 42
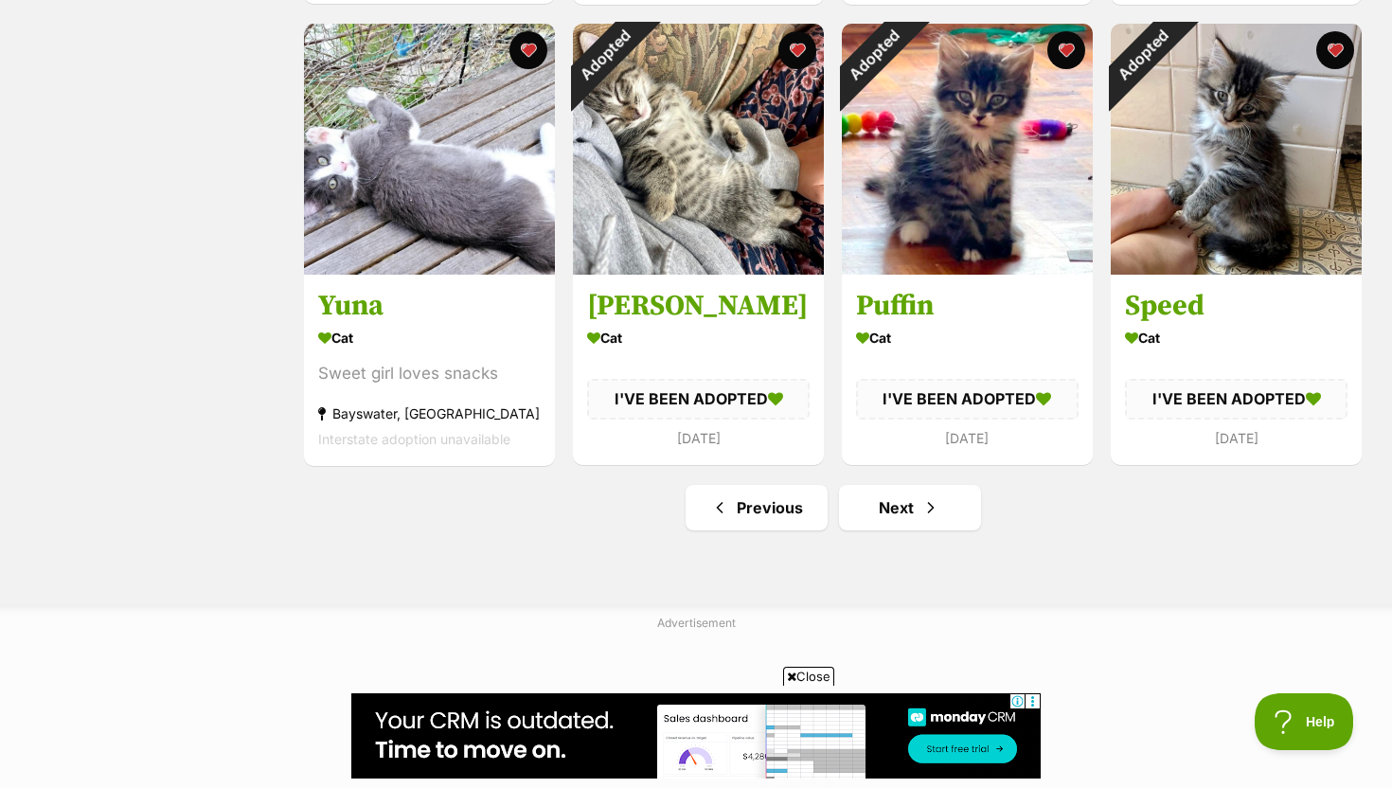
scroll to position [2296, 0]
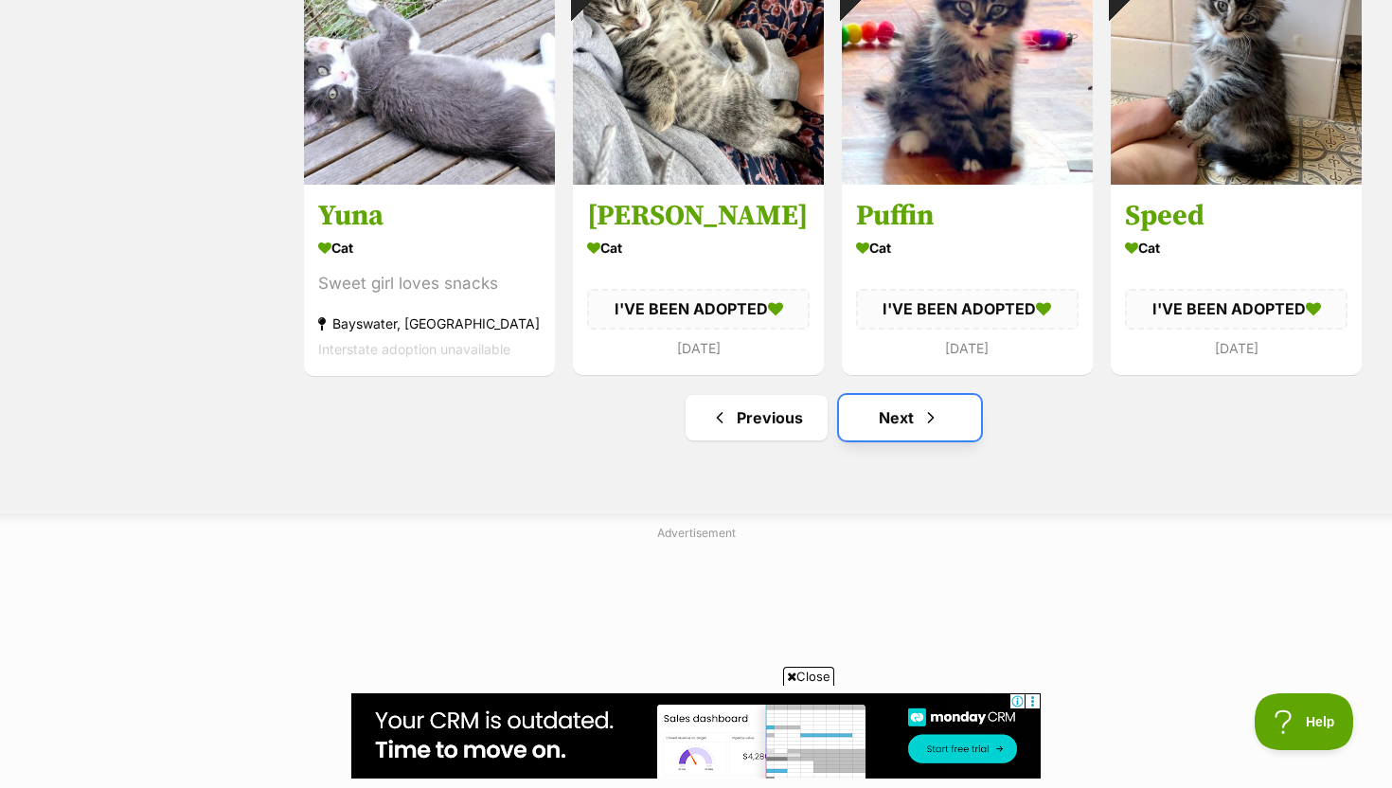
click at [921, 414] on span "Next page" at bounding box center [930, 417] width 19 height 23
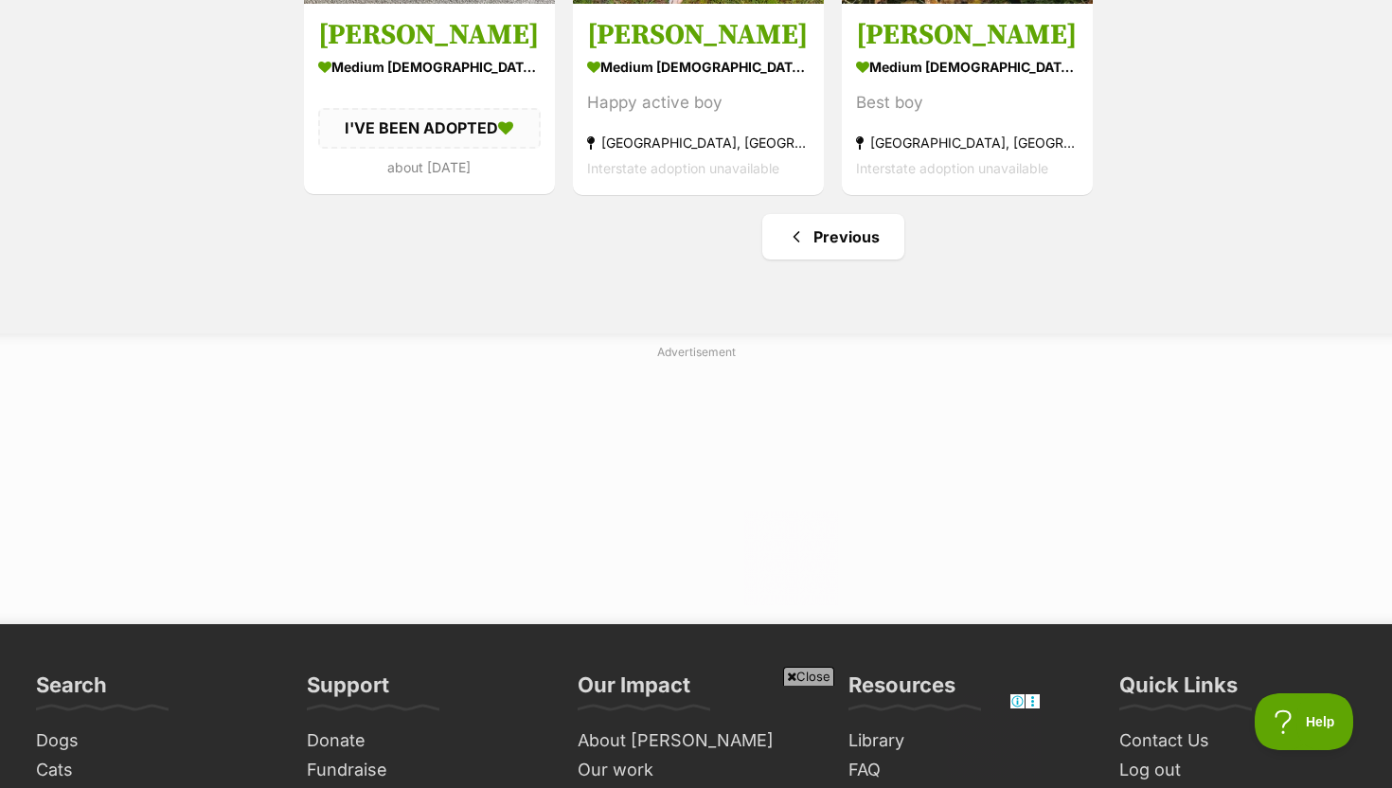
scroll to position [1262, 0]
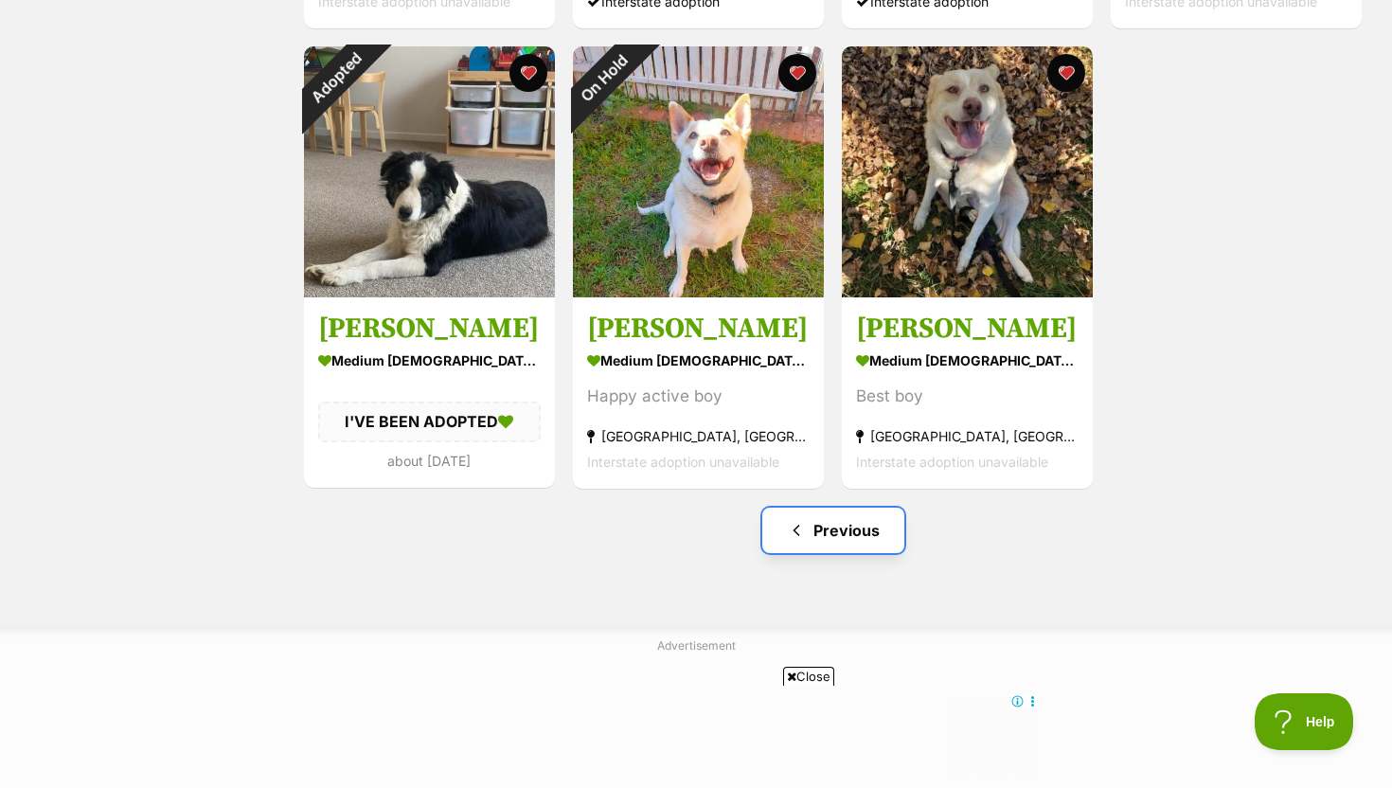
click at [829, 529] on link "Previous" at bounding box center [833, 529] width 142 height 45
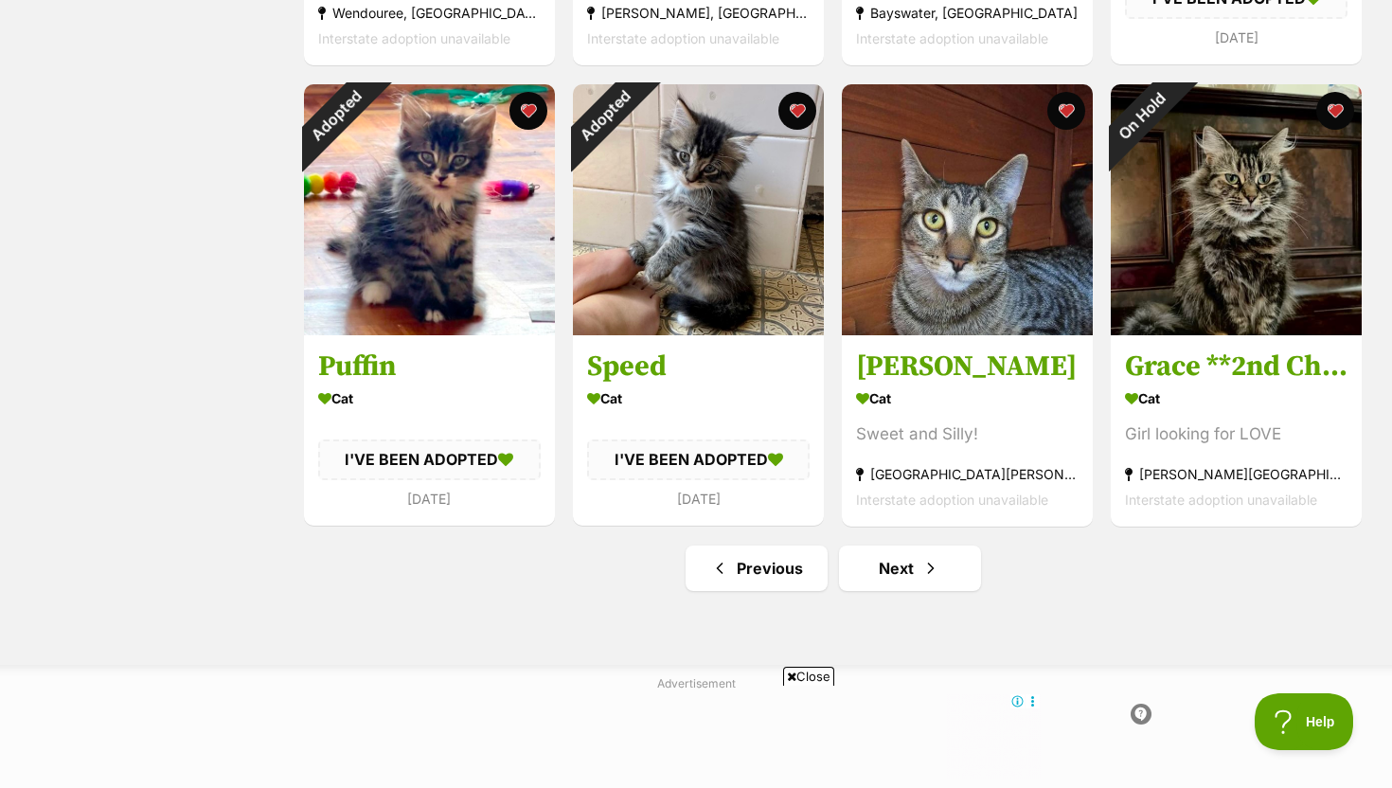
scroll to position [2397, 0]
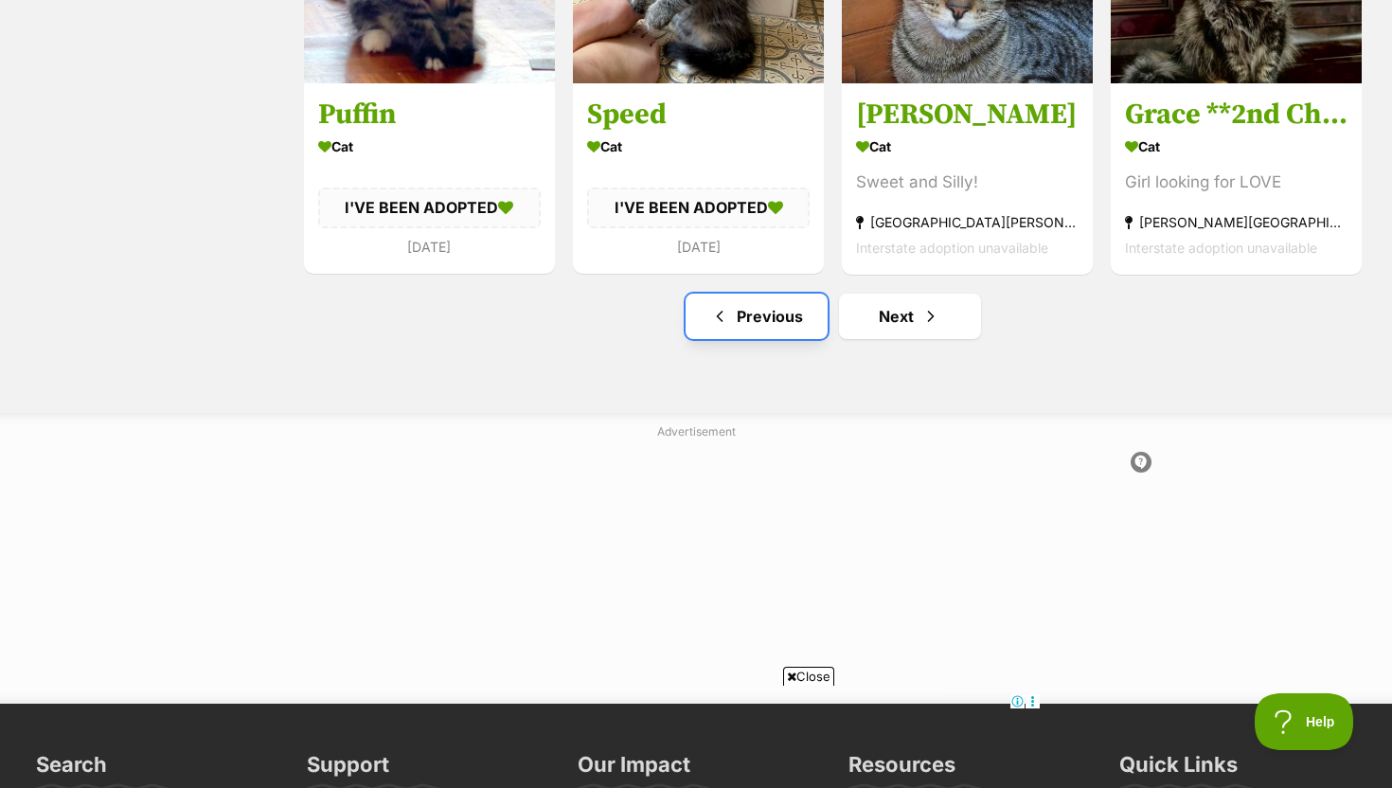
click at [782, 311] on link "Previous" at bounding box center [756, 316] width 142 height 45
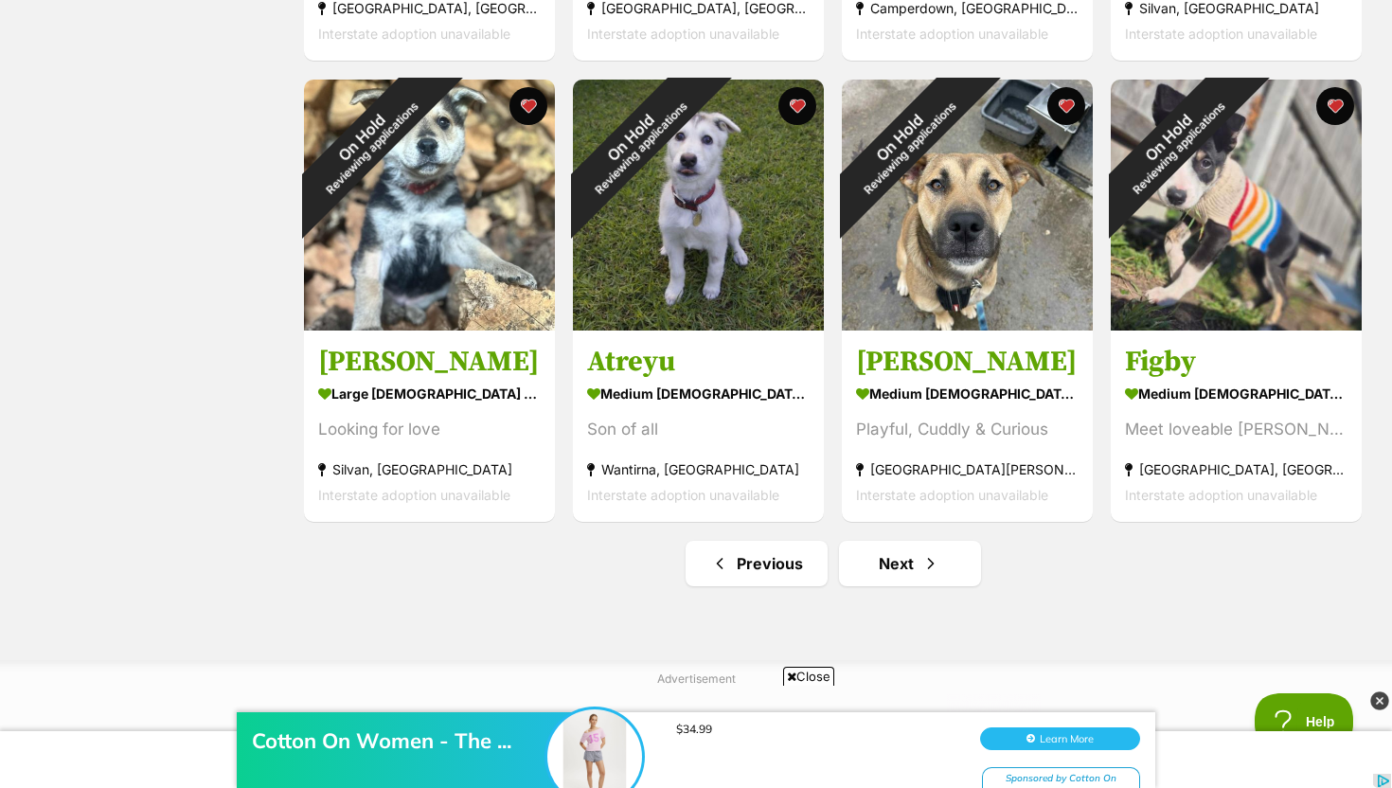
scroll to position [2518, 0]
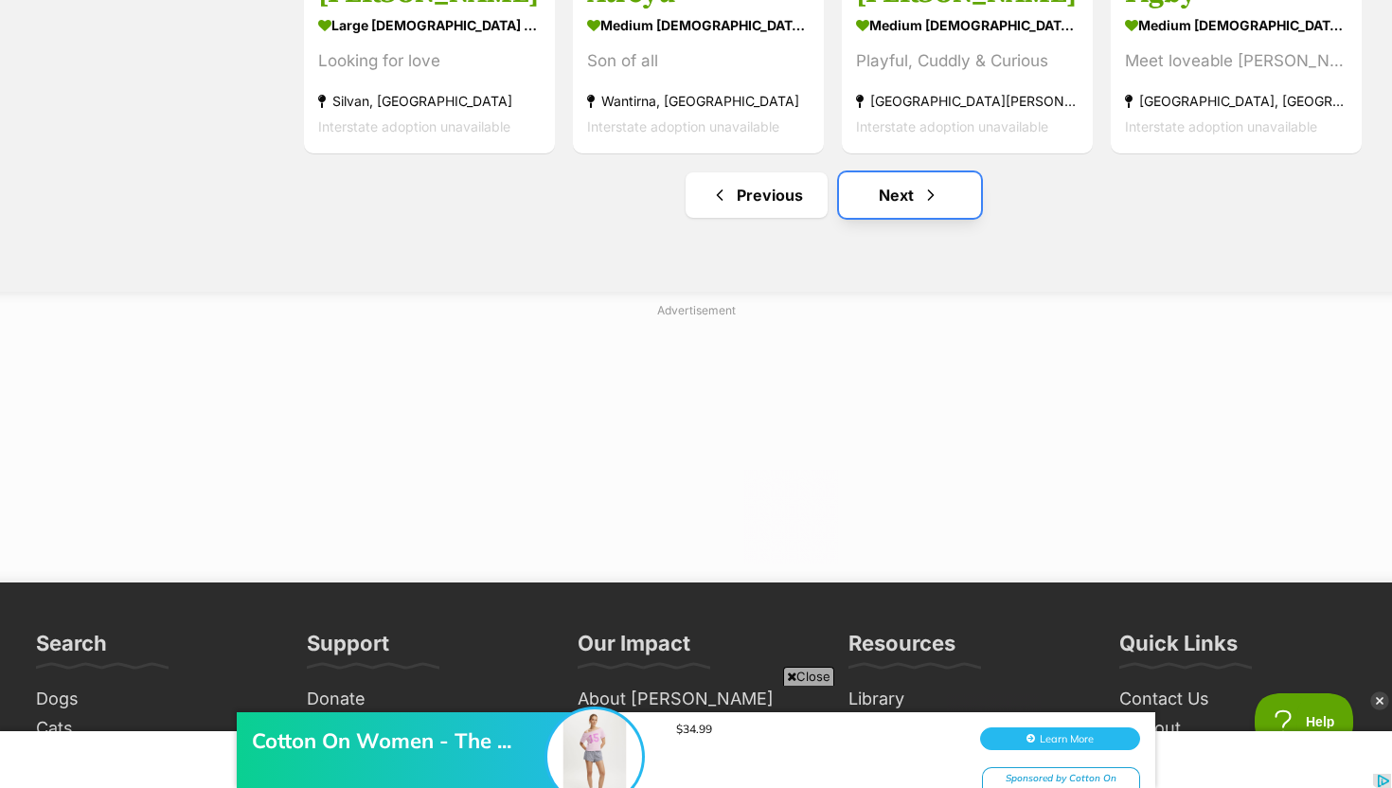
click at [898, 194] on link "Next" at bounding box center [910, 194] width 142 height 45
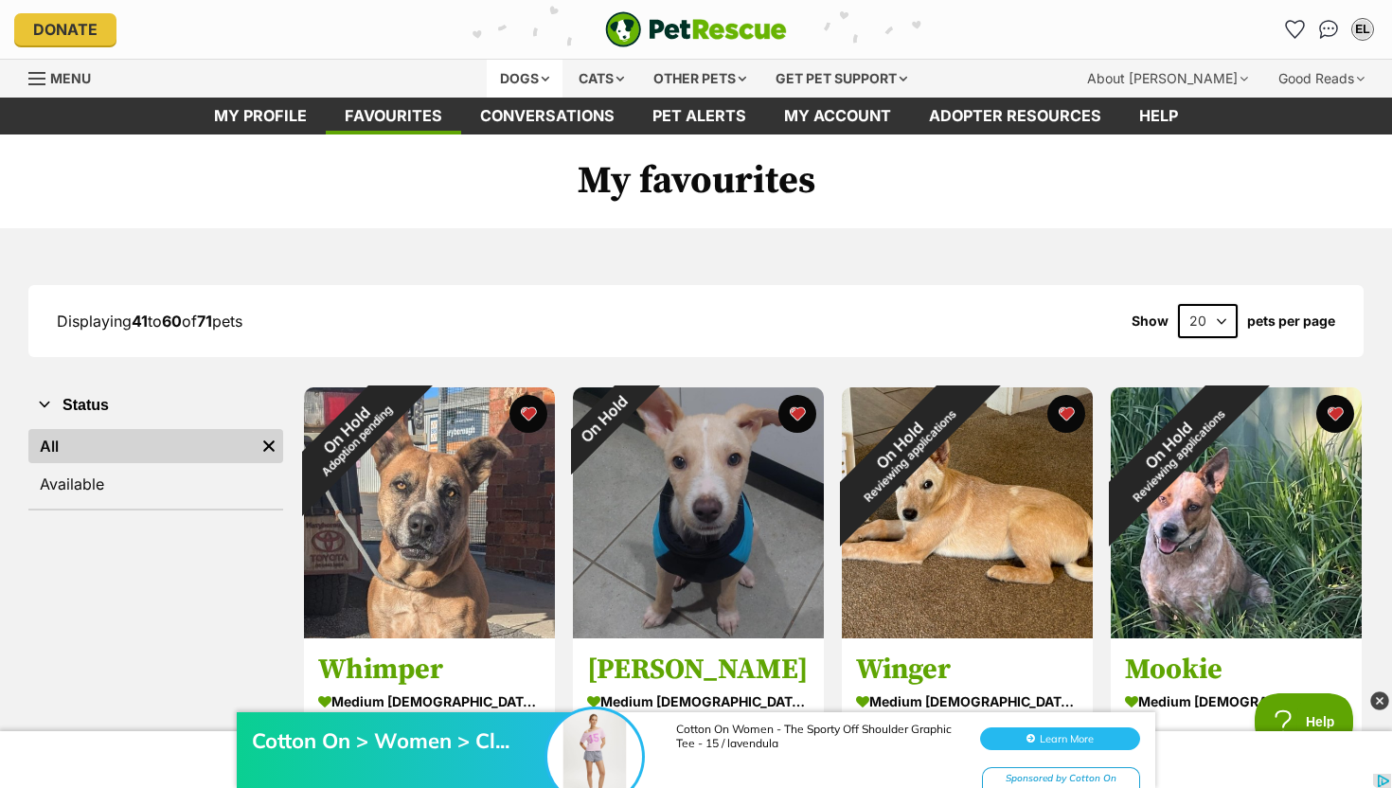
click at [540, 76] on div "Dogs" at bounding box center [525, 79] width 76 height 38
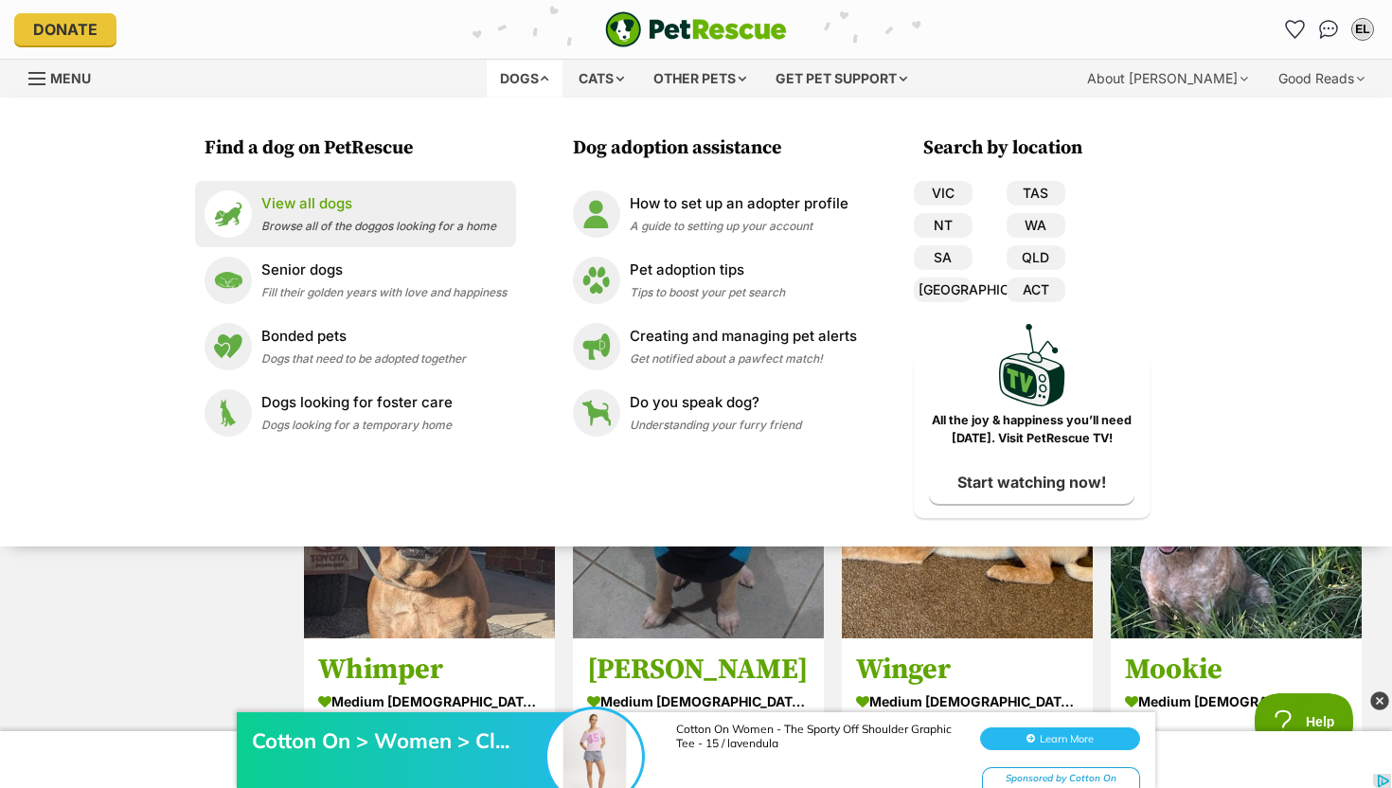
click at [375, 230] on span "Browse all of the doggos looking for a home" at bounding box center [378, 226] width 235 height 14
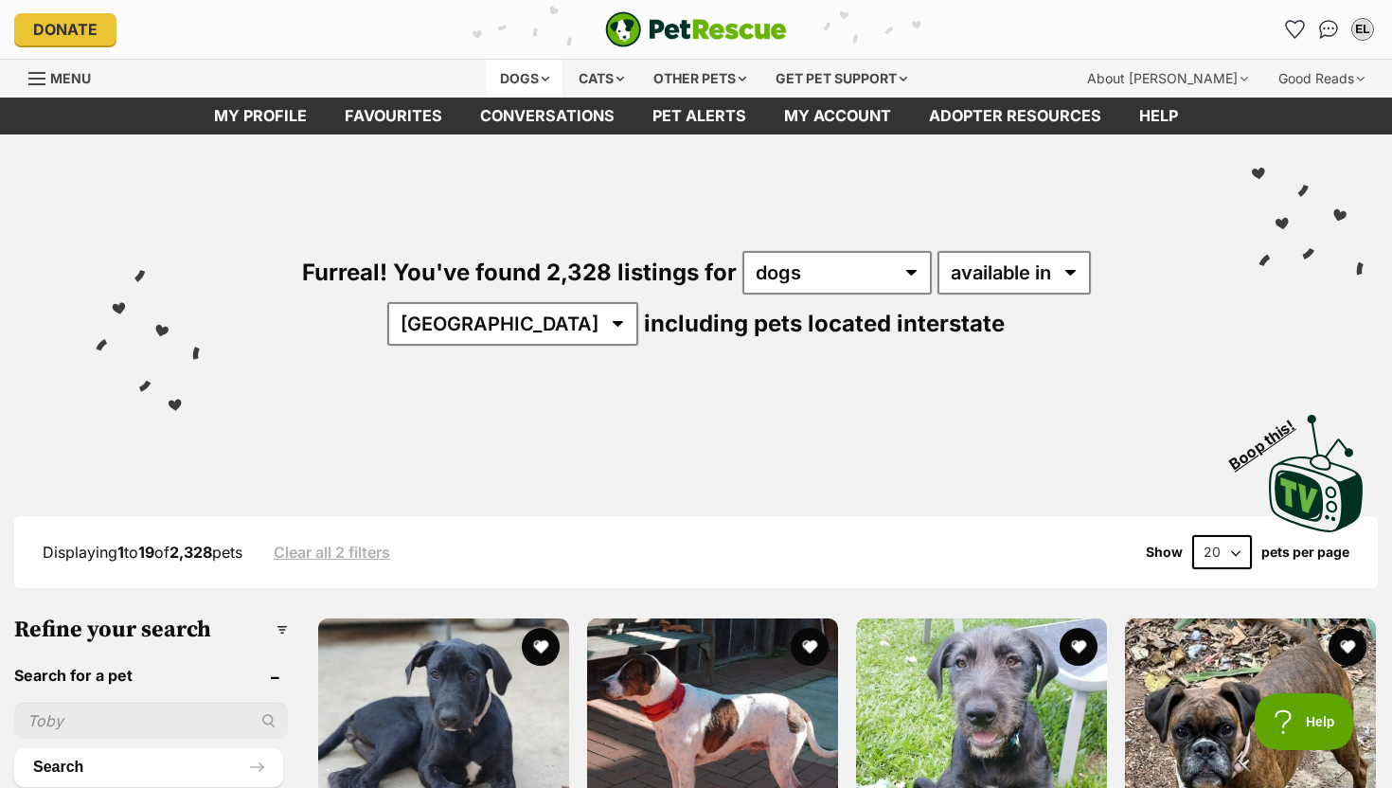
click at [527, 66] on div "Dogs" at bounding box center [525, 79] width 76 height 38
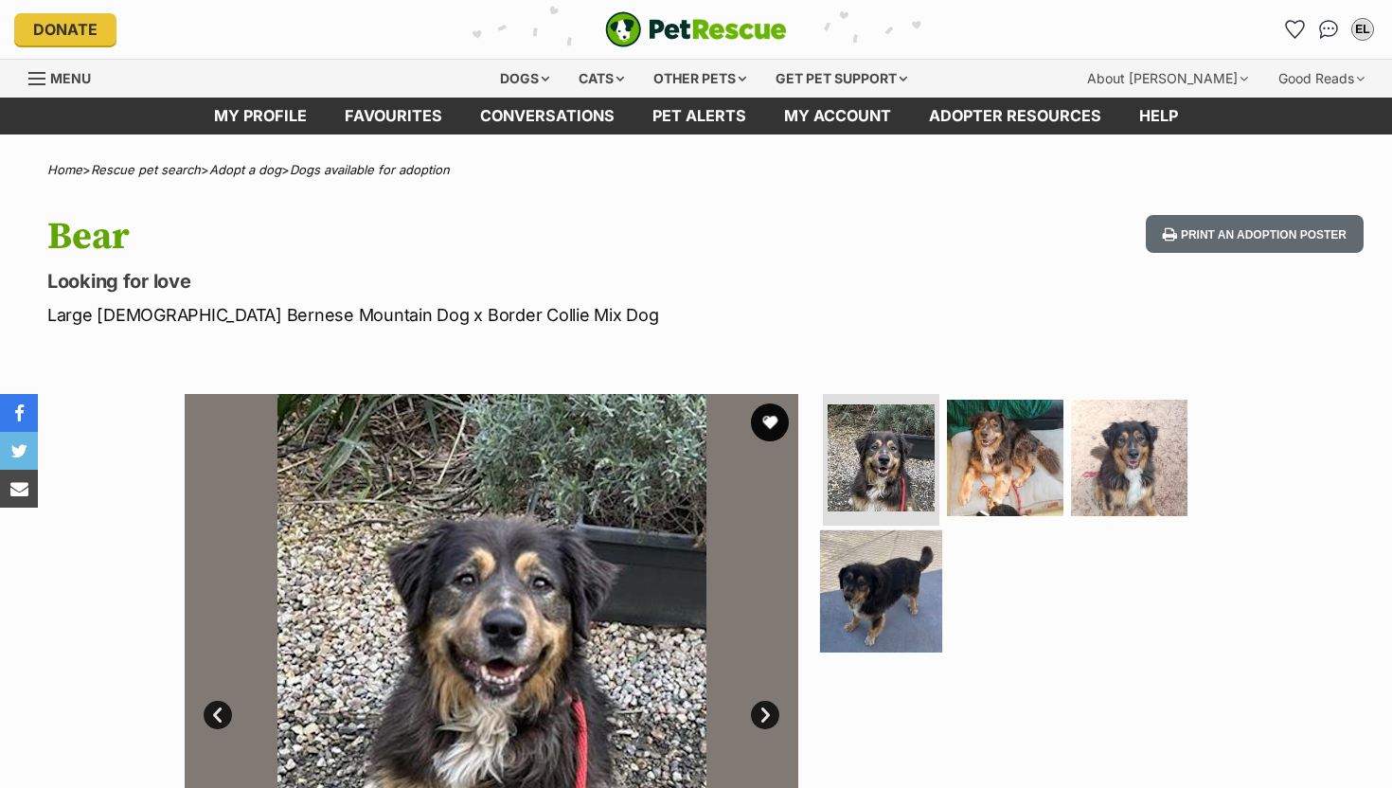
click at [903, 593] on img at bounding box center [881, 591] width 122 height 122
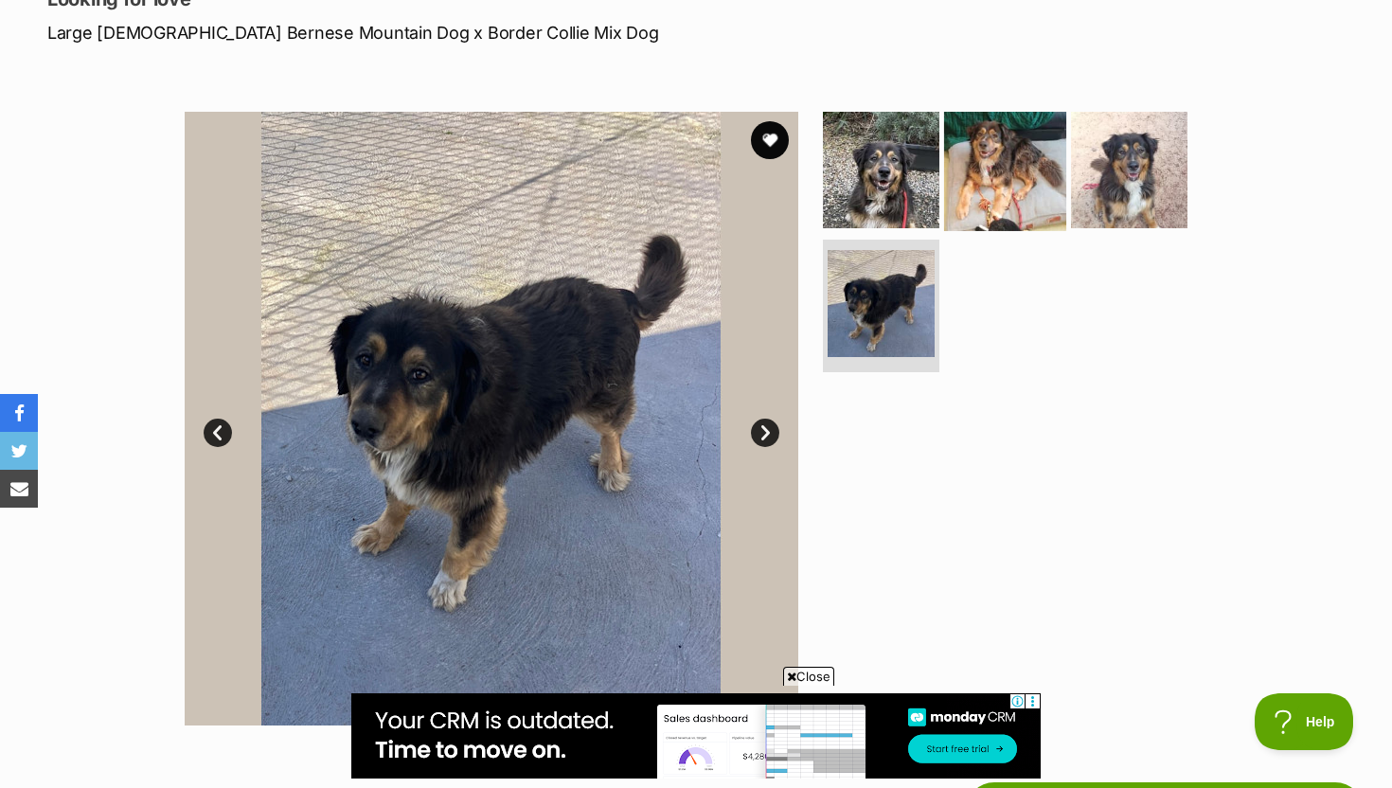
click at [1022, 172] on img at bounding box center [1005, 169] width 122 height 122
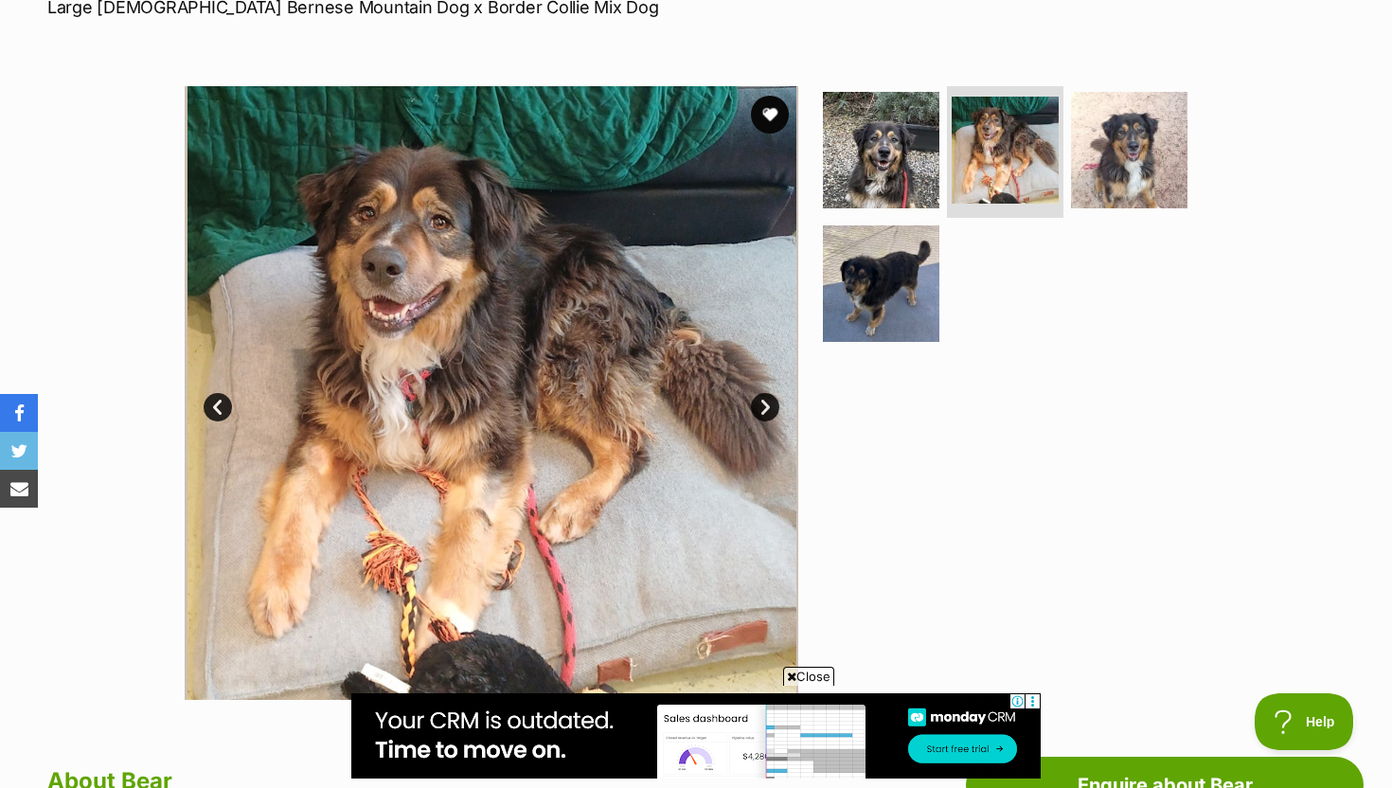
scroll to position [312, 0]
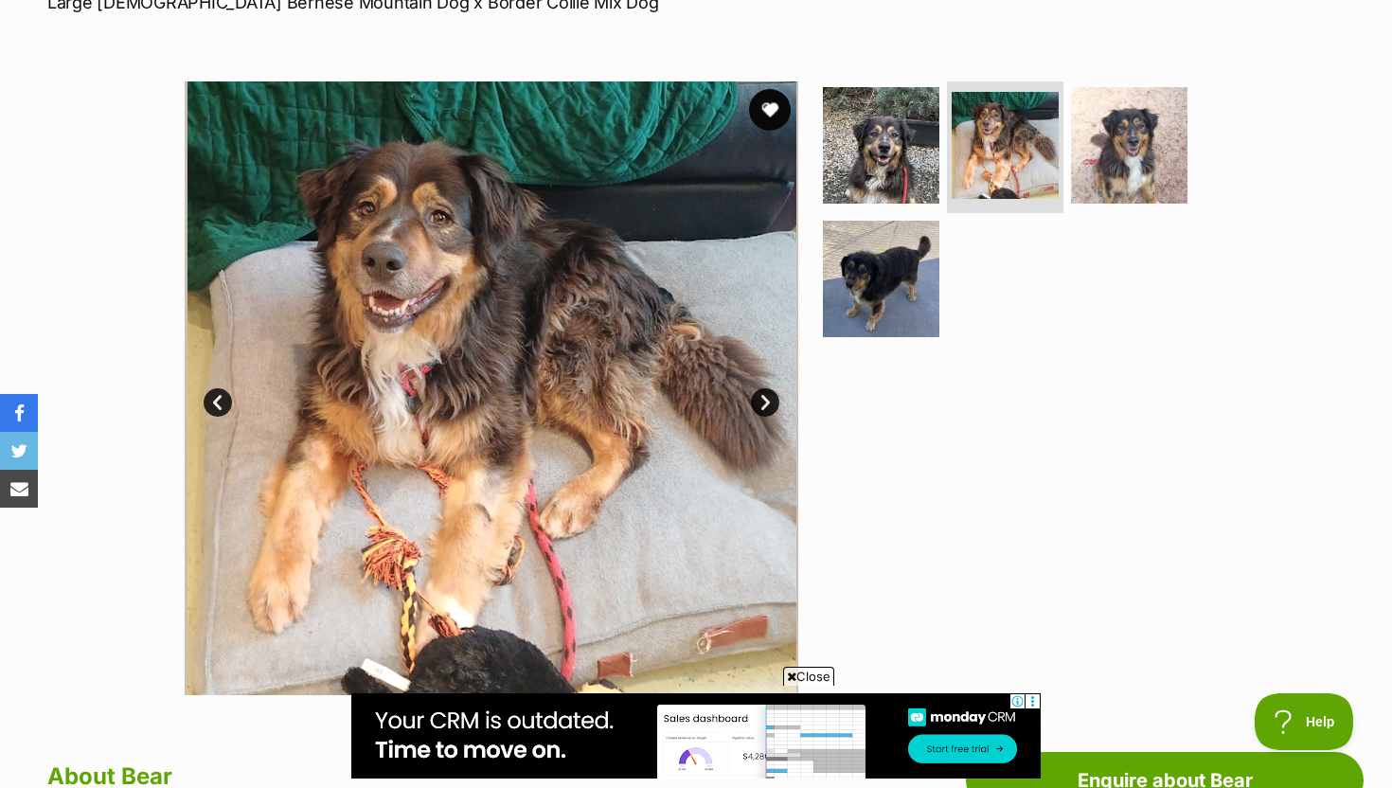
click at [764, 110] on button "favourite" at bounding box center [770, 110] width 42 height 42
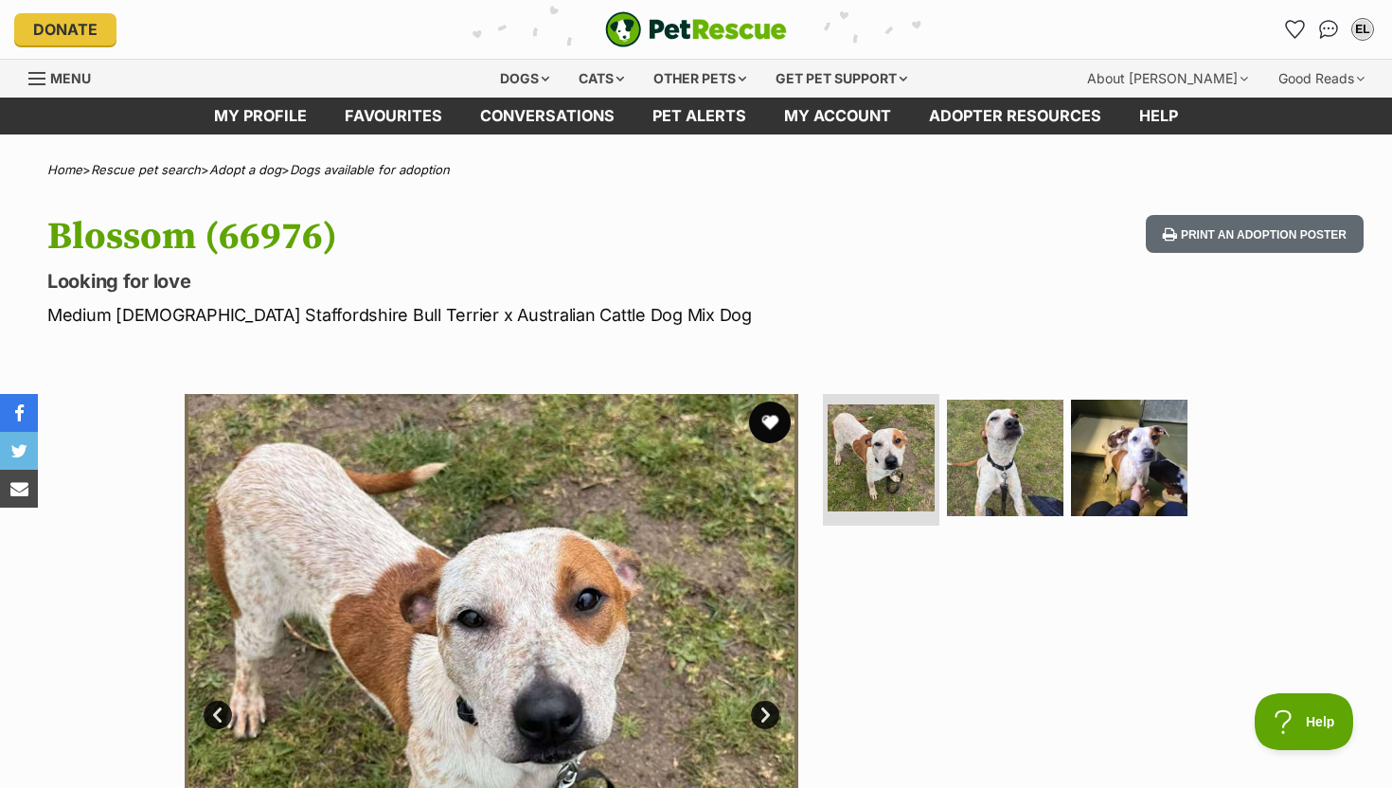
click at [768, 437] on button "favourite" at bounding box center [770, 422] width 42 height 42
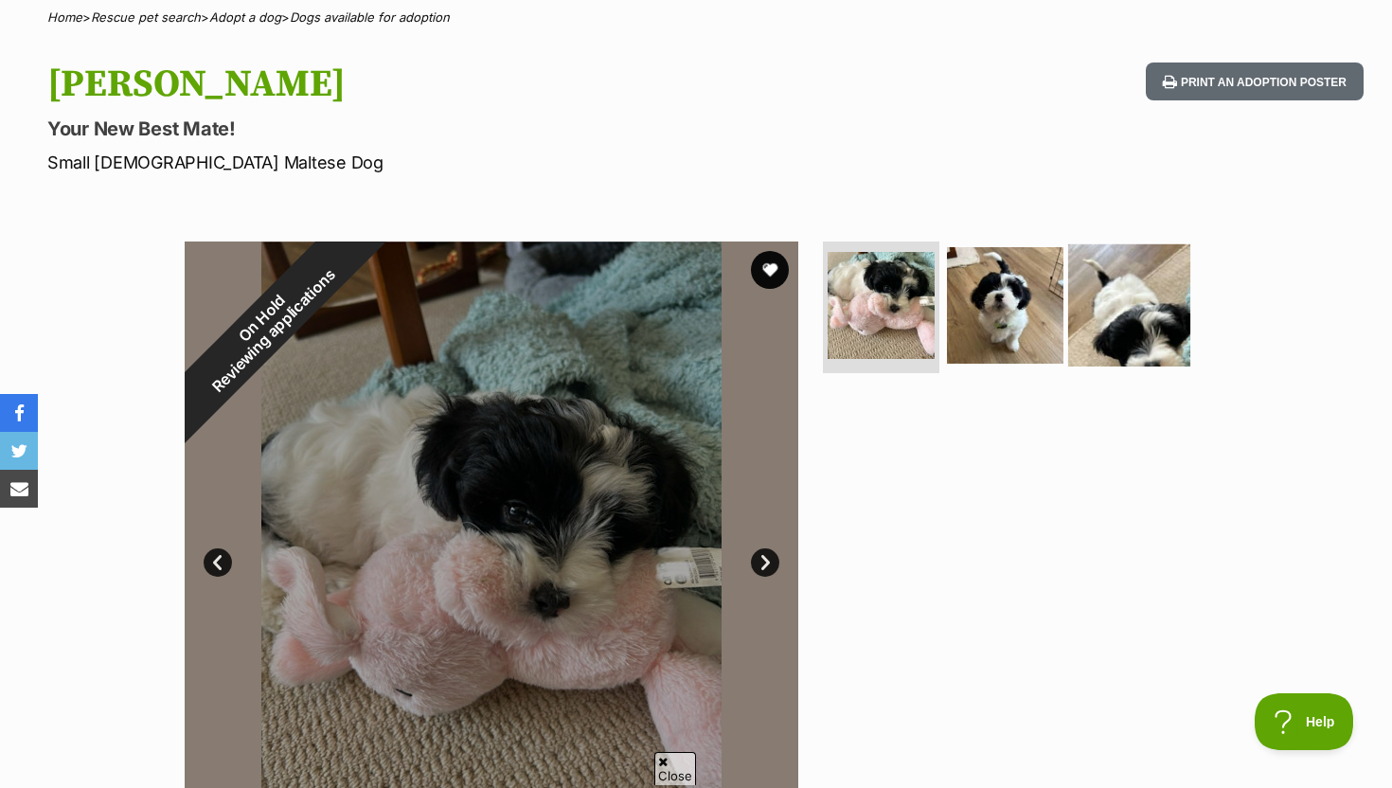
scroll to position [210, 0]
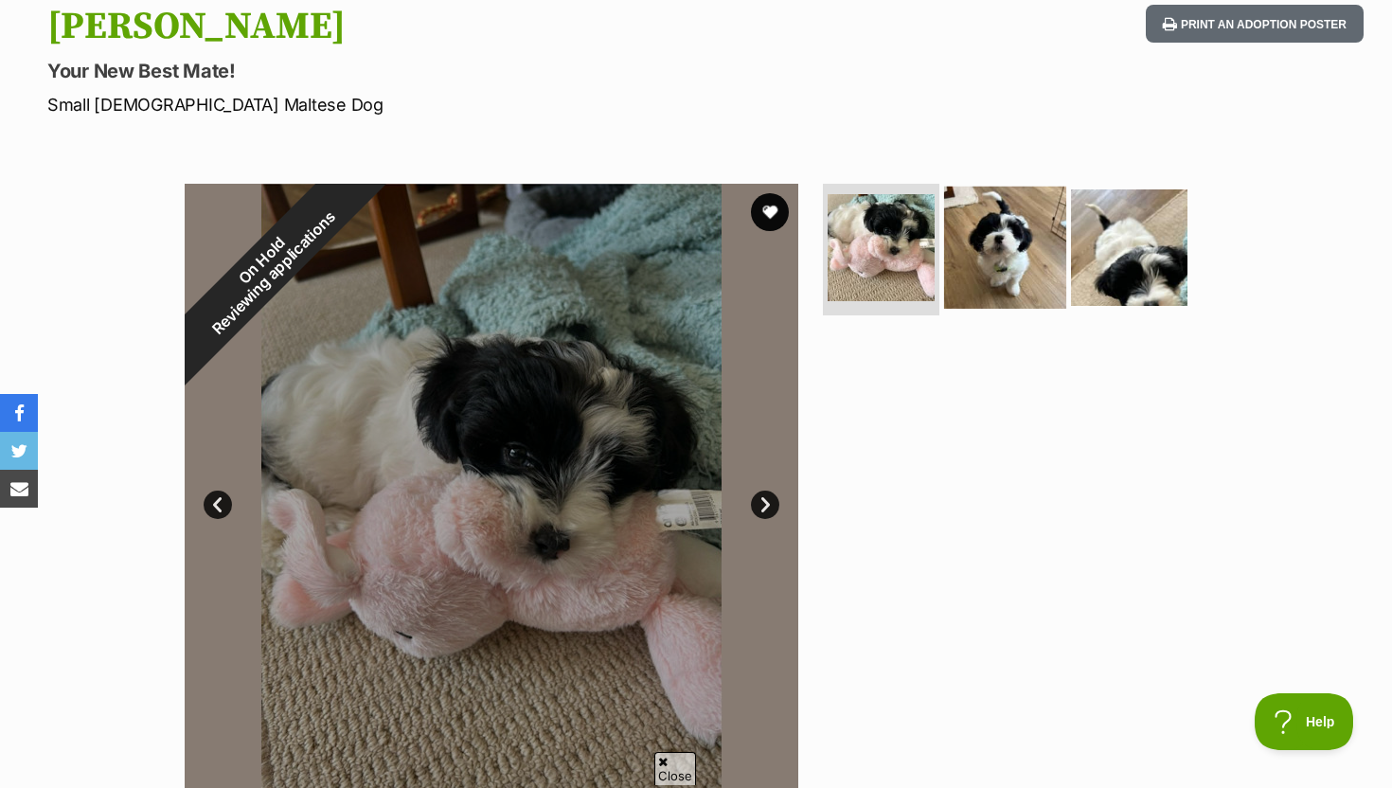
click at [1028, 257] on img at bounding box center [1005, 247] width 122 height 122
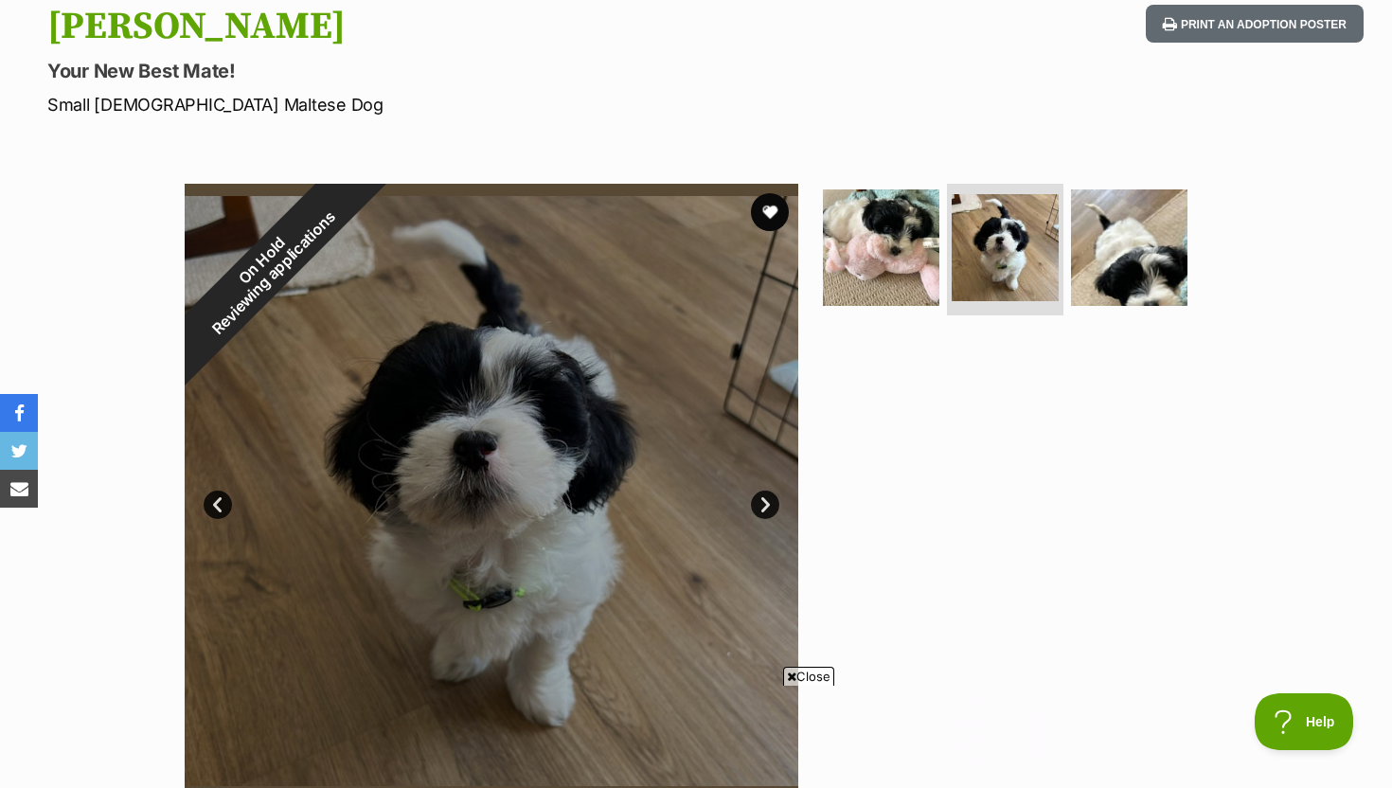
scroll to position [0, 0]
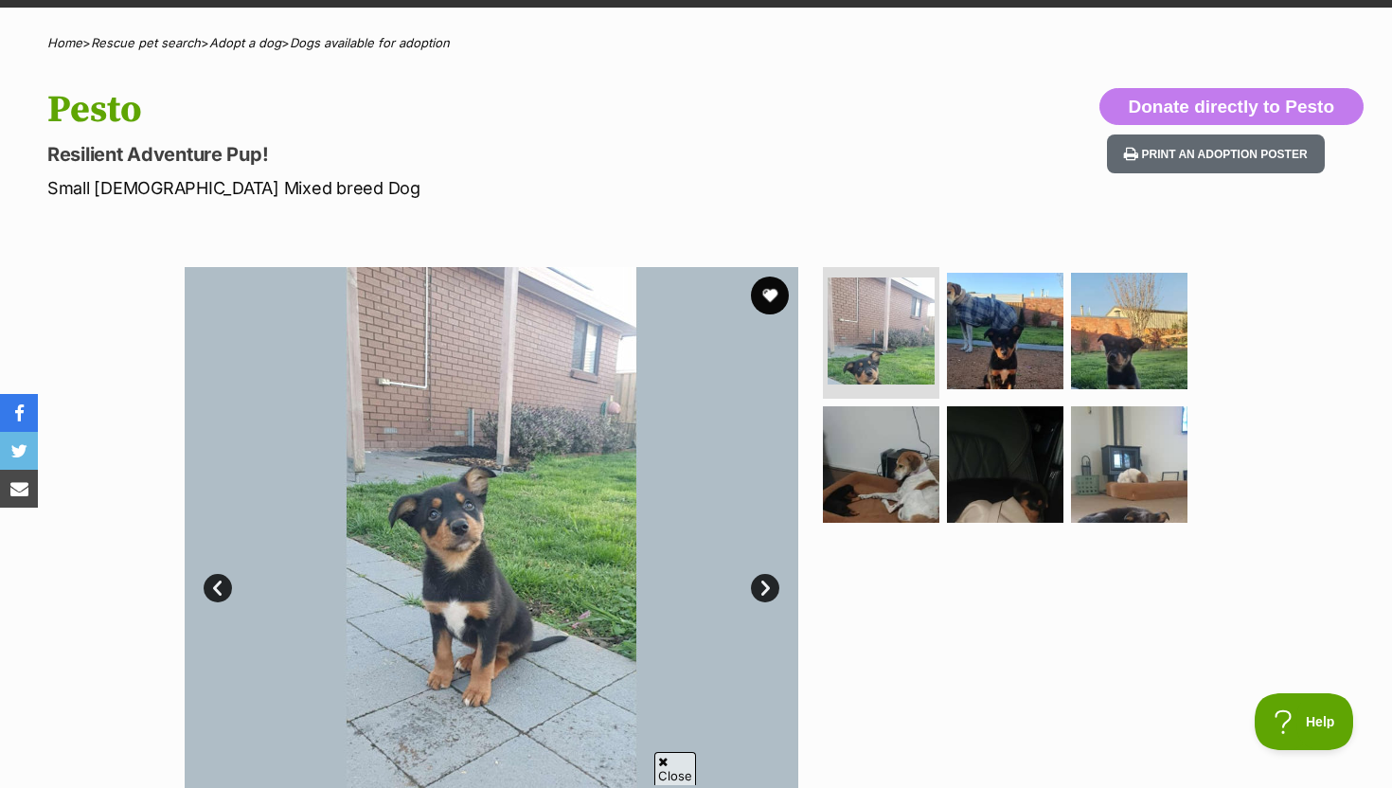
scroll to position [148, 0]
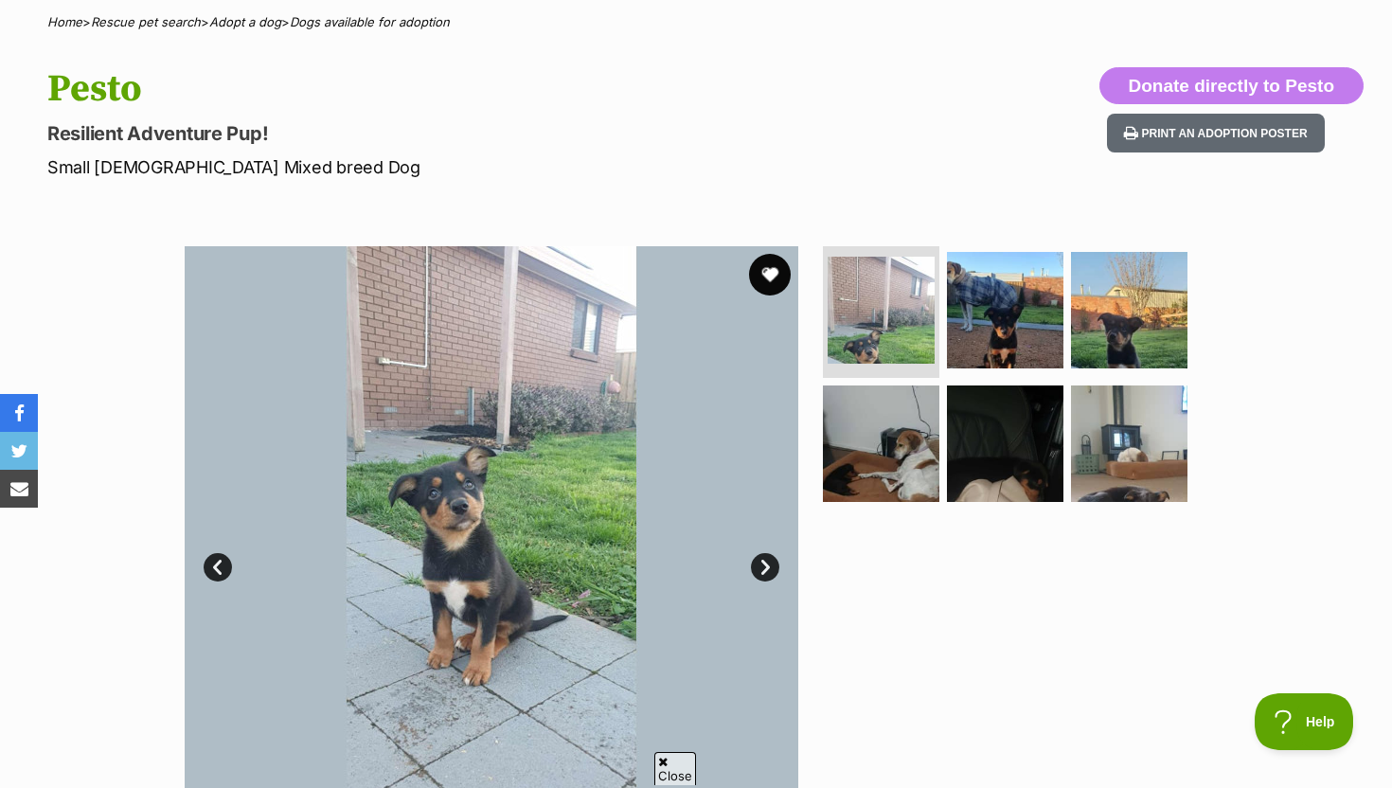
click at [775, 286] on button "favourite" at bounding box center [770, 275] width 42 height 42
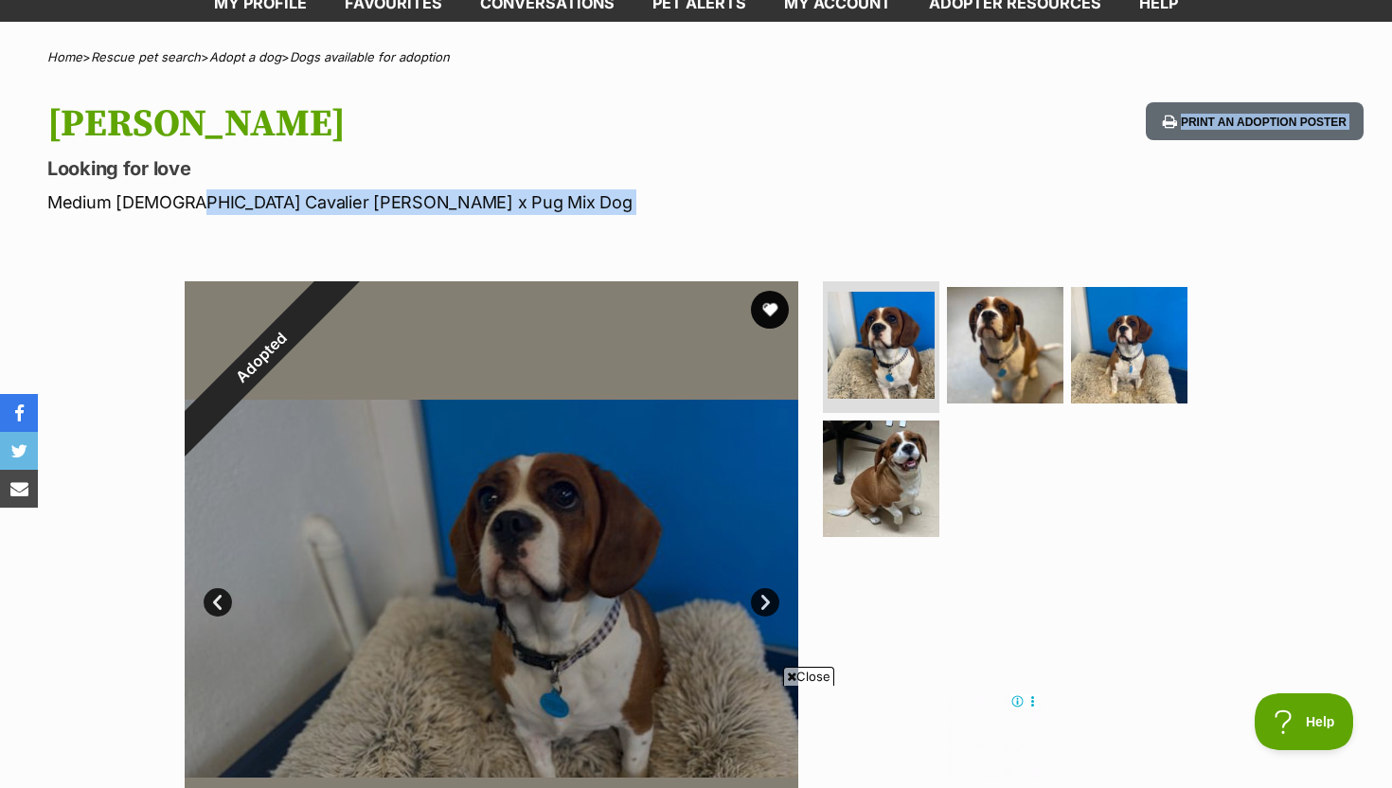
drag, startPoint x: 174, startPoint y: 205, endPoint x: 396, endPoint y: 212, distance: 221.6
click at [399, 214] on p "Medium Female Cavalier King Charles Spaniel x Pug Mix Dog" at bounding box center [447, 202] width 801 height 26
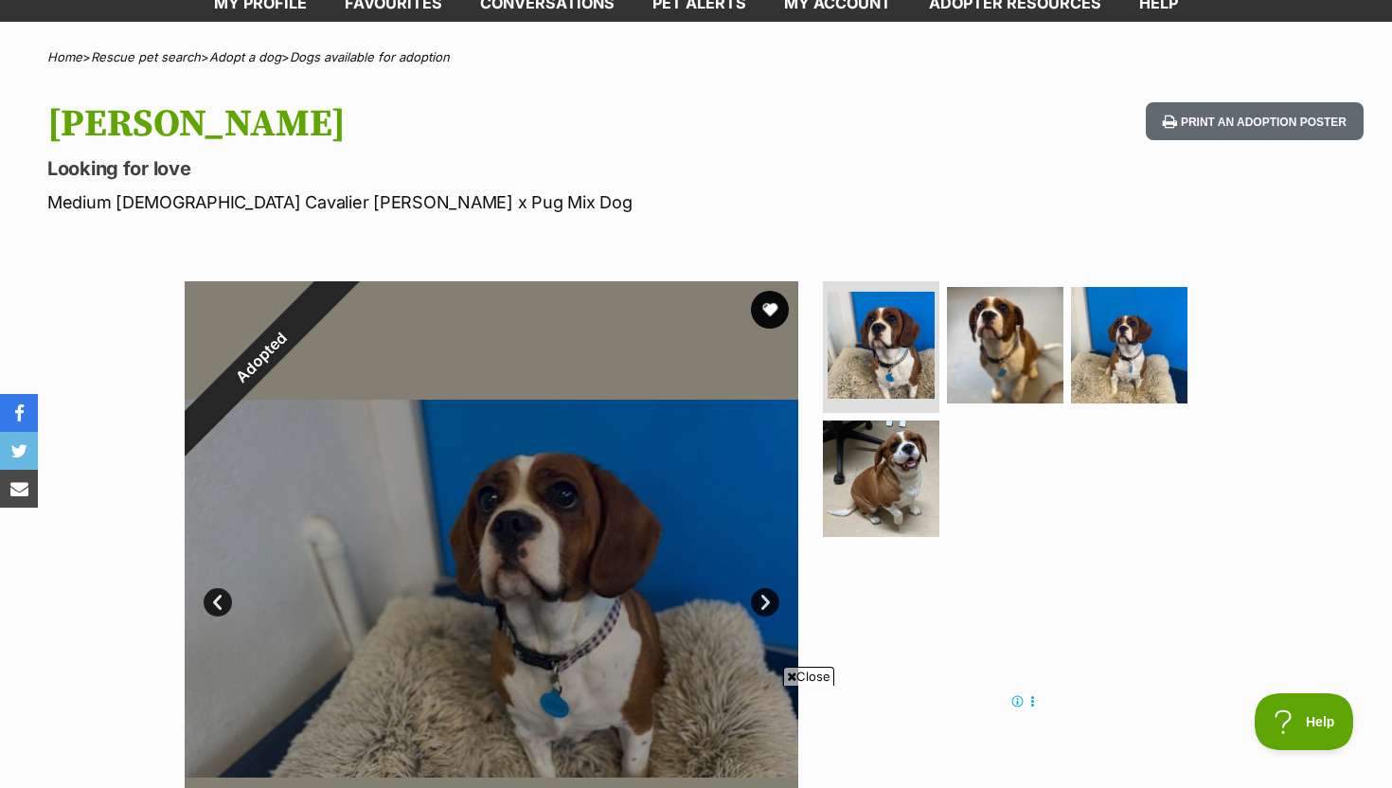
click at [511, 207] on p "Medium Female Cavalier King Charles Spaniel x Pug Mix Dog" at bounding box center [447, 202] width 801 height 26
click at [863, 478] on img at bounding box center [881, 479] width 122 height 122
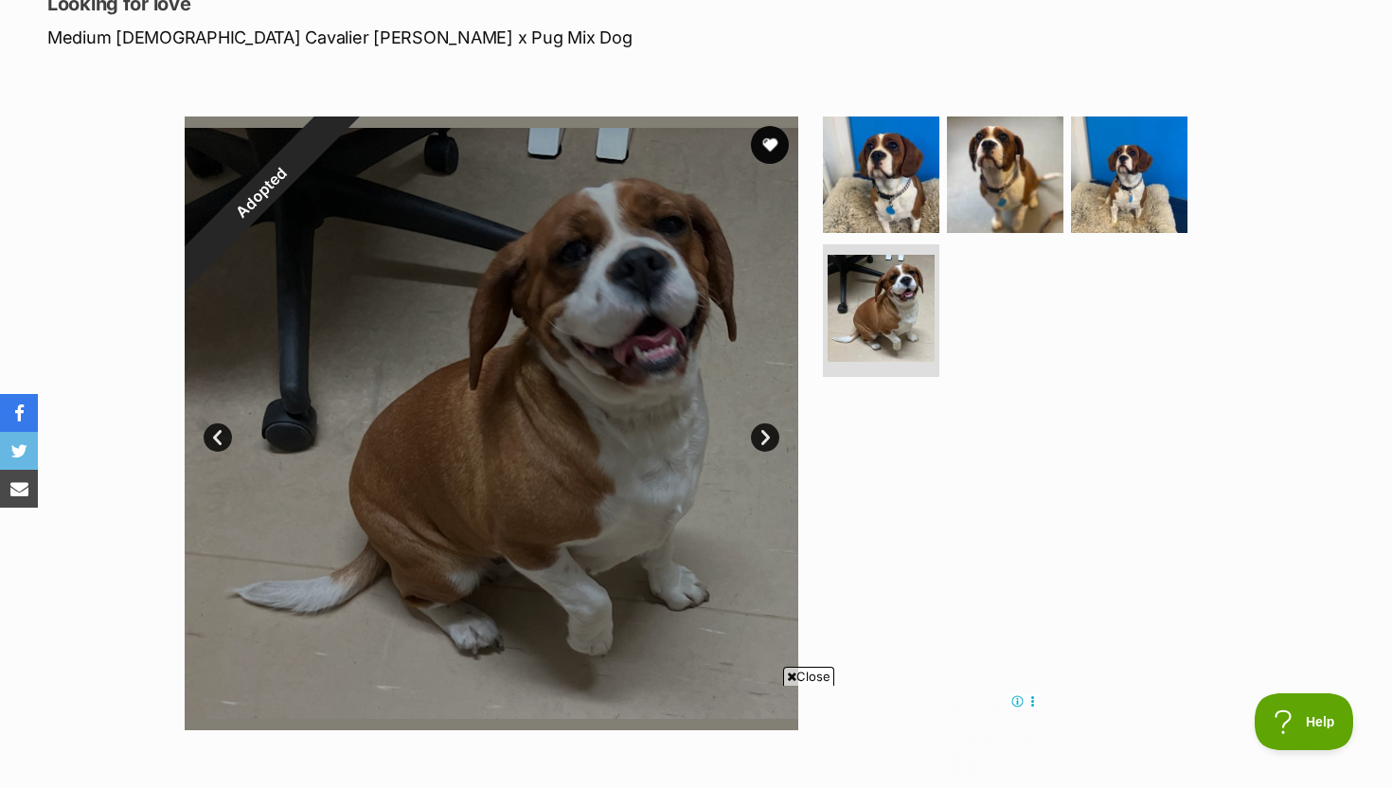
scroll to position [279, 0]
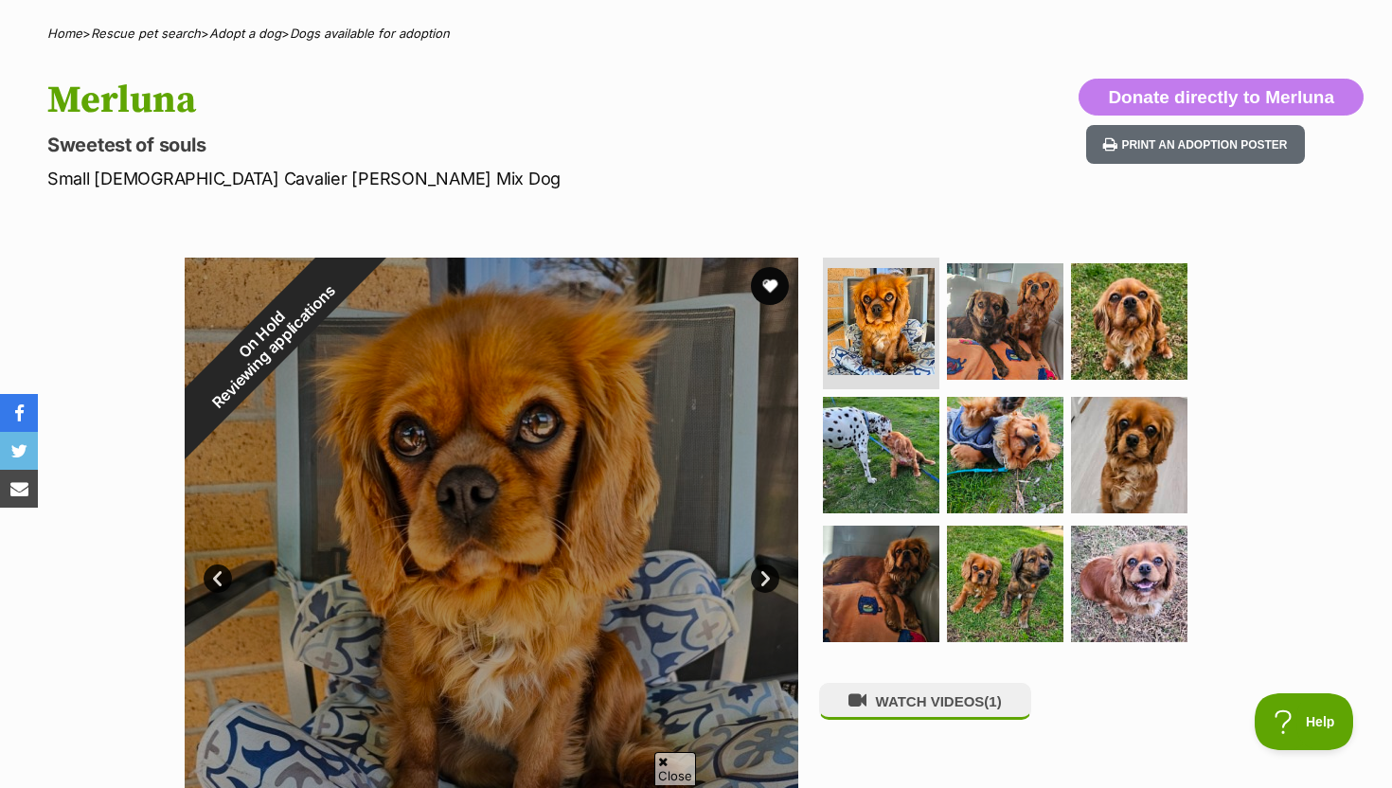
scroll to position [183, 0]
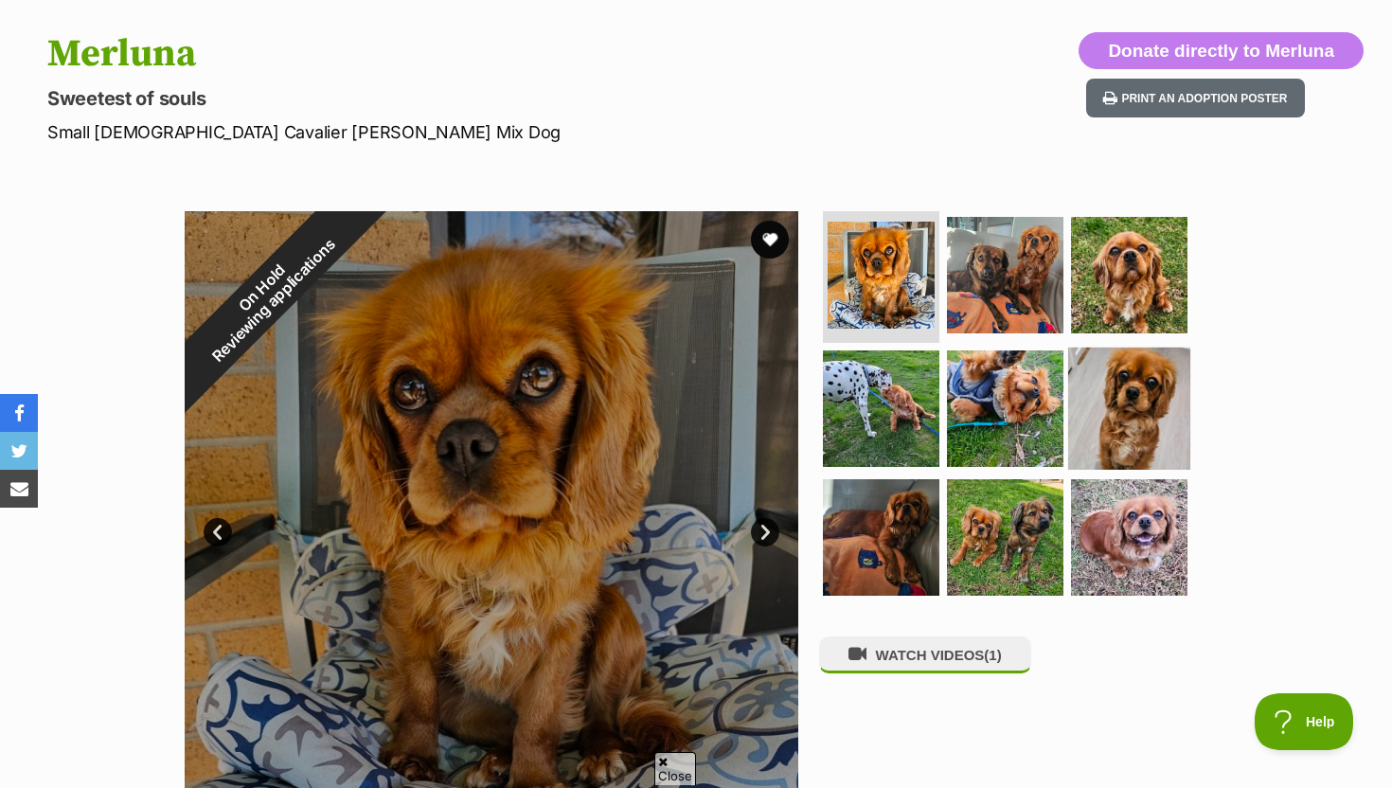
click at [1141, 409] on img at bounding box center [1129, 408] width 122 height 122
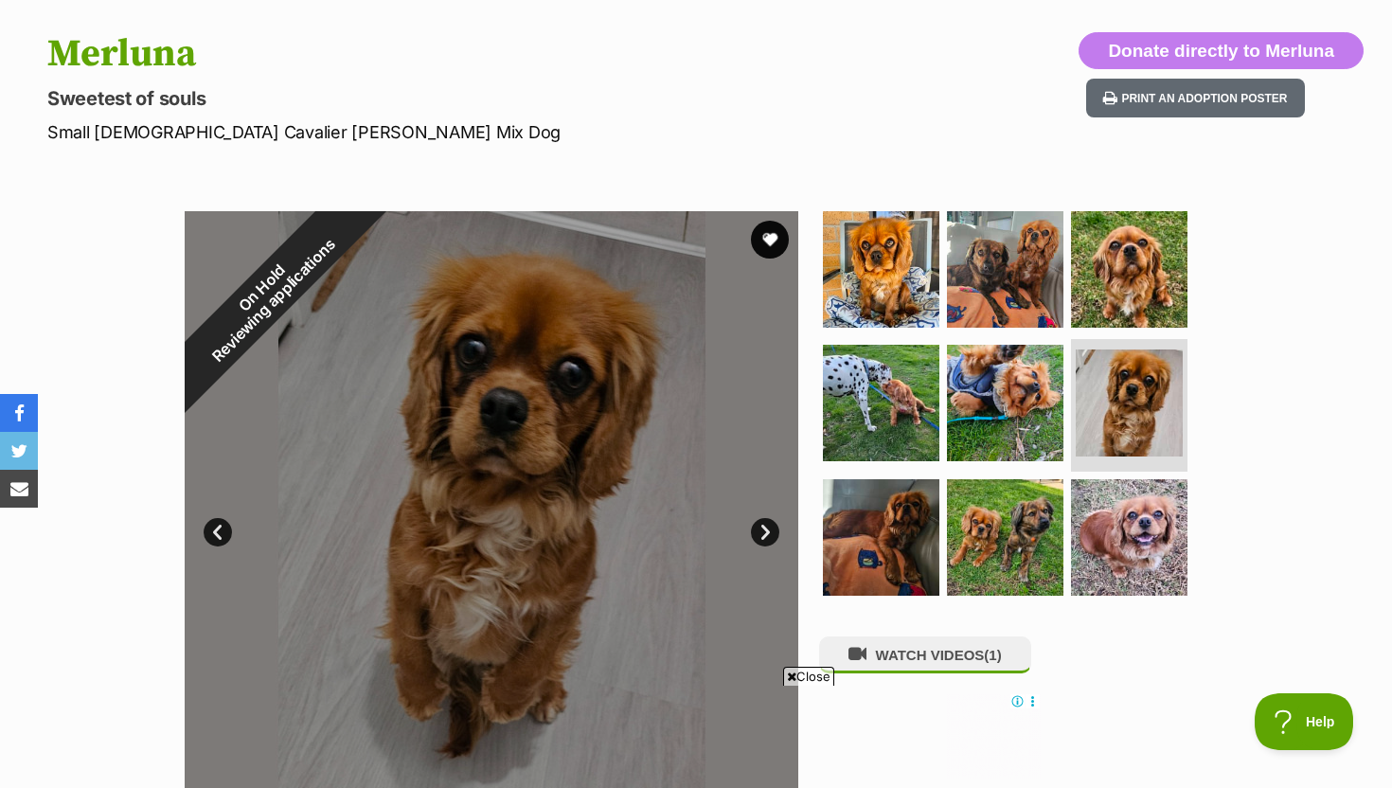
scroll to position [0, 284]
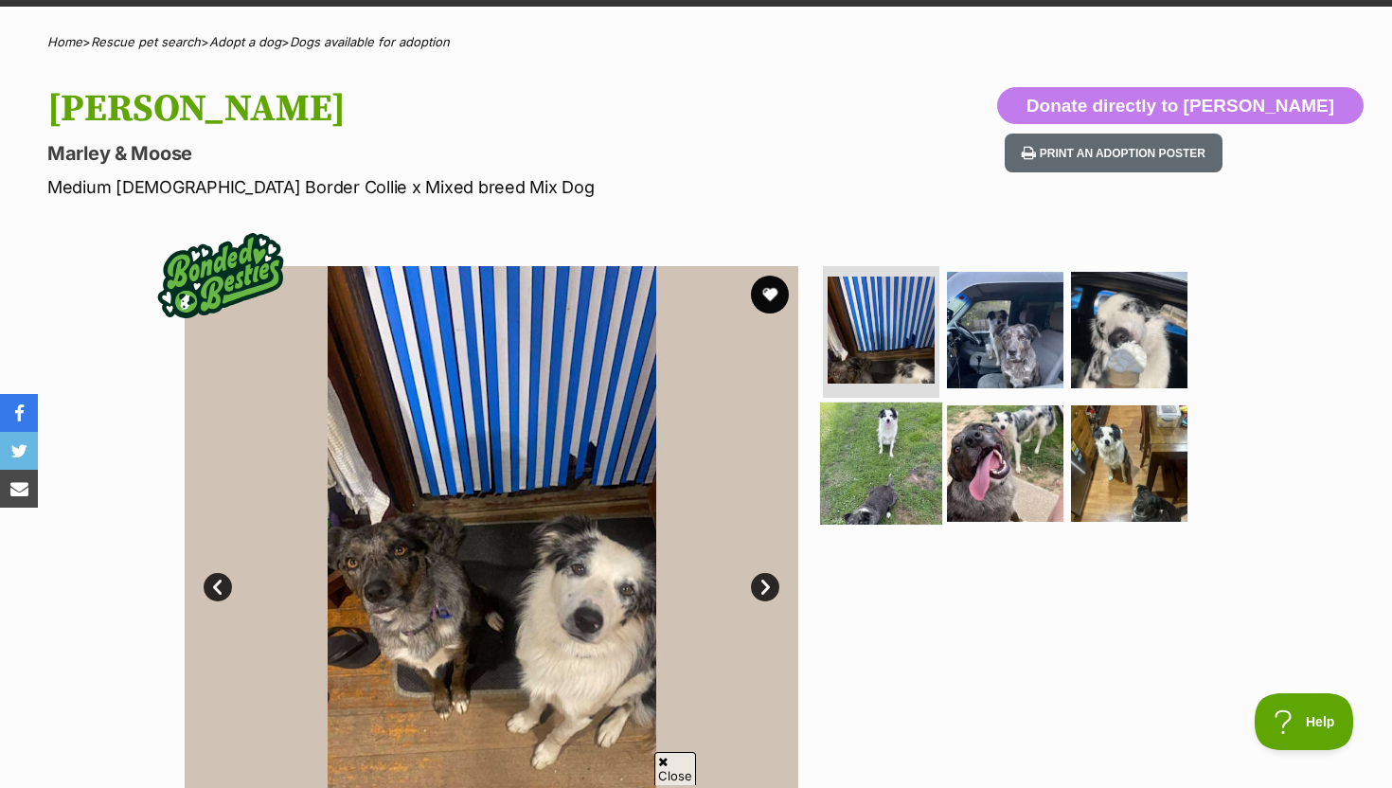
click at [923, 478] on img at bounding box center [881, 463] width 122 height 122
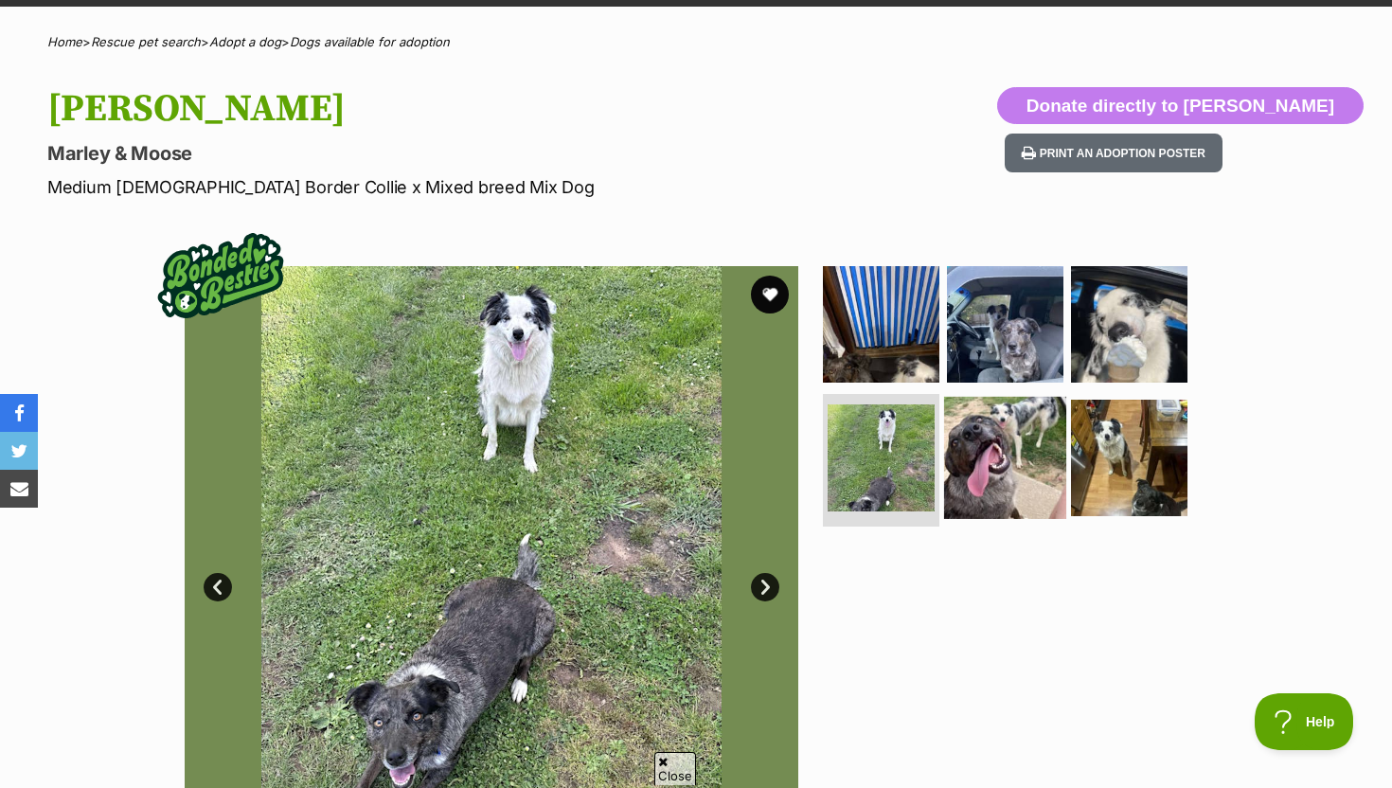
click at [1006, 356] on img at bounding box center [1005, 324] width 116 height 116
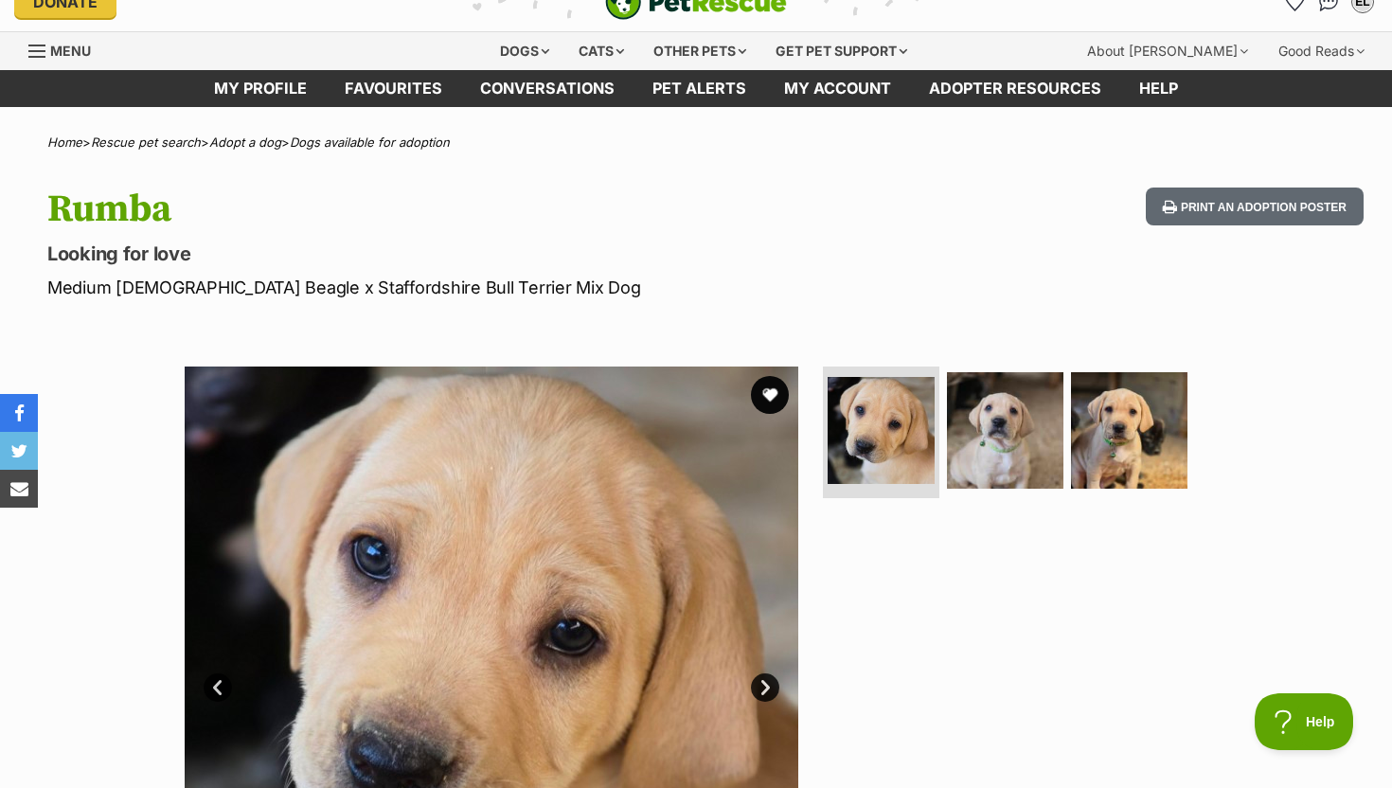
scroll to position [27, 0]
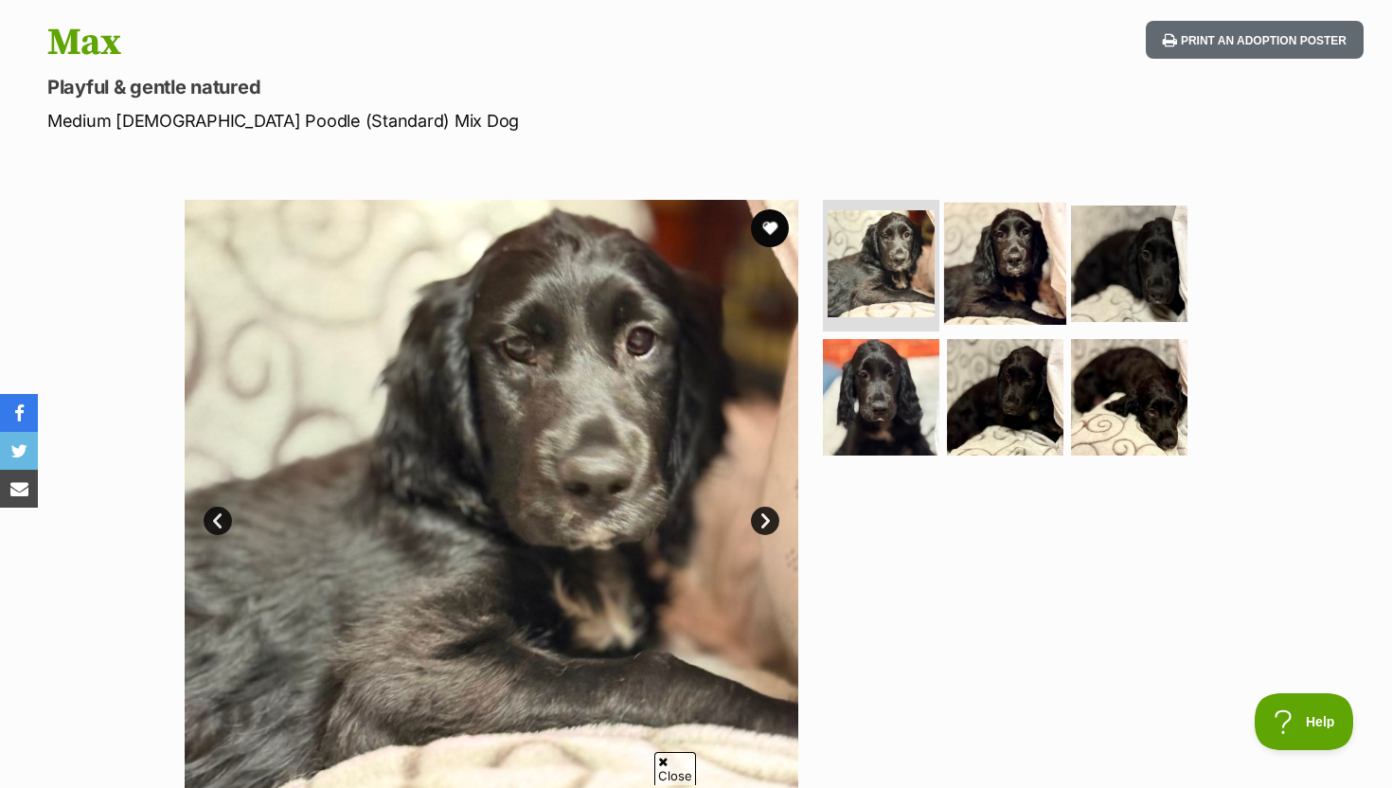
click at [952, 287] on img at bounding box center [1005, 263] width 122 height 122
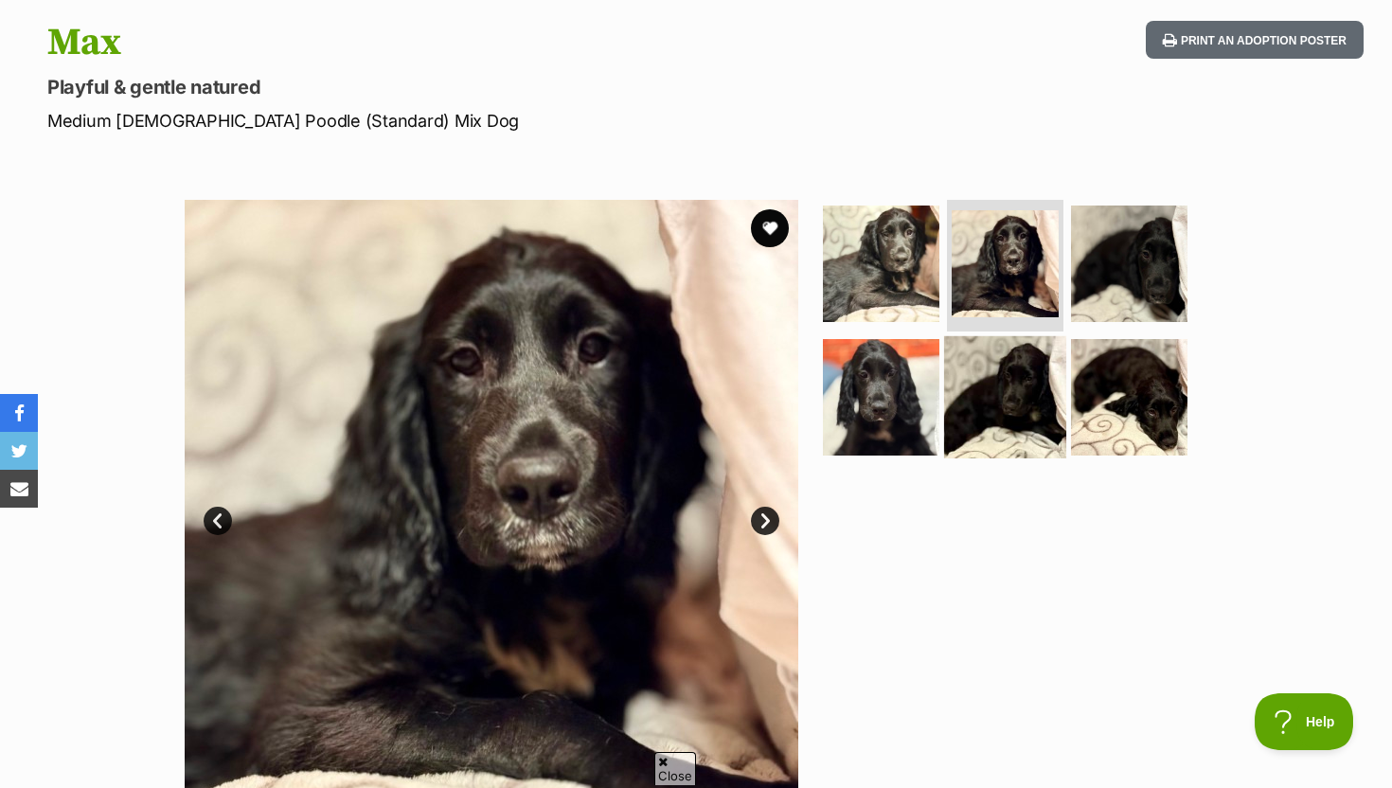
click at [1017, 406] on img at bounding box center [1005, 397] width 122 height 122
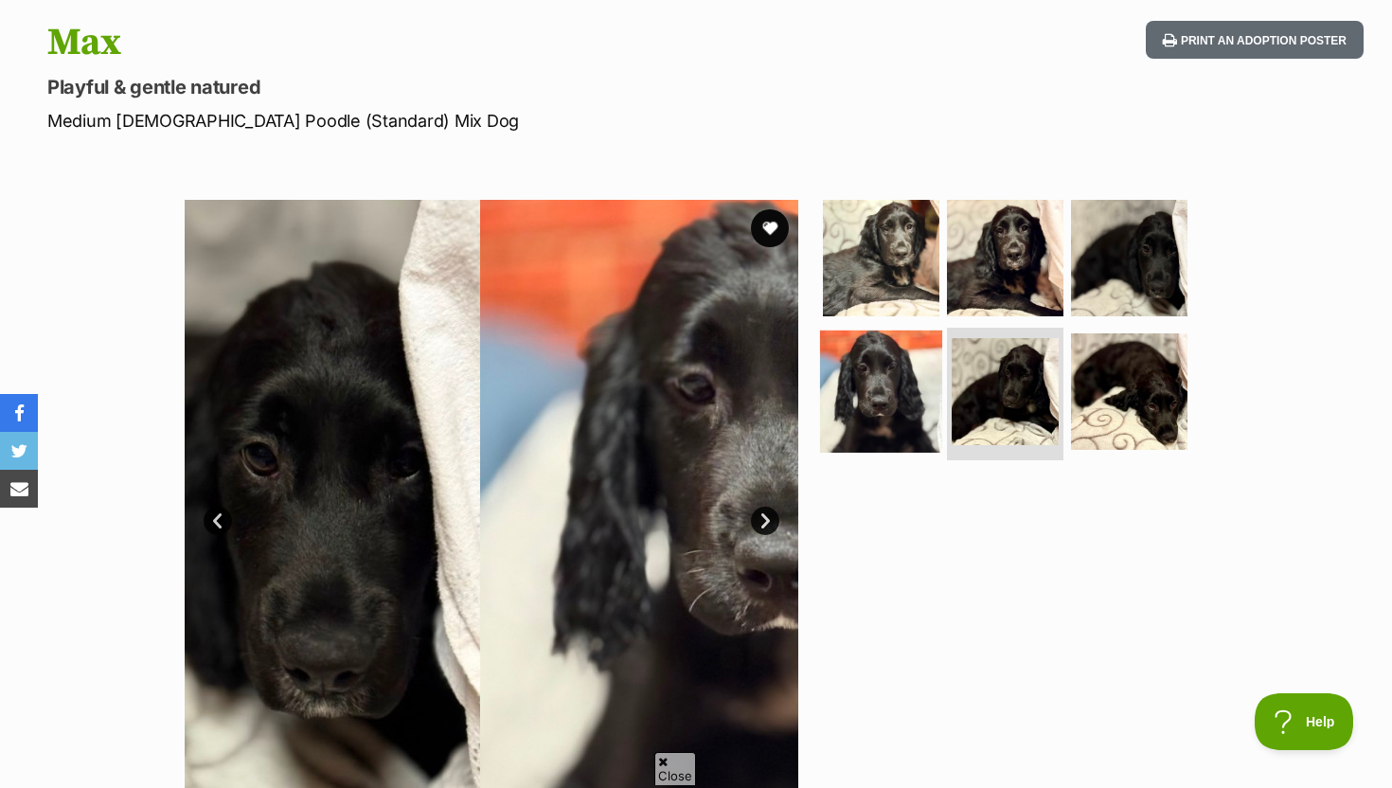
click at [906, 406] on img at bounding box center [881, 391] width 122 height 122
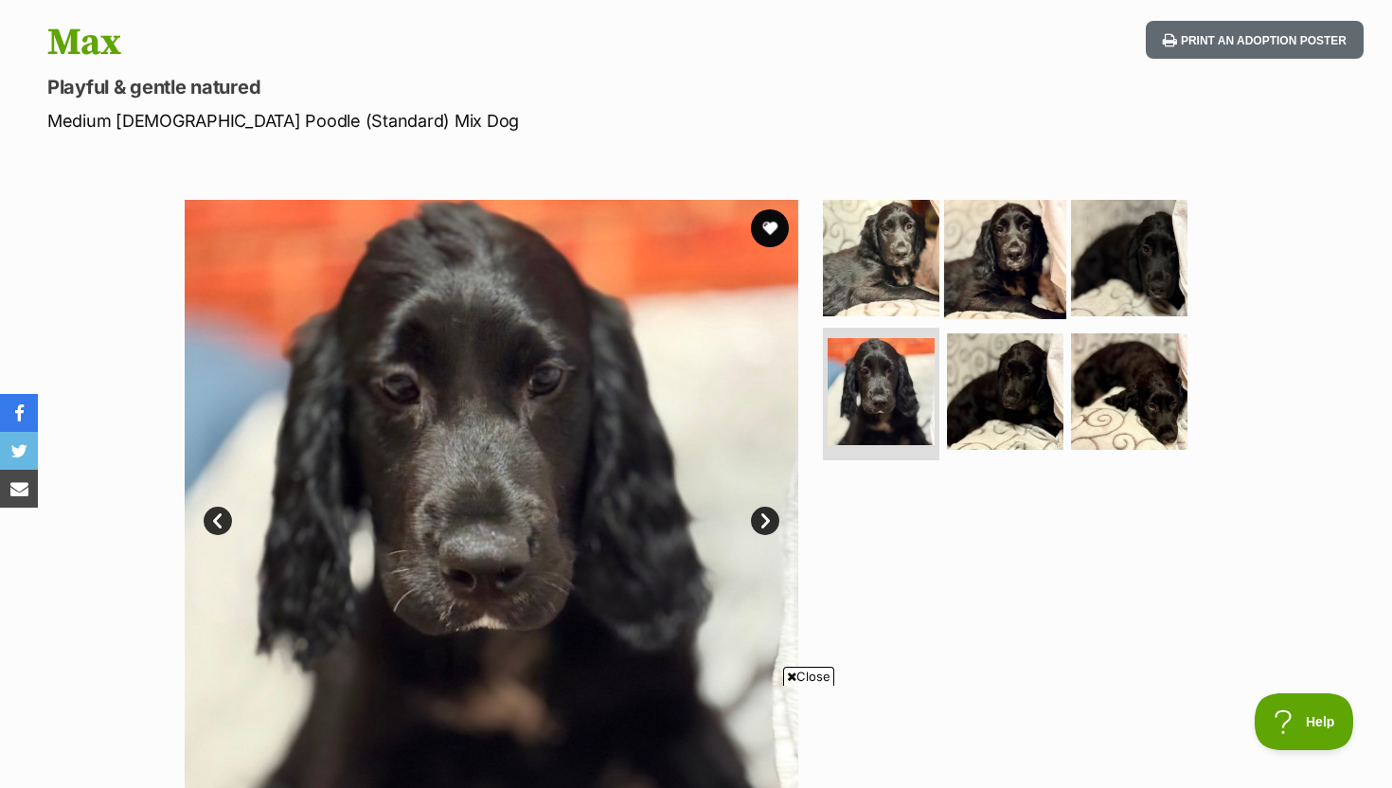
click at [974, 303] on img at bounding box center [1005, 257] width 122 height 122
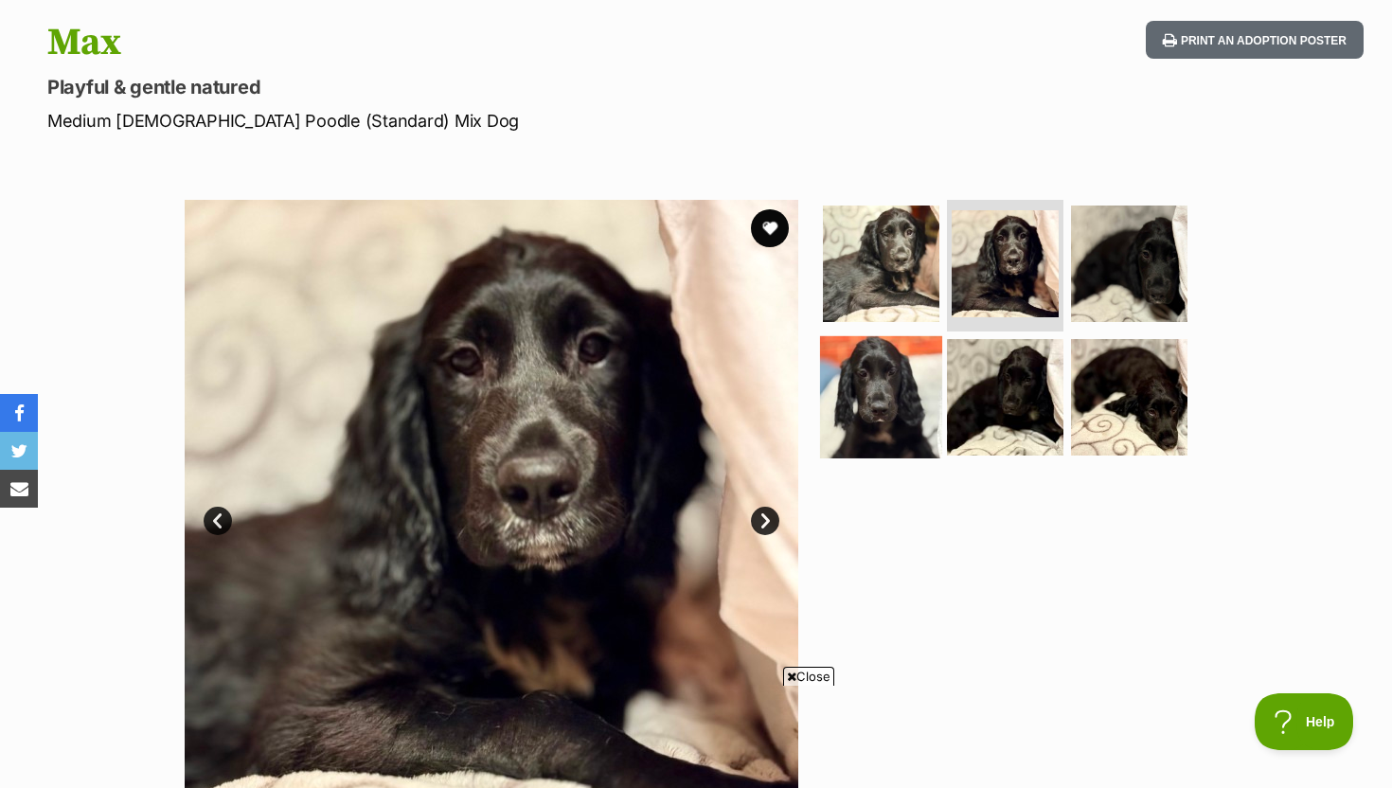
click at [904, 351] on img at bounding box center [881, 397] width 122 height 122
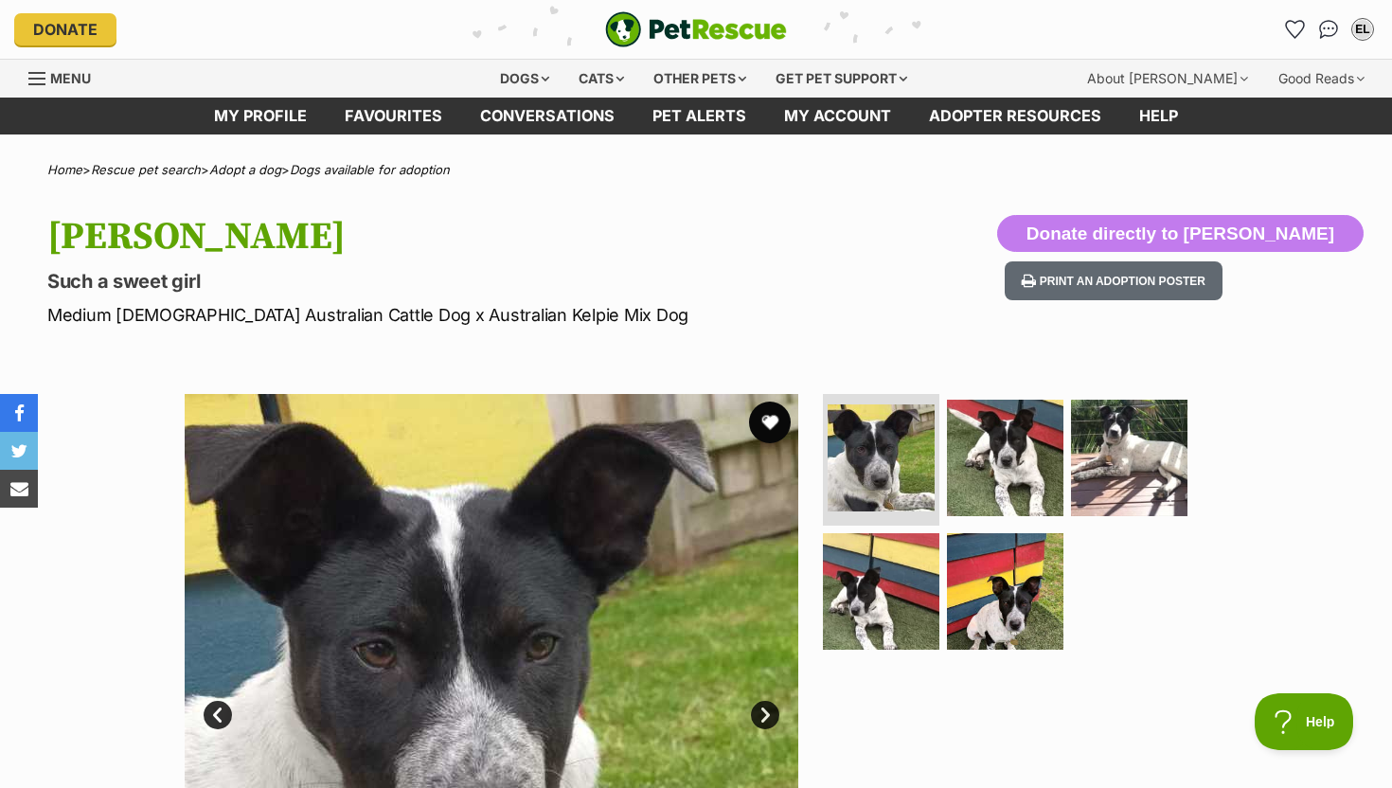
click at [771, 418] on button "favourite" at bounding box center [770, 422] width 42 height 42
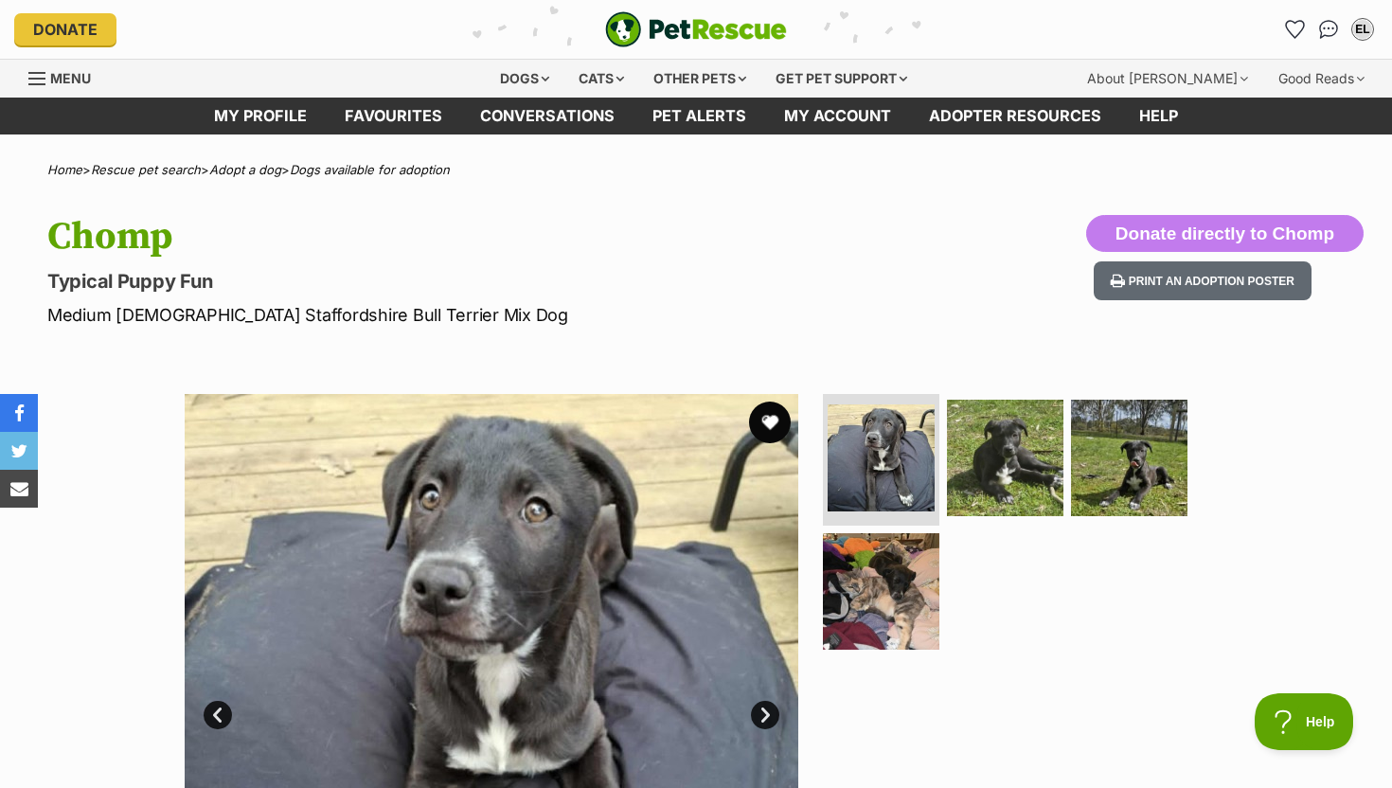
click at [767, 434] on button "favourite" at bounding box center [770, 422] width 42 height 42
